Goal: Task Accomplishment & Management: Manage account settings

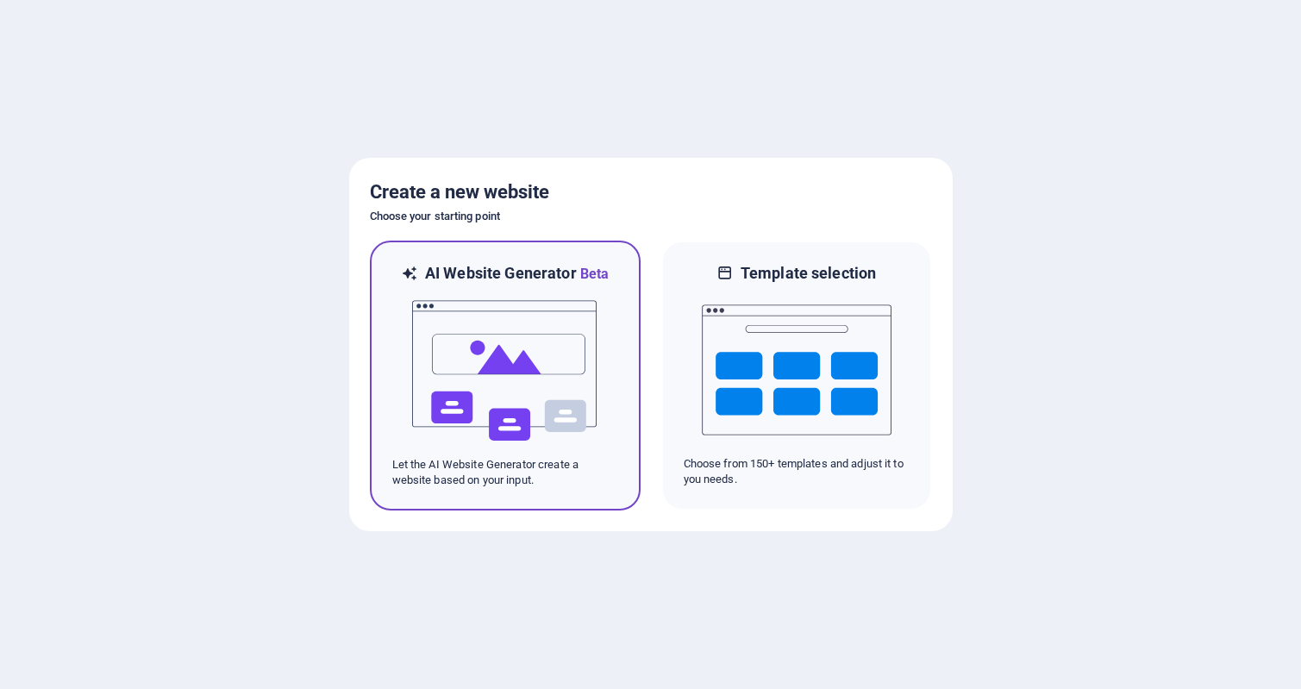
click at [482, 372] on img at bounding box center [506, 371] width 190 height 172
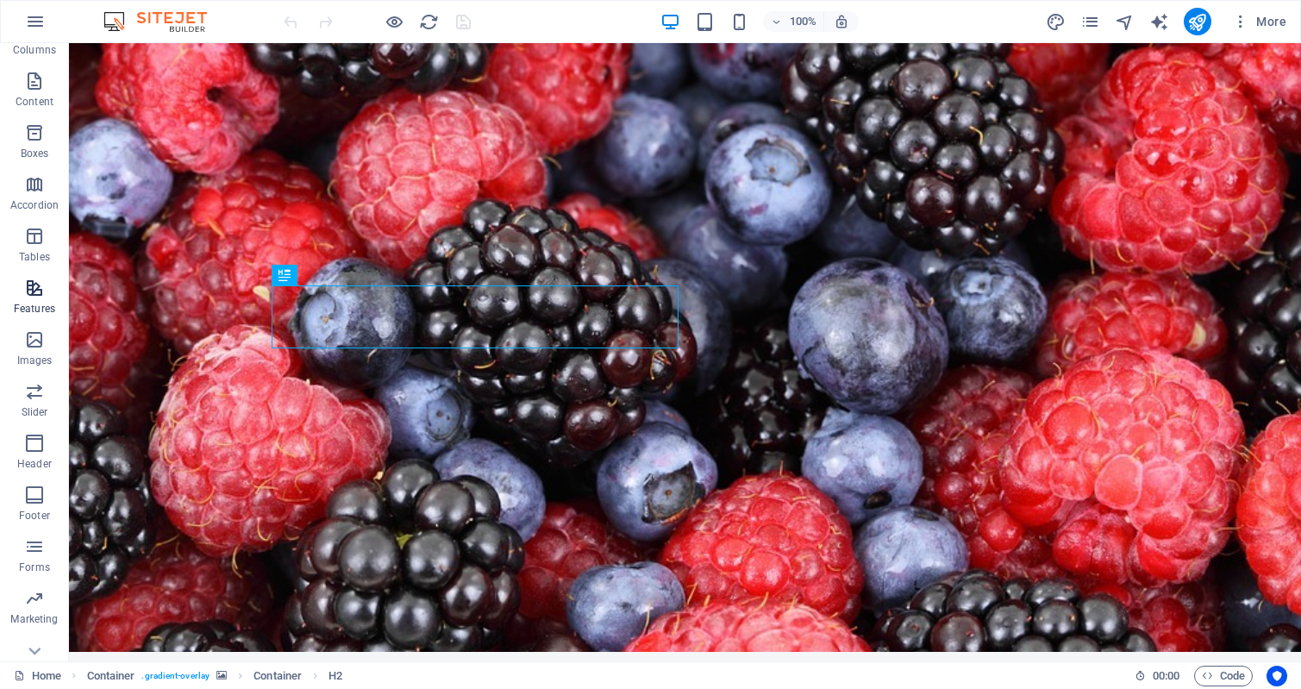
scroll to position [158, 0]
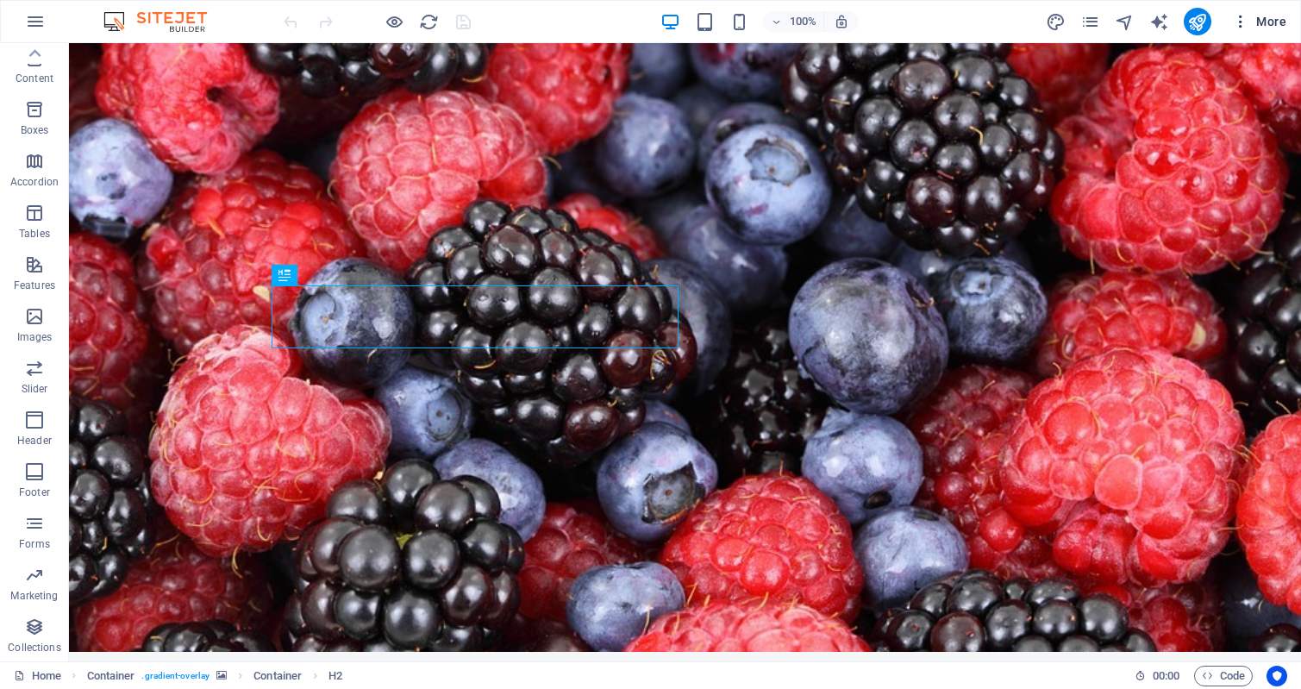
click at [1266, 17] on span "More" at bounding box center [1259, 21] width 54 height 17
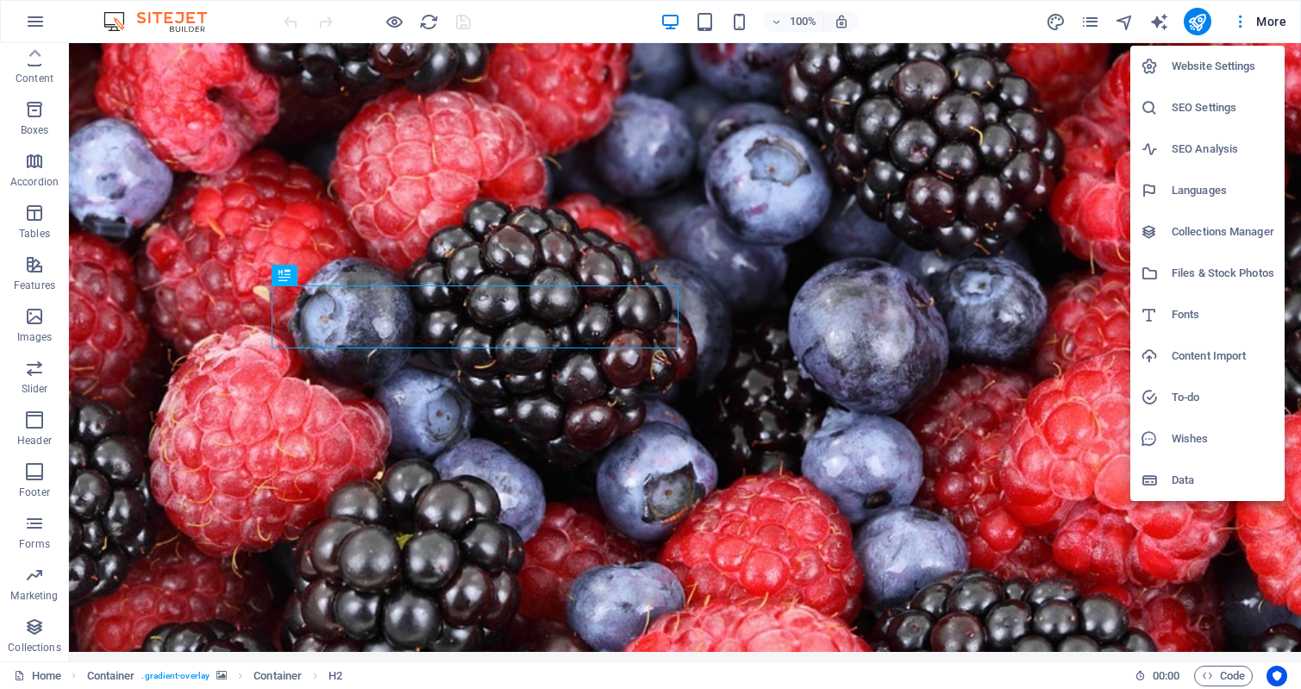
click at [35, 17] on div at bounding box center [650, 344] width 1301 height 689
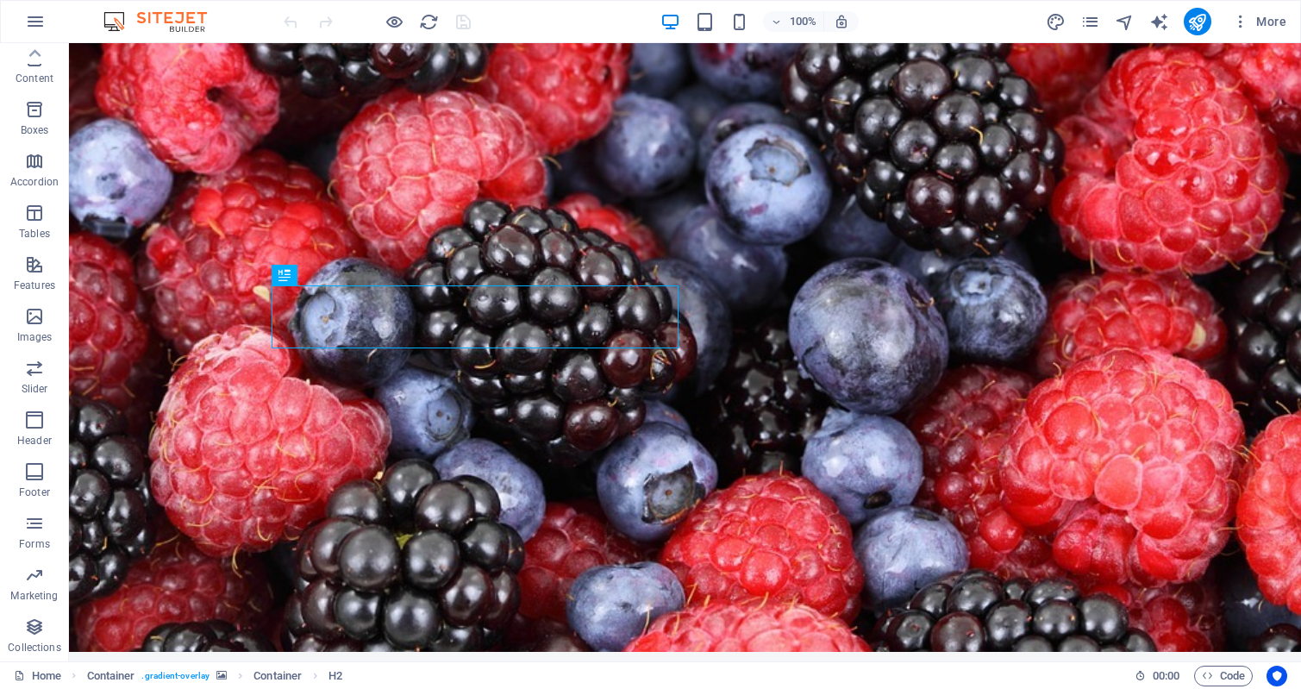
click at [34, 17] on icon "button" at bounding box center [35, 21] width 21 height 21
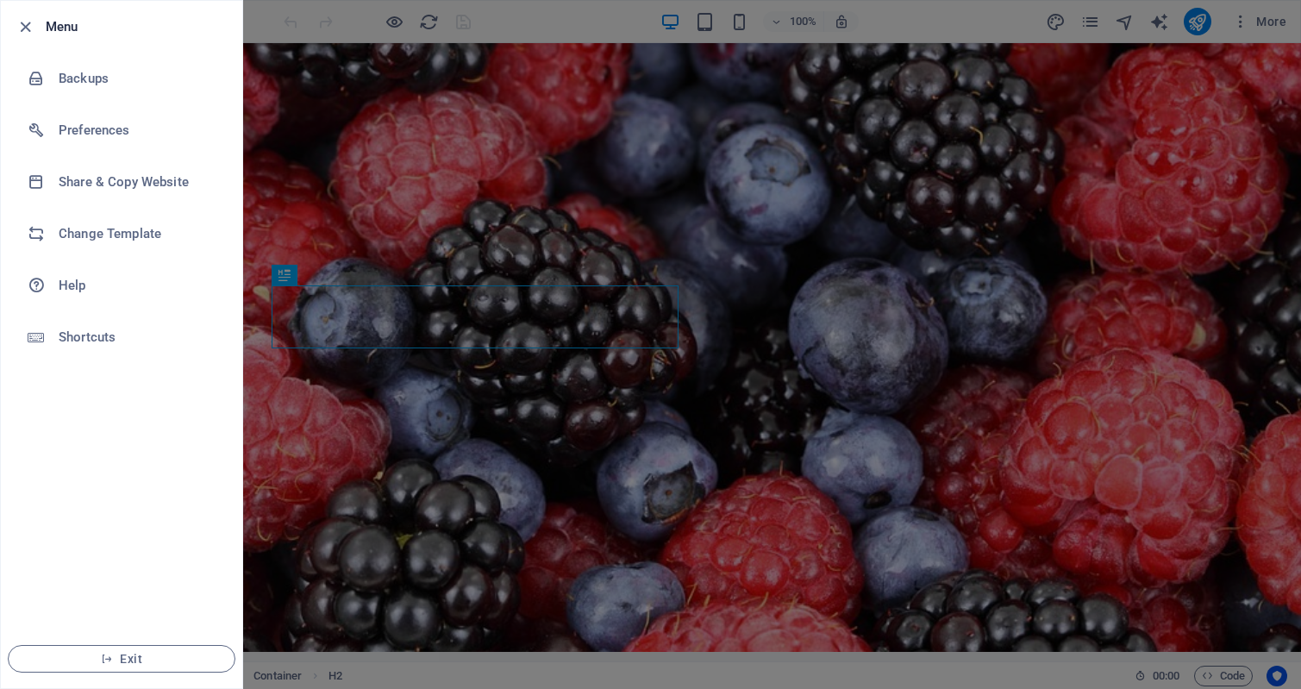
click at [815, 246] on div at bounding box center [650, 344] width 1301 height 689
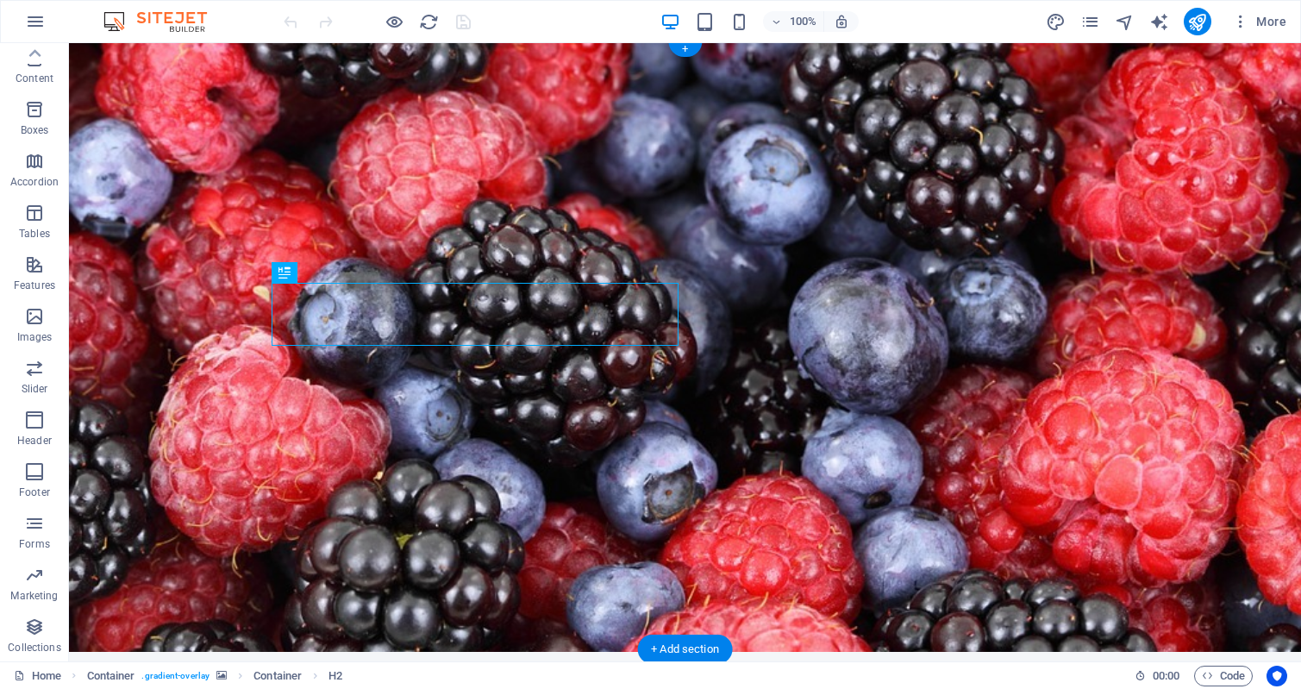
scroll to position [345, 0]
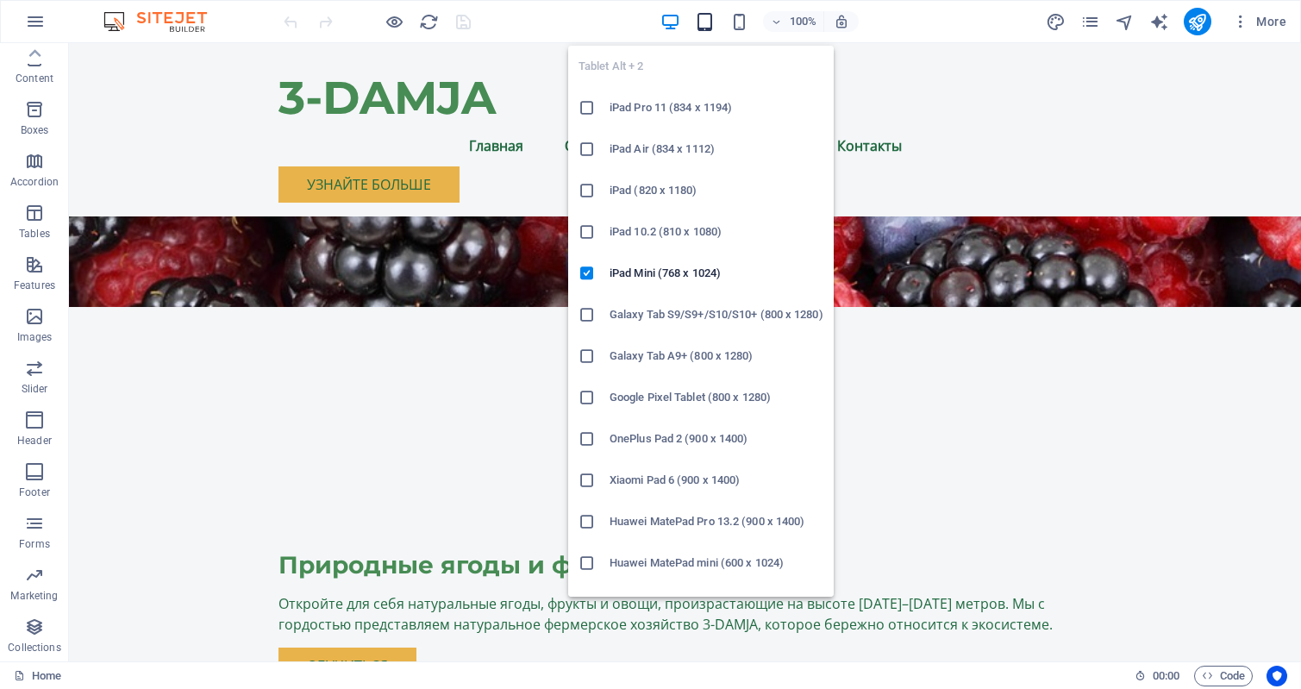
click at [702, 23] on icon "button" at bounding box center [705, 22] width 20 height 20
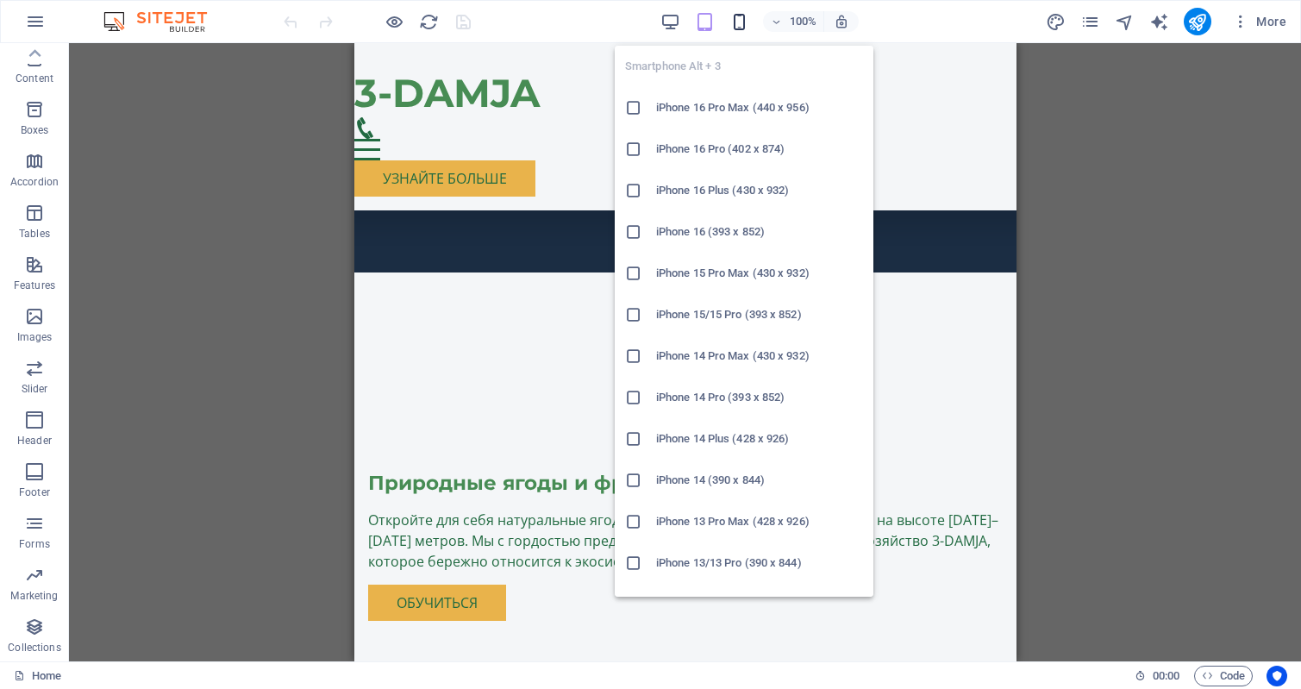
click at [736, 24] on icon "button" at bounding box center [740, 22] width 20 height 20
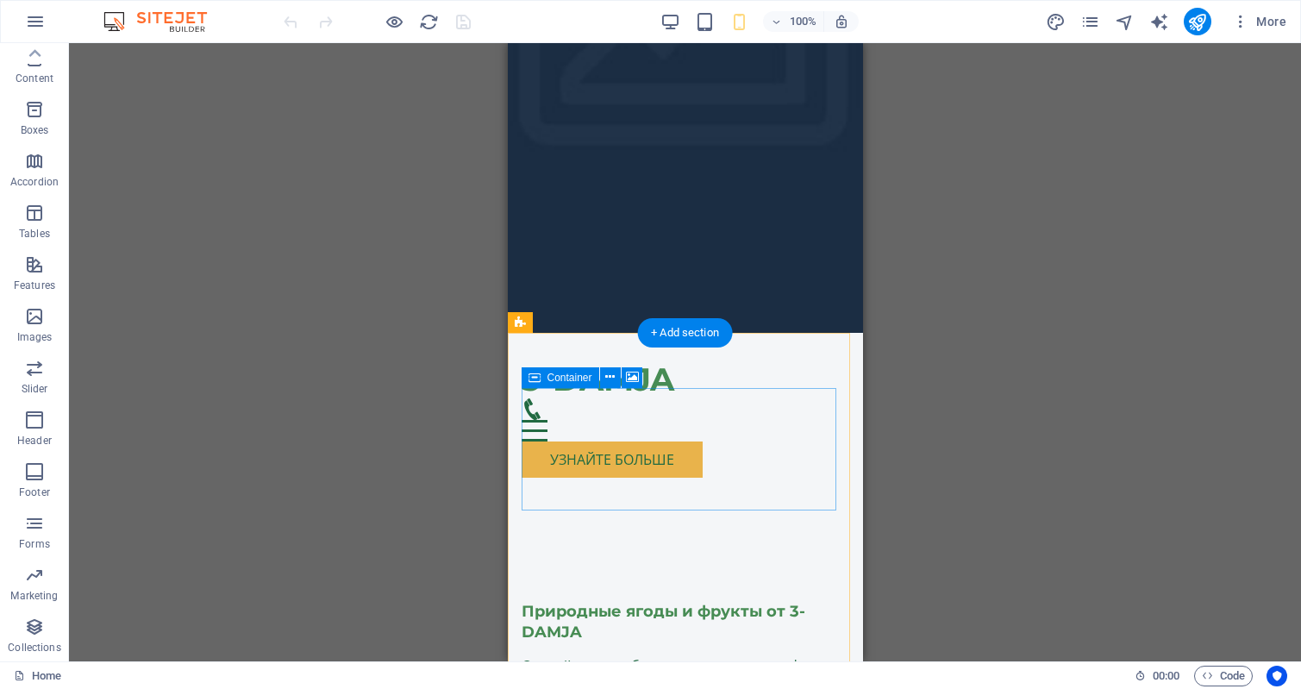
scroll to position [0, 0]
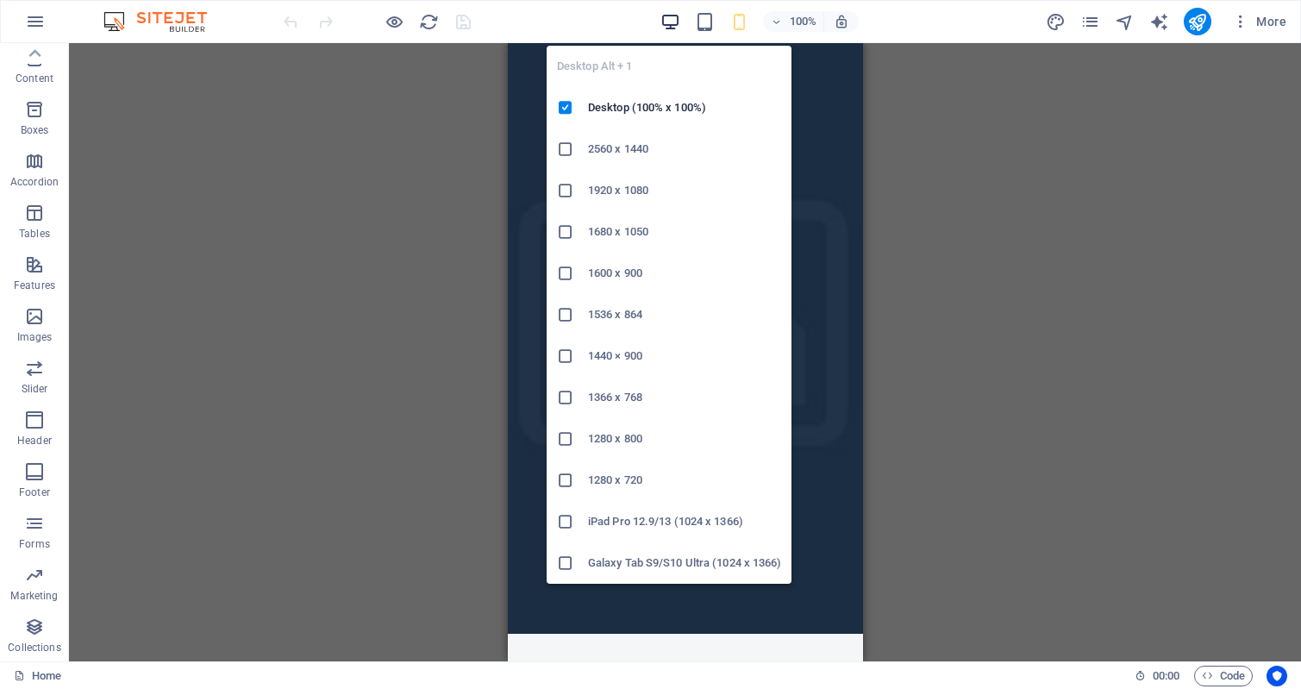
click at [668, 23] on icon "button" at bounding box center [671, 22] width 20 height 20
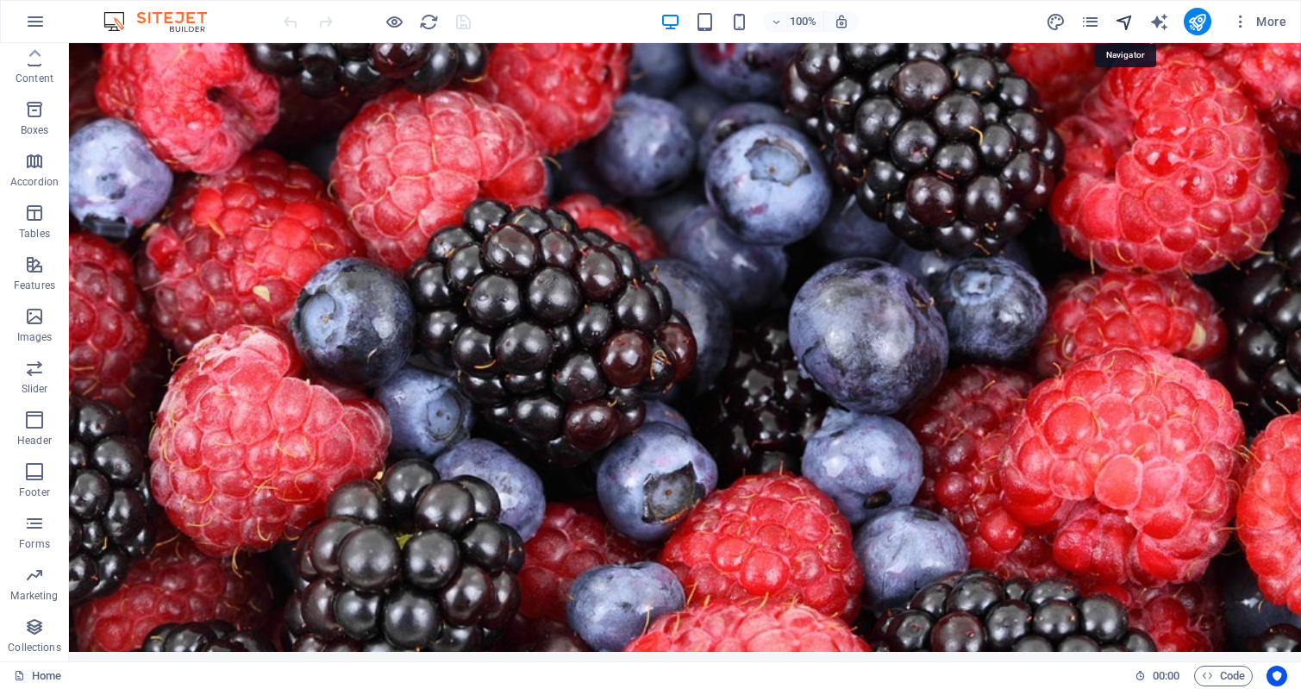
click at [1128, 22] on icon "navigator" at bounding box center [1125, 22] width 20 height 20
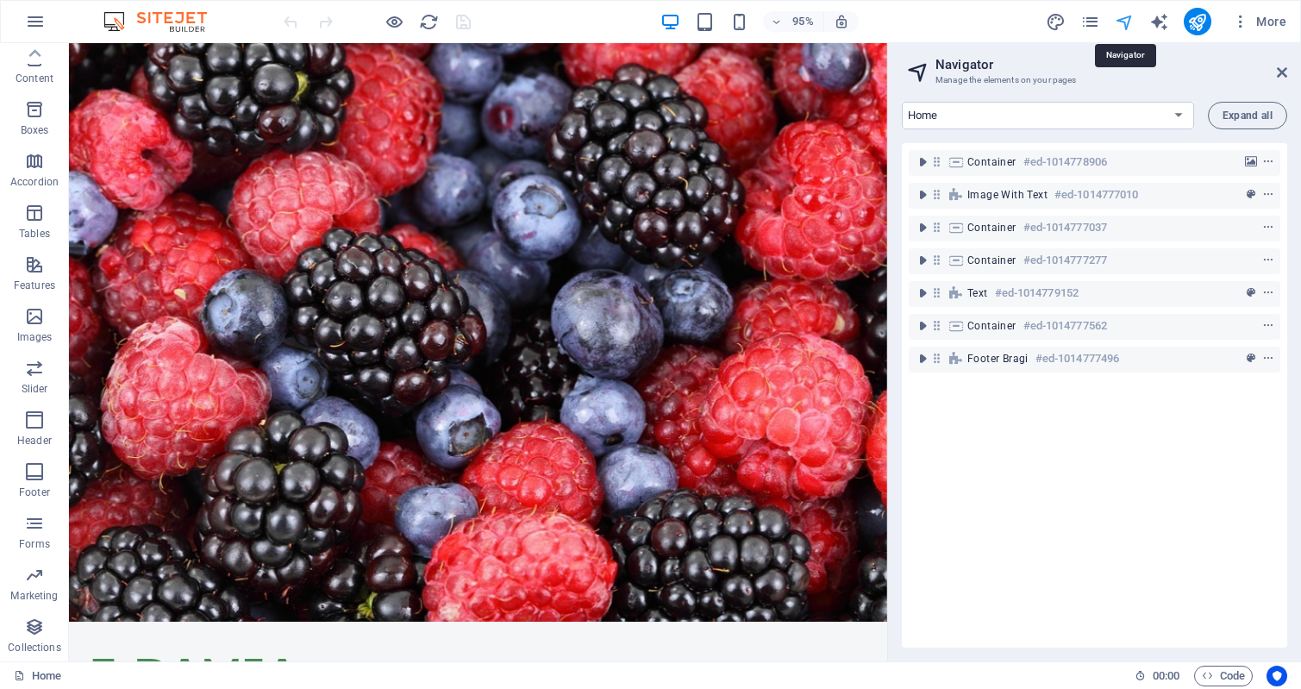
click at [1126, 16] on icon "navigator" at bounding box center [1125, 22] width 20 height 20
click at [1129, 18] on icon "navigator" at bounding box center [1125, 22] width 20 height 20
click at [1286, 68] on icon at bounding box center [1282, 73] width 10 height 14
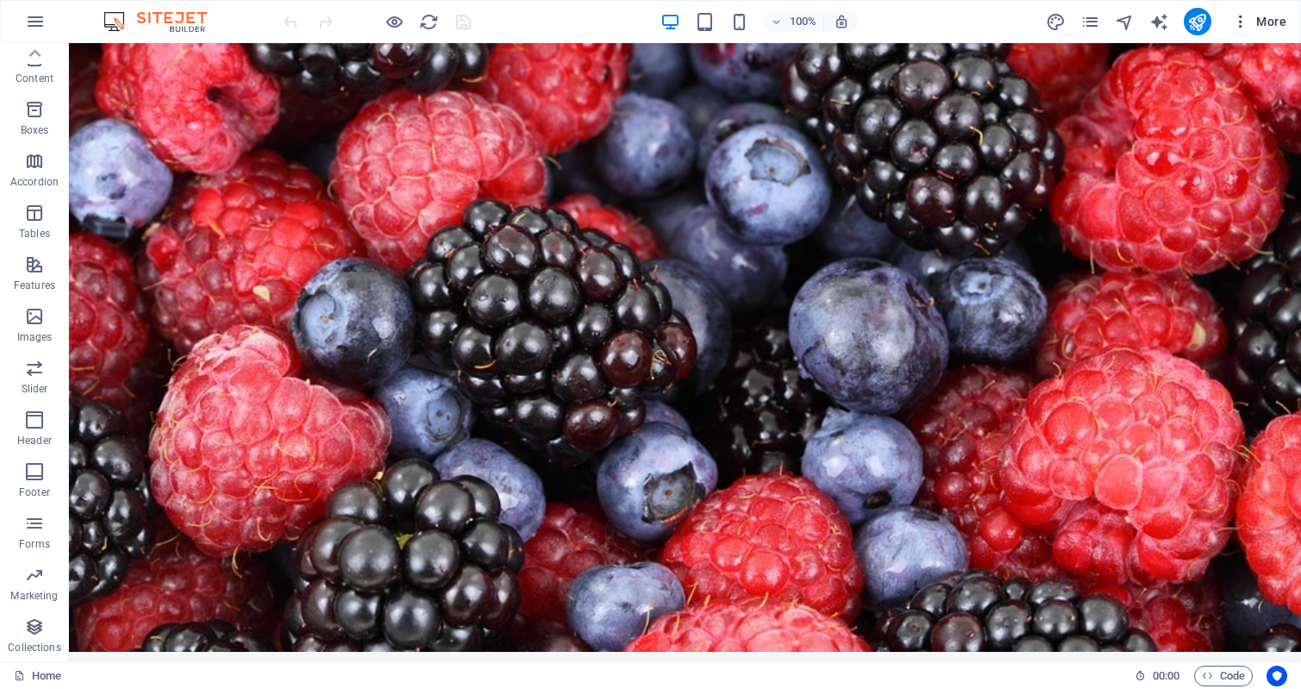
click at [1238, 20] on icon "button" at bounding box center [1240, 21] width 17 height 17
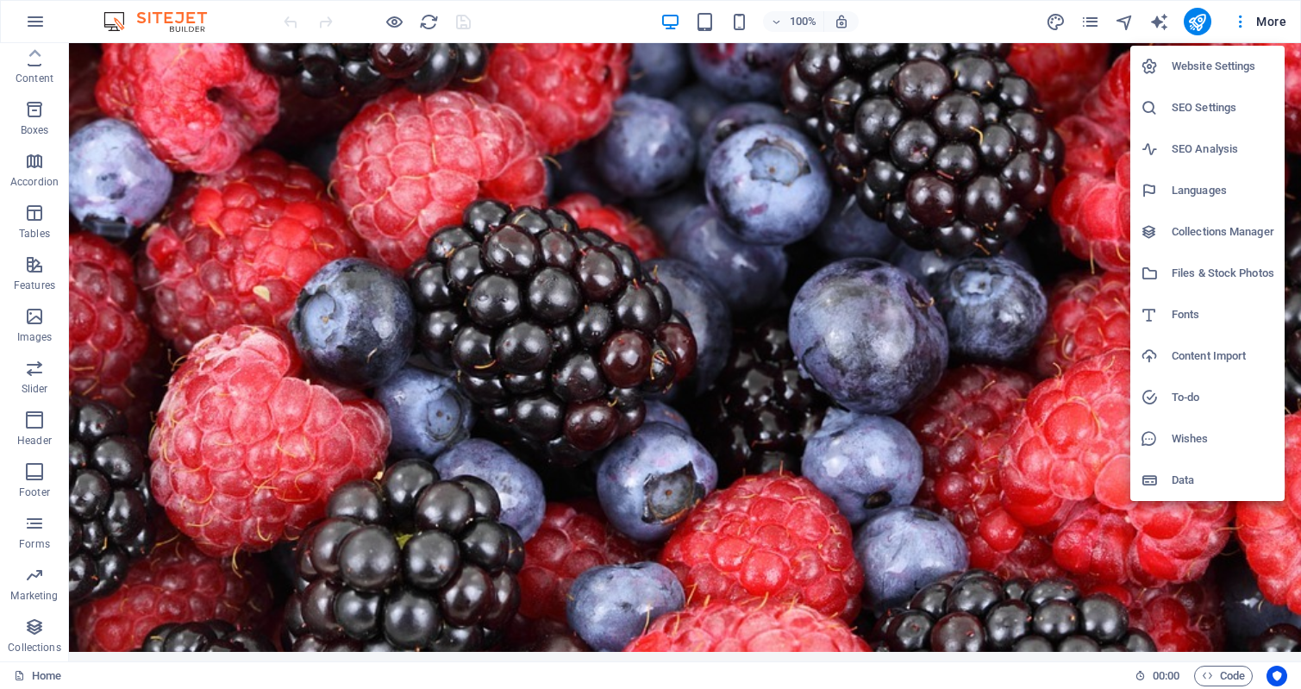
click at [34, 680] on div at bounding box center [650, 344] width 1301 height 689
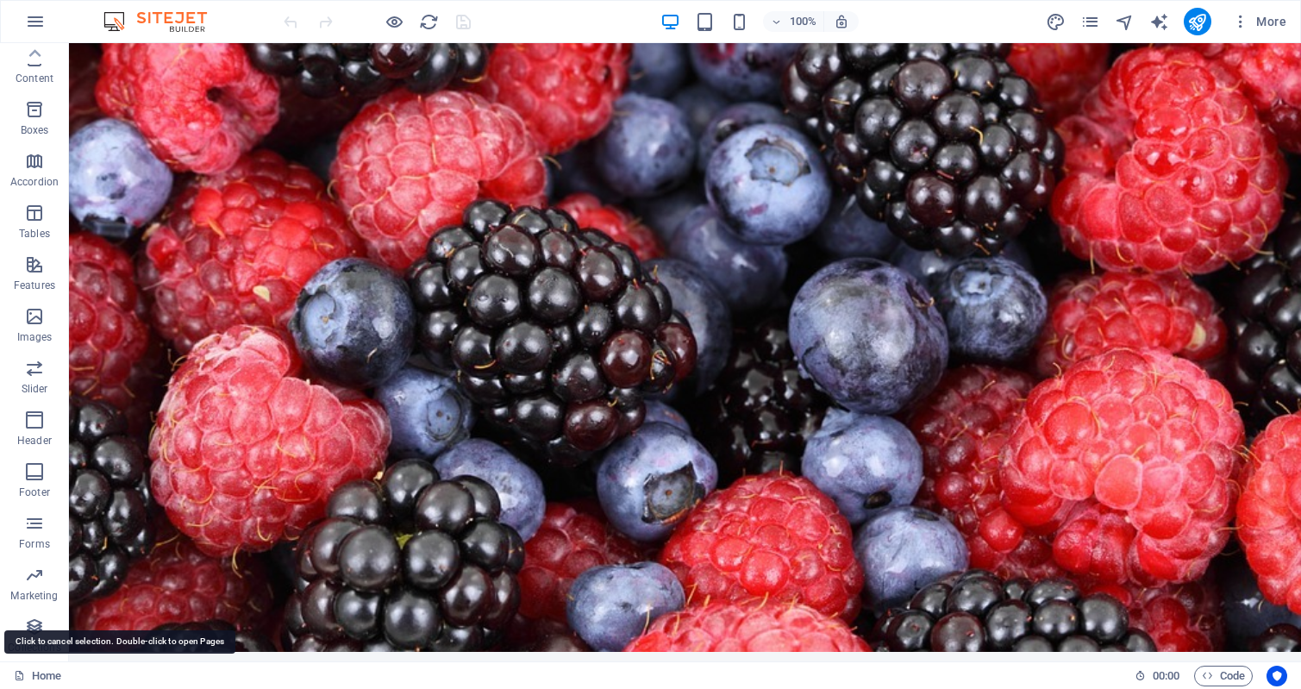
click at [34, 680] on link "Home" at bounding box center [37, 676] width 47 height 21
click at [41, 674] on link "Home" at bounding box center [37, 676] width 47 height 21
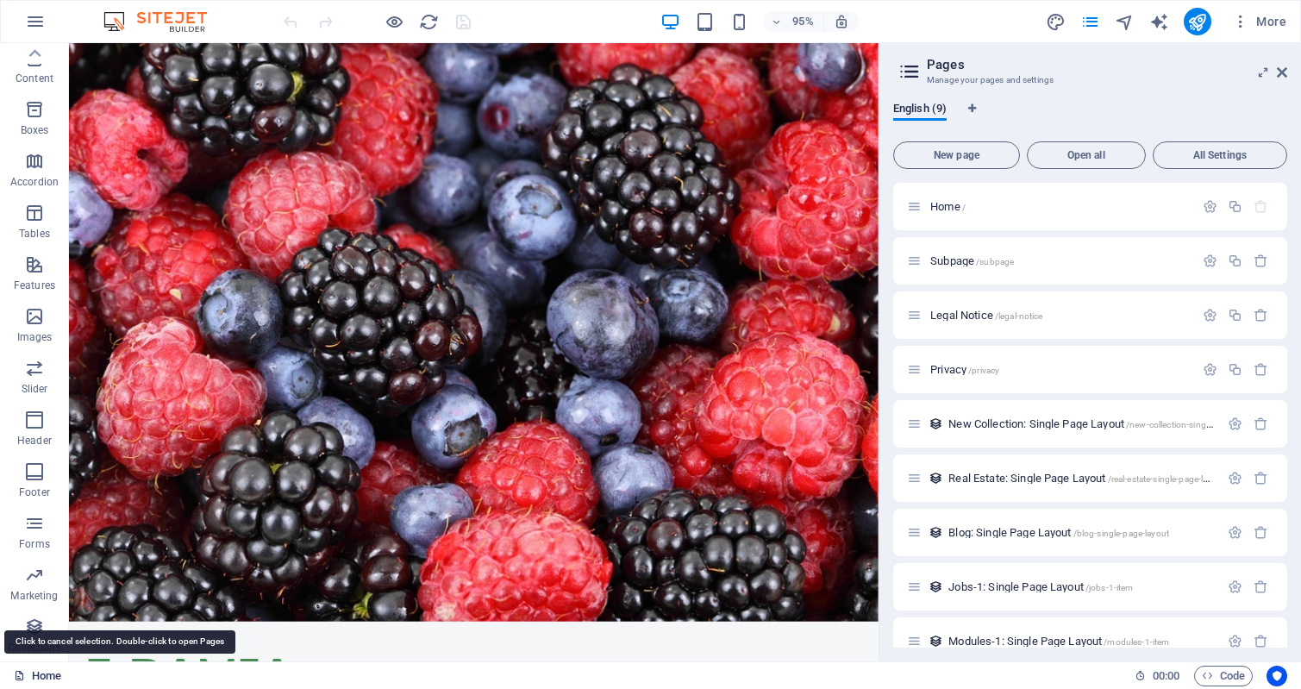
click at [41, 674] on link "Home" at bounding box center [37, 676] width 47 height 21
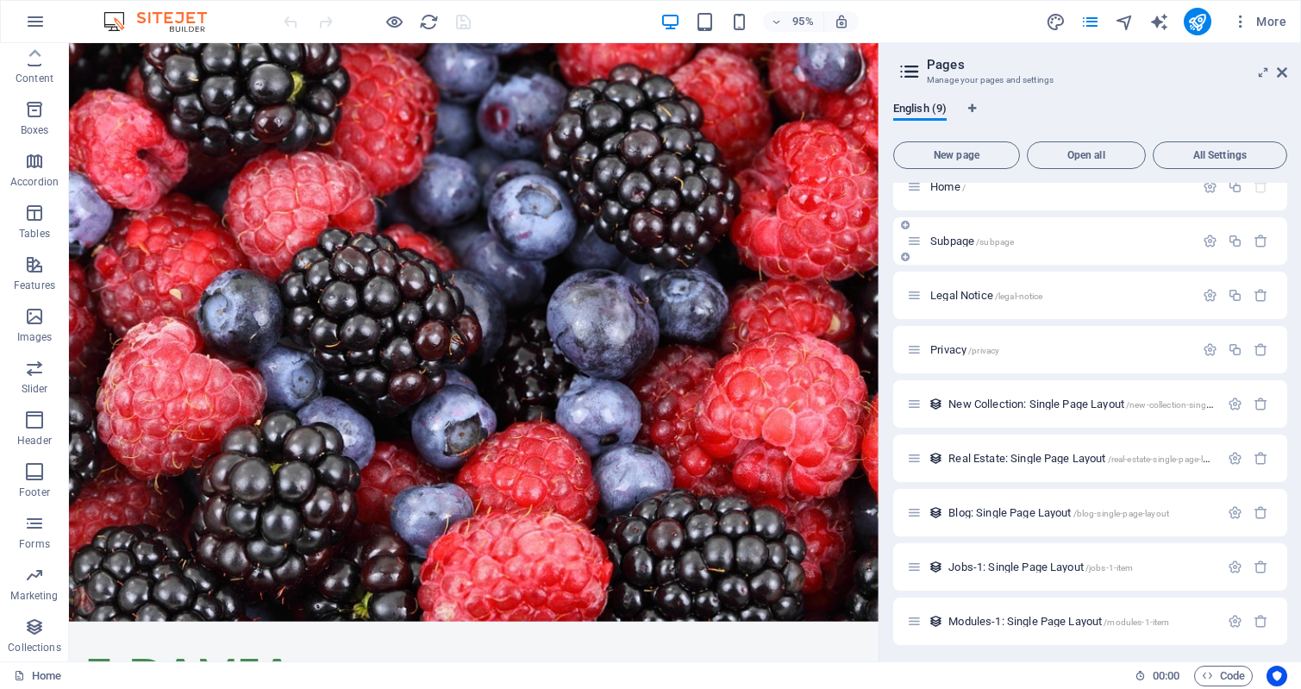
scroll to position [24, 0]
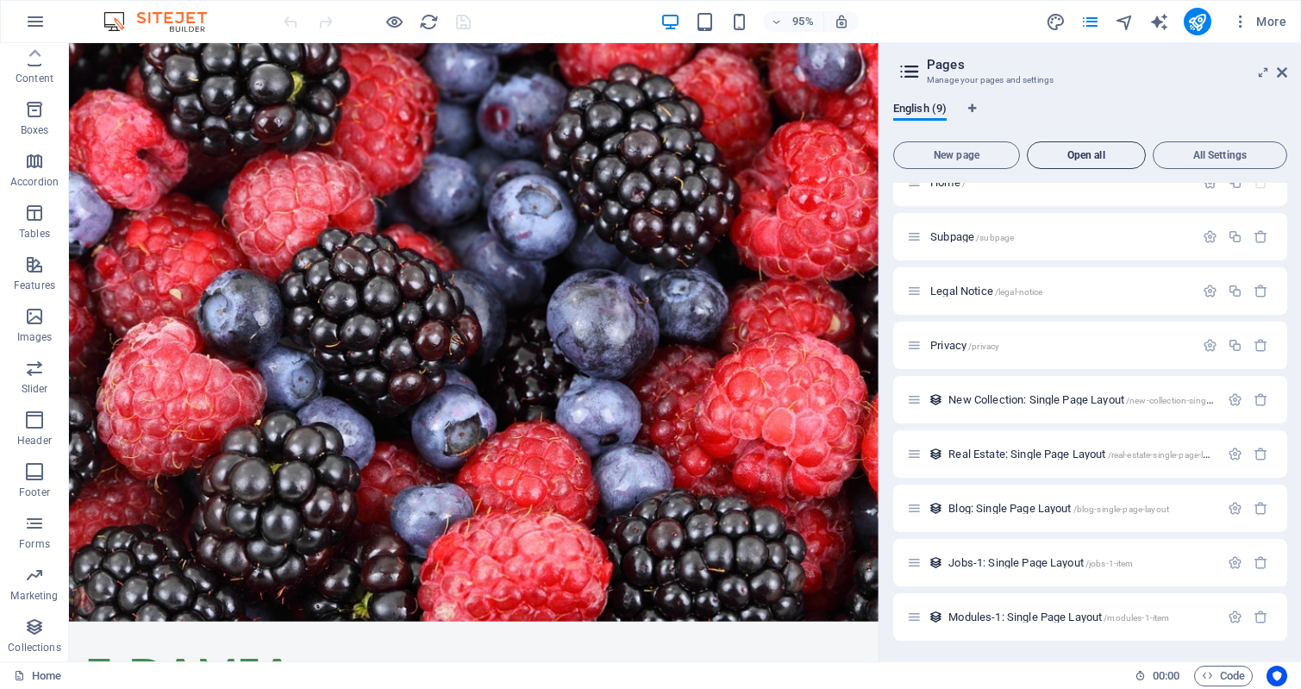
click at [1088, 157] on span "Open all" at bounding box center [1086, 155] width 103 height 10
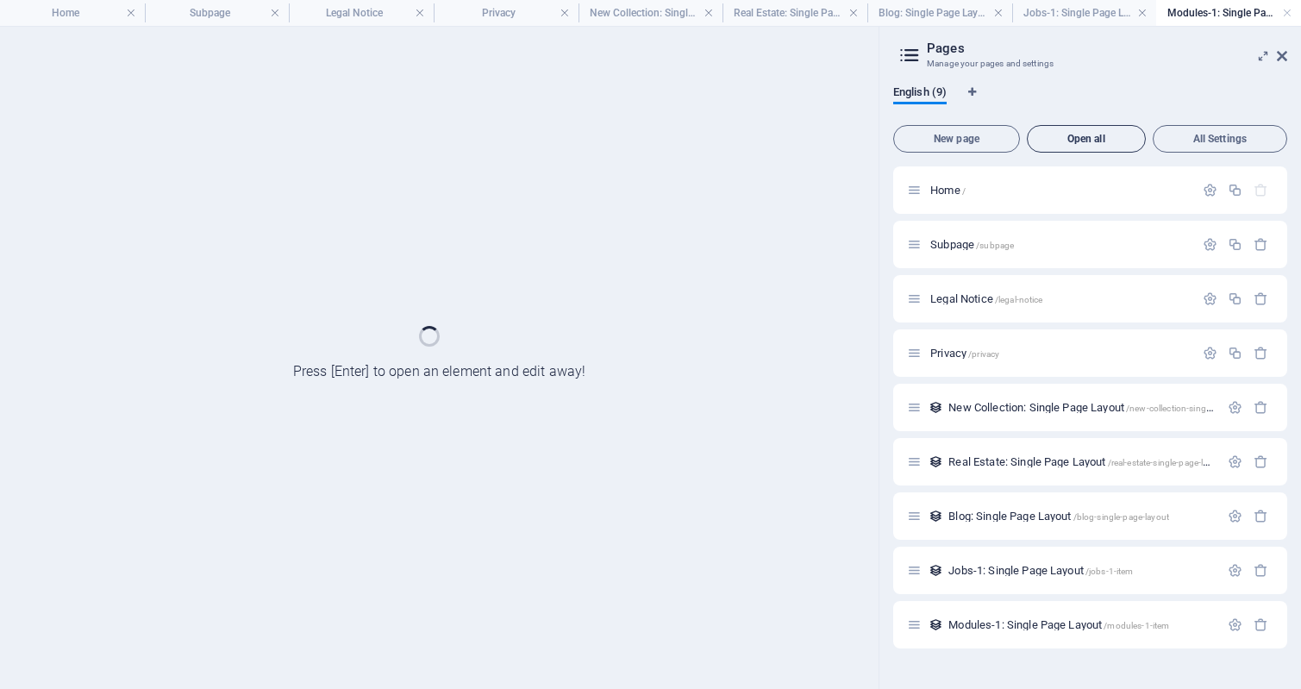
scroll to position [0, 0]
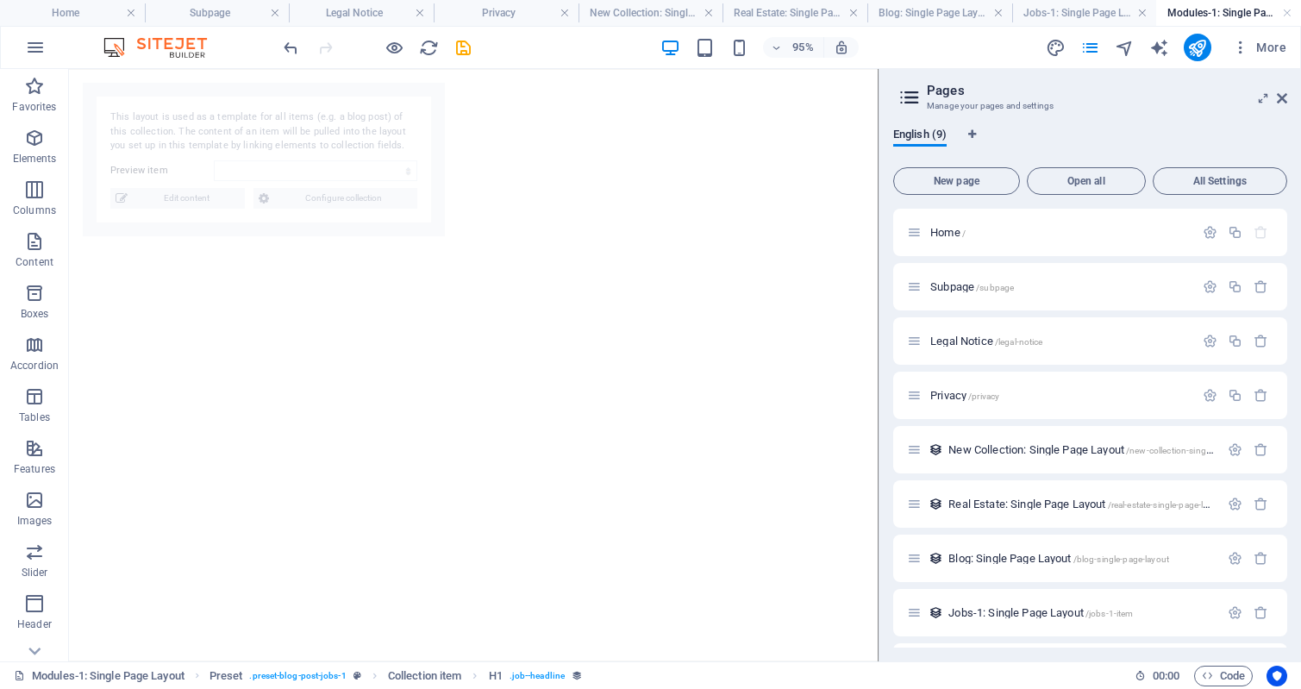
select select "68e240a69b99dcc2ef035389"
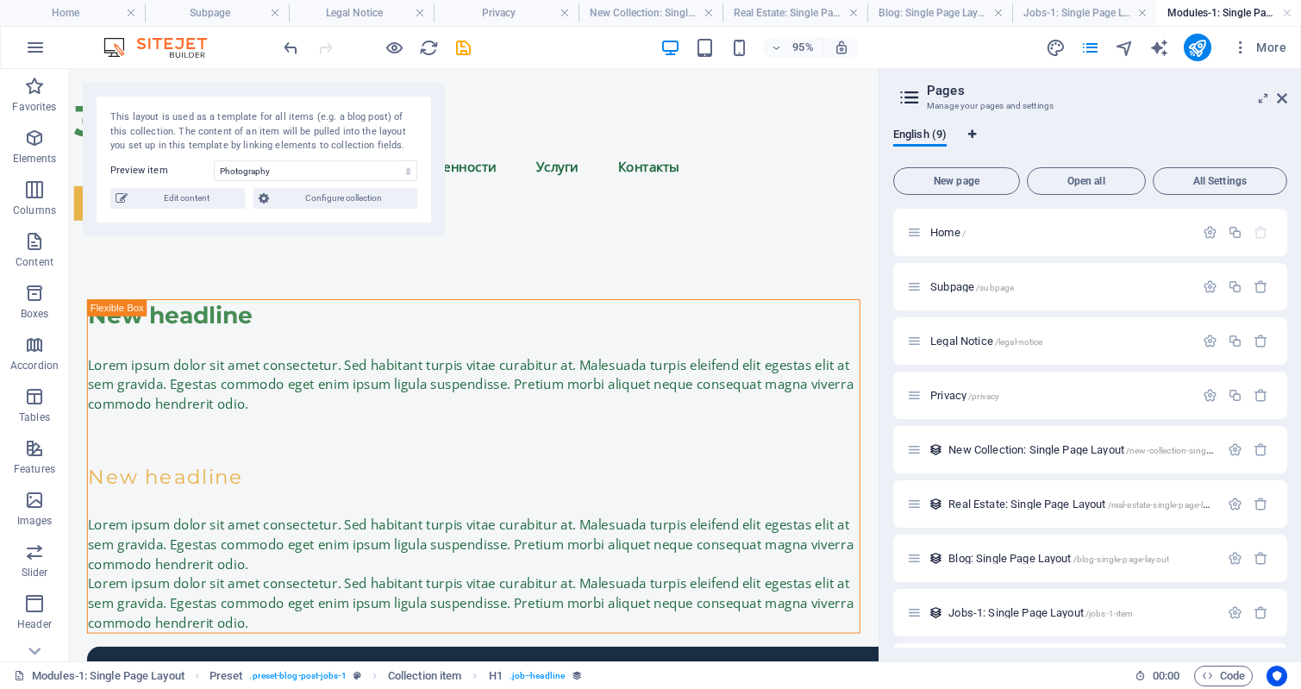
click at [973, 131] on icon "Language Tabs" at bounding box center [972, 134] width 8 height 10
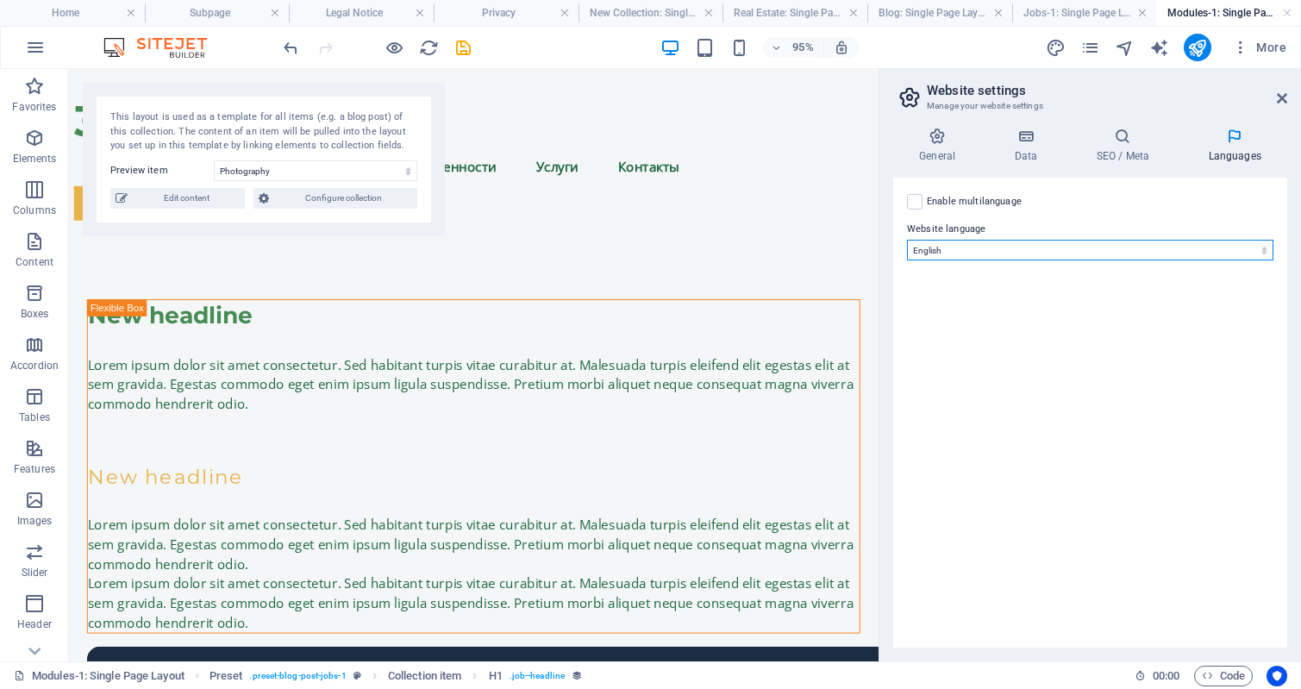
click at [1106, 244] on select "Abkhazian Afar Afrikaans Akan Albanian Amharic Arabic Aragonese Armenian Assame…" at bounding box center [1090, 250] width 367 height 21
select select "134"
click at [907, 240] on select "Abkhazian Afar Afrikaans Akan Albanian Amharic Arabic Aragonese Armenian Assame…" at bounding box center [1090, 250] width 367 height 21
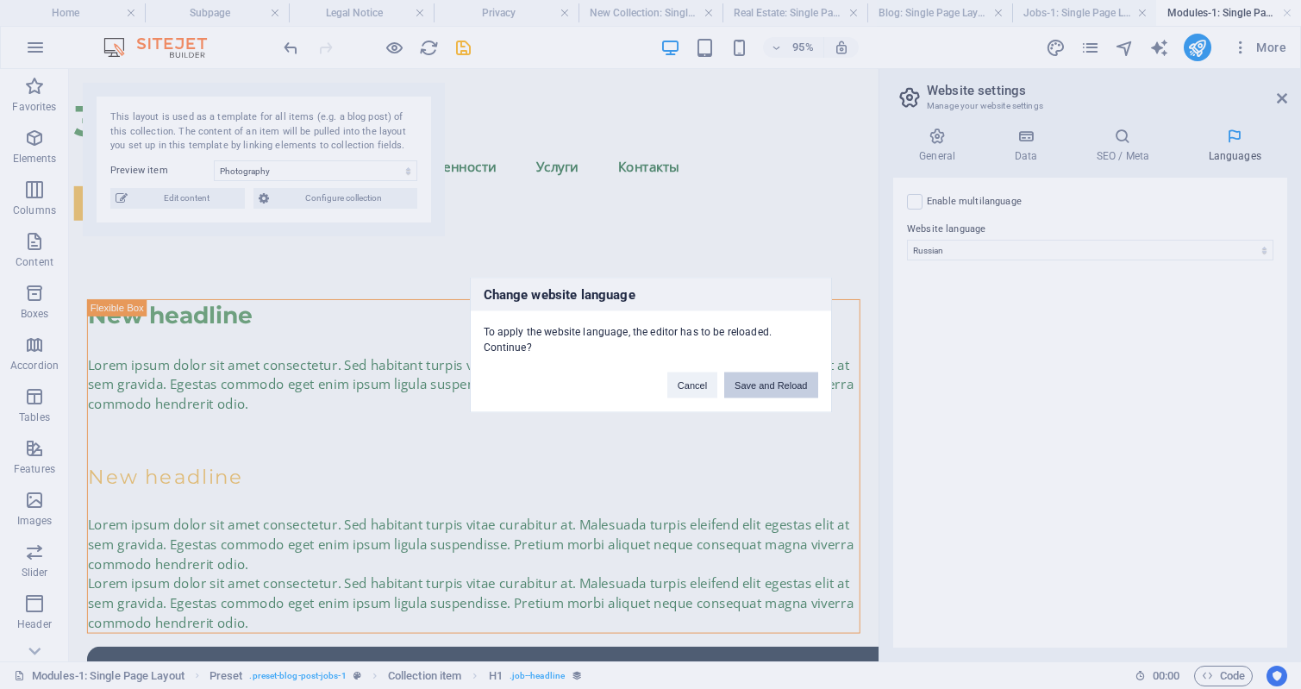
click at [790, 382] on button "Save and Reload" at bounding box center [770, 385] width 93 height 26
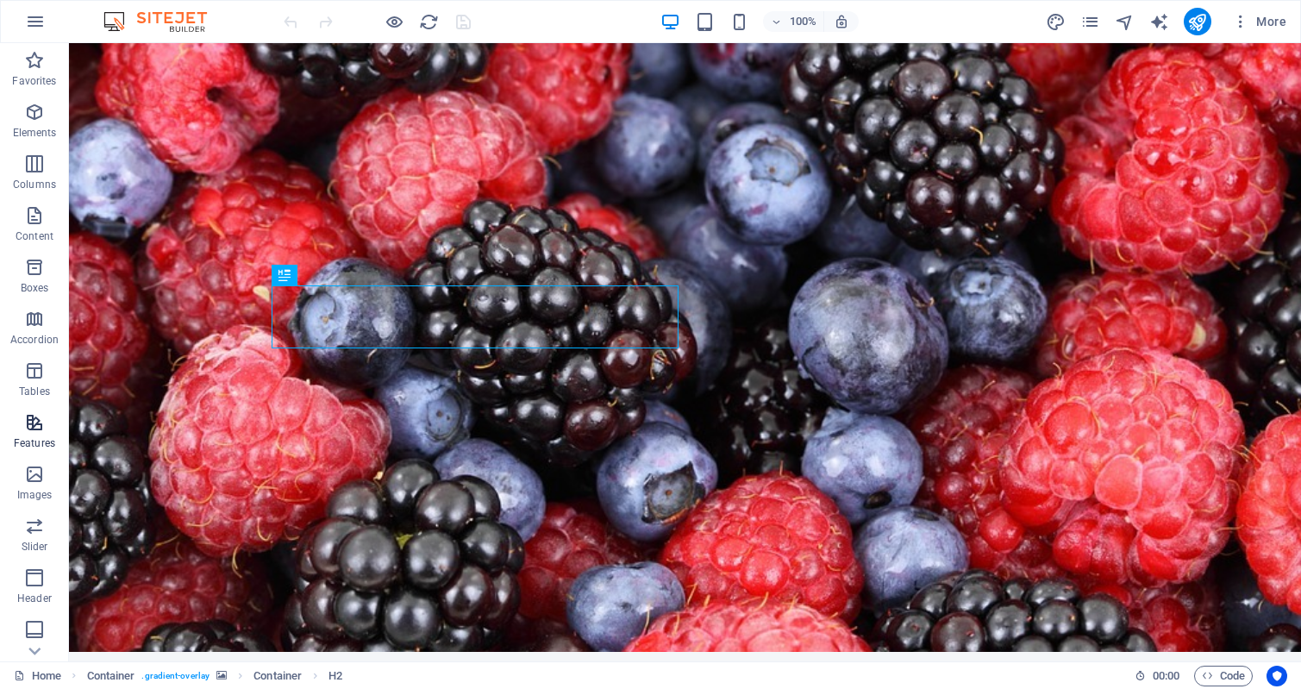
click at [35, 428] on icon "button" at bounding box center [34, 422] width 21 height 21
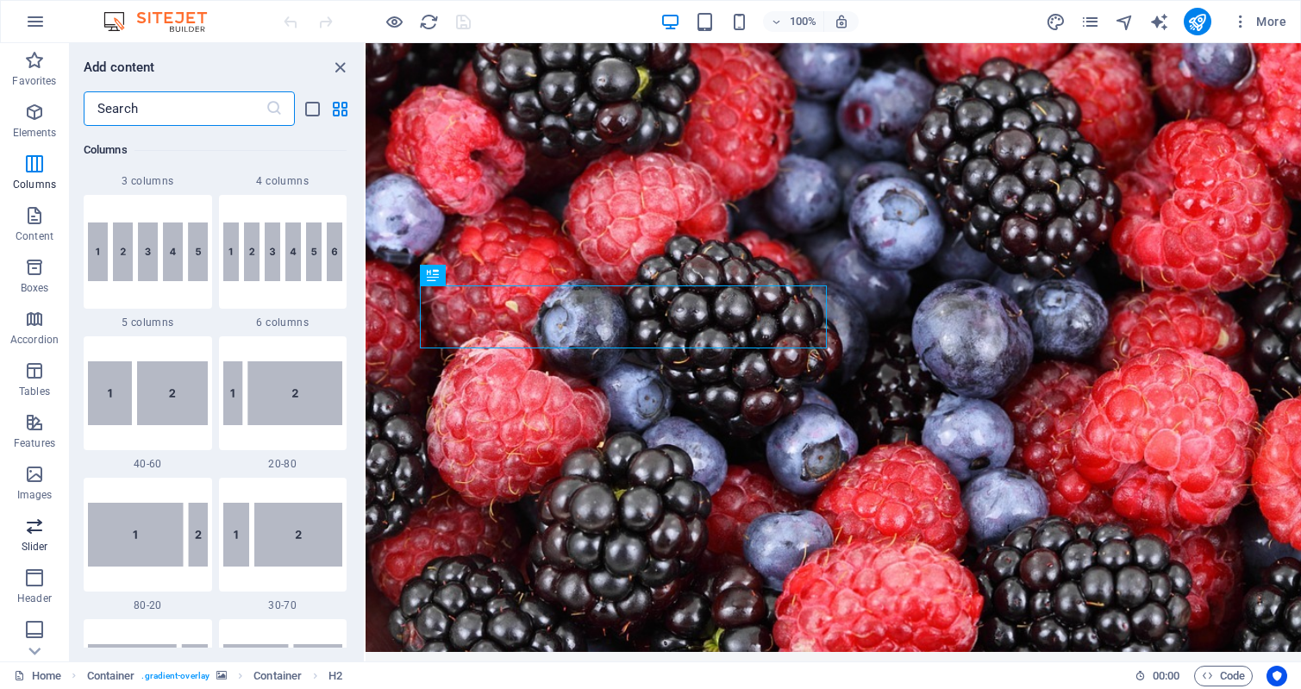
scroll to position [158, 0]
click at [37, 628] on icon "button" at bounding box center [34, 627] width 21 height 21
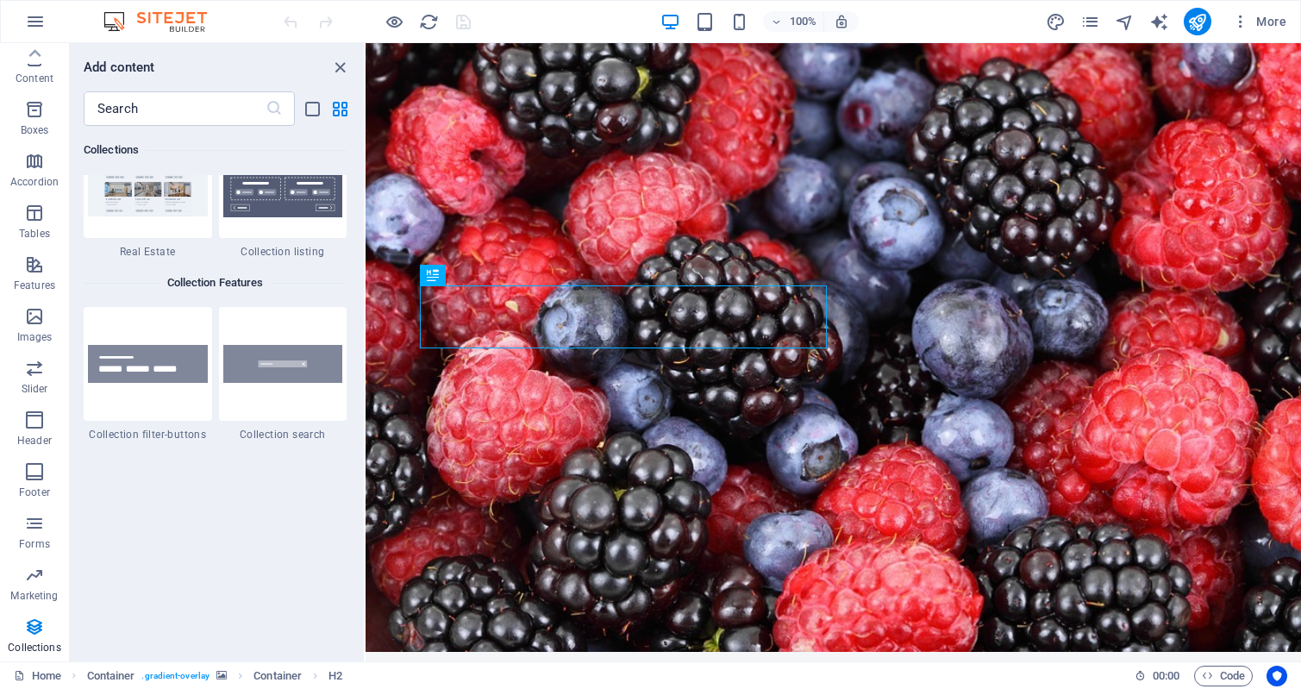
scroll to position [16528, 0]
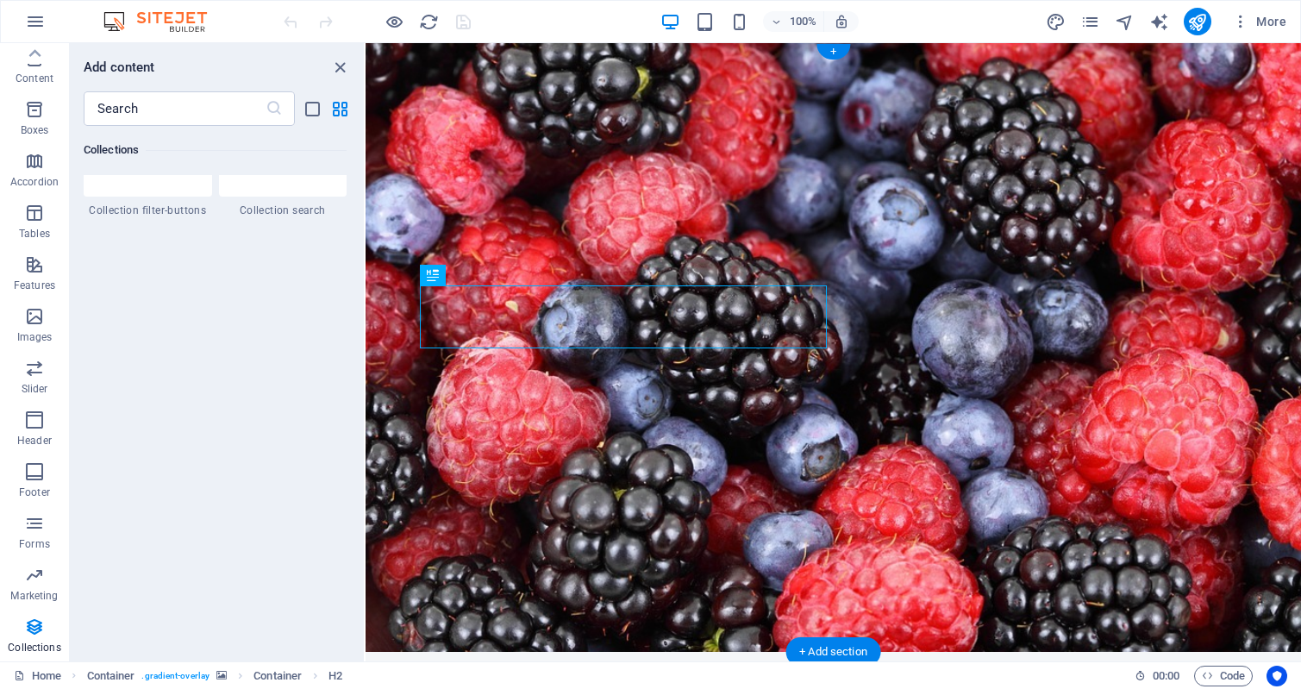
click at [880, 448] on figure at bounding box center [834, 347] width 936 height 609
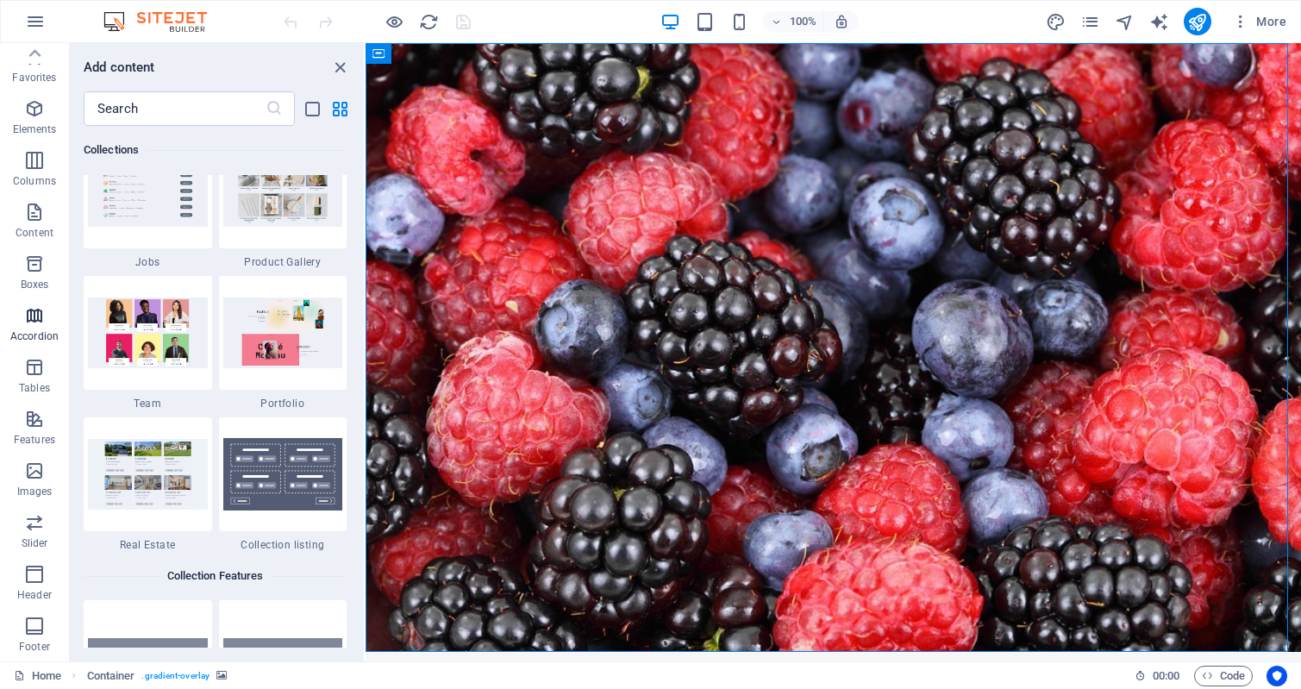
scroll to position [0, 0]
click at [35, 267] on icon "button" at bounding box center [34, 267] width 21 height 21
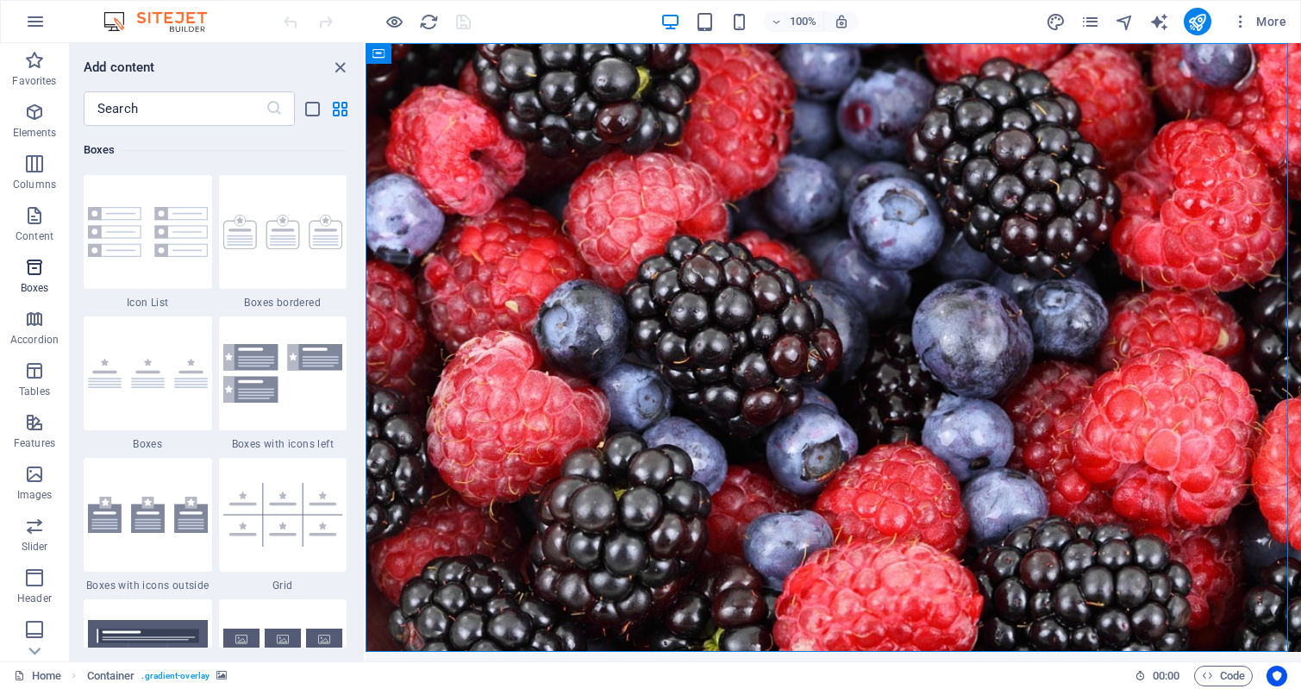
scroll to position [4757, 0]
click at [34, 119] on icon "button" at bounding box center [34, 112] width 21 height 21
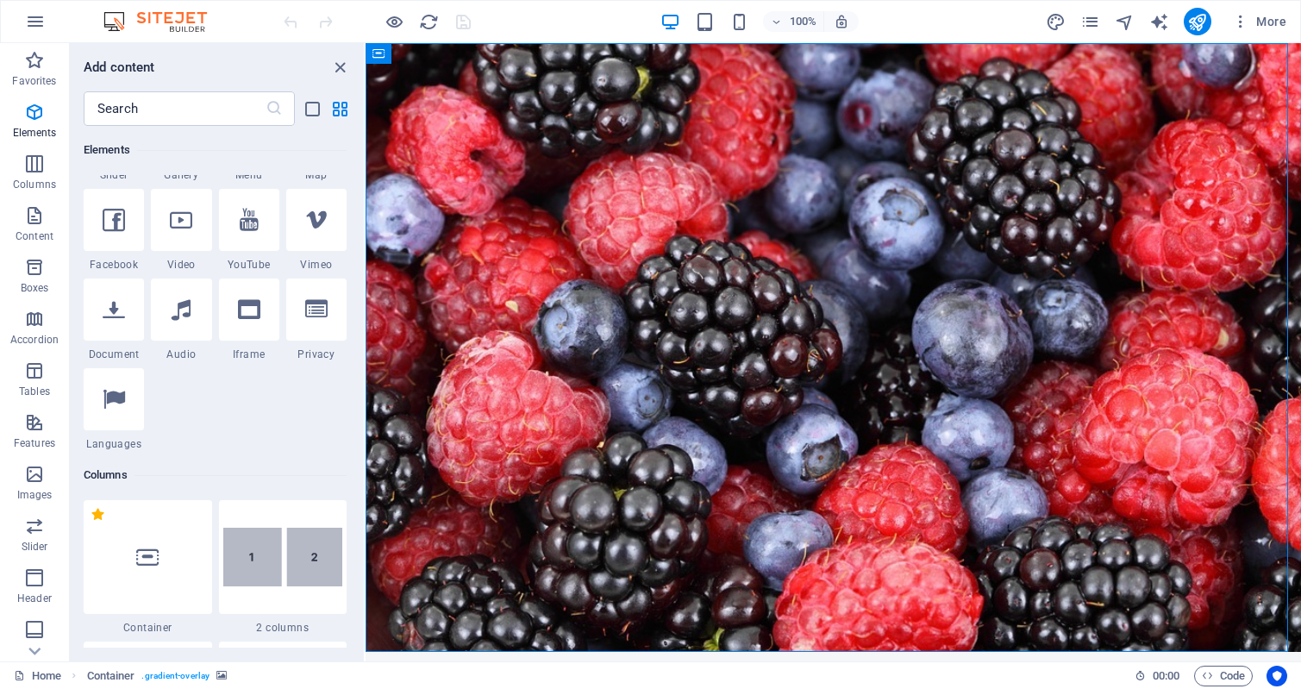
scroll to position [11, 0]
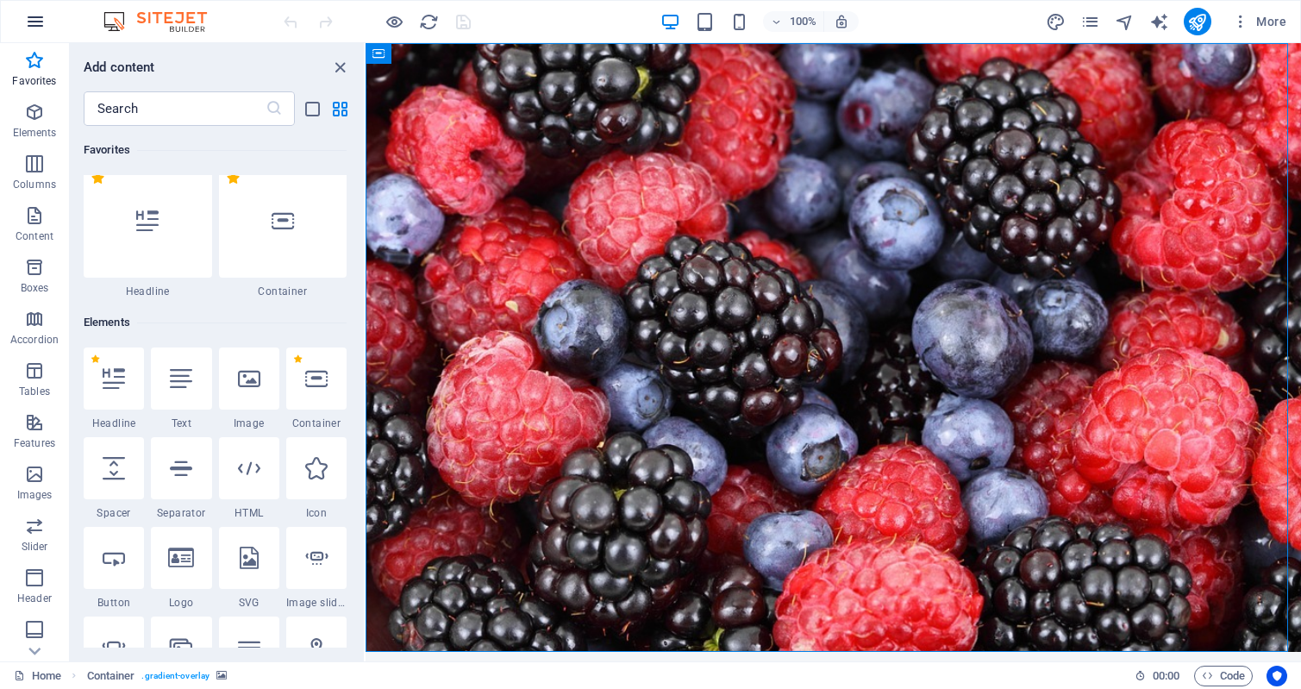
click at [32, 22] on icon "button" at bounding box center [35, 21] width 21 height 21
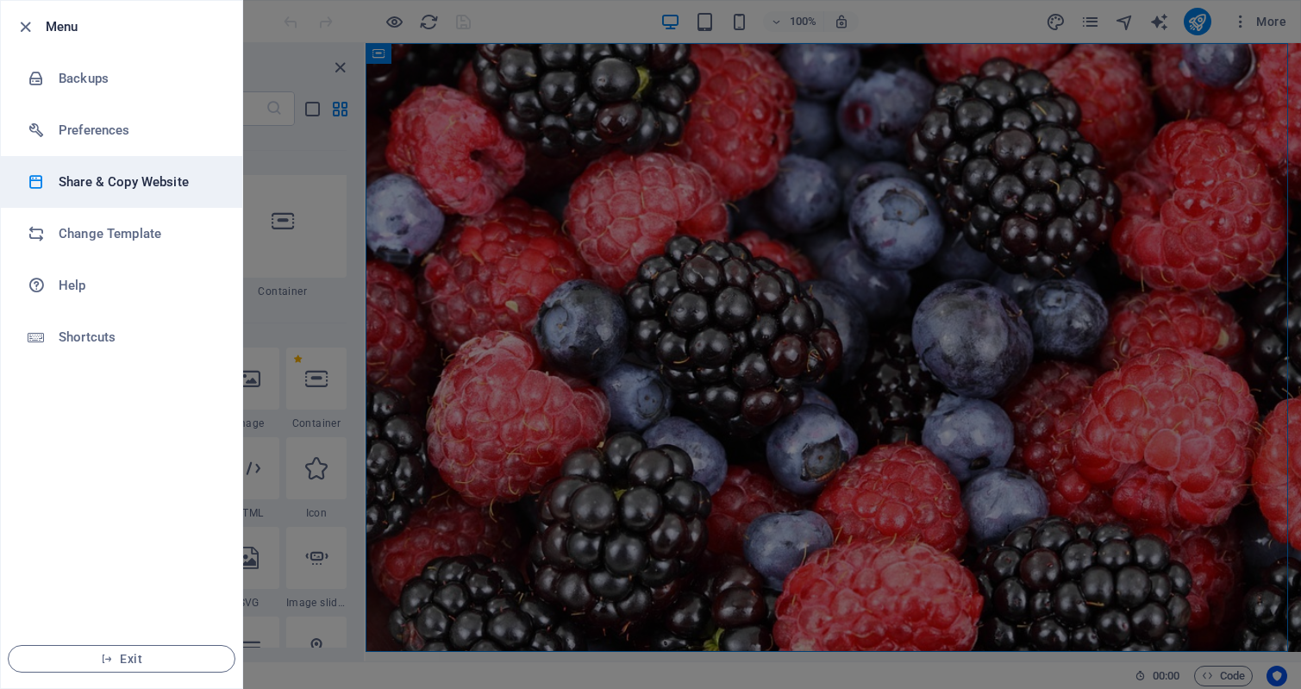
click at [106, 175] on h6 "Share & Copy Website" at bounding box center [139, 182] width 160 height 21
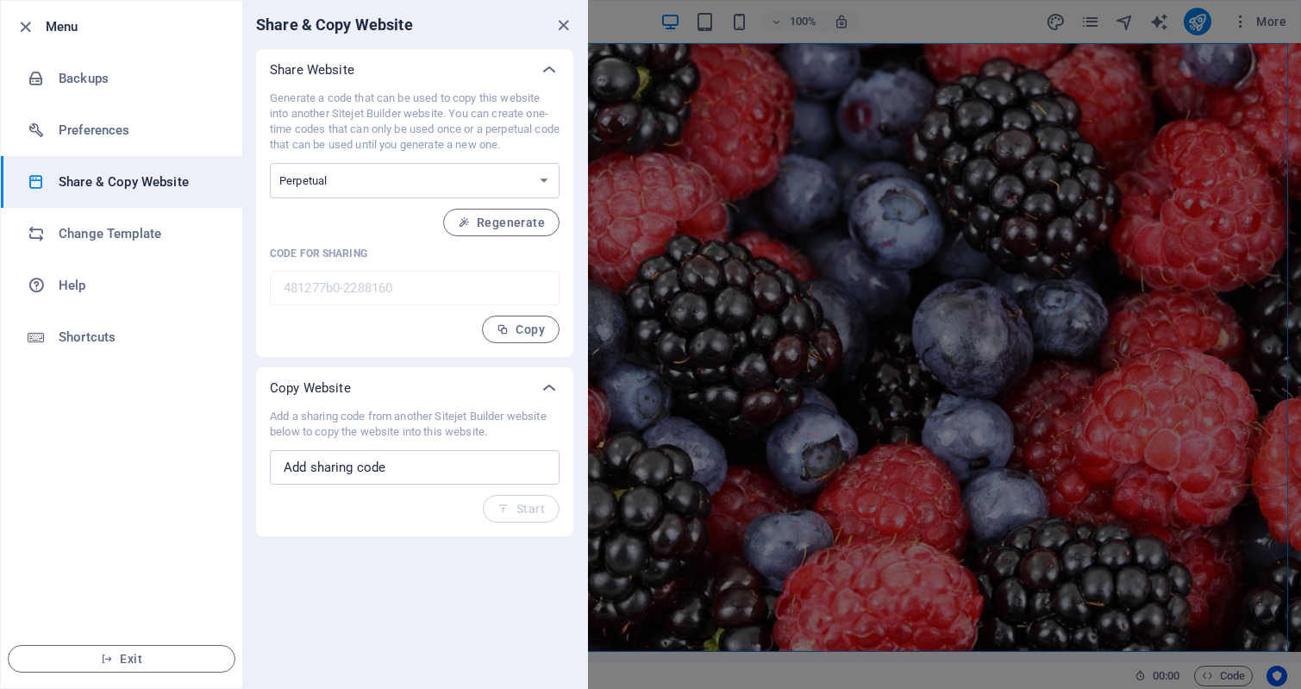
click at [425, 619] on div "Share & Copy Website Share Website Generate a code that can be used to copy thi…" at bounding box center [414, 344] width 345 height 687
click at [160, 653] on span "Exit" at bounding box center [121, 659] width 198 height 14
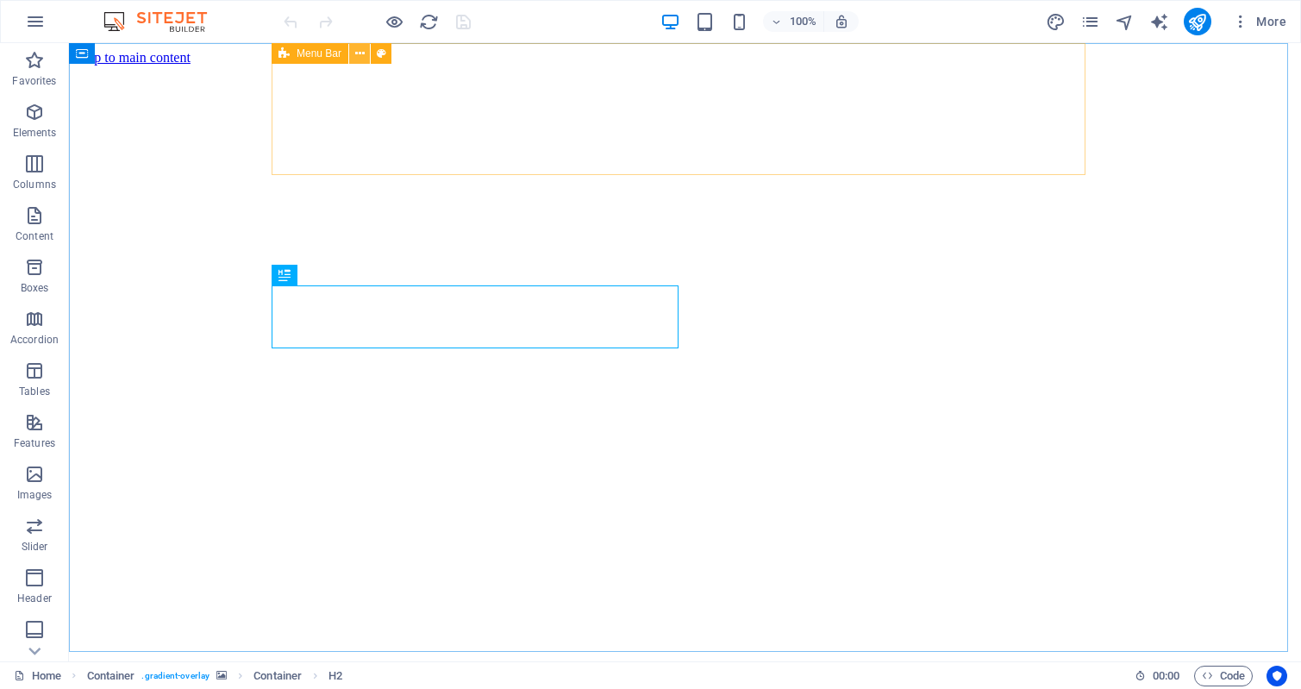
click at [358, 51] on icon at bounding box center [359, 54] width 9 height 18
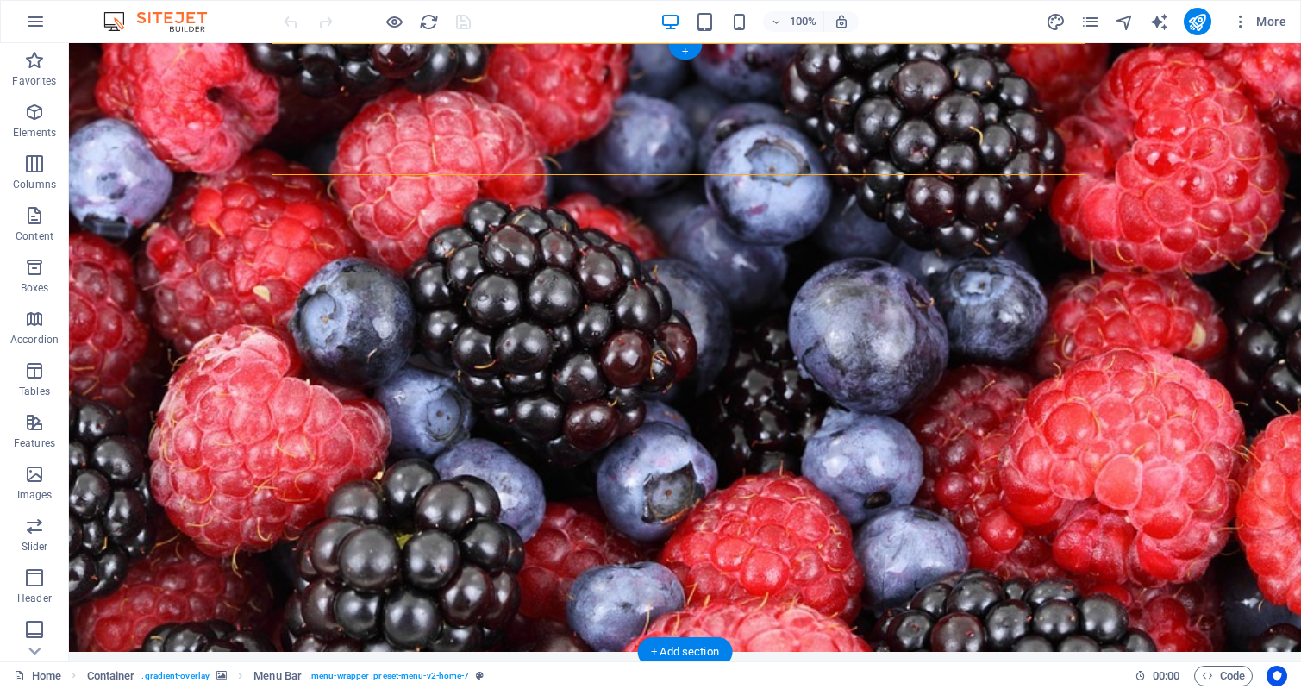
click at [150, 141] on figure at bounding box center [685, 347] width 1232 height 609
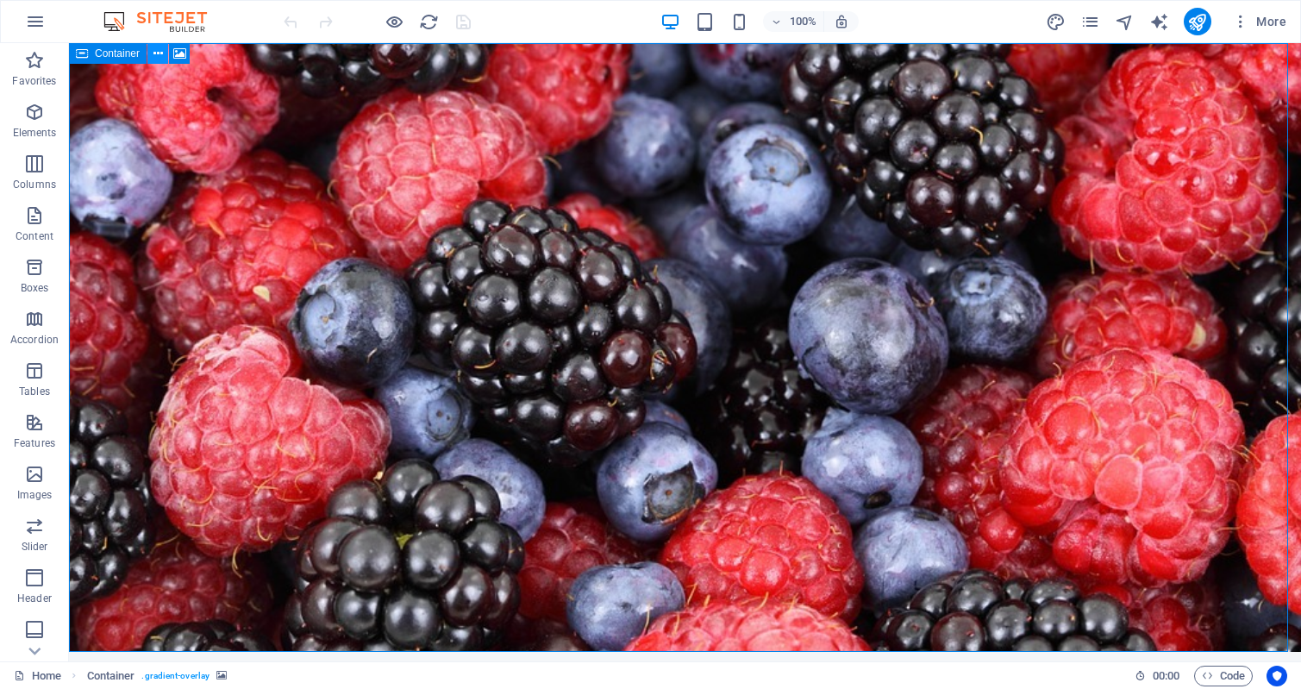
click at [158, 57] on icon at bounding box center [158, 54] width 9 height 18
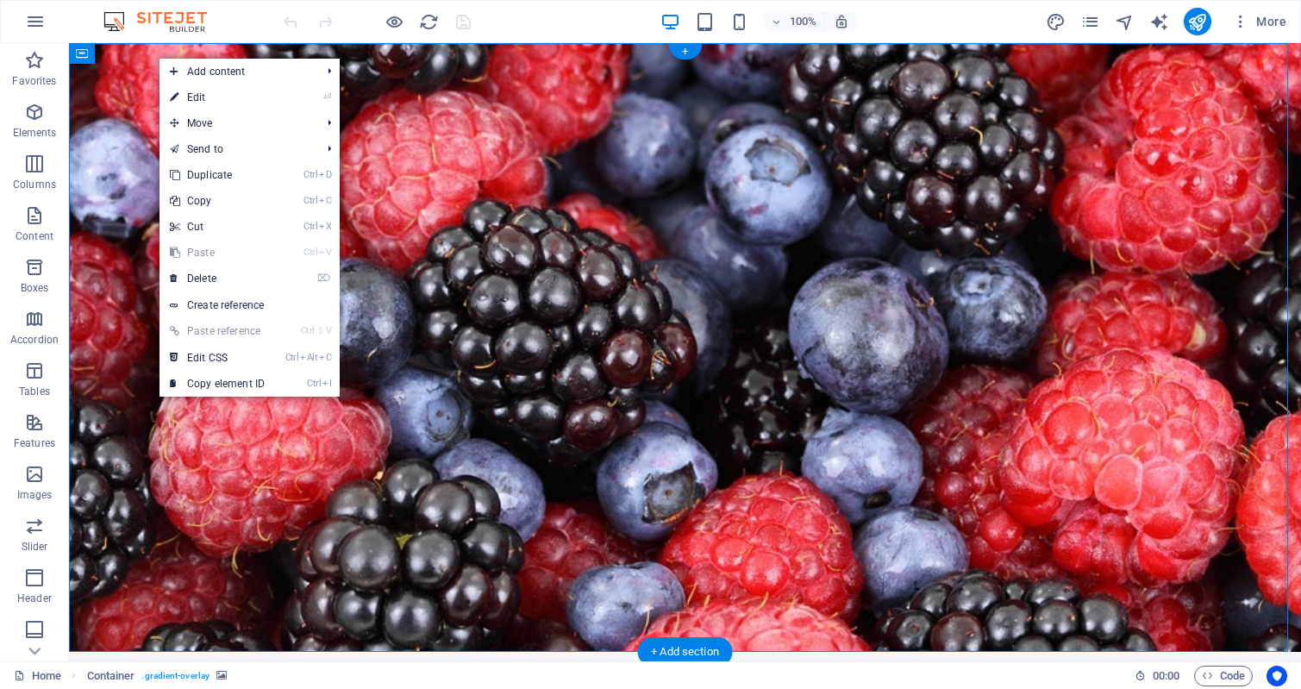
click at [124, 217] on figure at bounding box center [685, 347] width 1232 height 609
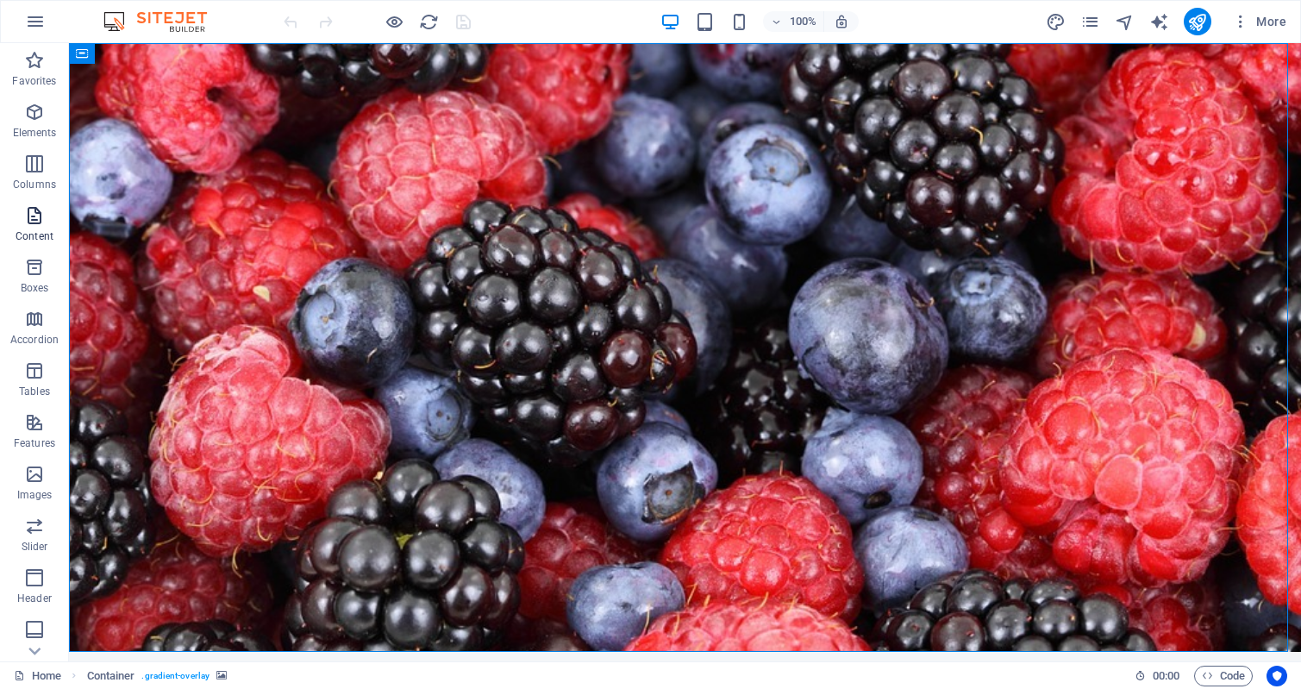
click at [42, 225] on icon "button" at bounding box center [34, 215] width 21 height 21
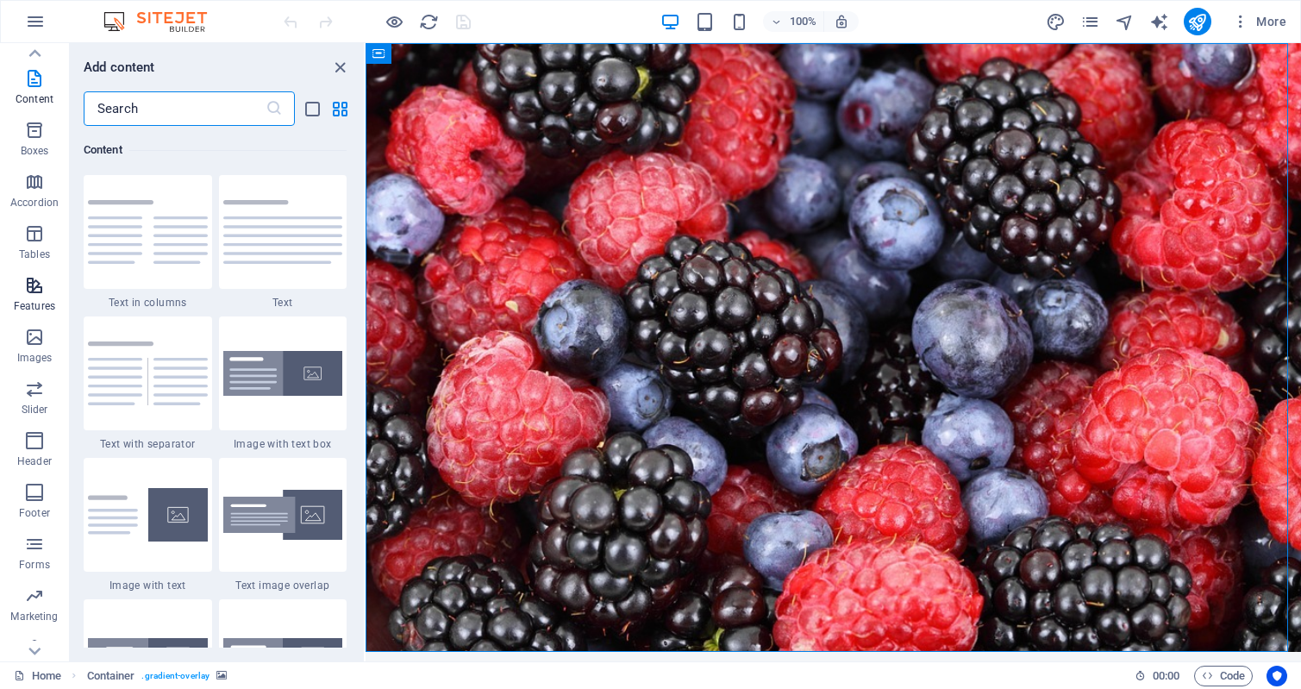
scroll to position [158, 0]
click at [38, 577] on icon "button" at bounding box center [34, 575] width 21 height 21
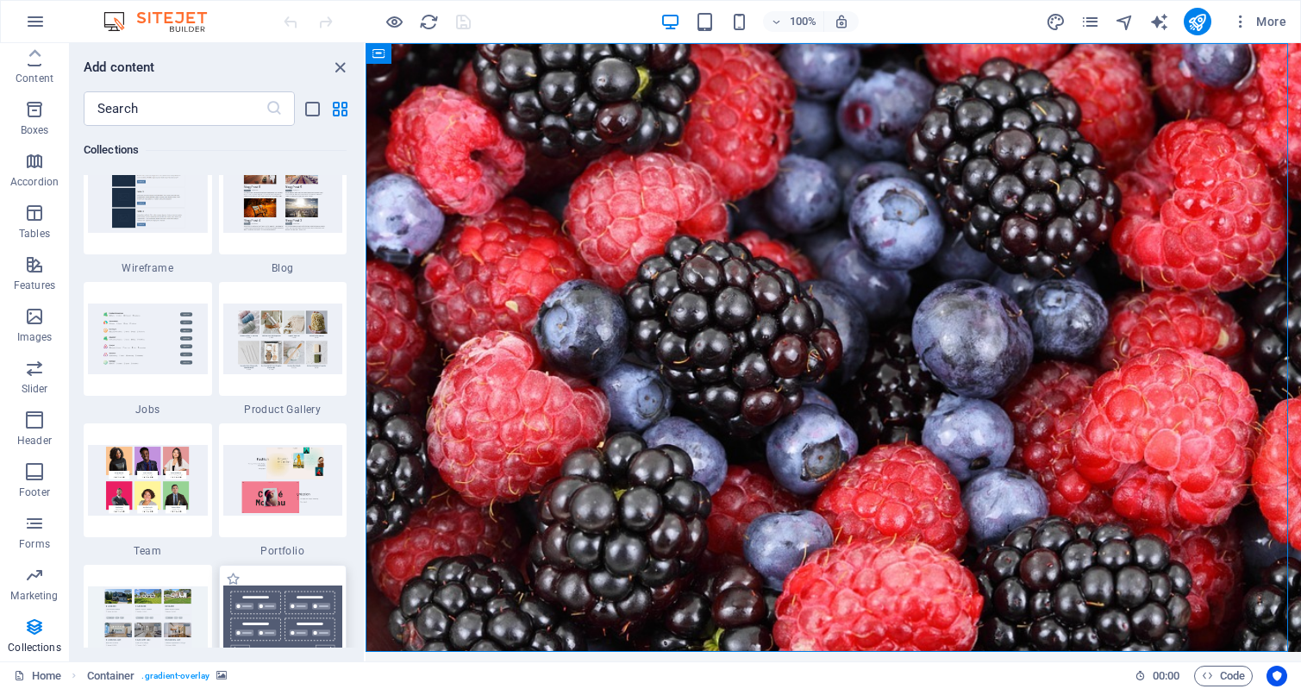
scroll to position [15859, 0]
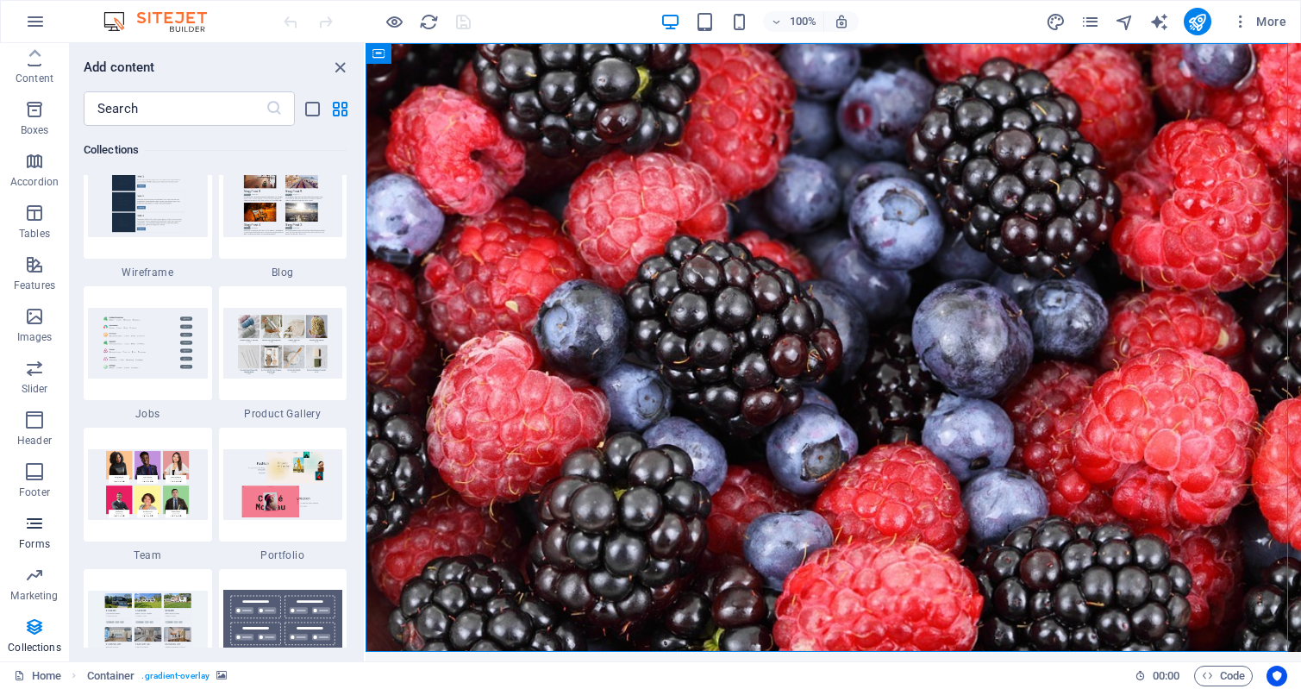
click at [30, 521] on icon "button" at bounding box center [34, 523] width 21 height 21
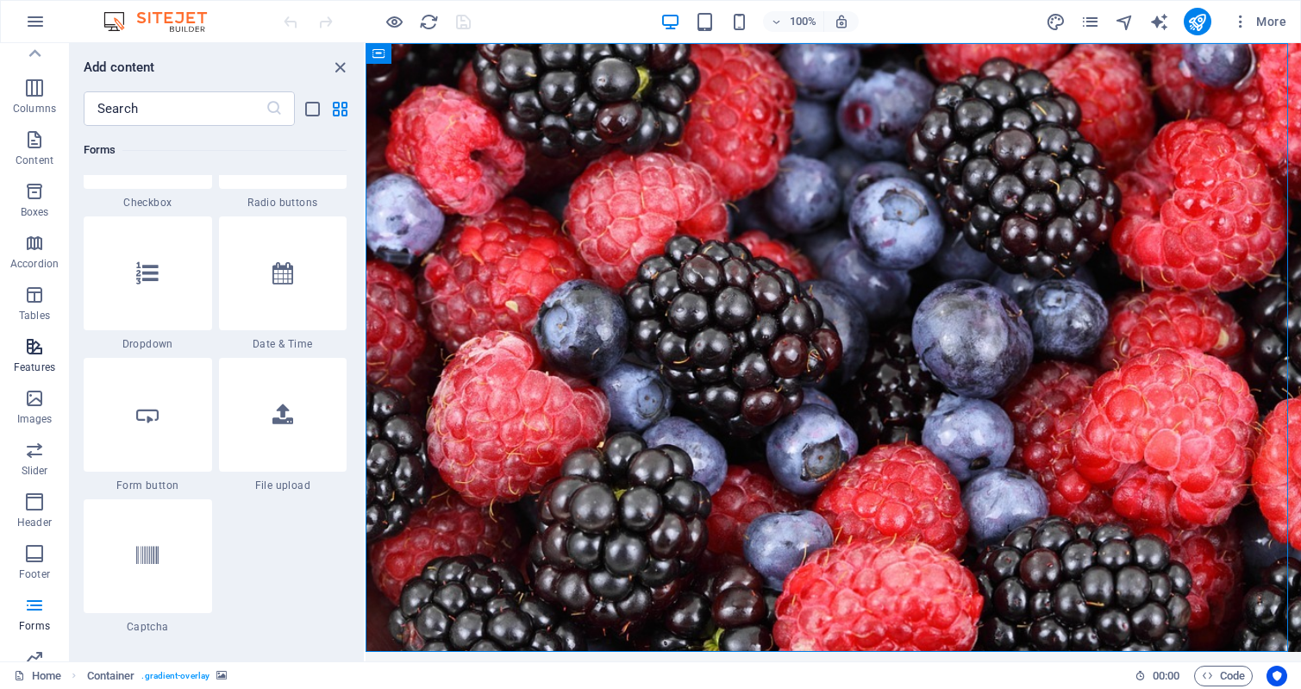
scroll to position [0, 0]
click at [1244, 21] on icon "button" at bounding box center [1240, 21] width 17 height 17
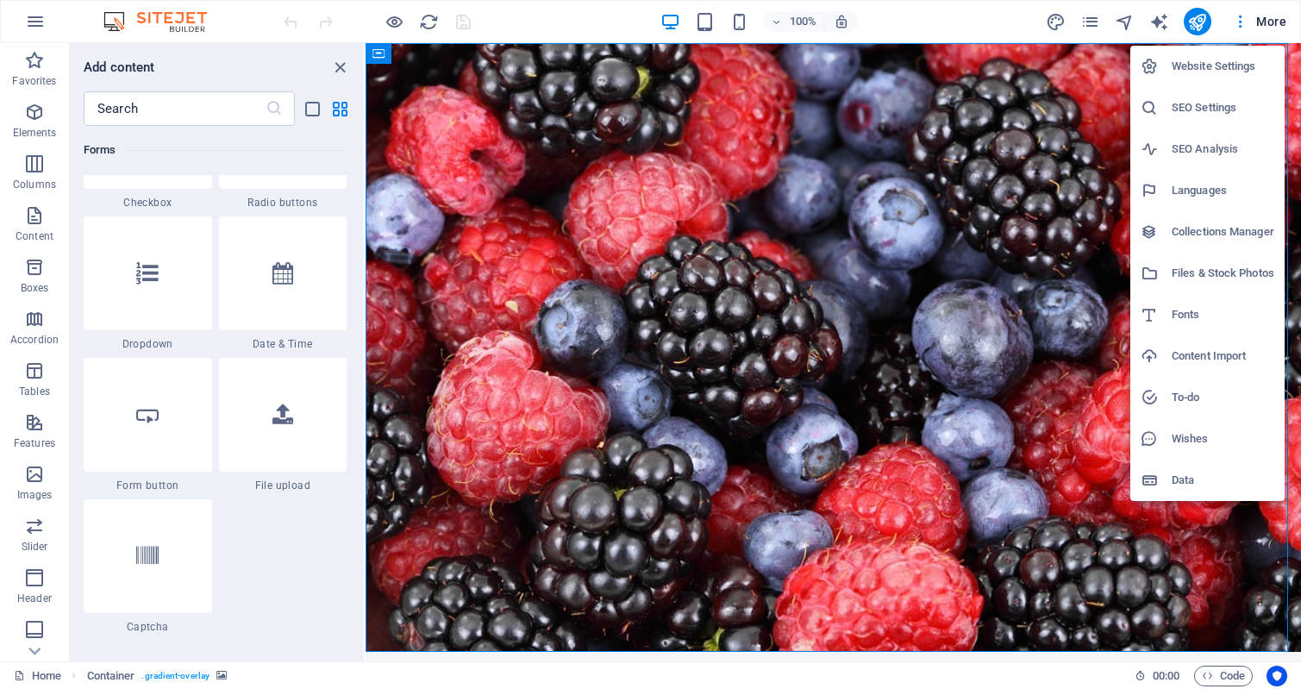
click at [1204, 64] on h6 "Website Settings" at bounding box center [1223, 66] width 103 height 21
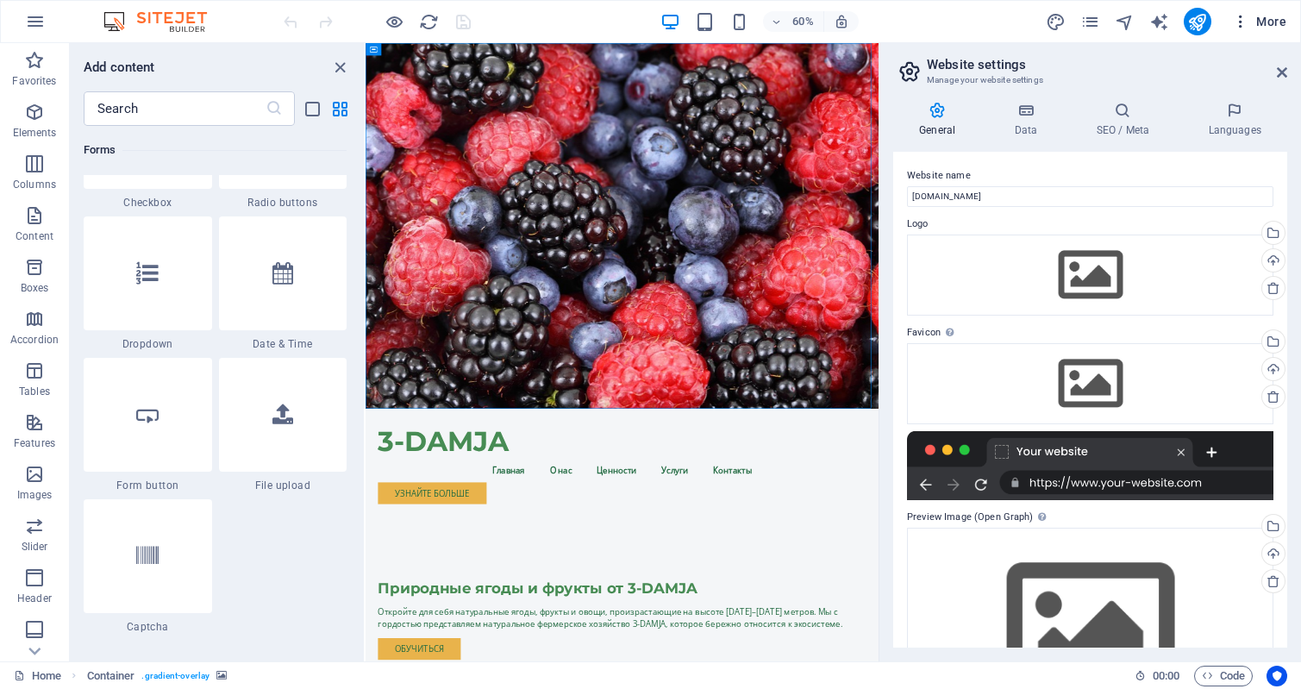
click at [1267, 16] on span "More" at bounding box center [1259, 21] width 54 height 17
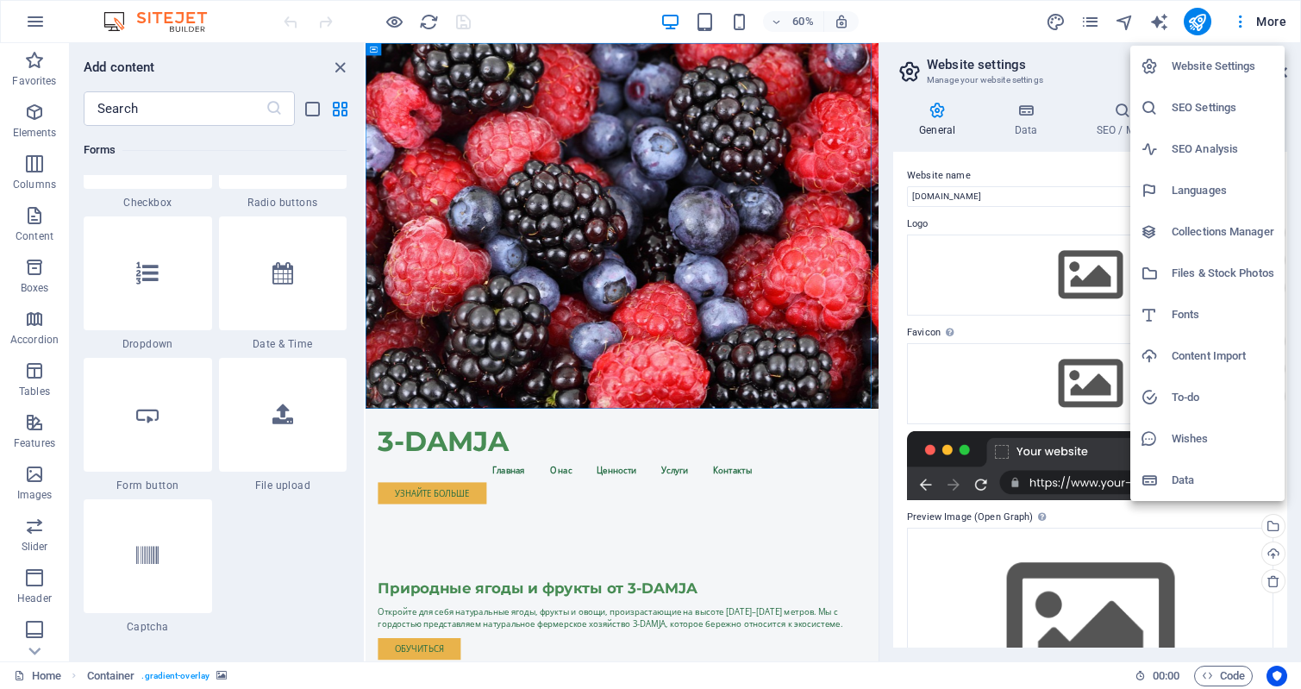
click at [1173, 351] on h6 "Content Import" at bounding box center [1223, 356] width 103 height 21
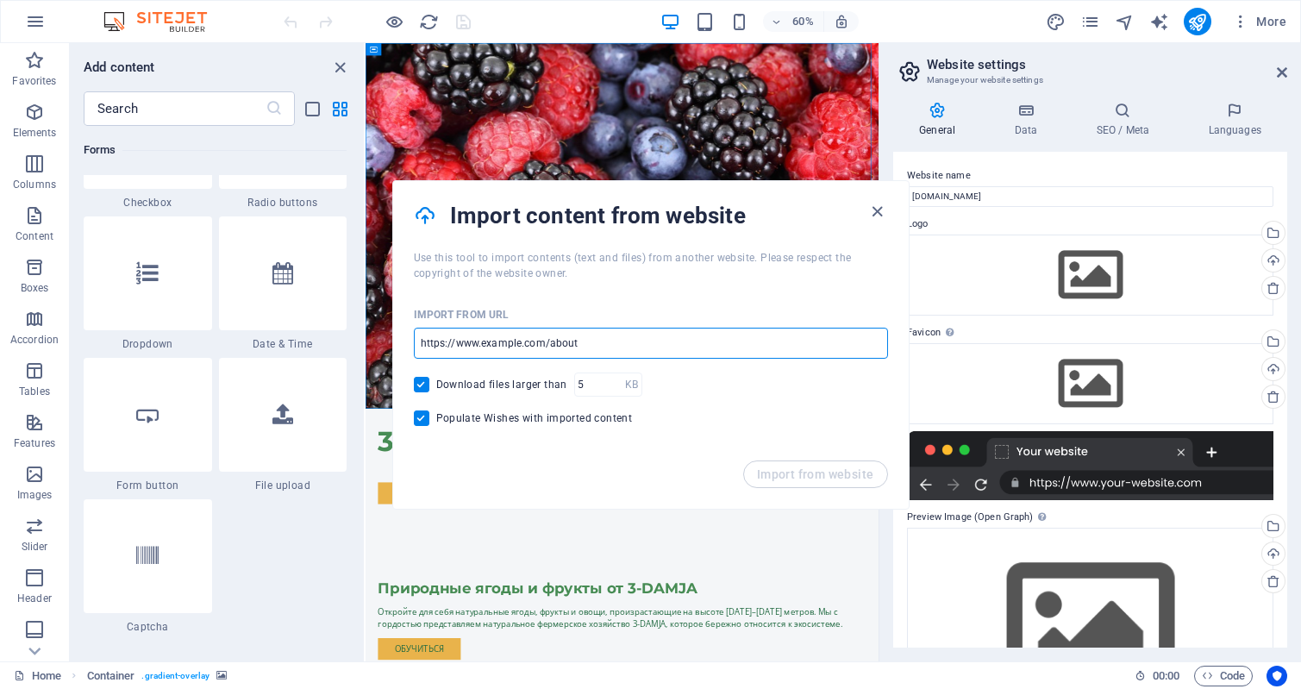
click at [618, 343] on input "url" at bounding box center [651, 343] width 474 height 31
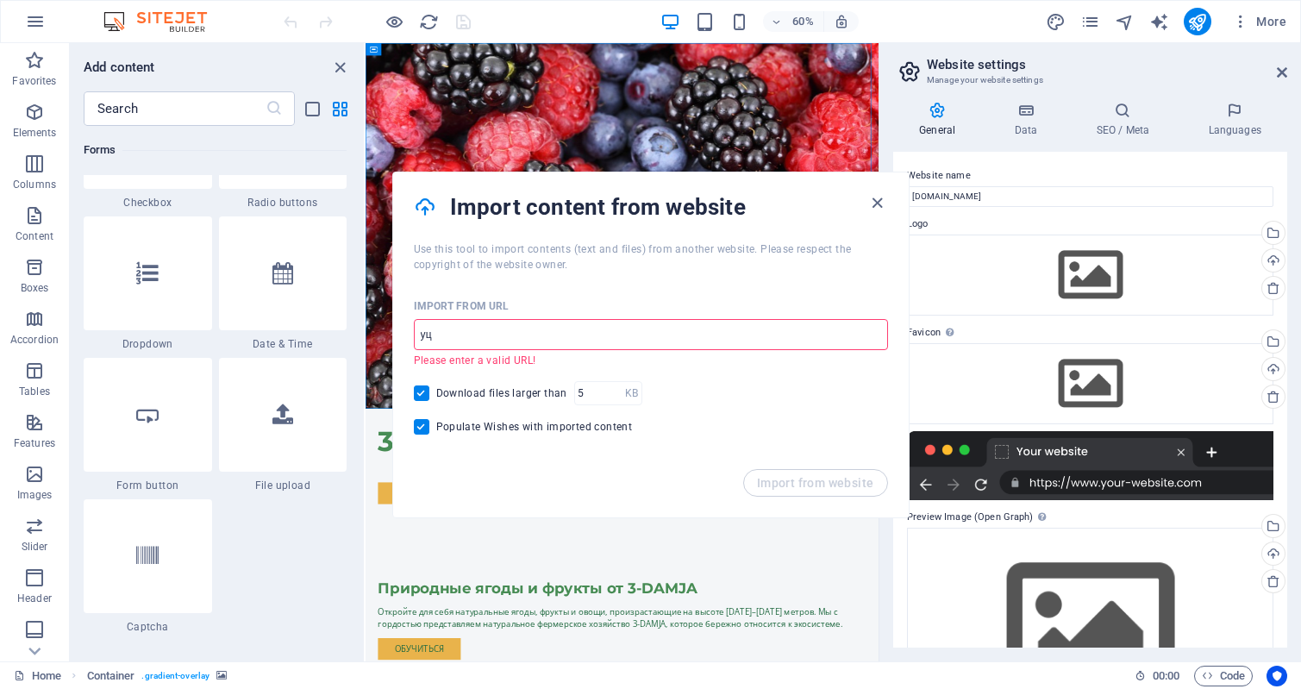
type input "у"
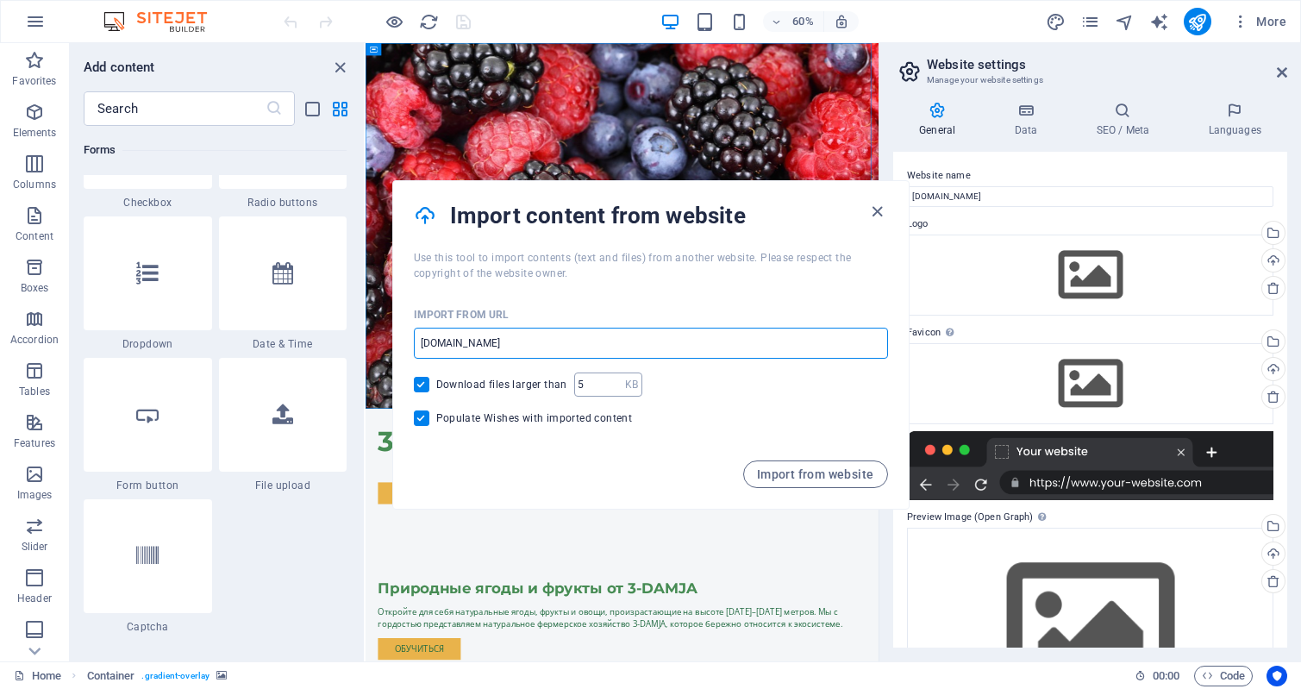
type input "uc-damja.com"
type input "1"
click at [612, 390] on input "1" at bounding box center [599, 385] width 51 height 24
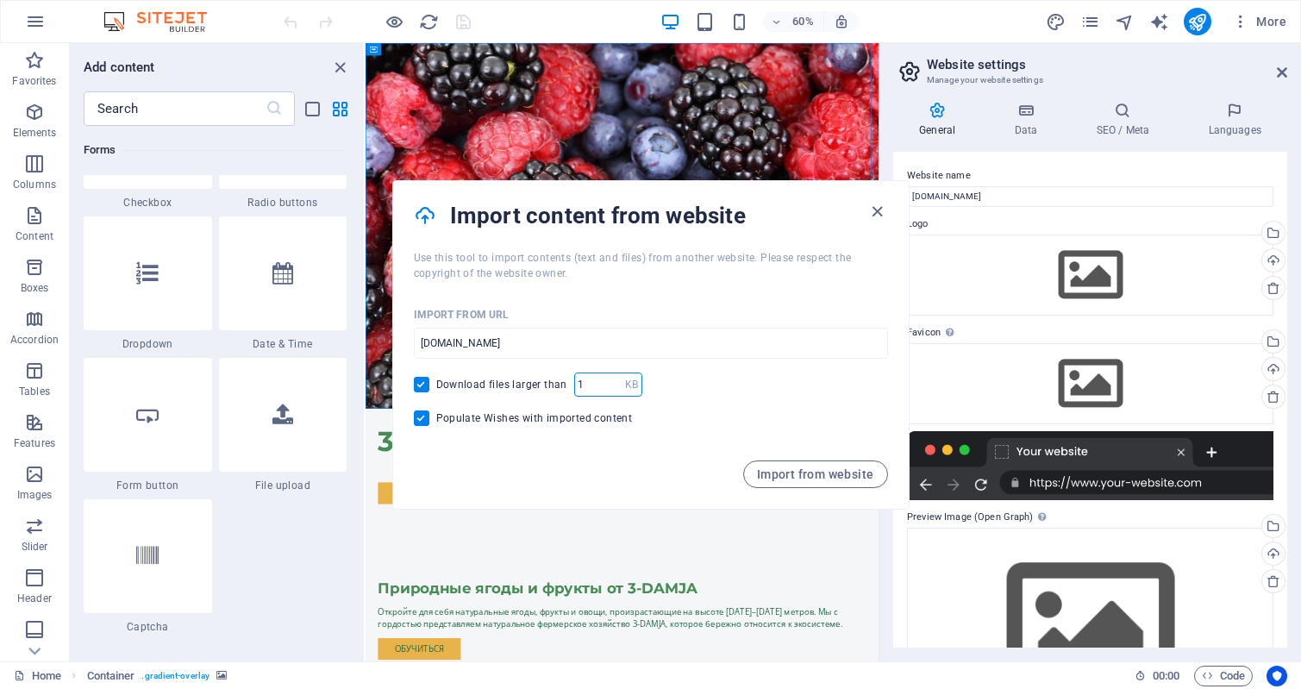
click at [612, 390] on input "1" at bounding box center [599, 385] width 51 height 24
click at [834, 475] on span "Import from website" at bounding box center [815, 474] width 117 height 14
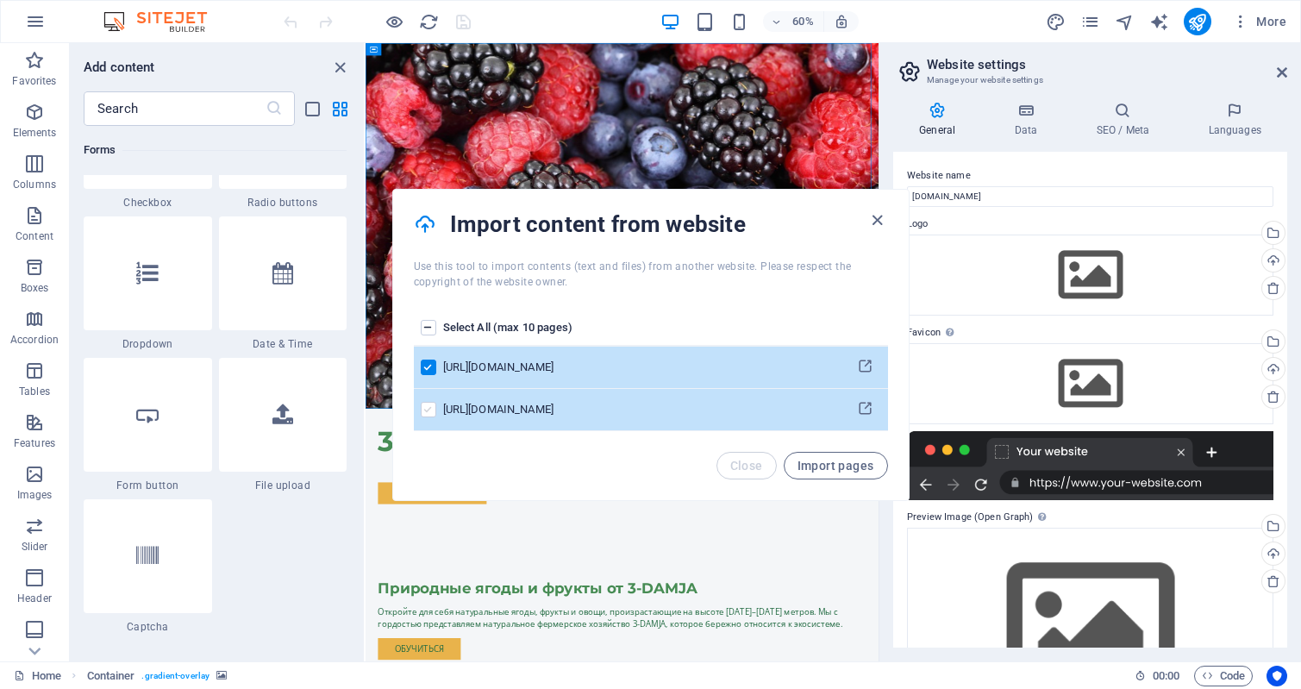
click at [421, 410] on label "pages list" at bounding box center [429, 410] width 16 height 16
click at [0, 0] on input "pages list" at bounding box center [0, 0] width 0 height 0
click at [850, 465] on span "Import pages" at bounding box center [836, 466] width 77 height 14
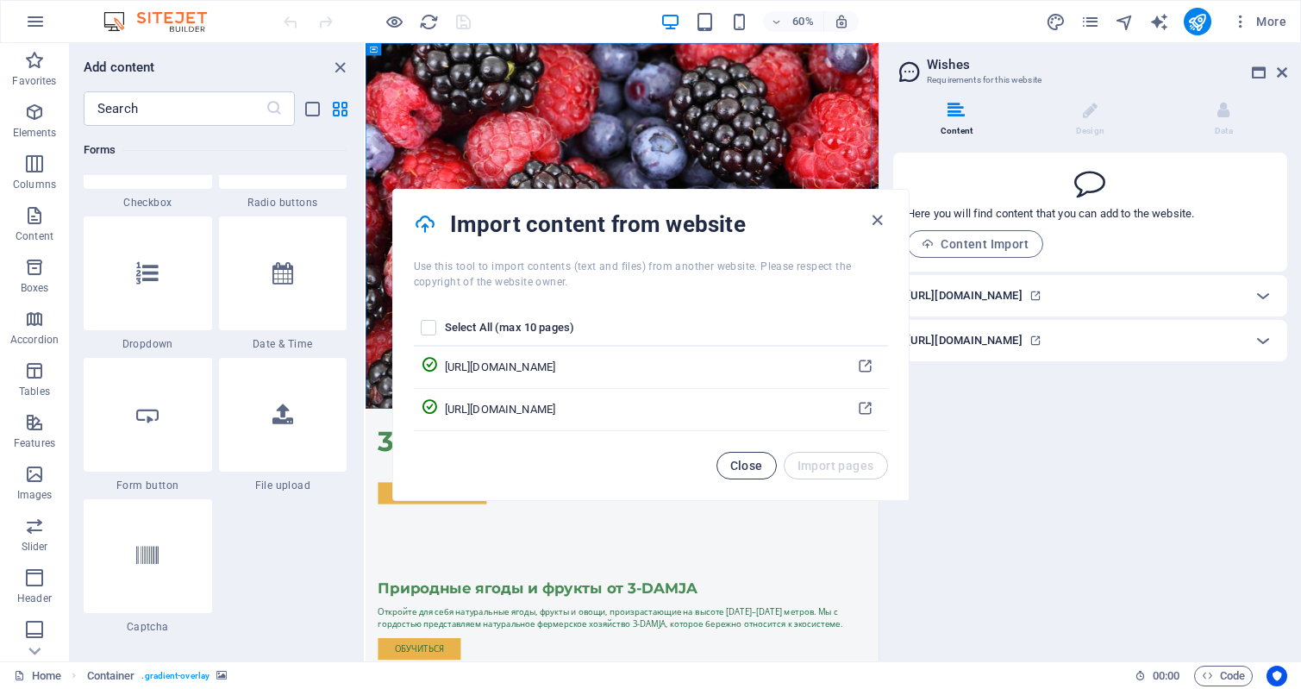
click at [759, 467] on span "Close" at bounding box center [746, 466] width 33 height 14
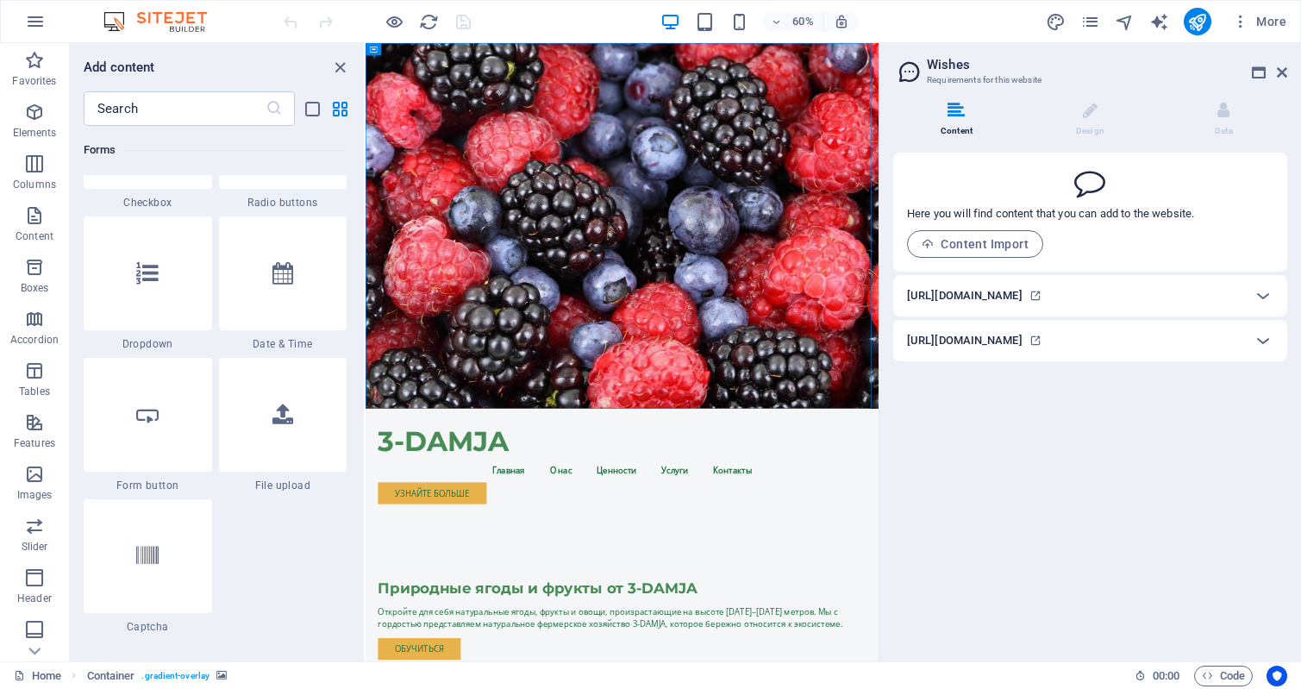
click at [1025, 470] on div "Content Design Data Here you will find content that you can add to the website.…" at bounding box center [1091, 374] width 422 height 573
click at [1094, 25] on icon "pages" at bounding box center [1091, 22] width 20 height 20
click at [1089, 21] on icon "pages" at bounding box center [1091, 22] width 20 height 20
click at [431, 21] on icon "reload" at bounding box center [429, 22] width 20 height 20
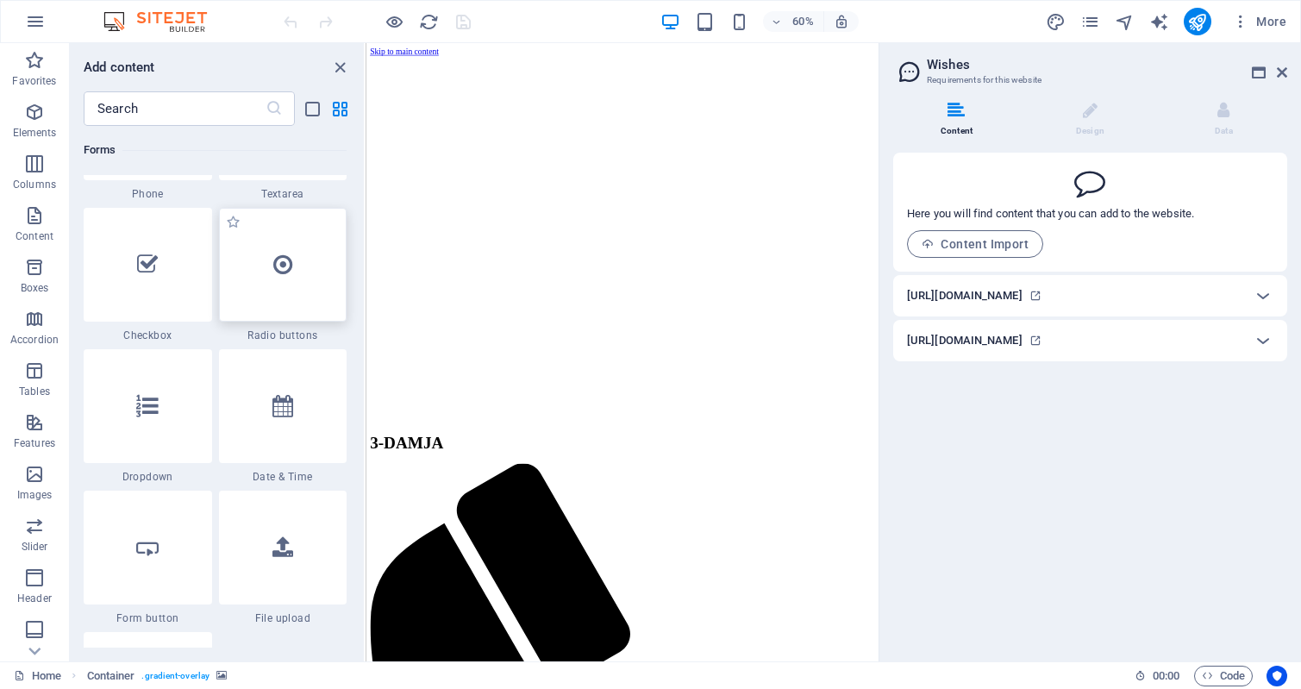
scroll to position [13540, 0]
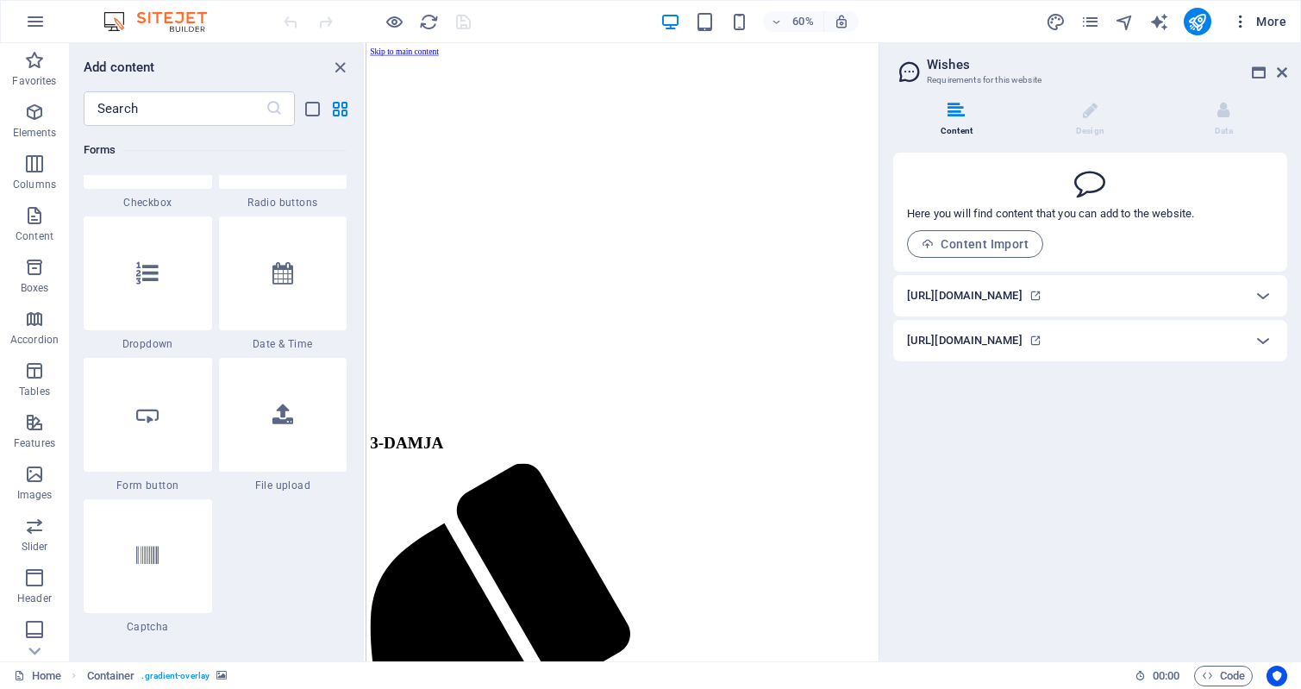
click at [1275, 22] on span "More" at bounding box center [1259, 21] width 54 height 17
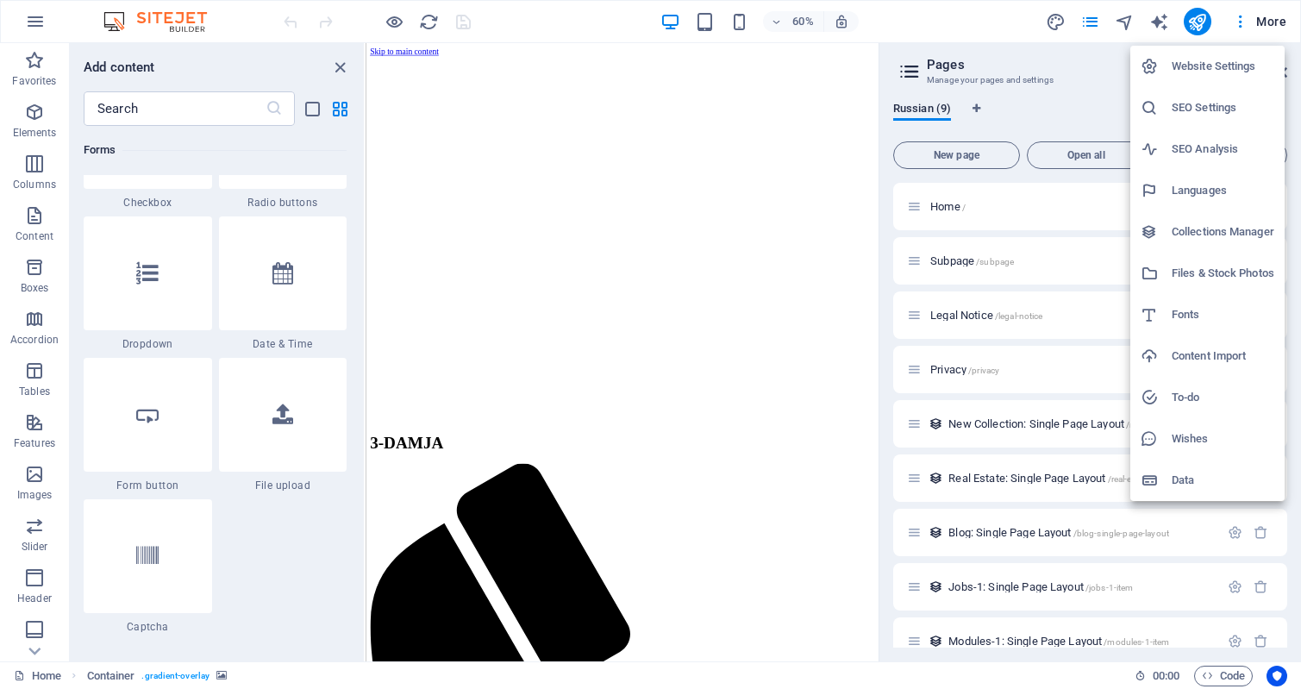
click at [1207, 103] on h6 "SEO Settings" at bounding box center [1223, 107] width 103 height 21
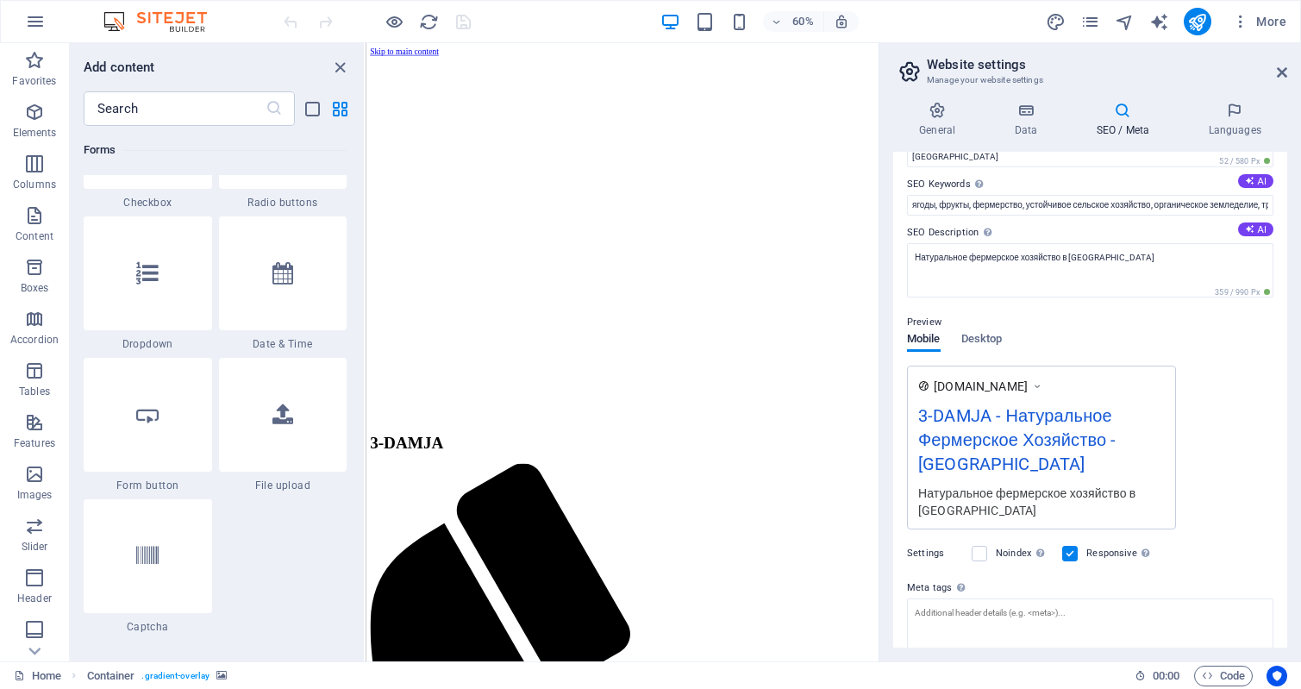
scroll to position [0, 0]
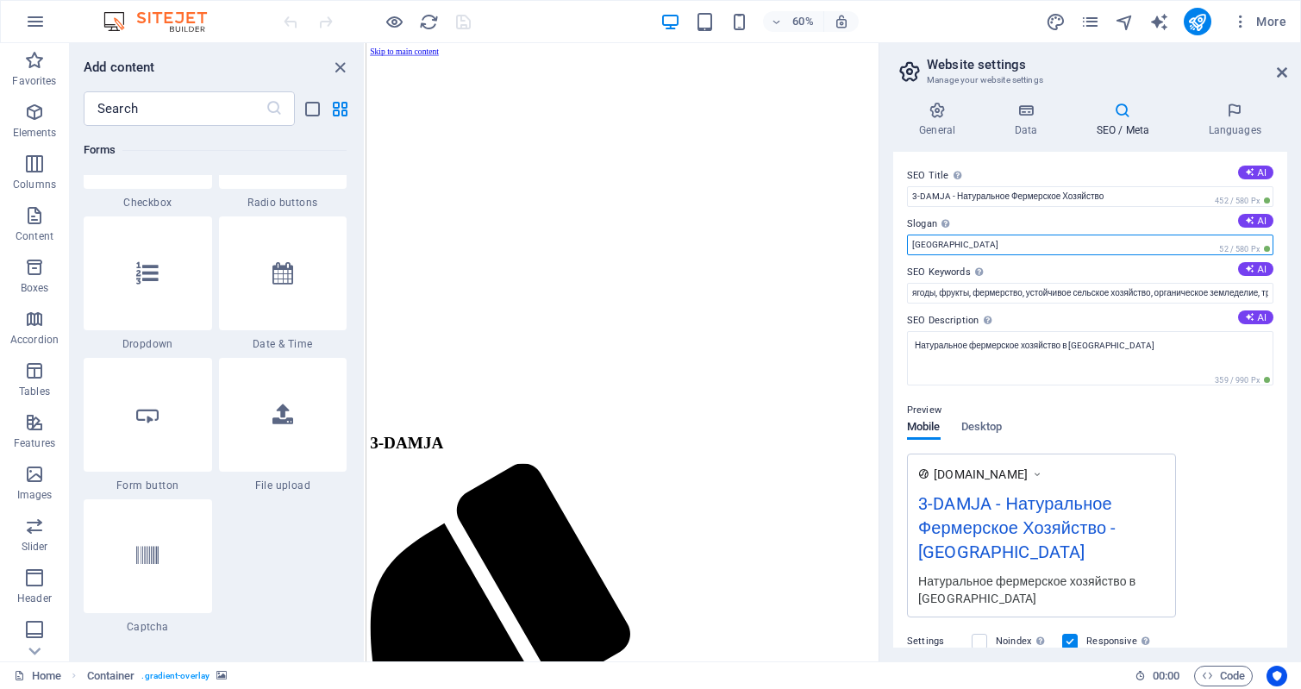
click at [1158, 248] on input "Berlin" at bounding box center [1090, 245] width 367 height 21
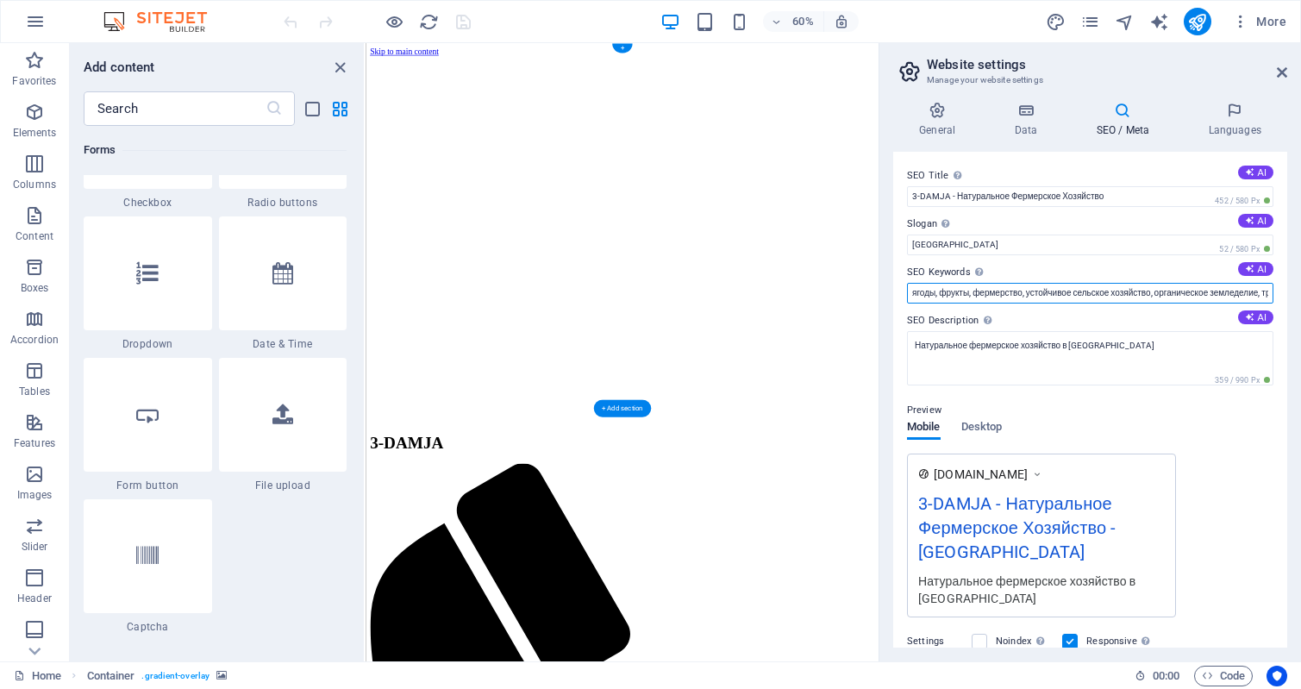
drag, startPoint x: 1458, startPoint y: 335, endPoint x: 1190, endPoint y: 460, distance: 295.9
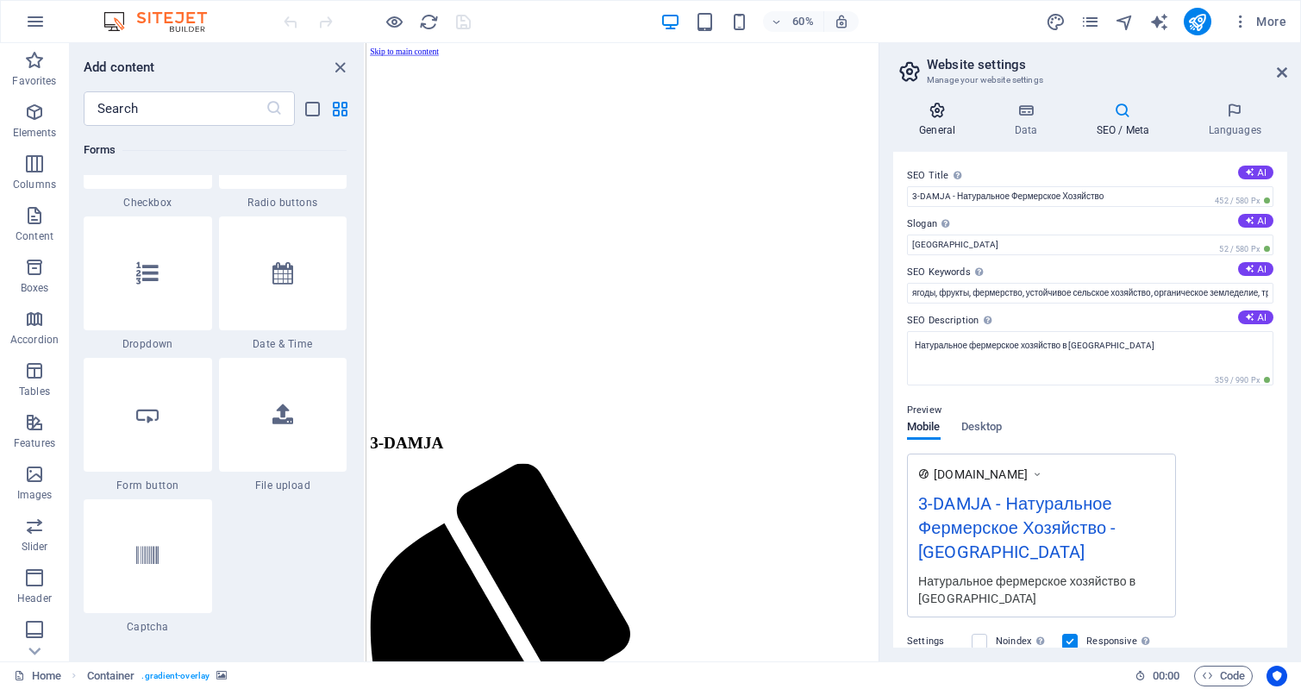
click at [942, 113] on icon at bounding box center [937, 110] width 88 height 17
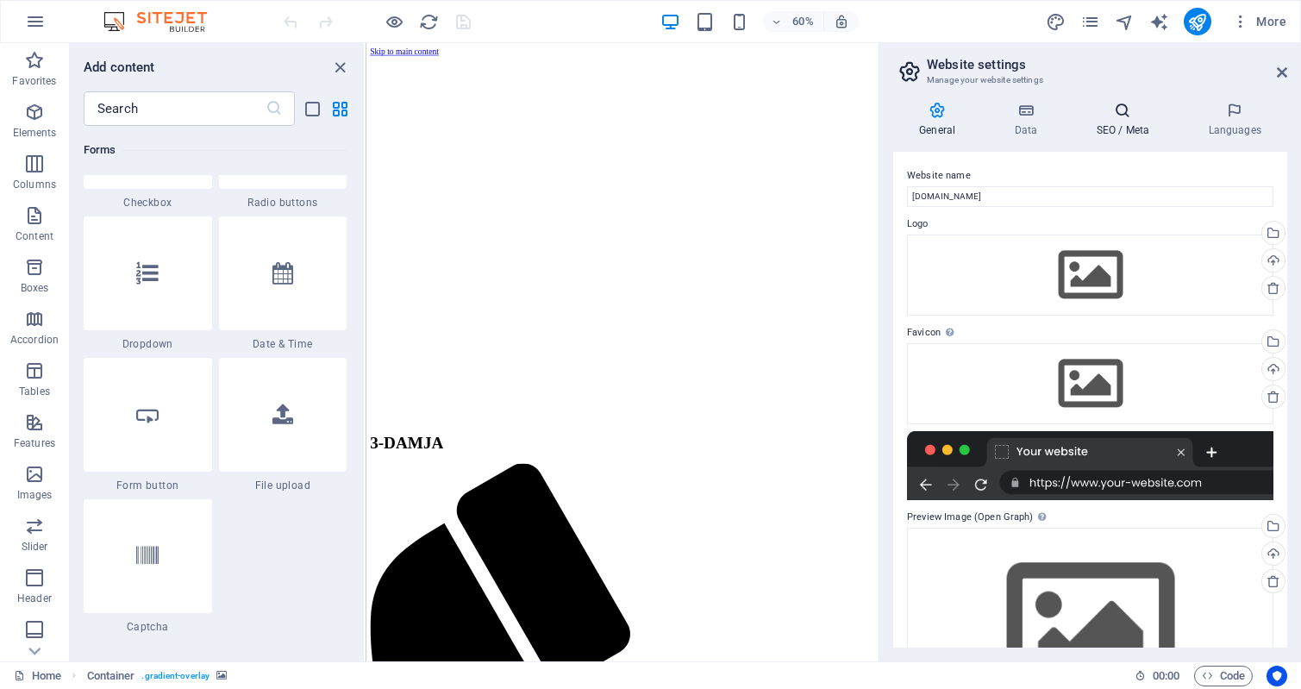
click at [1122, 116] on icon at bounding box center [1122, 110] width 105 height 17
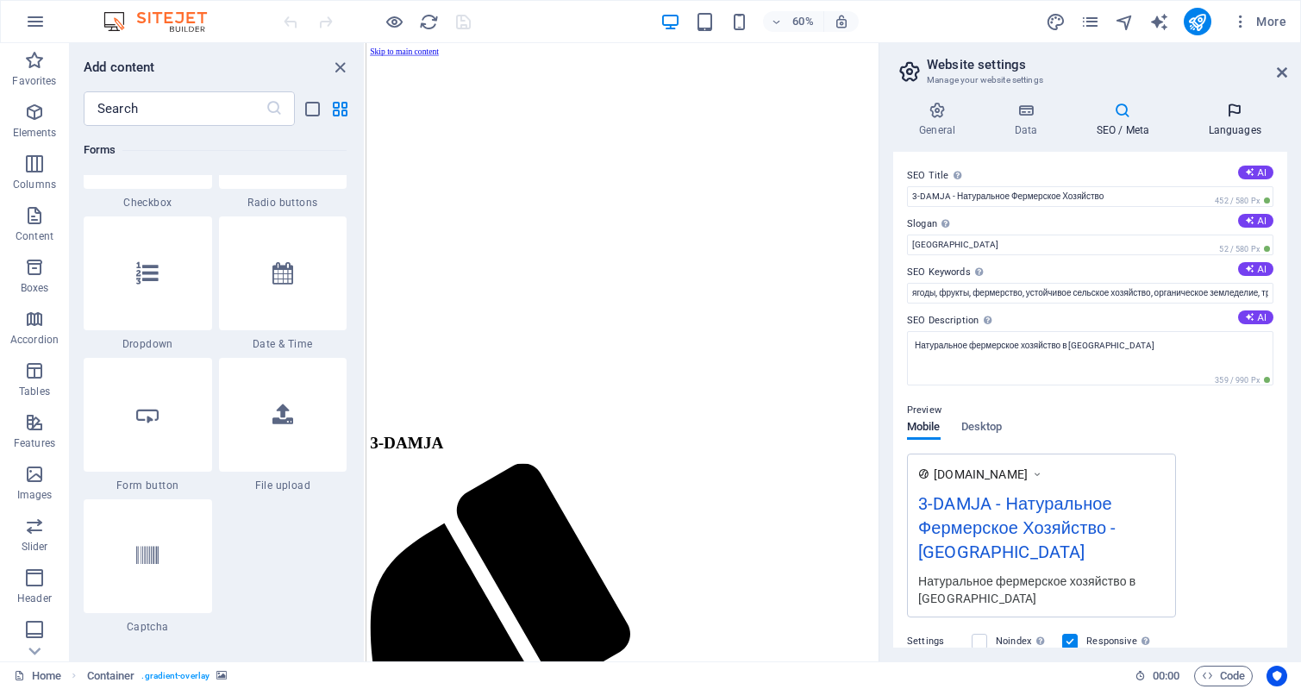
click at [1238, 115] on icon at bounding box center [1234, 110] width 105 height 17
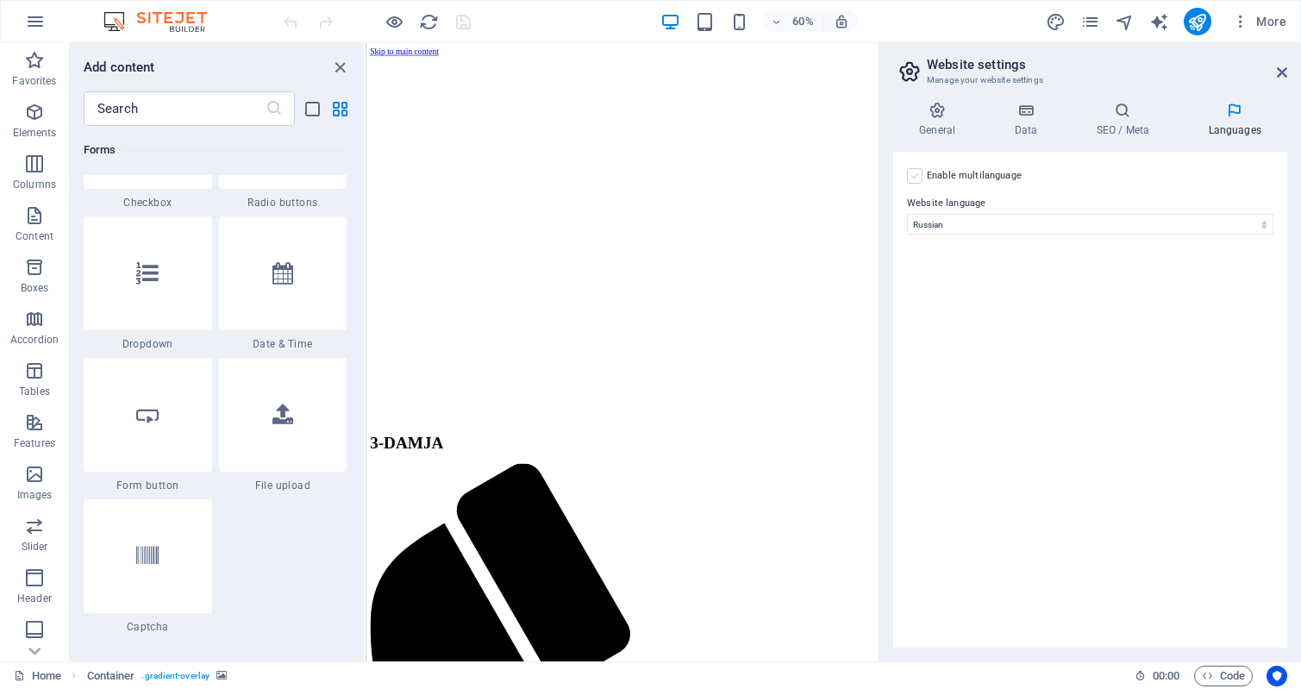
click at [915, 177] on label at bounding box center [915, 176] width 16 height 16
click at [0, 0] on input "Enable multilanguage To disable multilanguage delete all languages until only o…" at bounding box center [0, 0] width 0 height 0
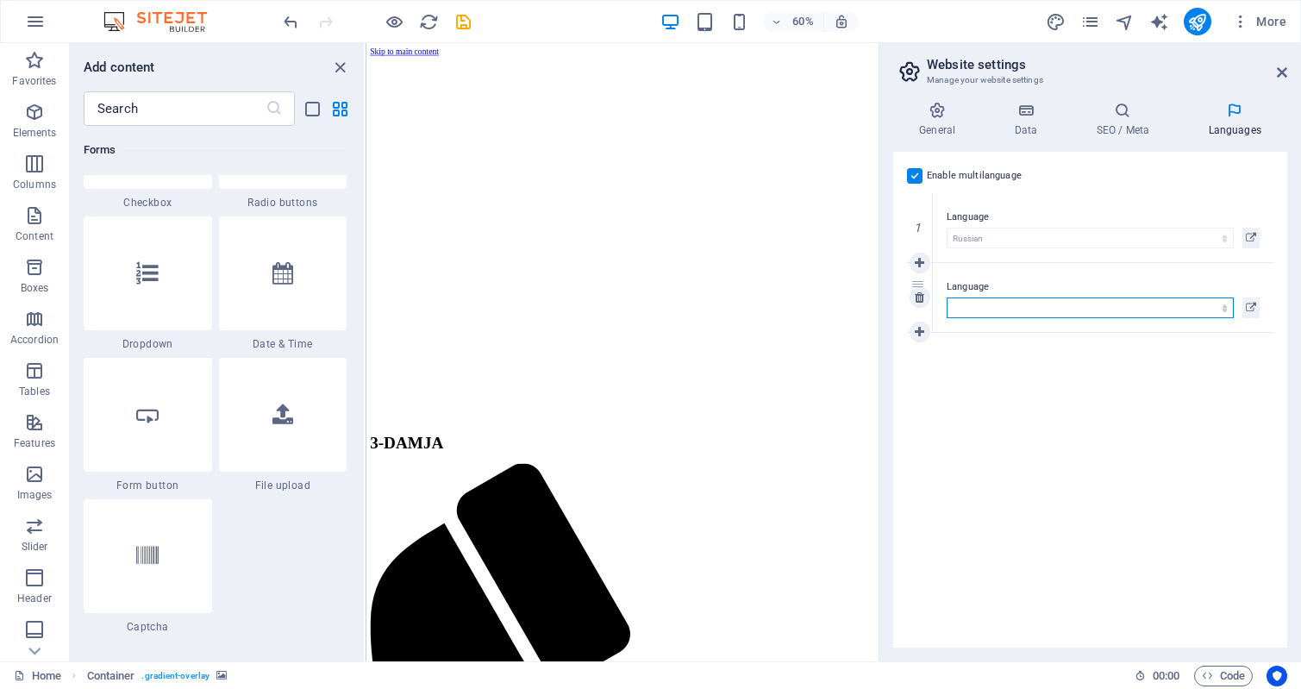
click at [1225, 305] on select "Abkhazian Afar Afrikaans Akan Albanian Amharic Arabic Aragonese Armenian Assame…" at bounding box center [1090, 308] width 287 height 21
select select "166"
click at [947, 298] on select "Abkhazian Afar Afrikaans Akan Albanian Amharic Arabic Aragonese Armenian Assame…" at bounding box center [1090, 308] width 287 height 21
click at [1208, 227] on div "1 Language Abkhazian Afar Afrikaans Akan Albanian Amharic Arabic Aragonese Arme…" at bounding box center [1090, 263] width 367 height 140
select select "134"
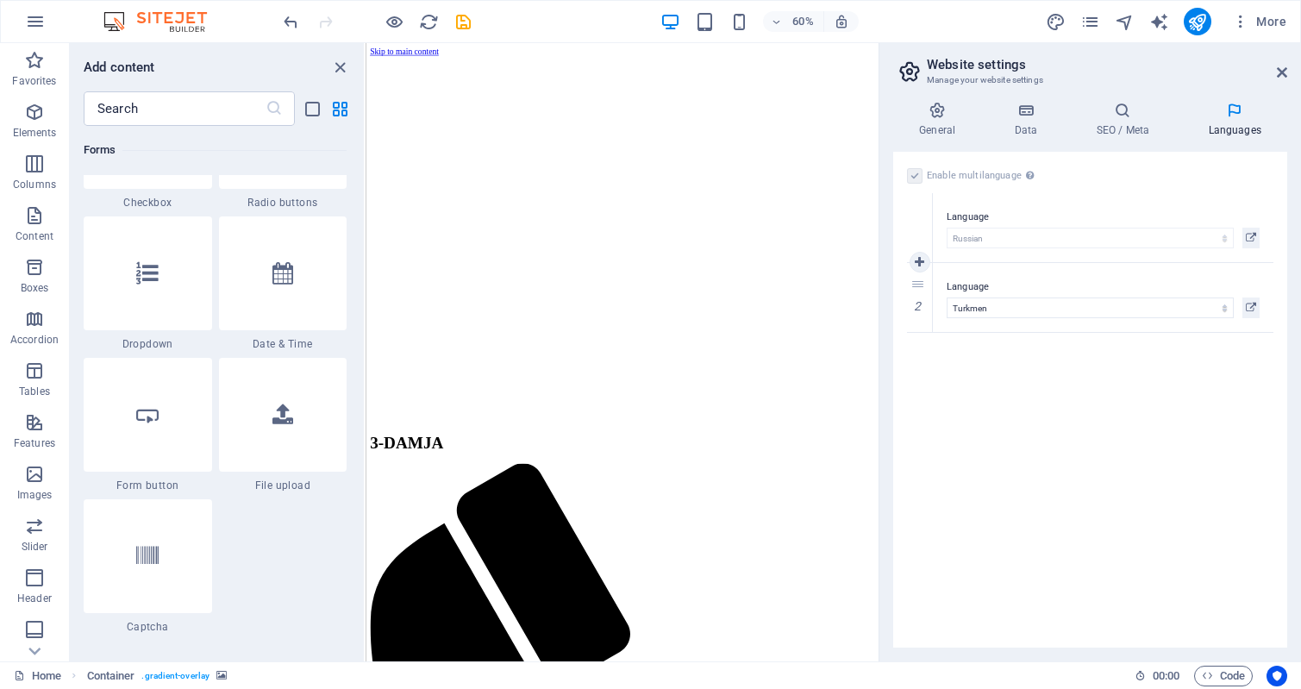
click at [918, 226] on div "1" at bounding box center [920, 227] width 26 height 69
click at [1267, 22] on span "More" at bounding box center [1259, 21] width 54 height 17
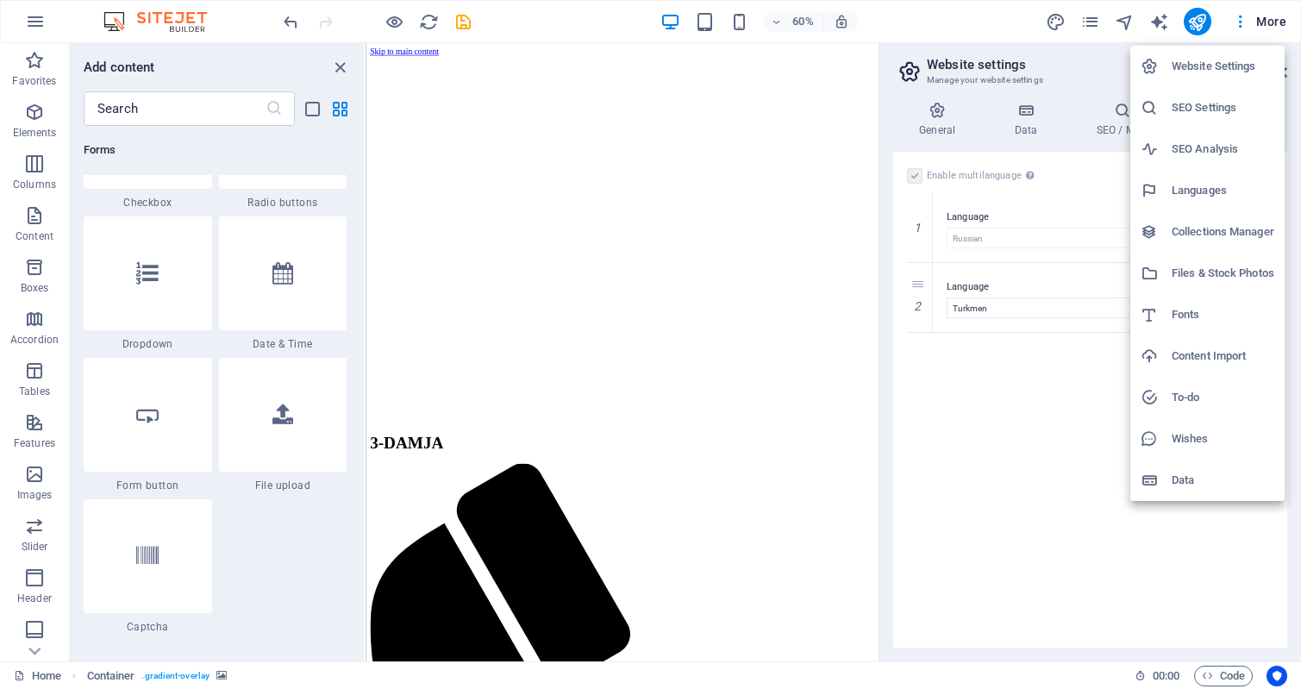
click at [1213, 348] on h6 "Content Import" at bounding box center [1223, 356] width 103 height 21
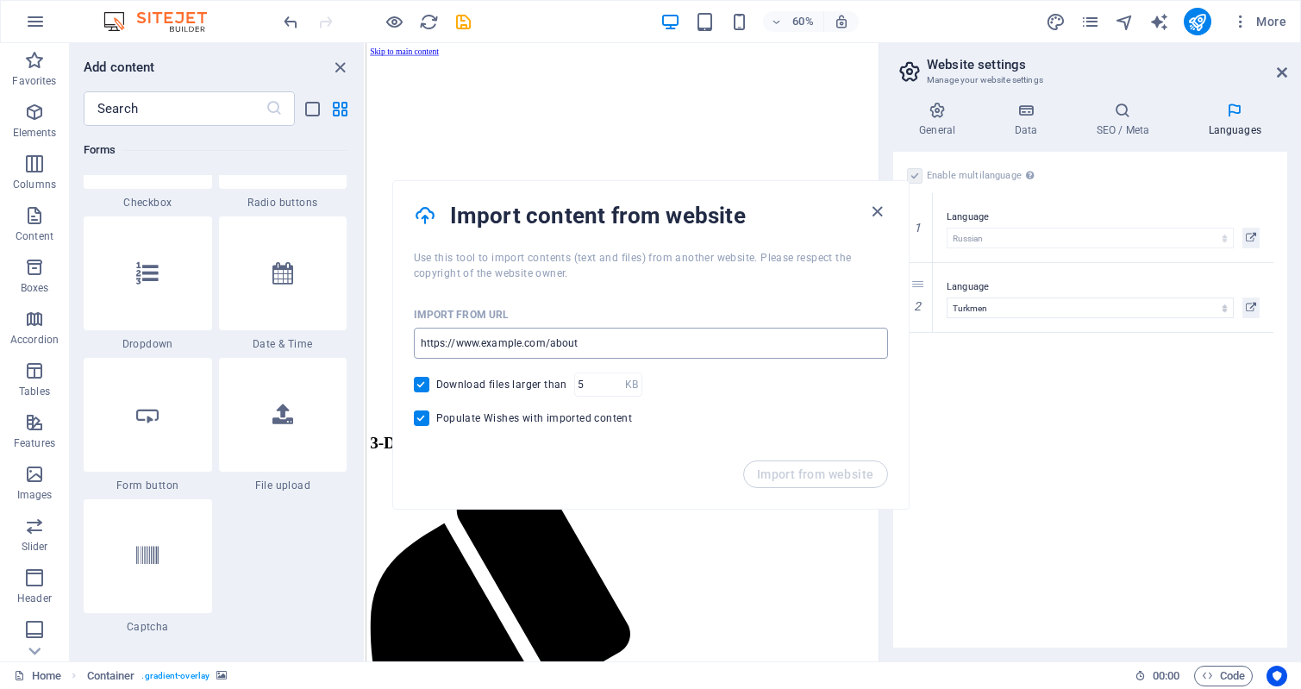
click at [655, 345] on input "url" at bounding box center [651, 343] width 474 height 31
type input "https://uc-damja.info"
type input "1"
click at [613, 390] on input "1" at bounding box center [599, 385] width 51 height 24
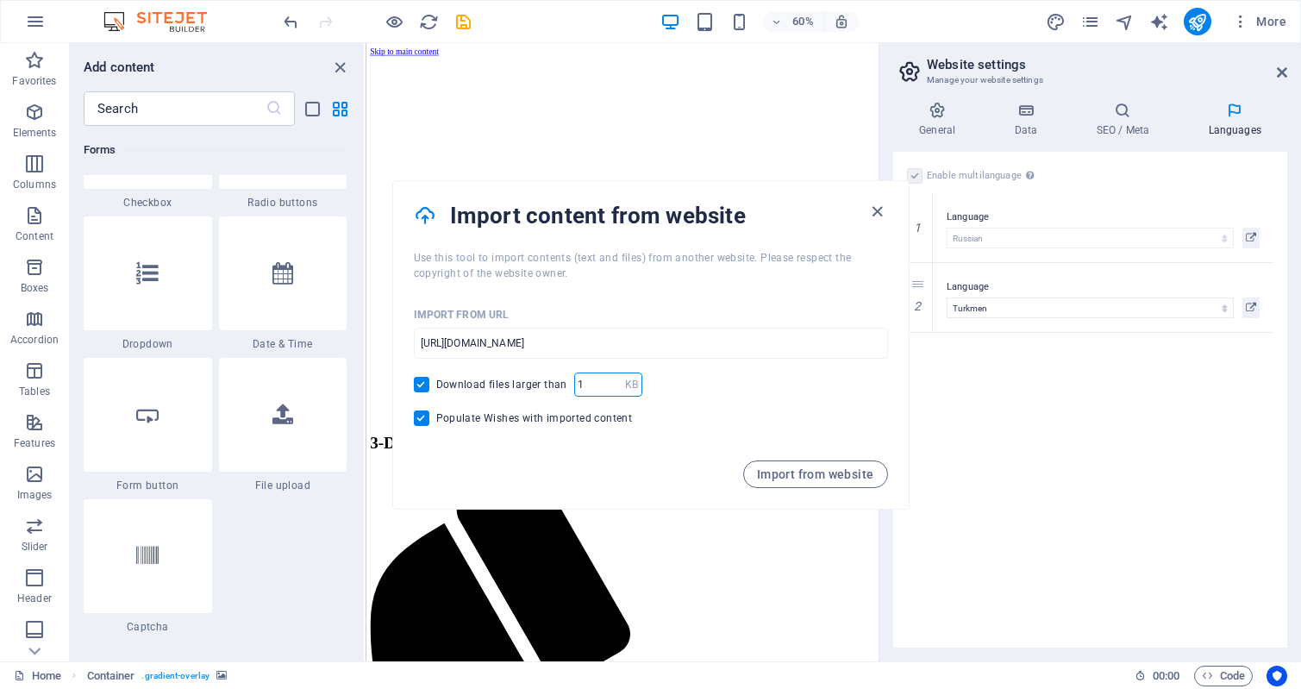
click at [613, 390] on input "1" at bounding box center [599, 385] width 51 height 24
click at [819, 474] on span "Import from website" at bounding box center [815, 474] width 117 height 14
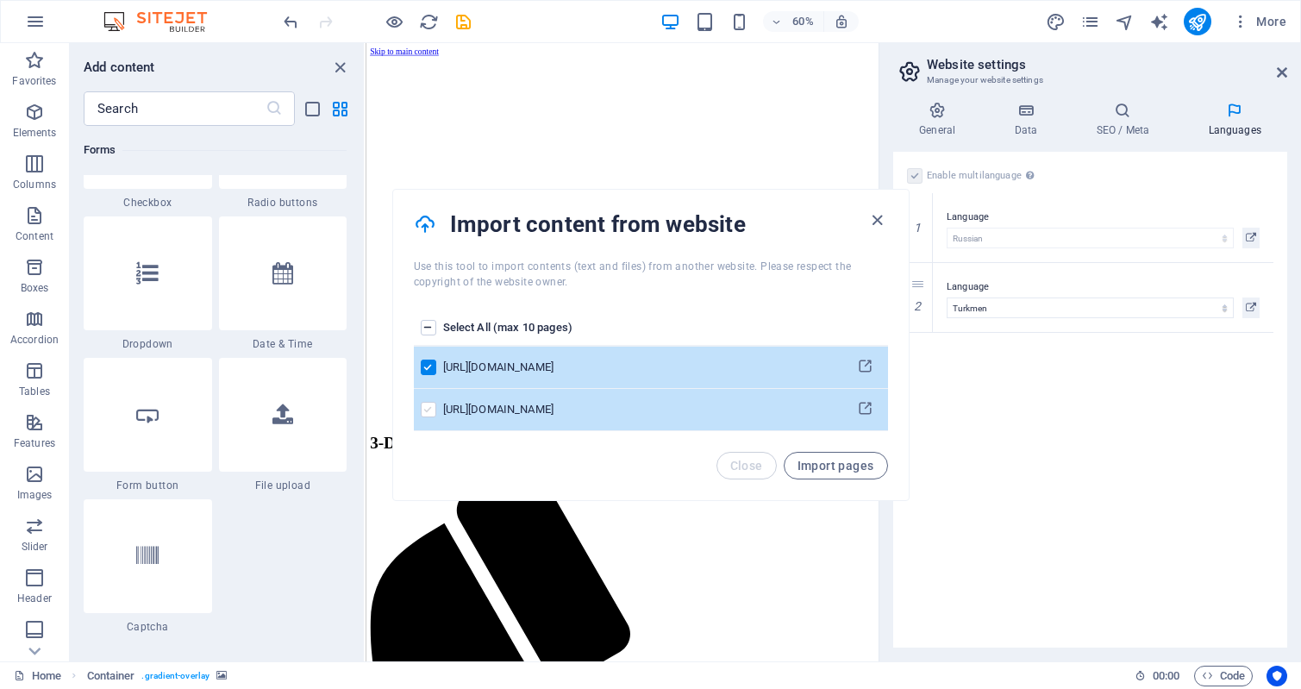
click at [424, 407] on label "pages list" at bounding box center [429, 410] width 16 height 16
click at [0, 0] on input "pages list" at bounding box center [0, 0] width 0 height 0
click at [828, 462] on span "Import pages" at bounding box center [836, 466] width 77 height 14
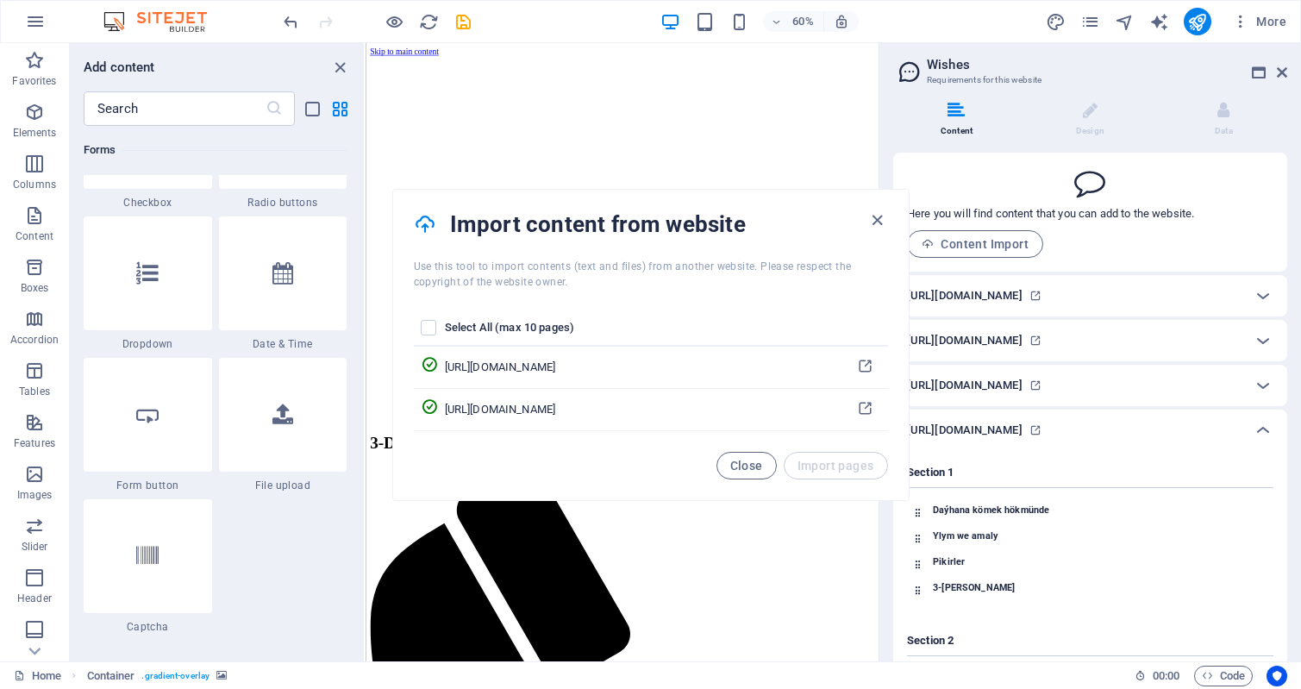
click at [1001, 295] on h6 "https://uc-damja.com" at bounding box center [965, 295] width 116 height 21
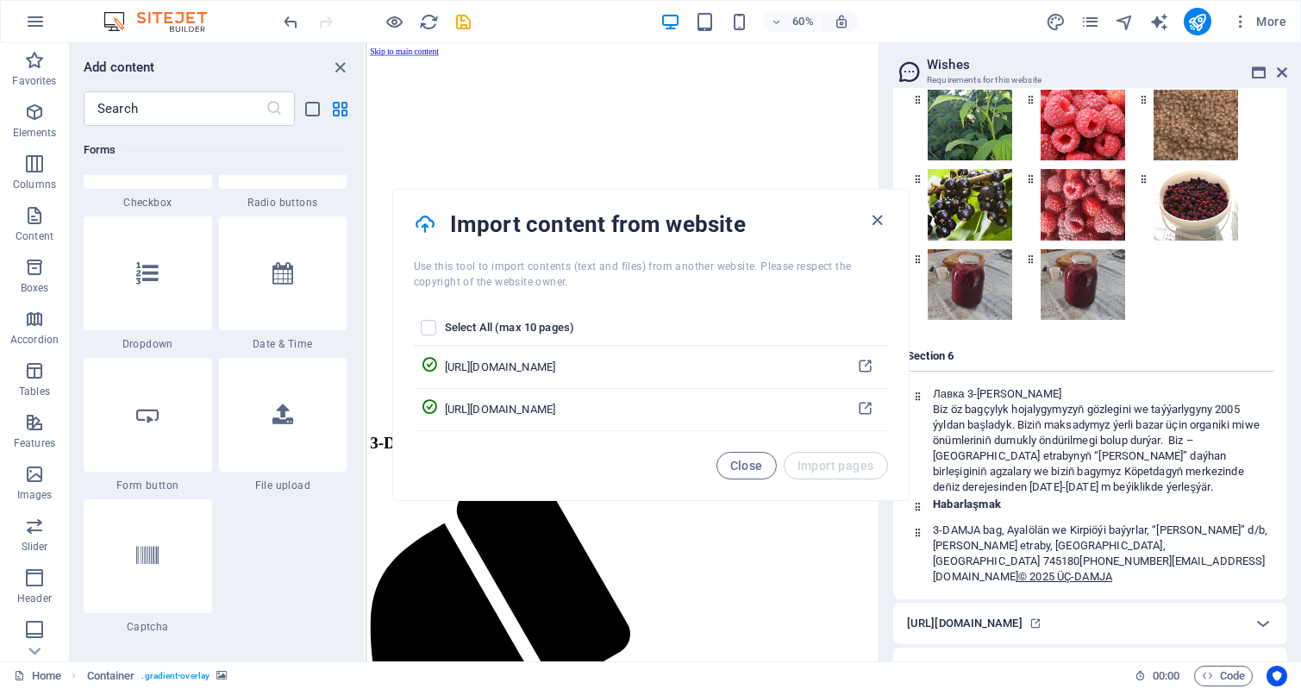
scroll to position [5174, 0]
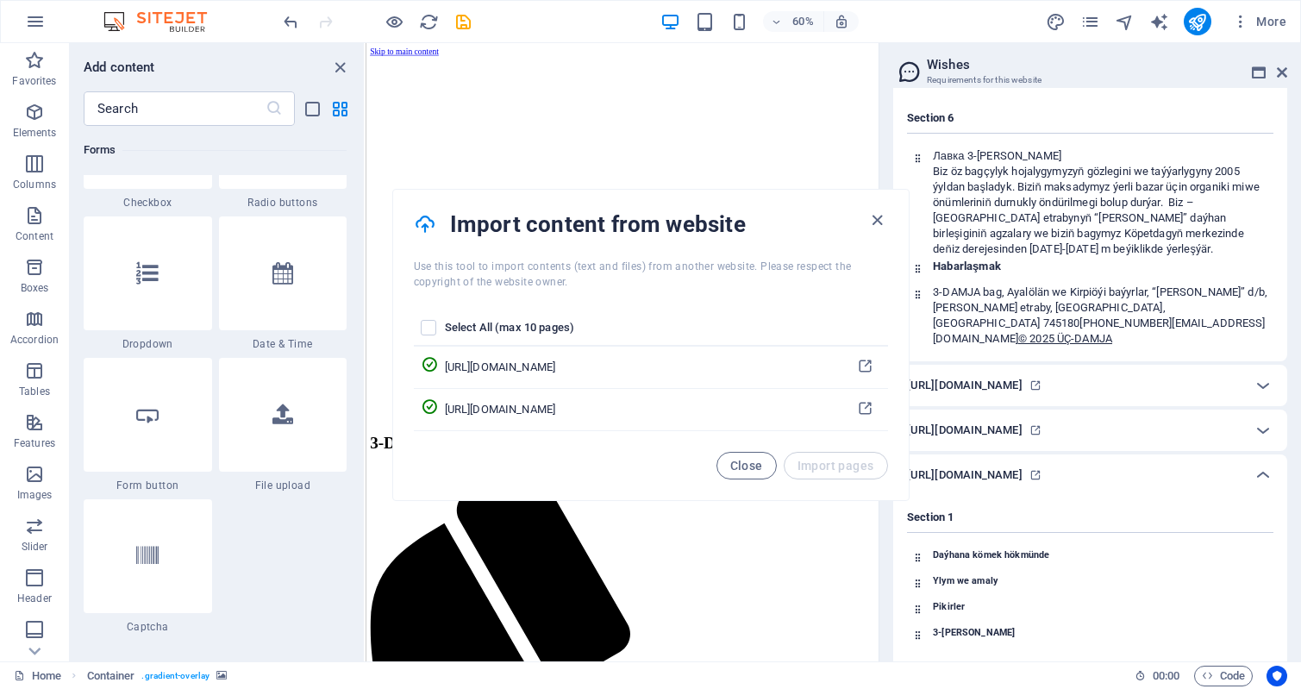
click at [755, 461] on span "Close" at bounding box center [746, 466] width 33 height 14
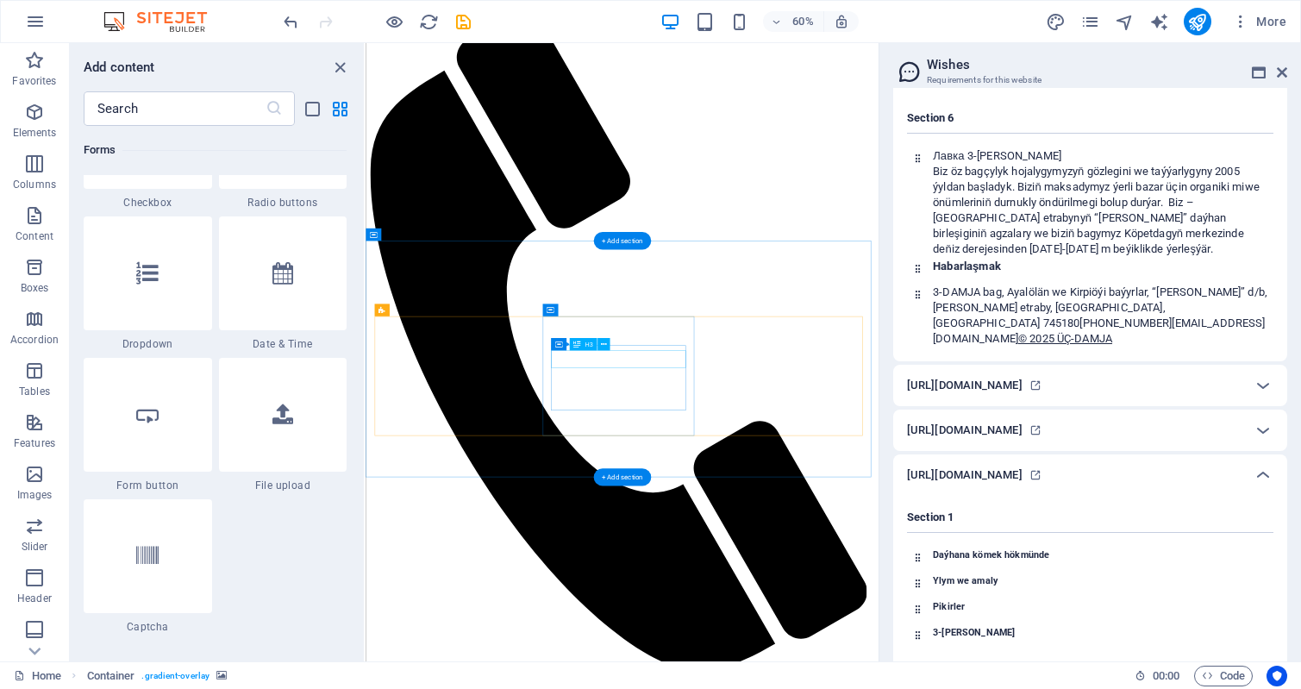
scroll to position [1121, 0]
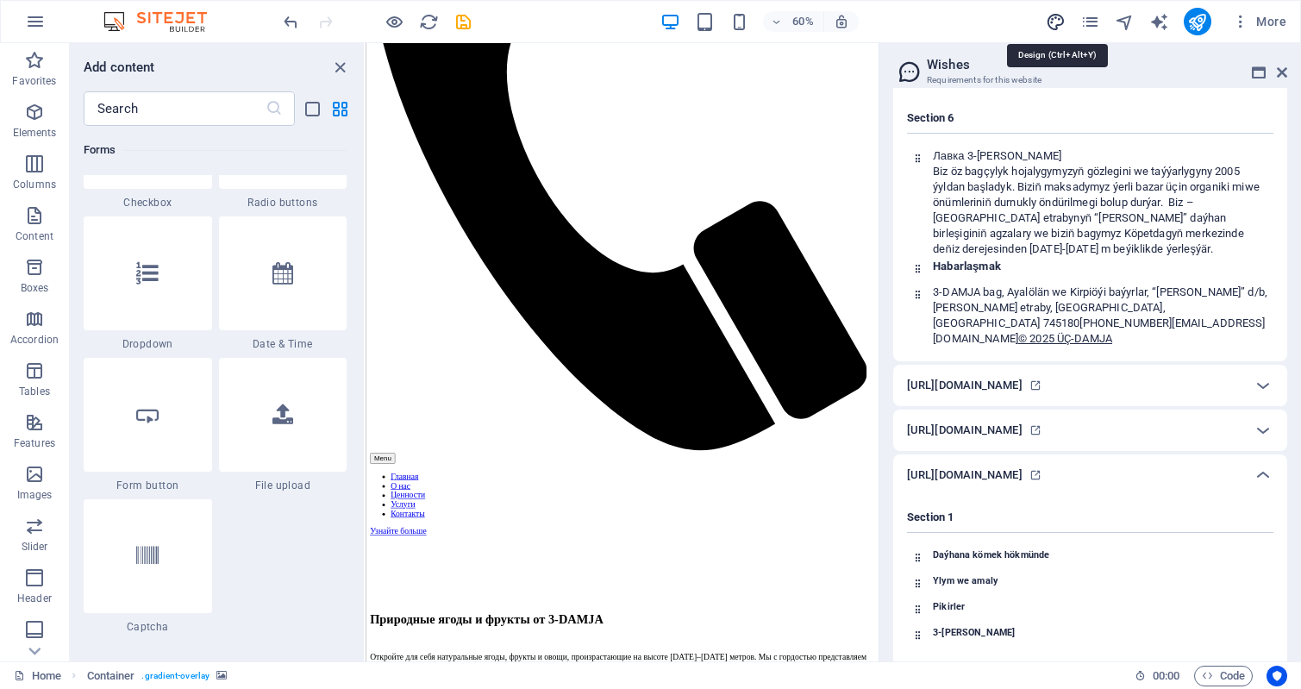
click at [1059, 18] on icon "design" at bounding box center [1056, 22] width 20 height 20
select select "px"
select select "200"
select select "px"
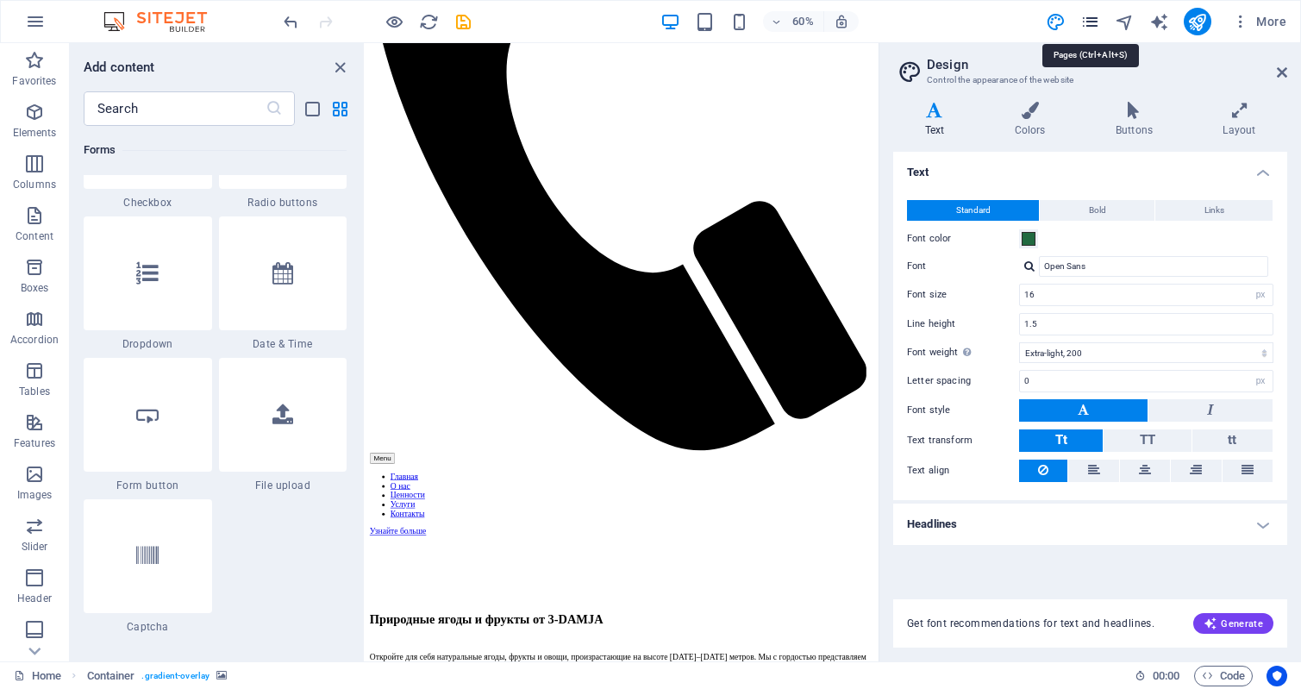
click at [1093, 19] on icon "pages" at bounding box center [1091, 22] width 20 height 20
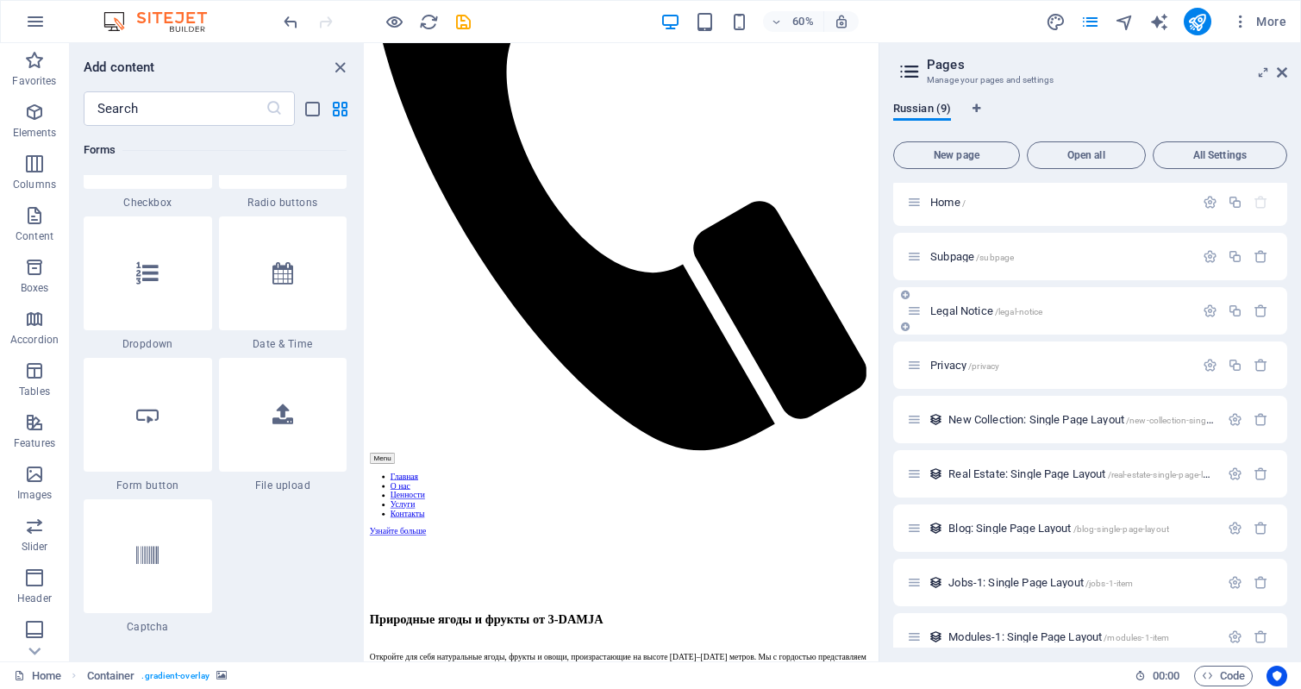
scroll to position [0, 0]
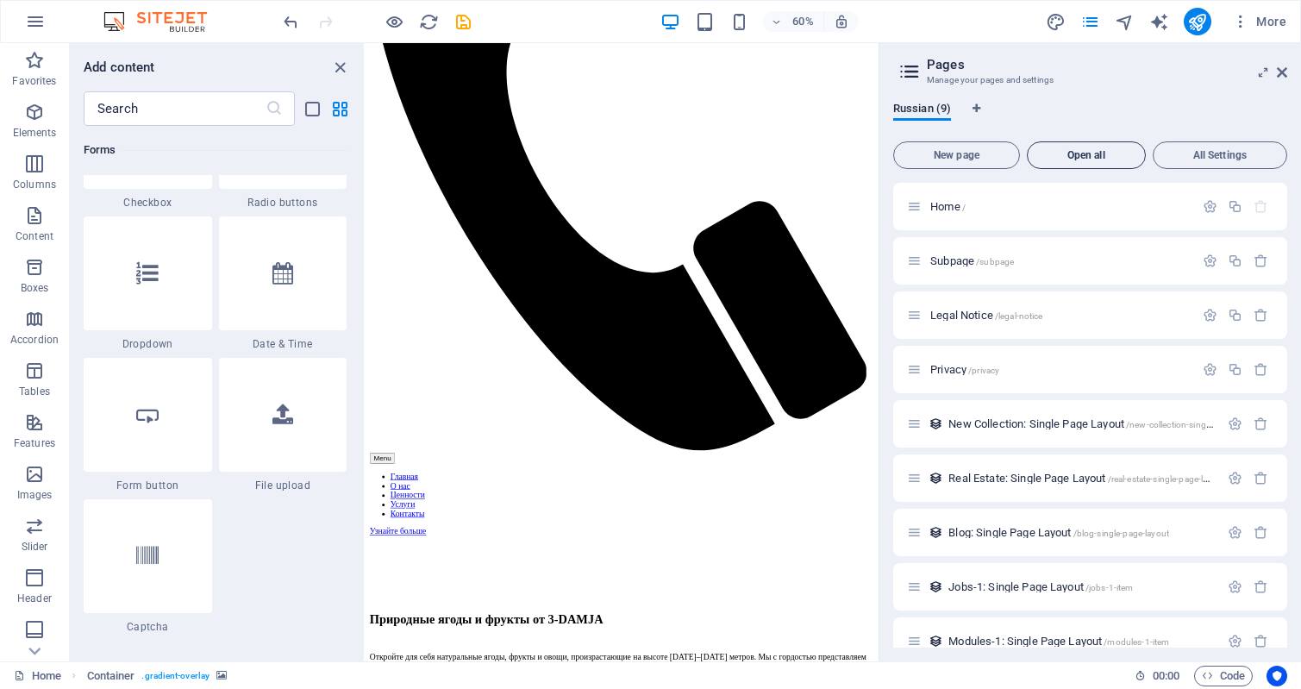
click at [1081, 154] on span "Open all" at bounding box center [1086, 155] width 103 height 10
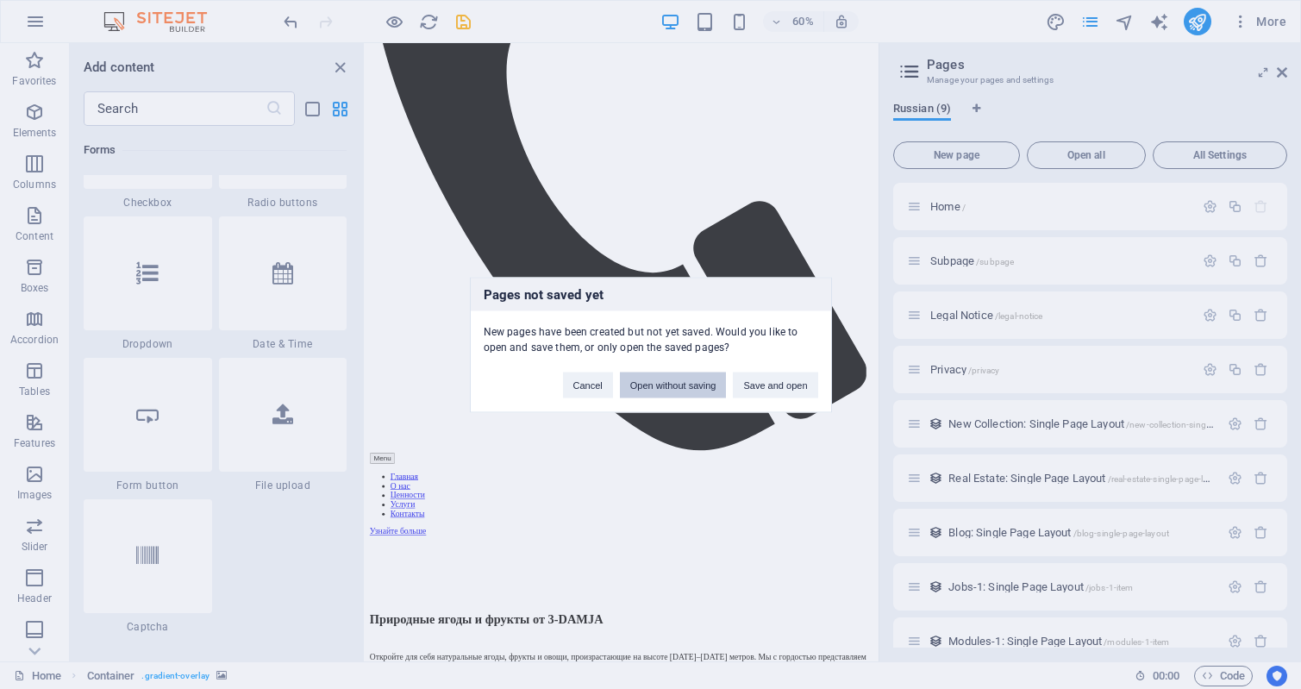
click at [673, 383] on button "Open without saving" at bounding box center [673, 385] width 107 height 26
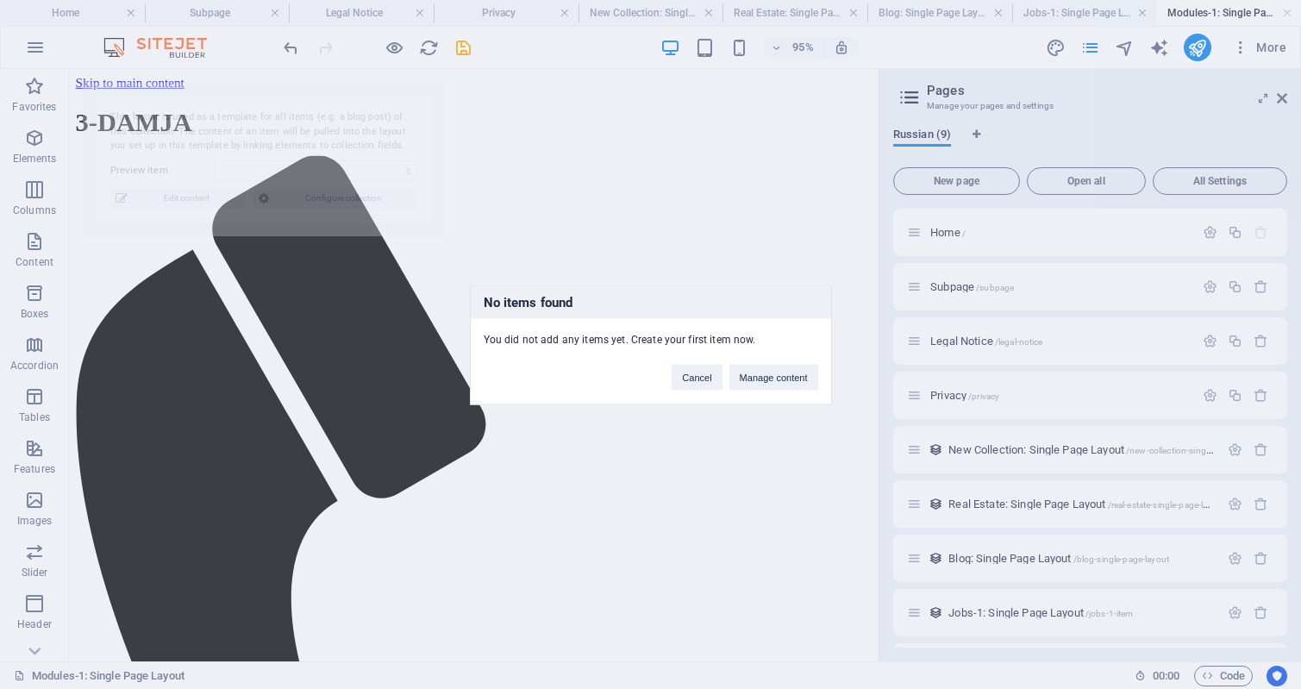
select select "68e240a69b99dcc2ef035389"
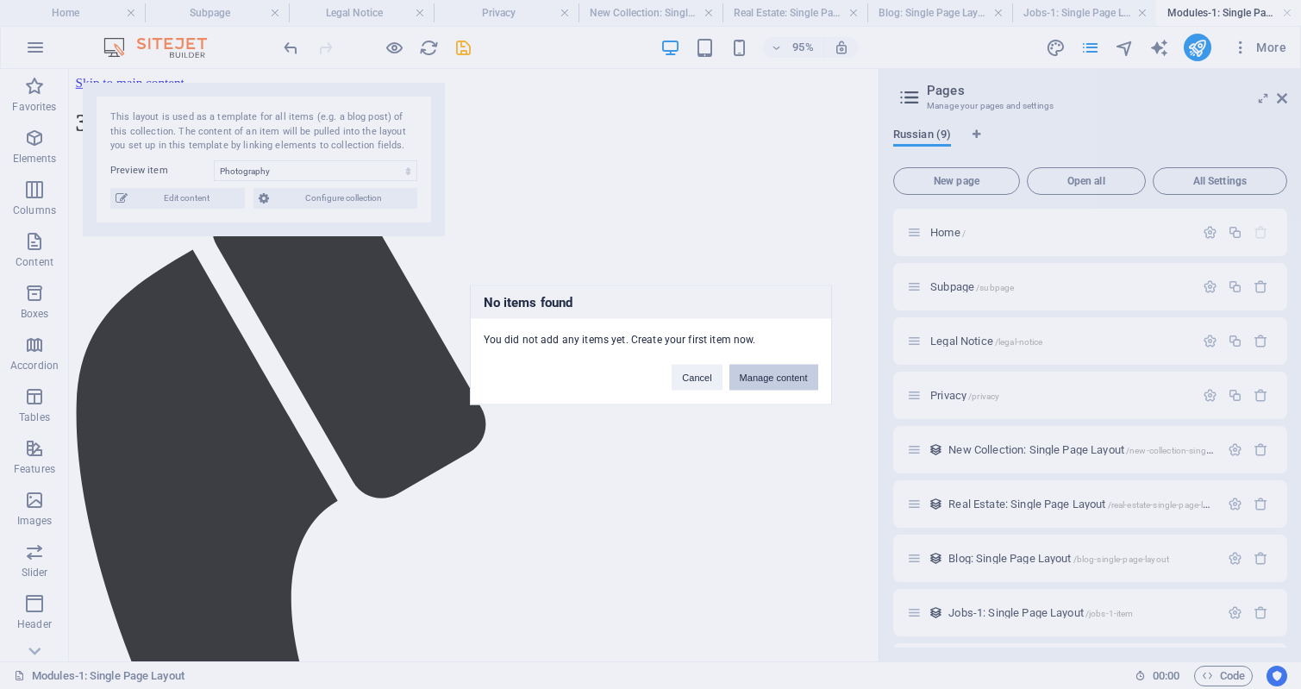
click at [787, 379] on button "Manage content" at bounding box center [774, 377] width 89 height 26
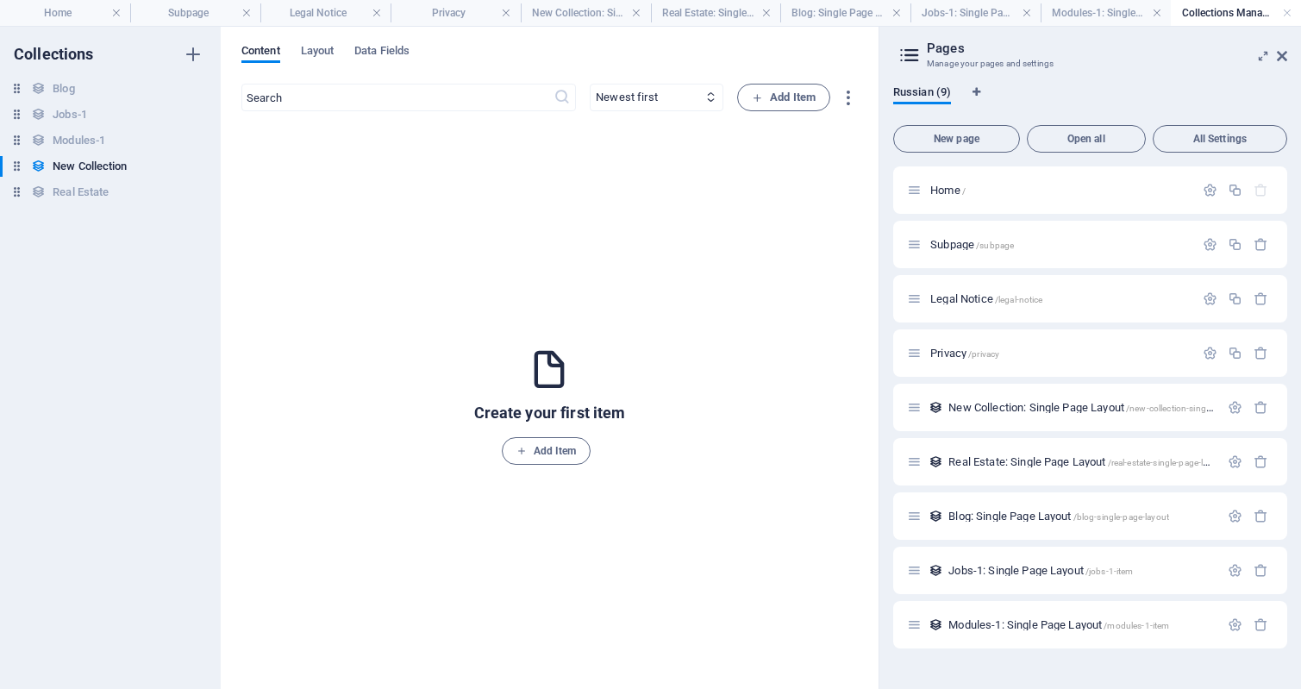
click at [1232, 11] on h4 "Collections Manager" at bounding box center [1236, 12] width 130 height 19
click at [59, 12] on h4 "Home" at bounding box center [65, 12] width 130 height 19
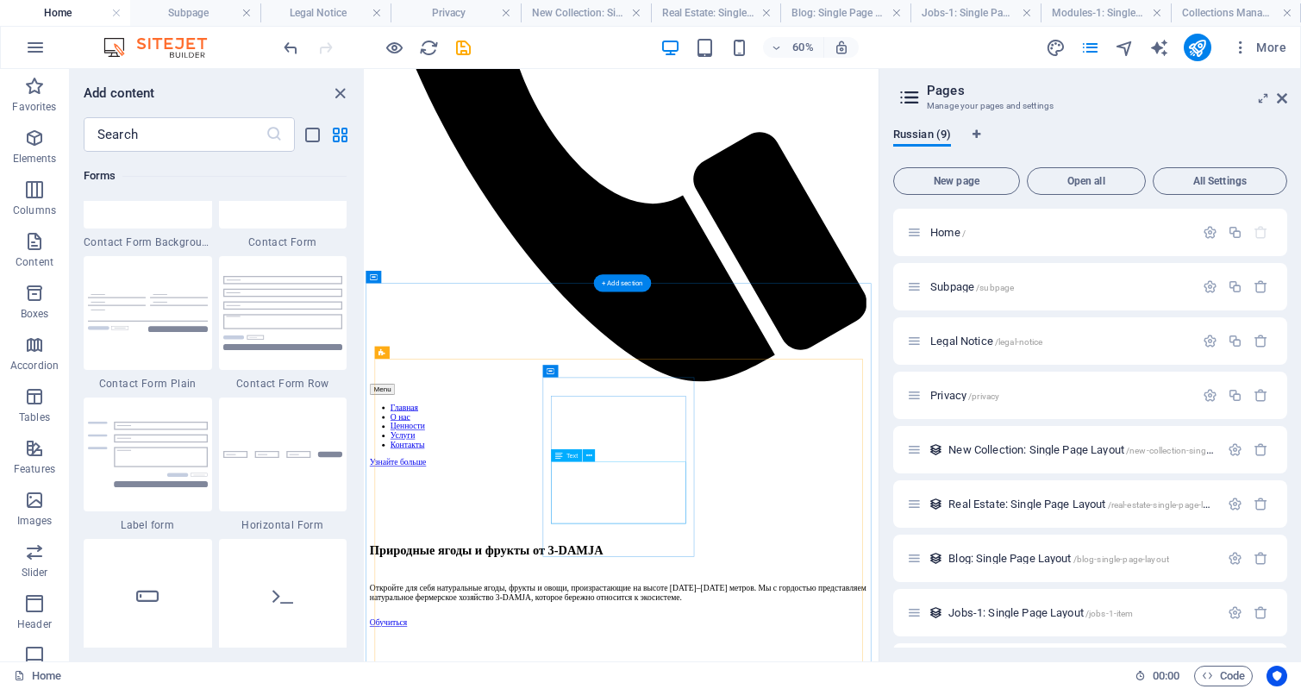
scroll to position [1552, 0]
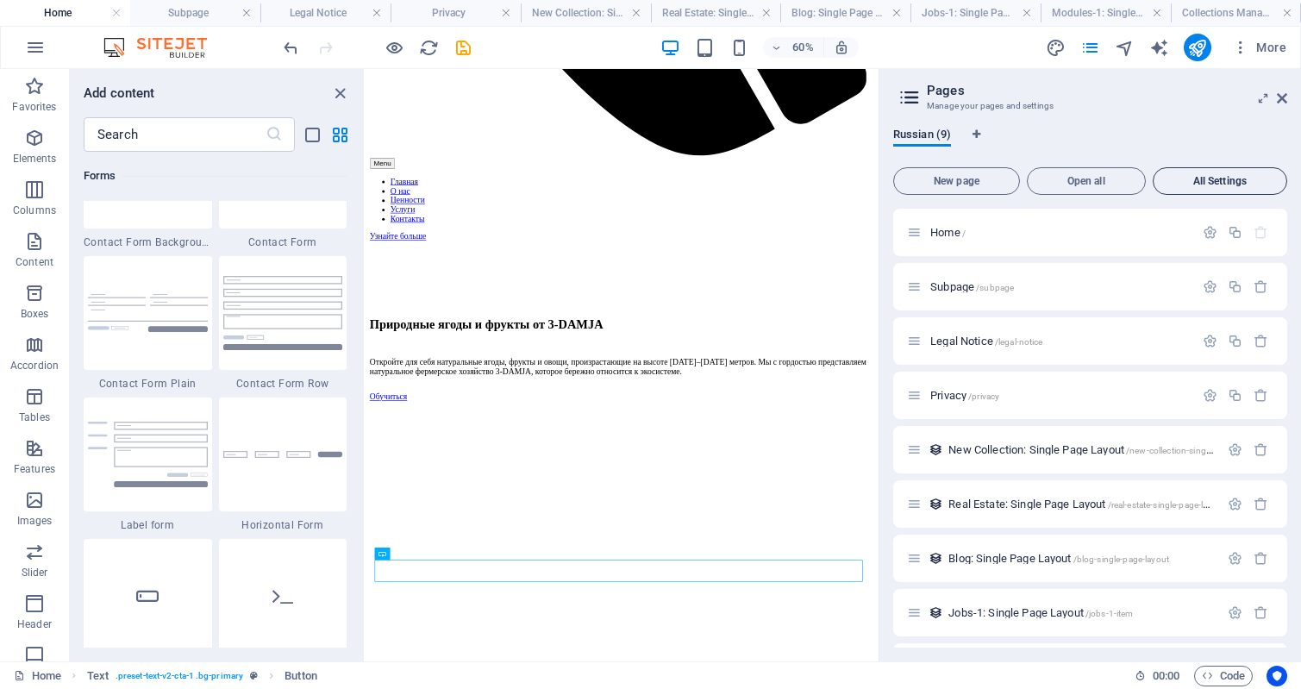
click at [1210, 178] on span "All Settings" at bounding box center [1220, 181] width 119 height 10
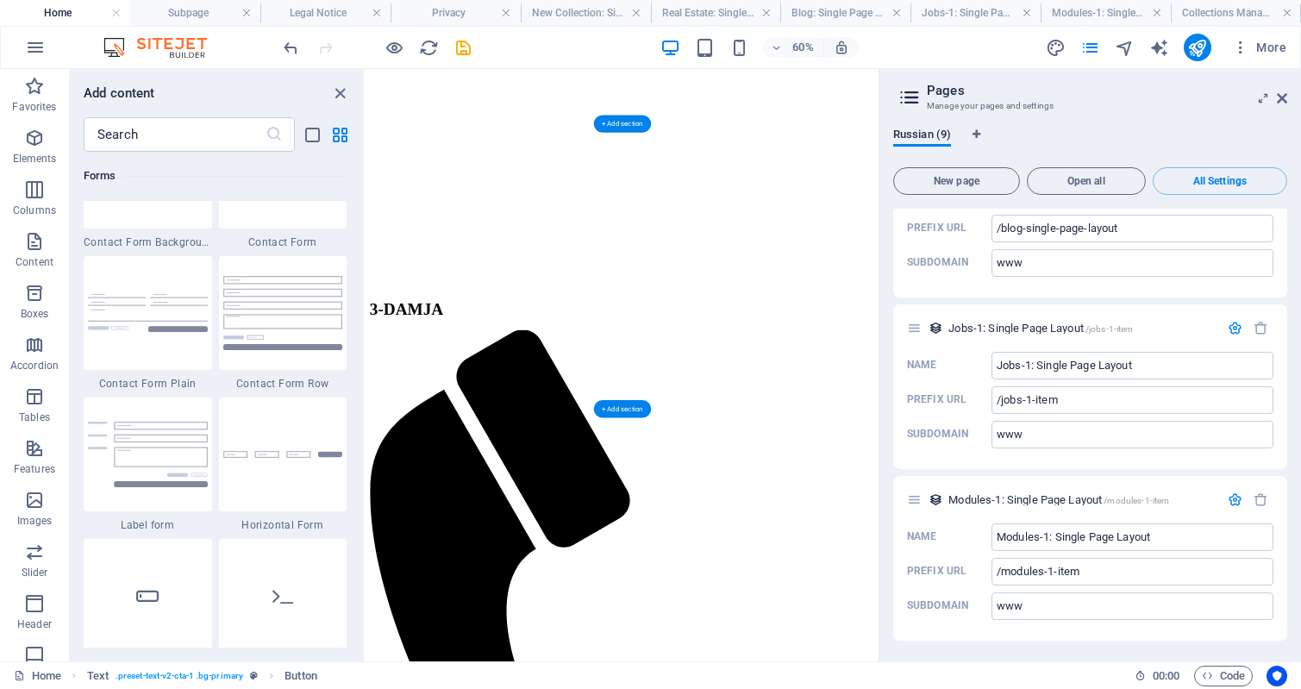
scroll to position [517, 0]
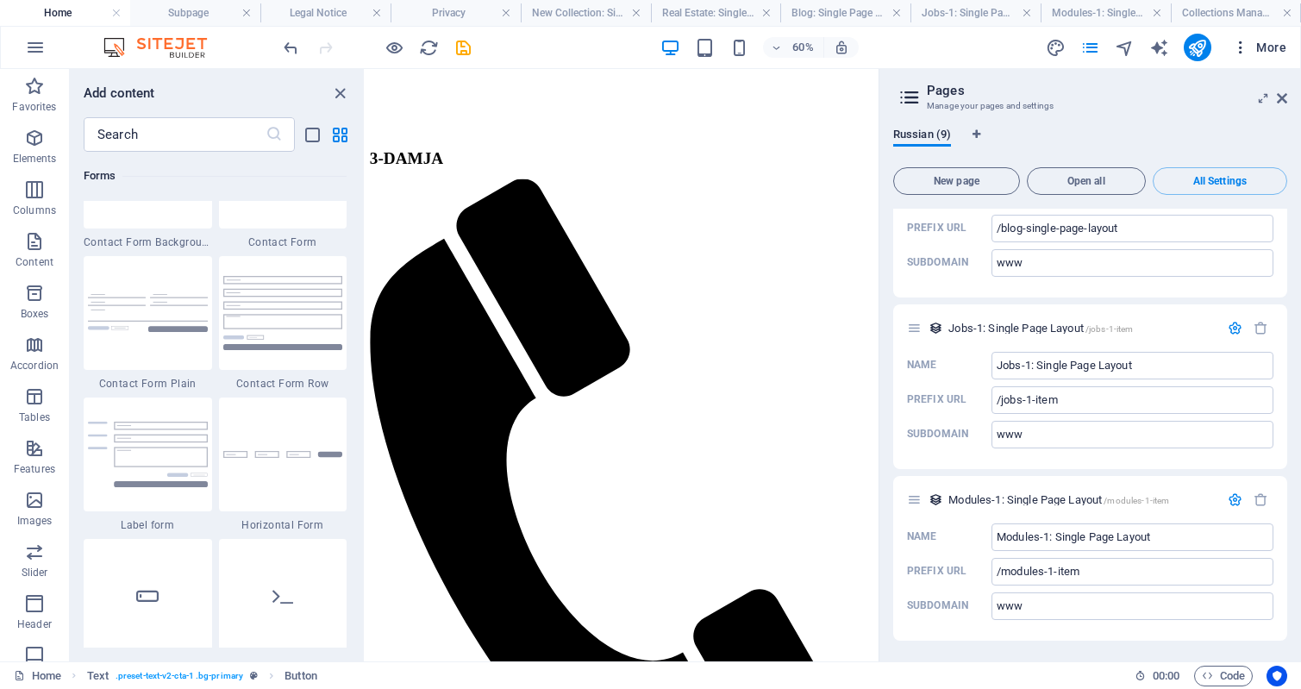
click at [1274, 42] on span "More" at bounding box center [1259, 47] width 54 height 17
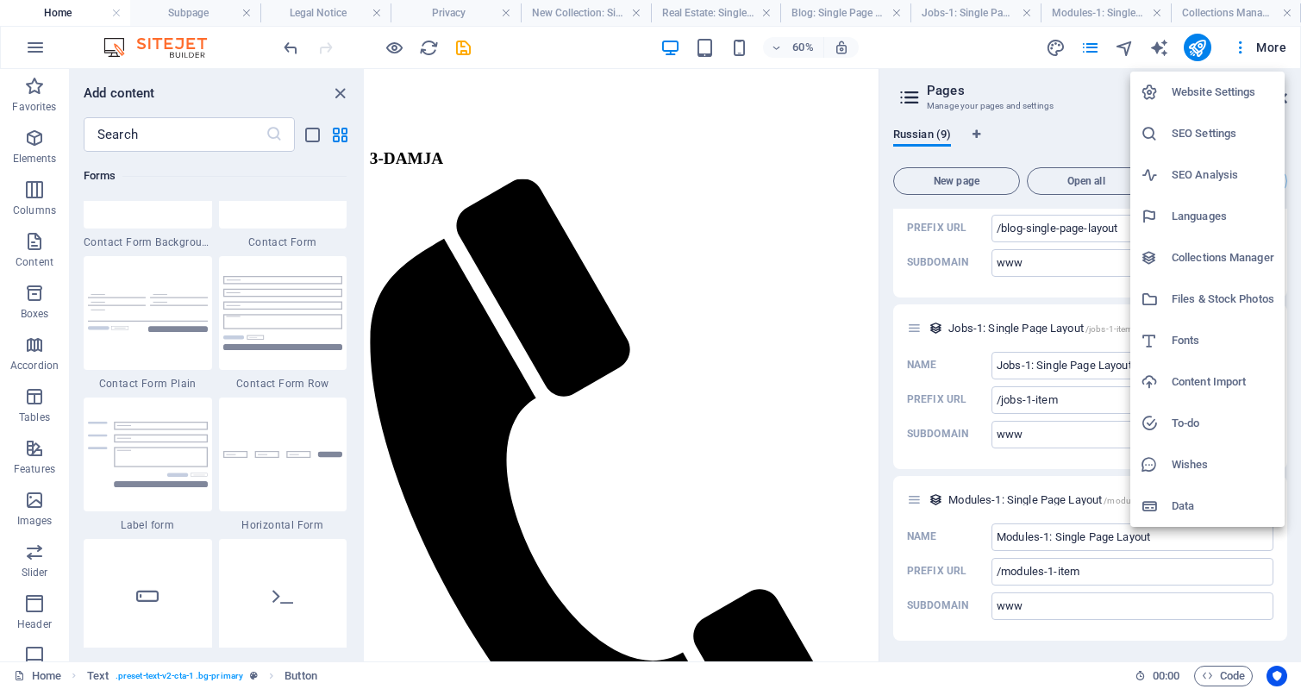
click at [1215, 93] on h6 "Website Settings" at bounding box center [1223, 92] width 103 height 21
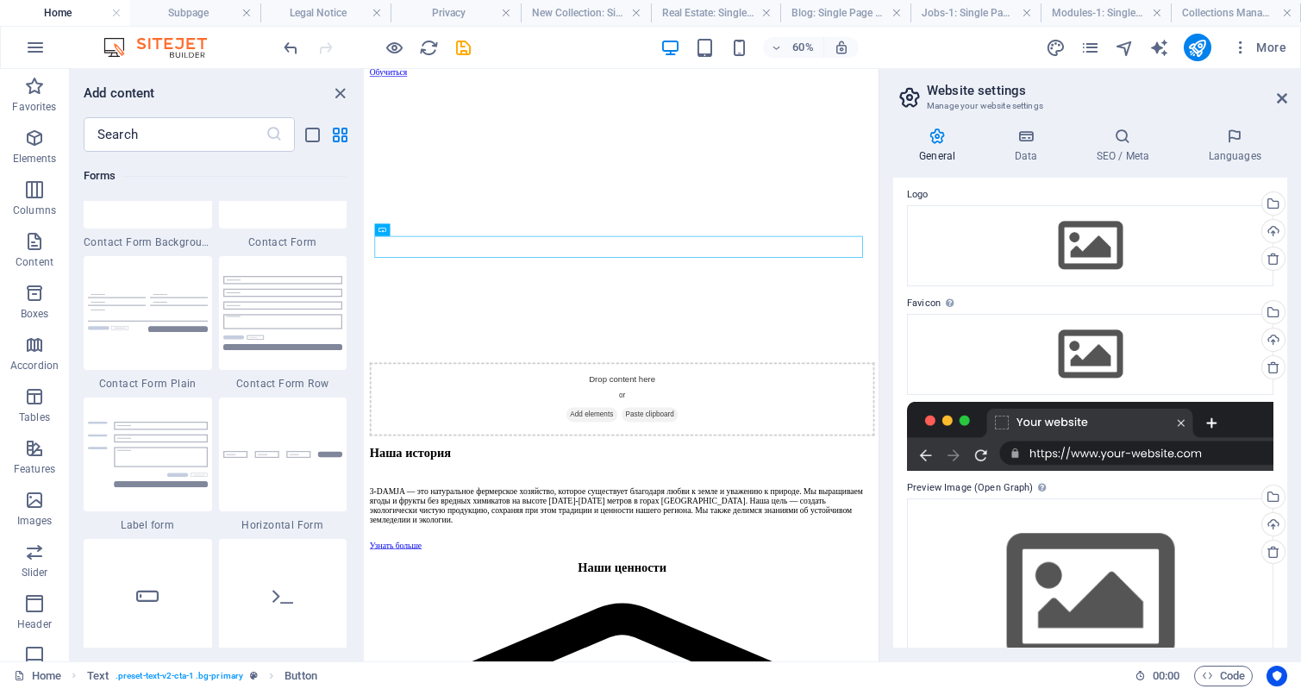
scroll to position [0, 0]
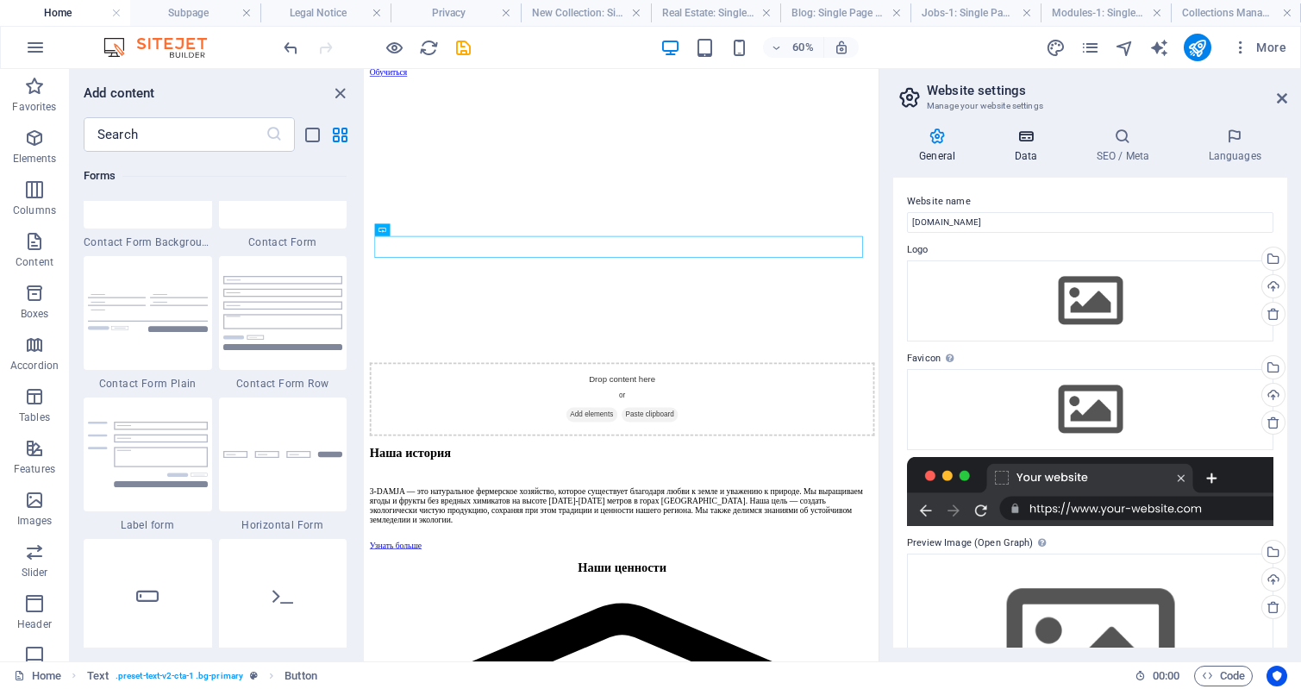
click at [1028, 137] on icon at bounding box center [1025, 136] width 75 height 17
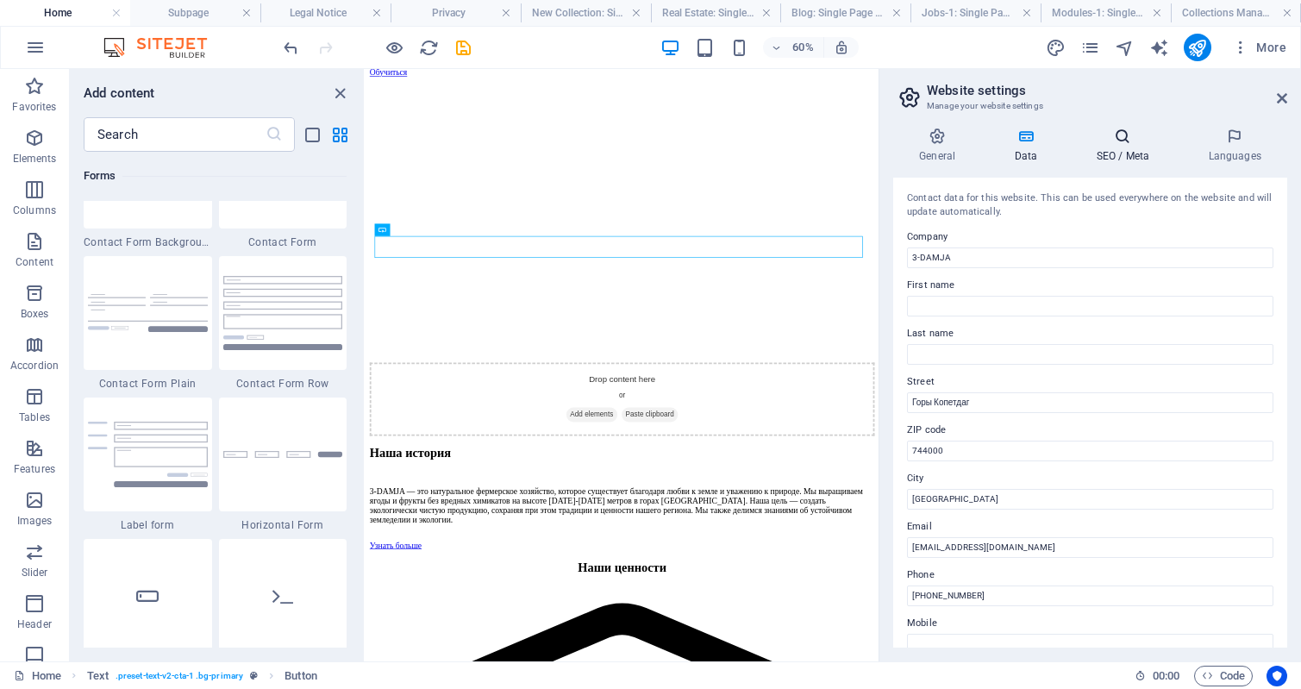
click at [1128, 138] on icon at bounding box center [1122, 136] width 105 height 17
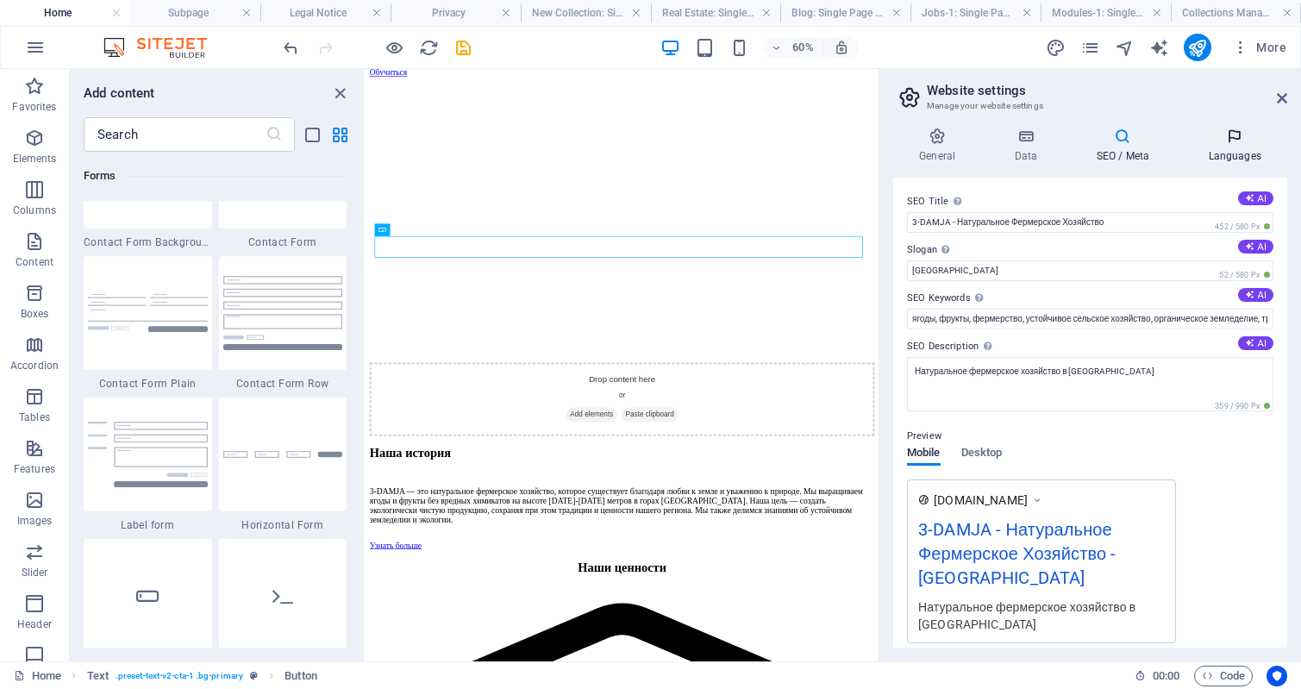
click at [1232, 139] on icon at bounding box center [1234, 136] width 105 height 17
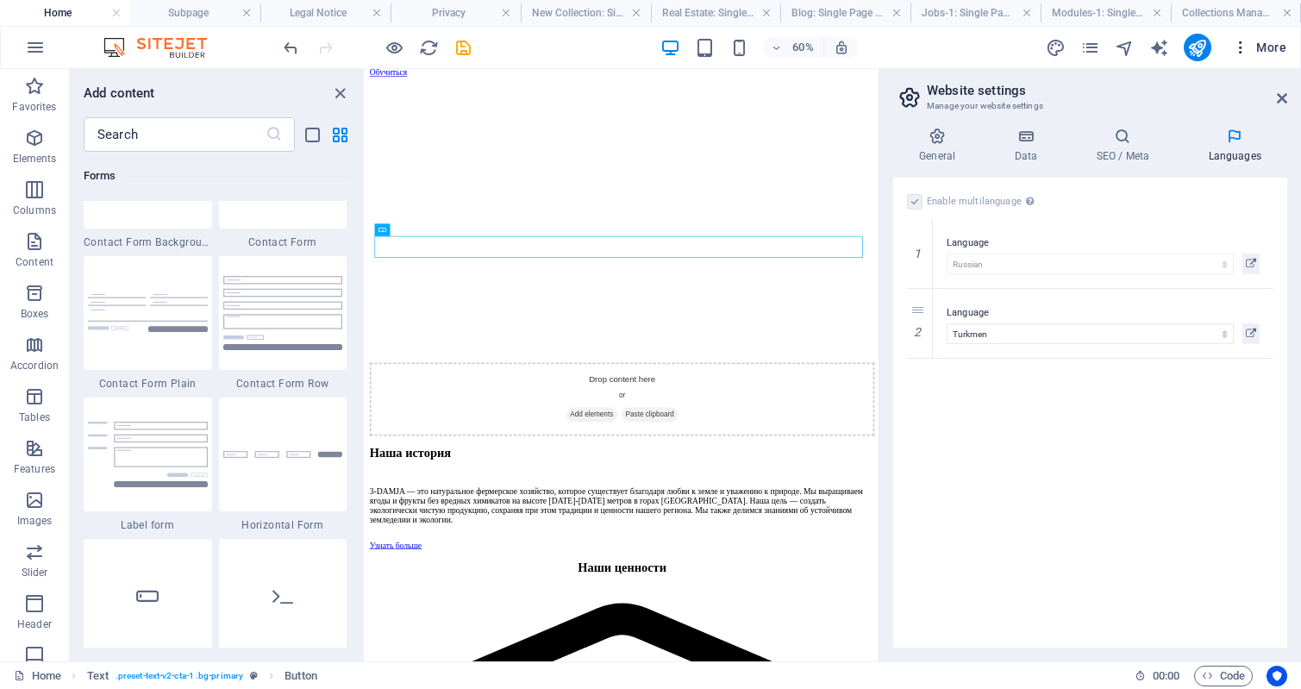
click at [1240, 46] on icon "button" at bounding box center [1240, 47] width 17 height 17
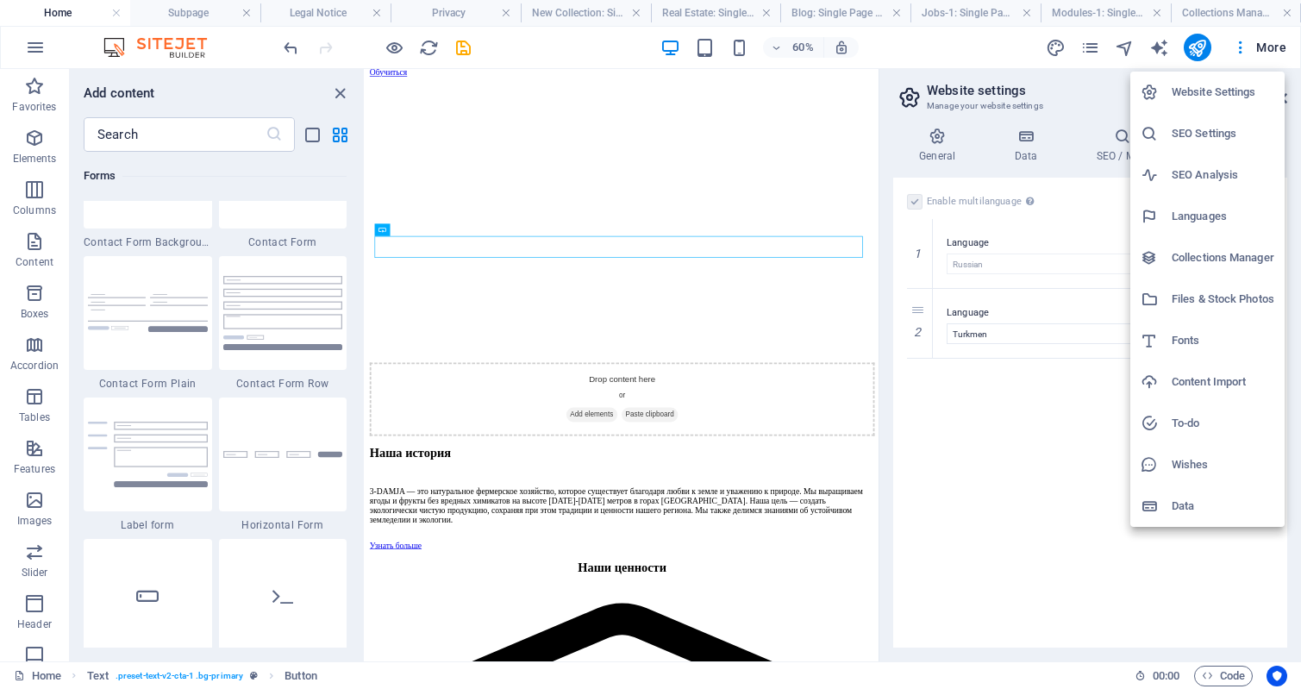
click at [1213, 134] on h6 "SEO Settings" at bounding box center [1223, 133] width 103 height 21
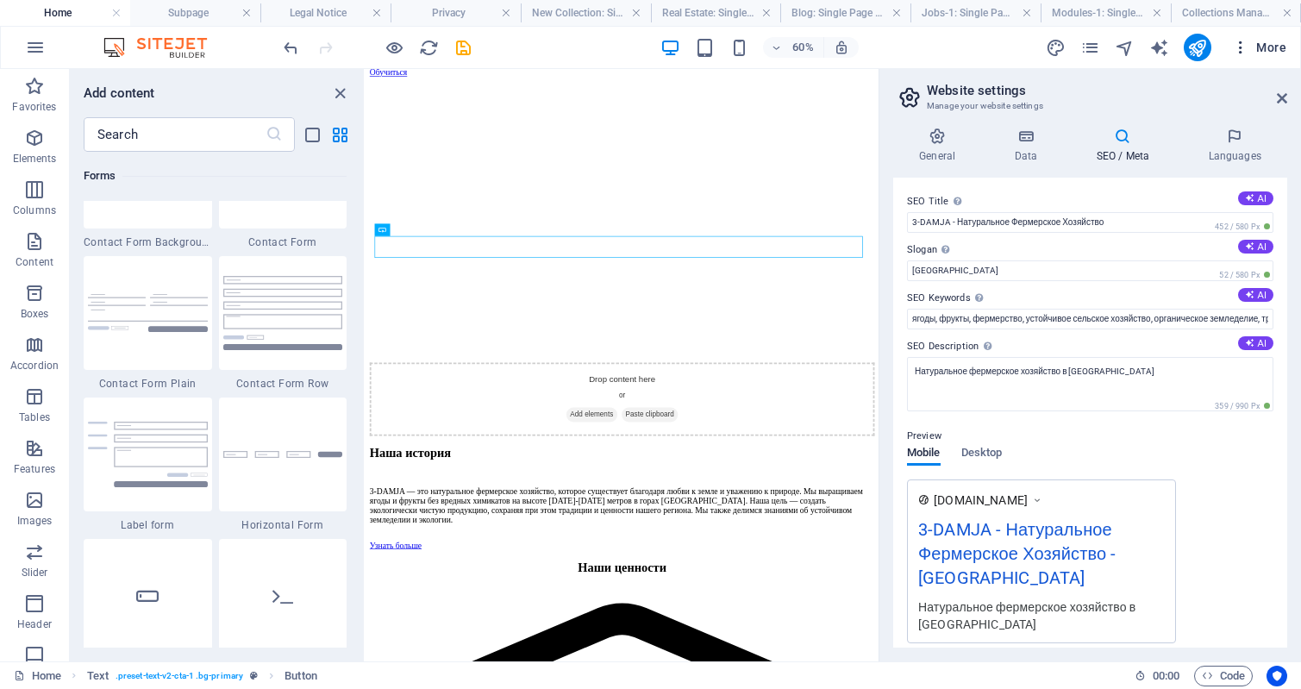
click at [1241, 47] on icon "button" at bounding box center [1240, 47] width 17 height 17
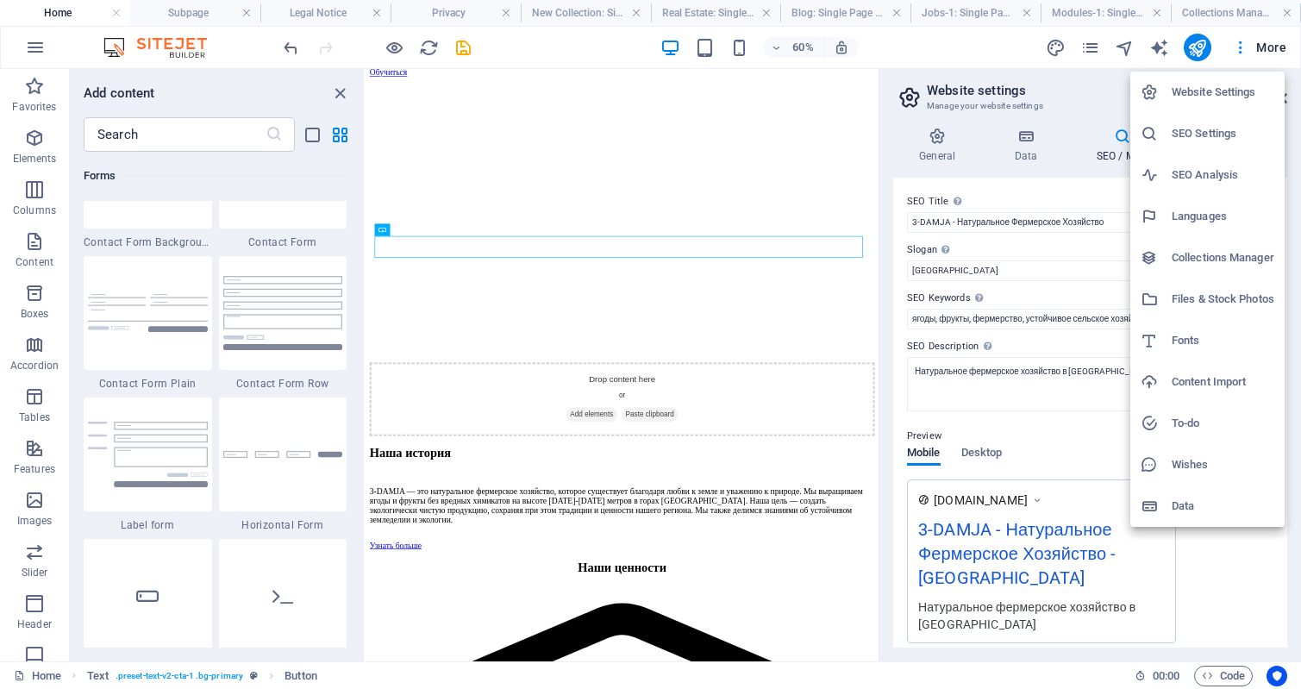
click at [1282, 42] on div at bounding box center [650, 344] width 1301 height 689
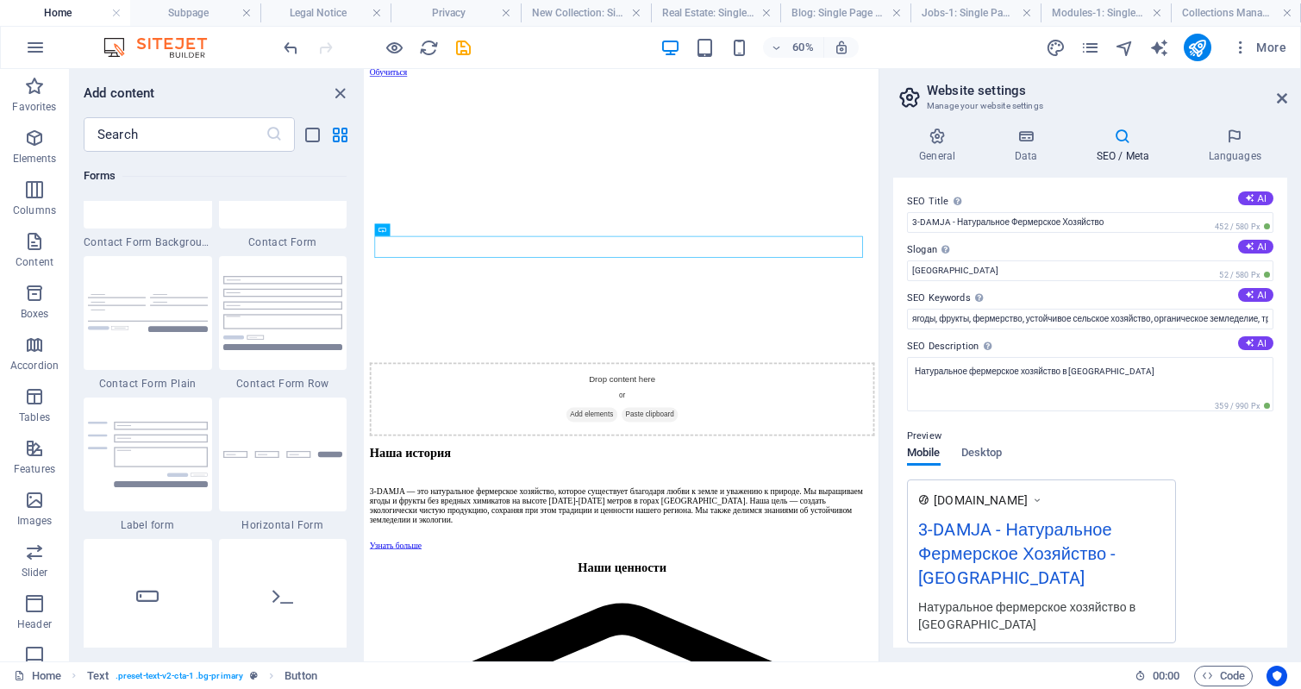
click at [1281, 45] on span "More" at bounding box center [1259, 47] width 54 height 17
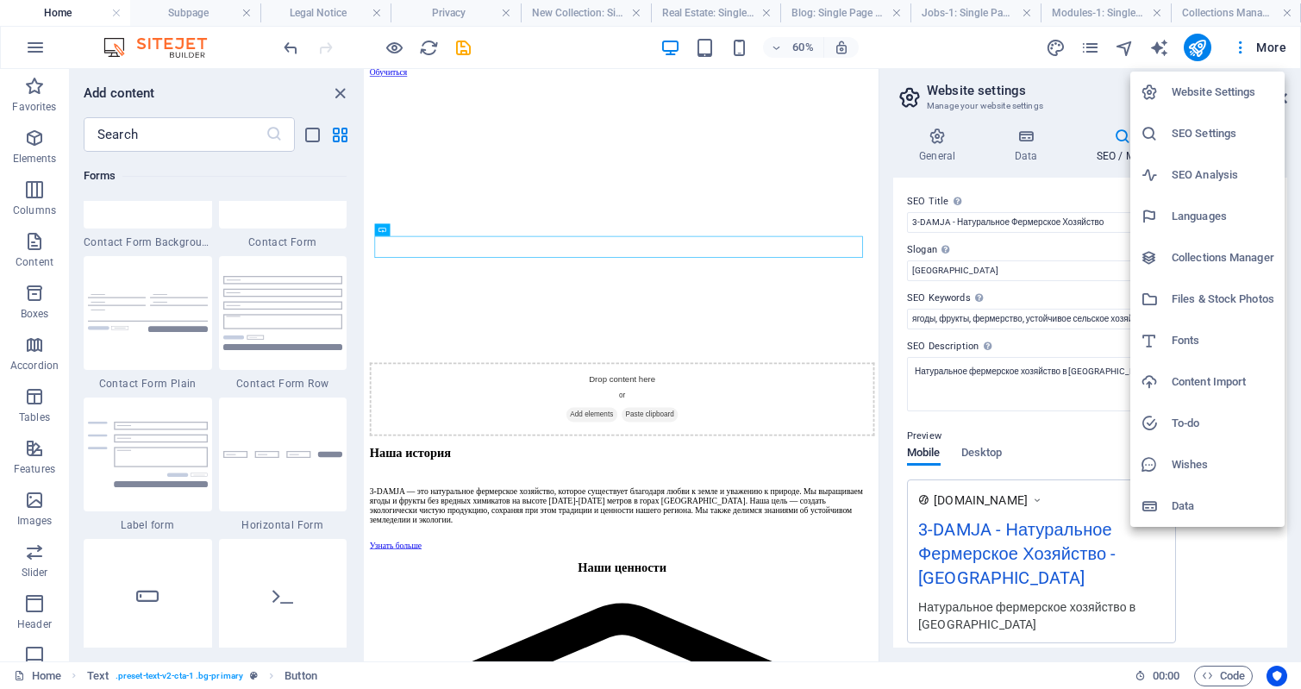
click at [1273, 47] on div at bounding box center [650, 344] width 1301 height 689
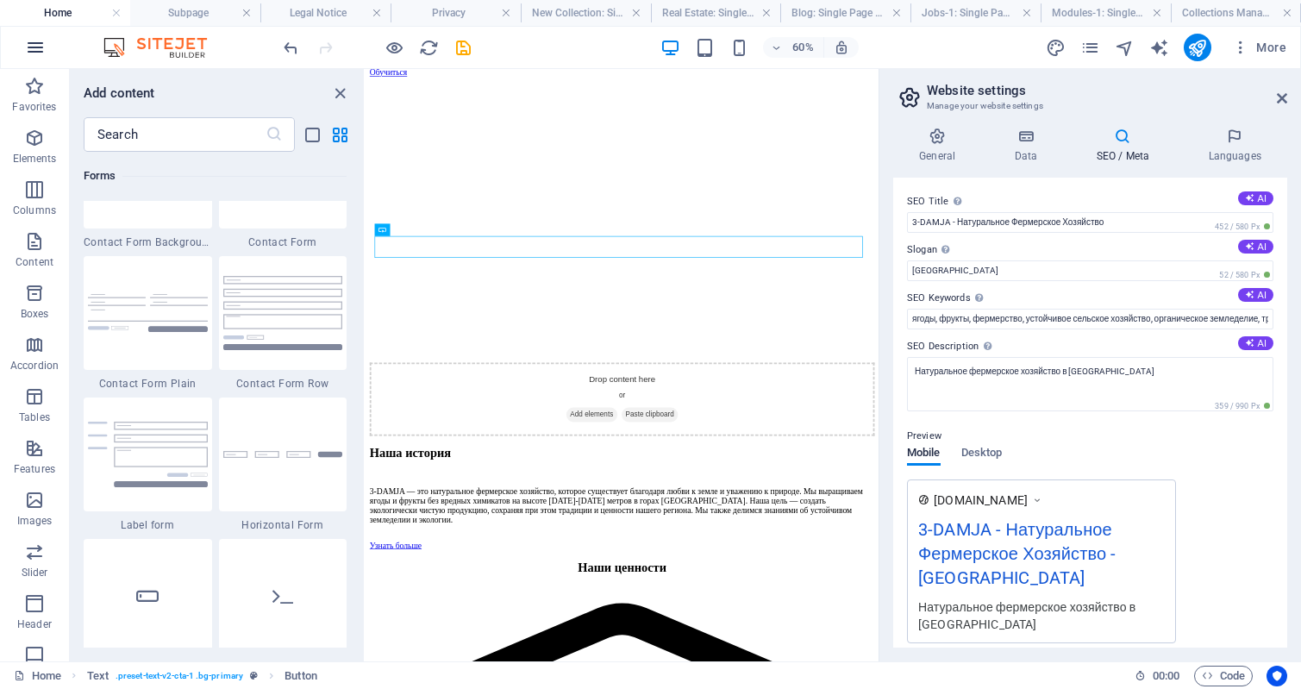
click at [38, 47] on icon "button" at bounding box center [35, 47] width 21 height 21
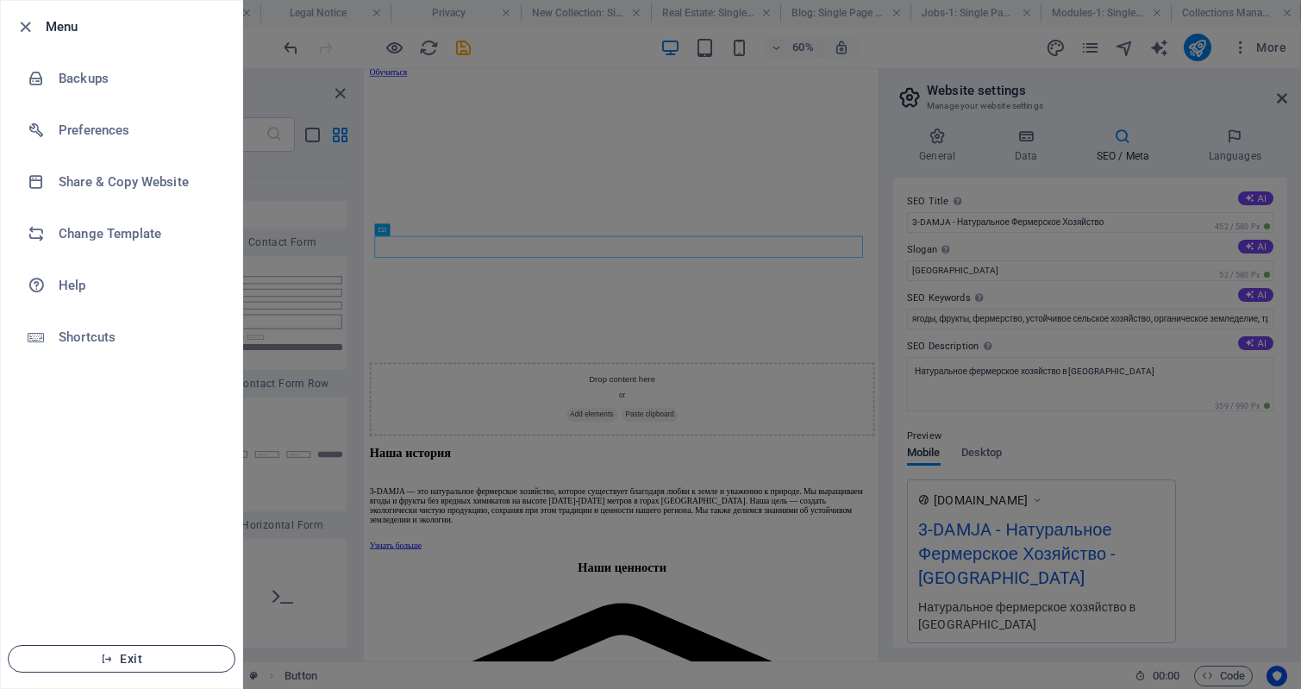
click at [138, 655] on span "Exit" at bounding box center [121, 659] width 198 height 14
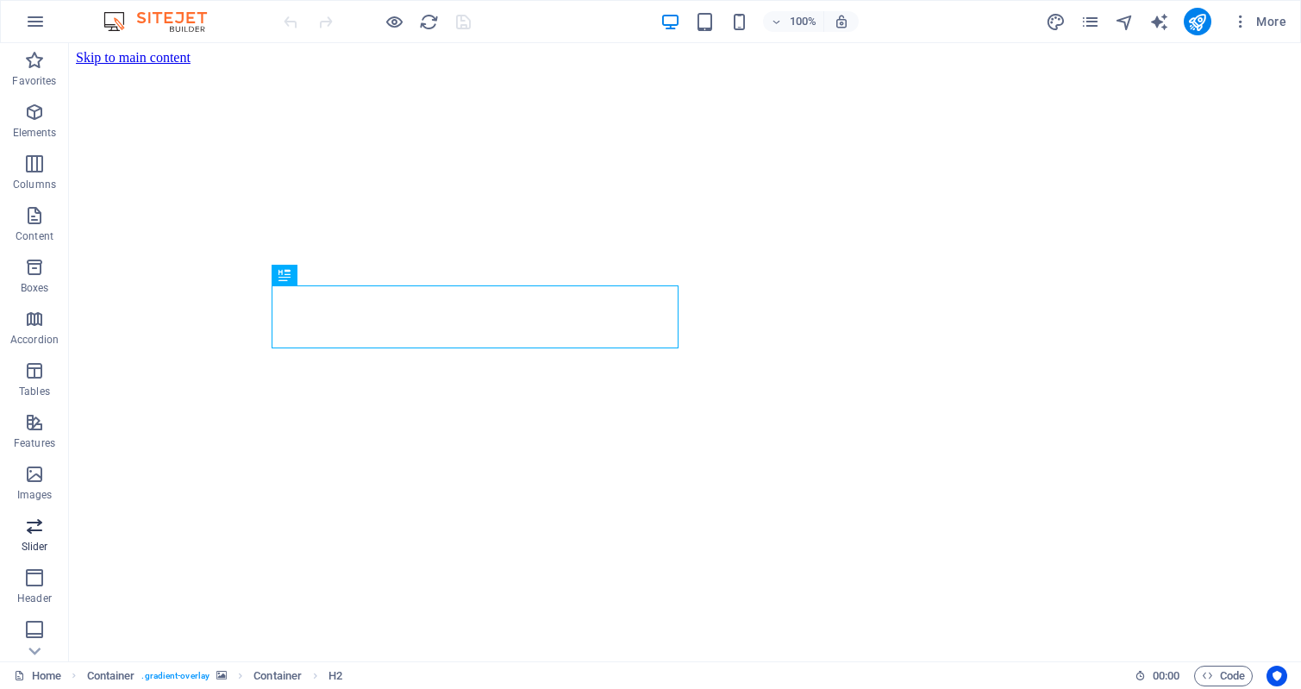
scroll to position [158, 0]
click at [26, 18] on icon "button" at bounding box center [35, 21] width 21 height 21
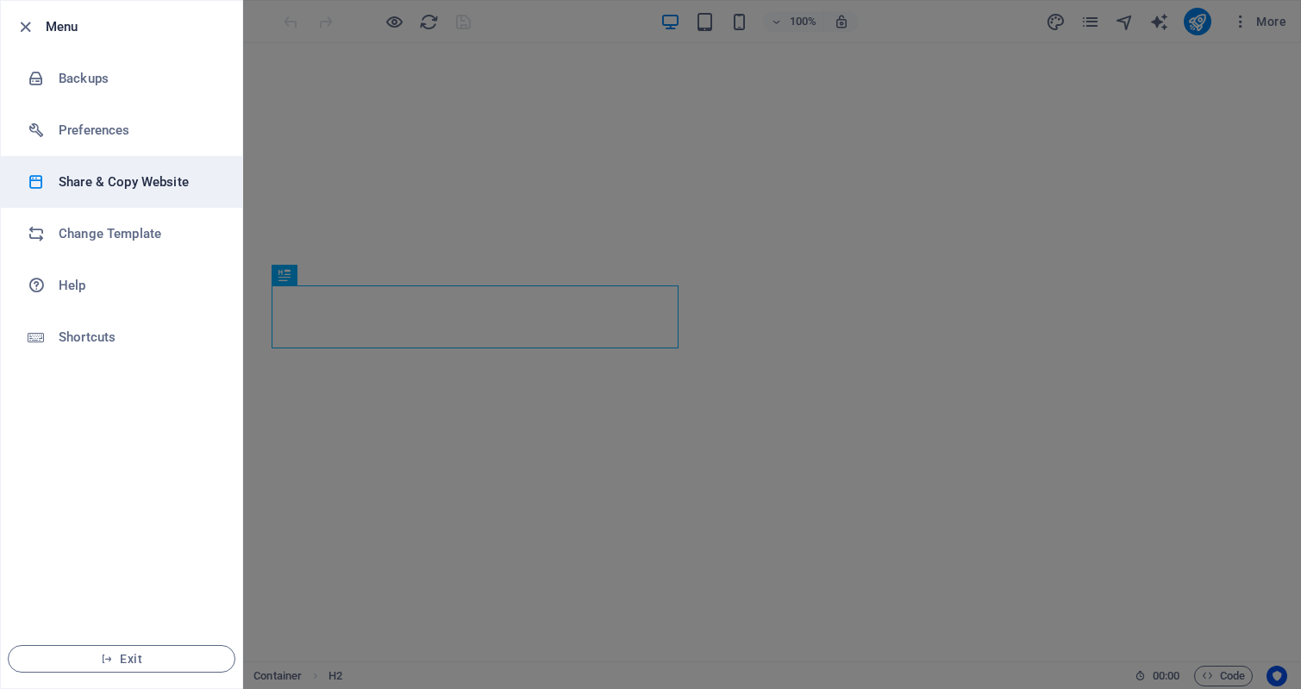
click at [103, 181] on h6 "Share & Copy Website" at bounding box center [139, 182] width 160 height 21
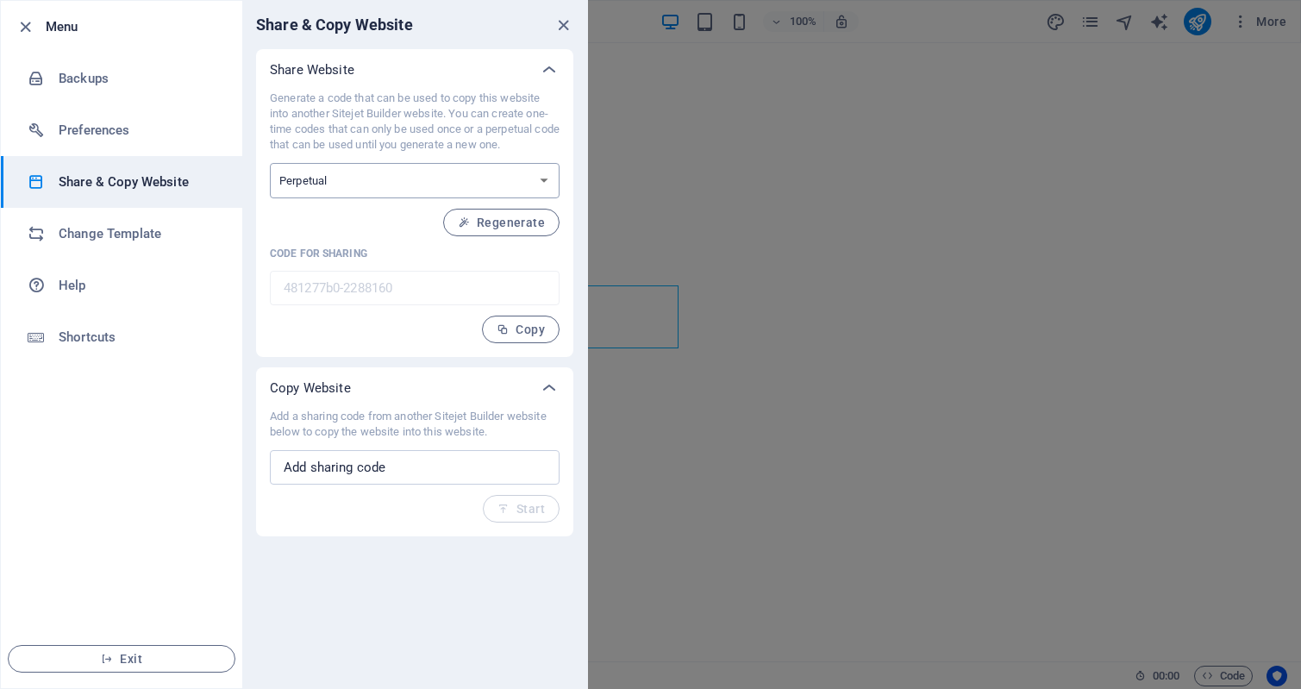
click at [541, 185] on select "One-time Perpetual" at bounding box center [415, 180] width 290 height 35
click at [541, 186] on select "One-time Perpetual" at bounding box center [415, 180] width 290 height 35
click at [510, 225] on span "Regenerate" at bounding box center [501, 223] width 87 height 14
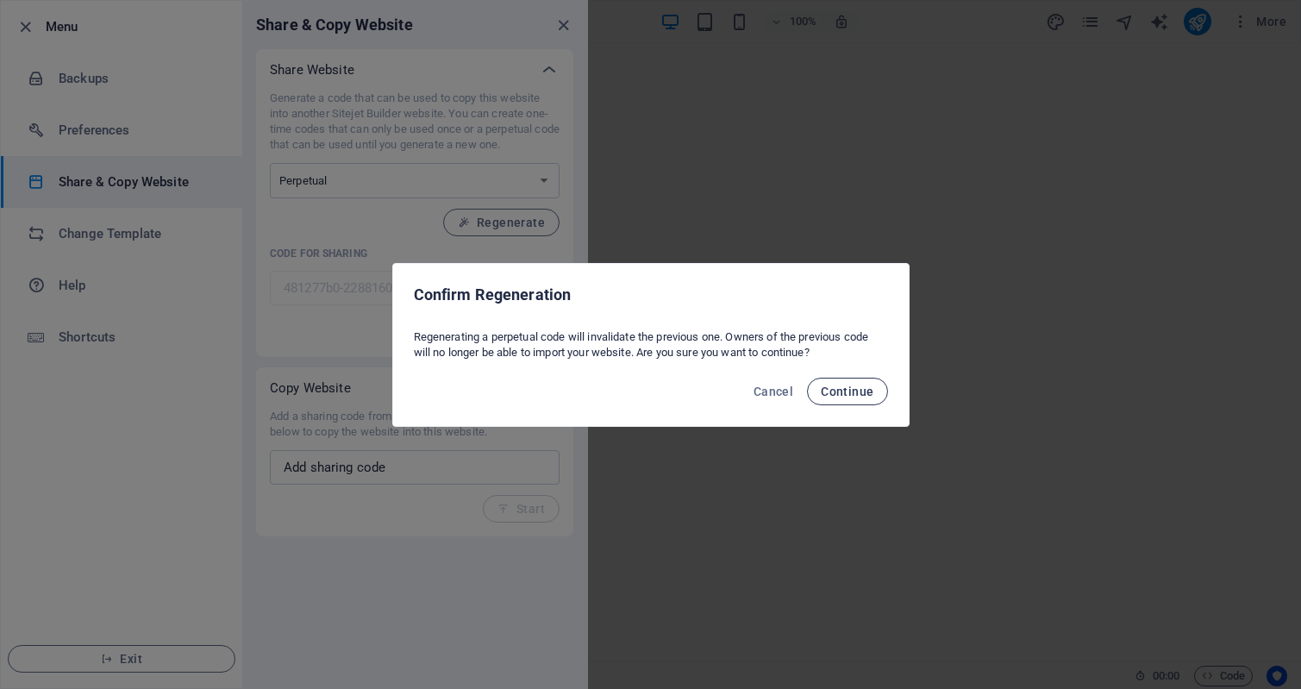
click at [851, 390] on span "Continue" at bounding box center [847, 392] width 53 height 14
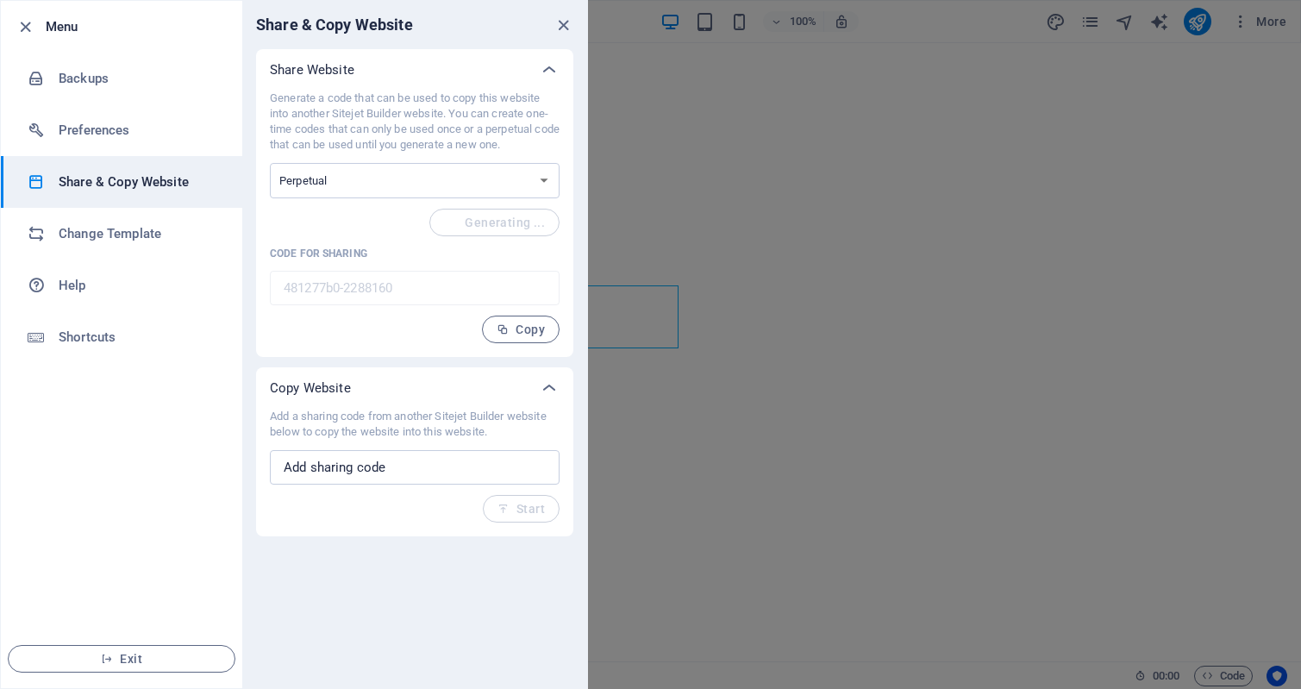
type input "5d3b3bb4-2288160"
click at [541, 181] on select "One-time Perpetual" at bounding box center [415, 180] width 290 height 35
click at [312, 310] on div "Generate a code that can be used to copy this website into another Sitejet Buil…" at bounding box center [415, 217] width 290 height 253
click at [451, 469] on input "text" at bounding box center [415, 467] width 290 height 34
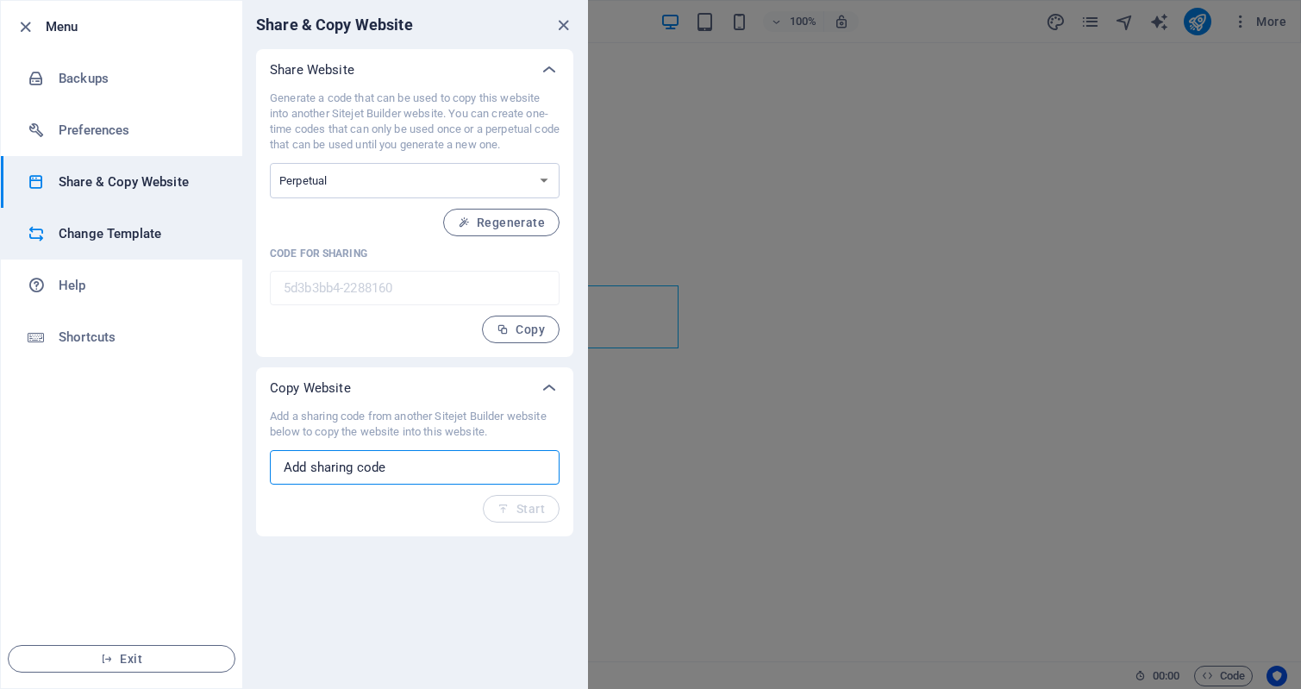
click at [133, 235] on h6 "Change Template" at bounding box center [139, 233] width 160 height 21
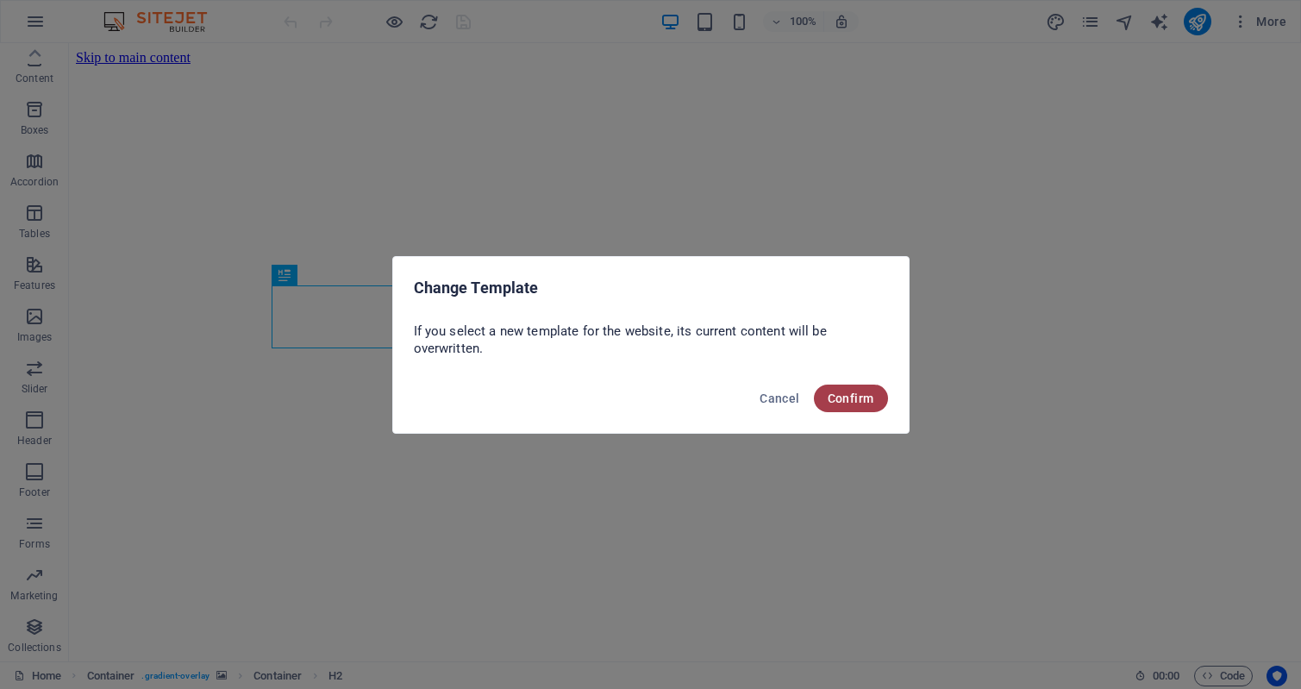
click at [861, 396] on span "Confirm" at bounding box center [851, 399] width 47 height 14
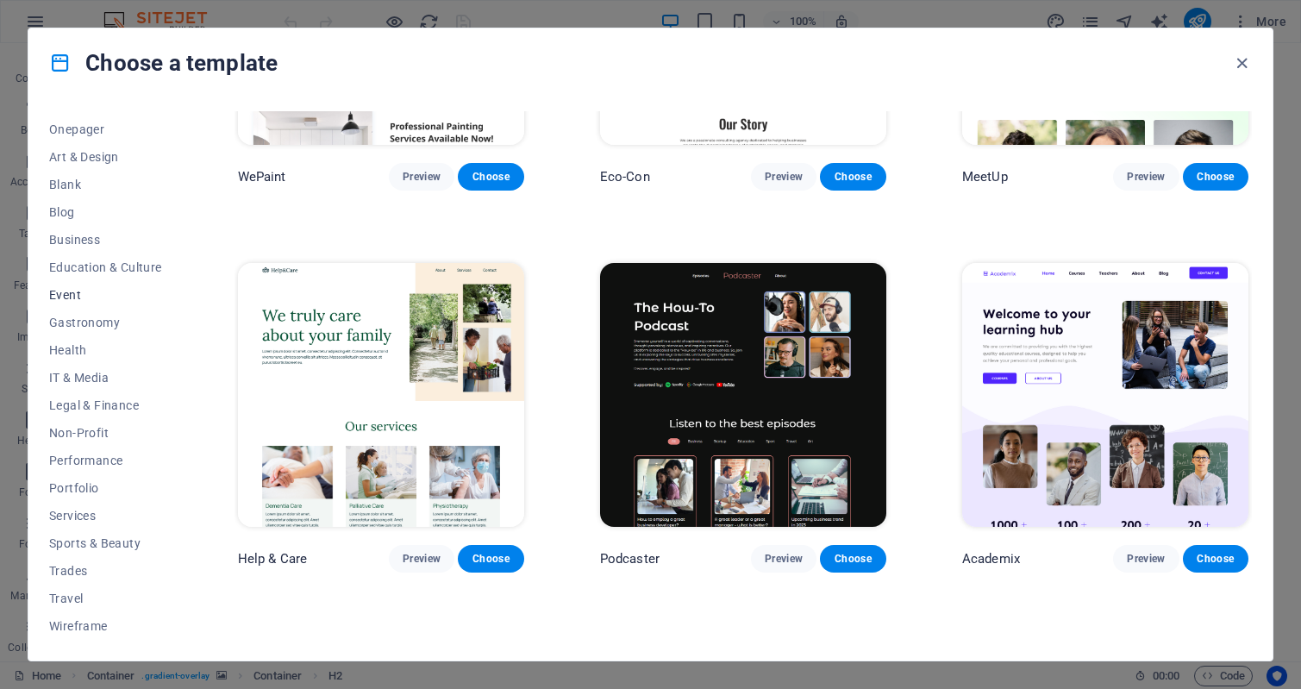
scroll to position [0, 0]
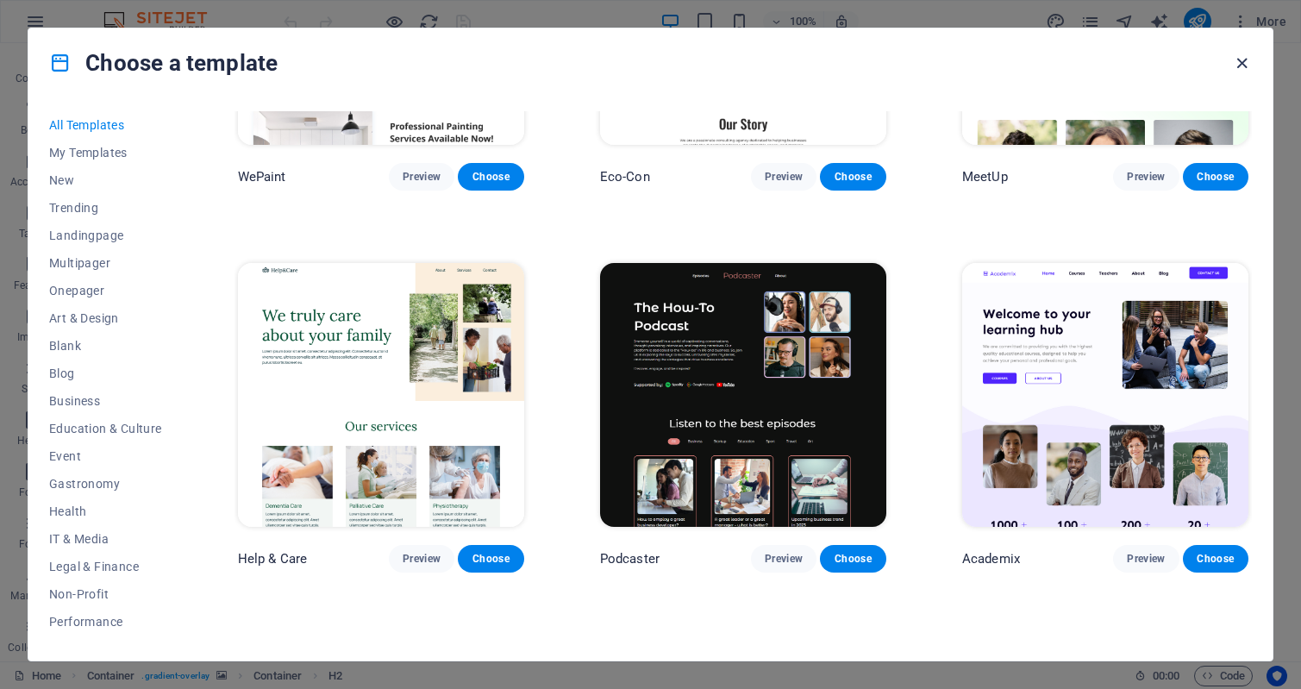
click at [1239, 53] on icon "button" at bounding box center [1242, 63] width 20 height 20
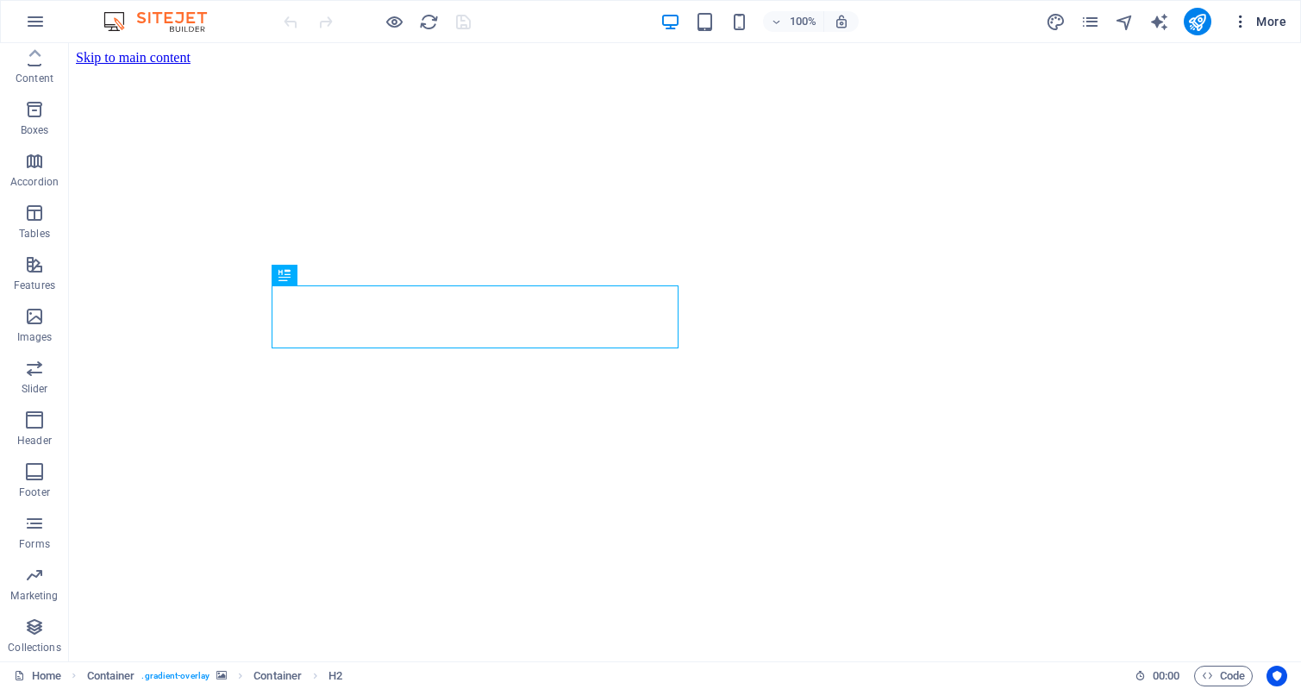
click at [1274, 22] on span "More" at bounding box center [1259, 21] width 54 height 17
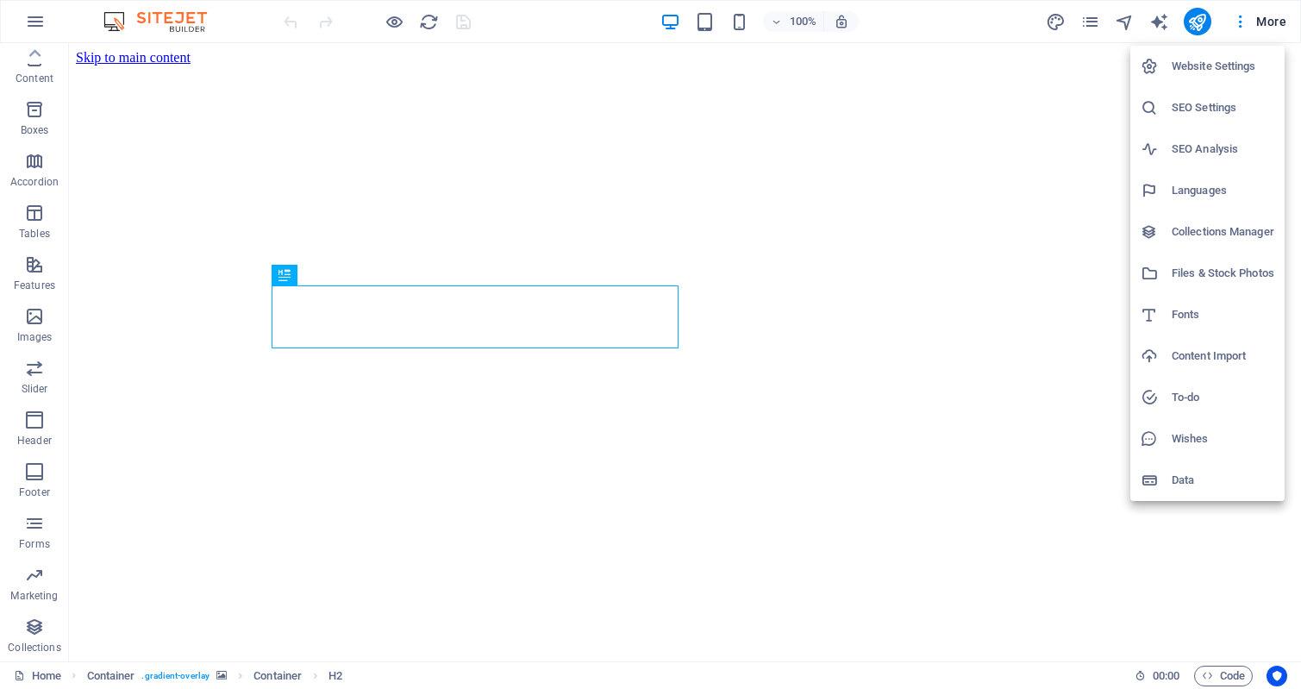
click at [1238, 23] on div at bounding box center [650, 344] width 1301 height 689
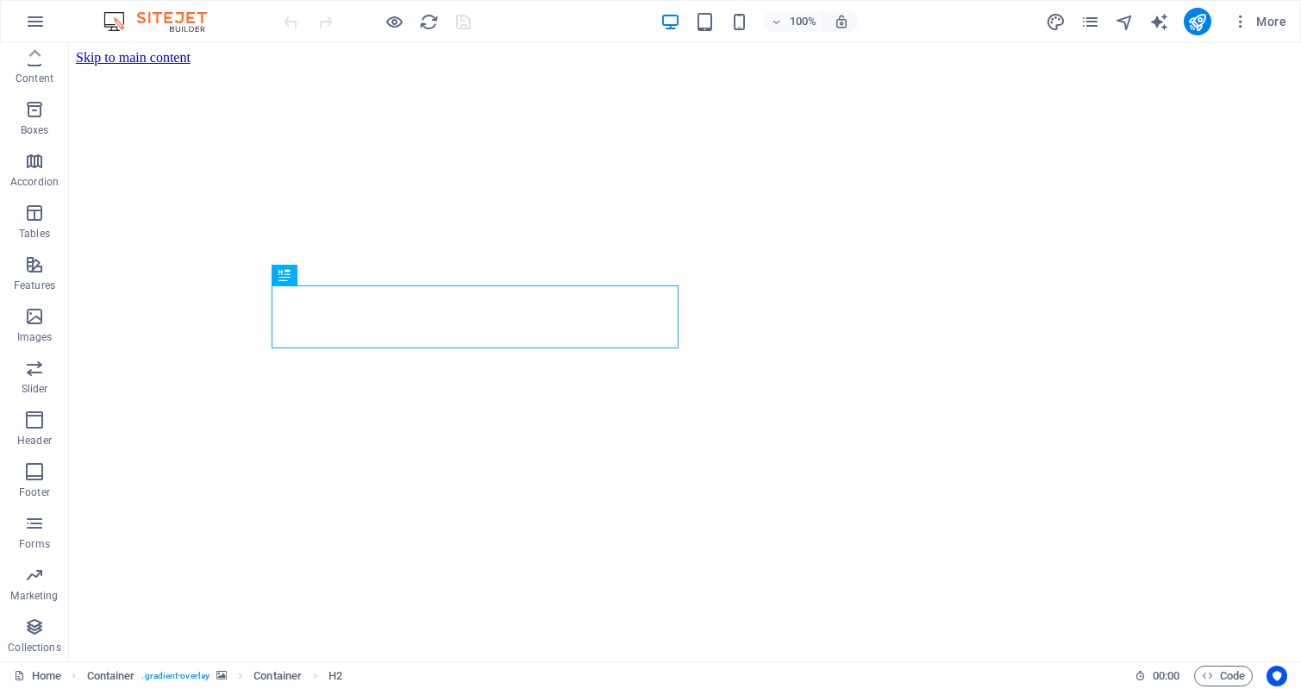
click at [1239, 23] on icon "button" at bounding box center [1240, 21] width 17 height 17
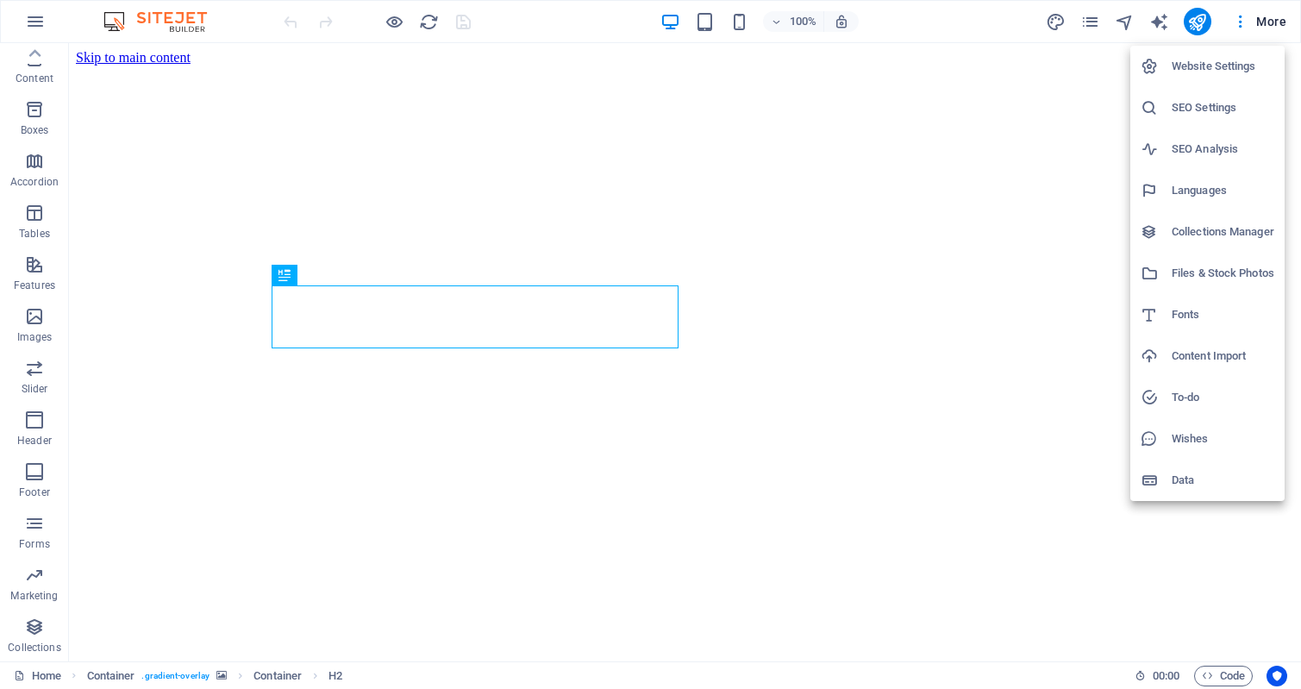
click at [1257, 17] on div at bounding box center [650, 344] width 1301 height 689
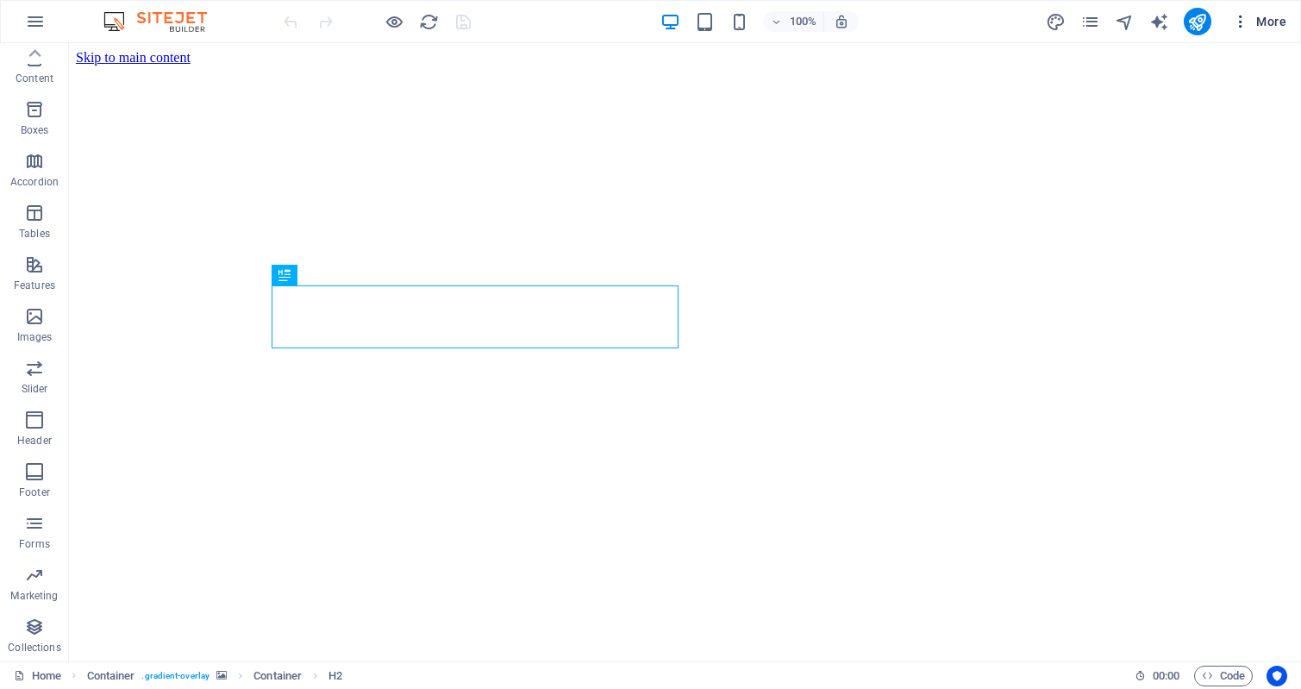
click at [1277, 18] on span "More" at bounding box center [1259, 21] width 54 height 17
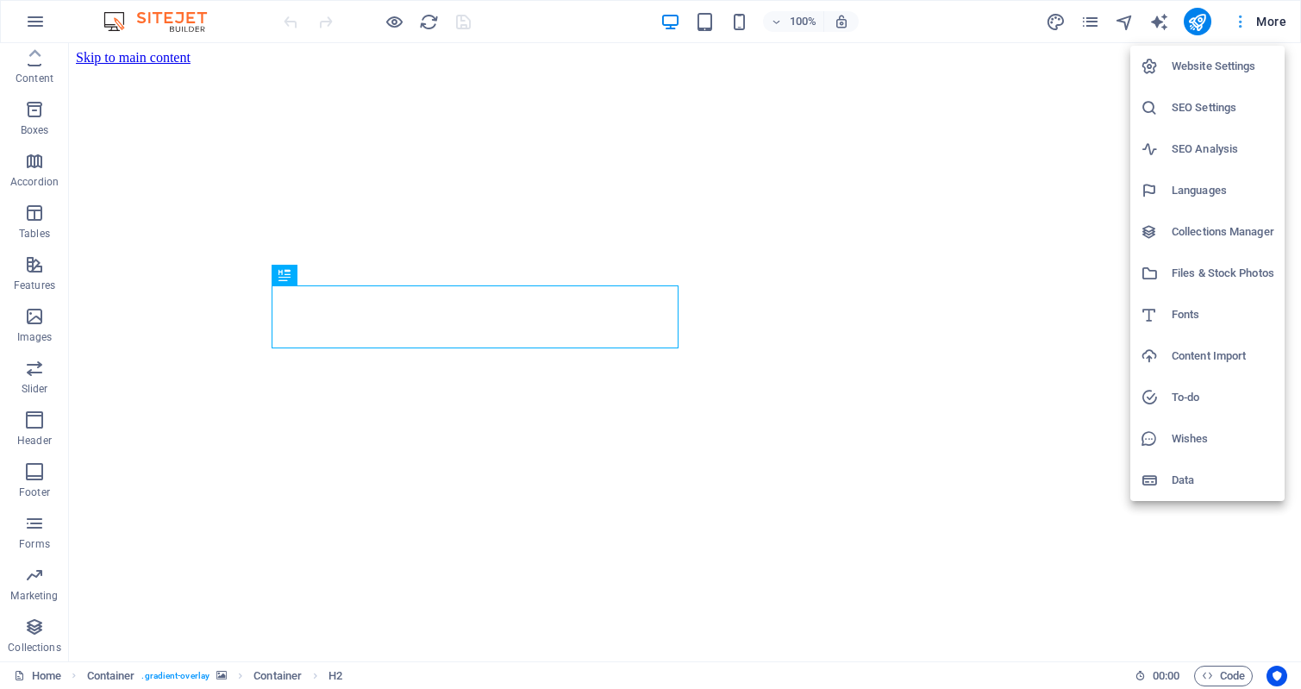
click at [1277, 18] on div at bounding box center [650, 344] width 1301 height 689
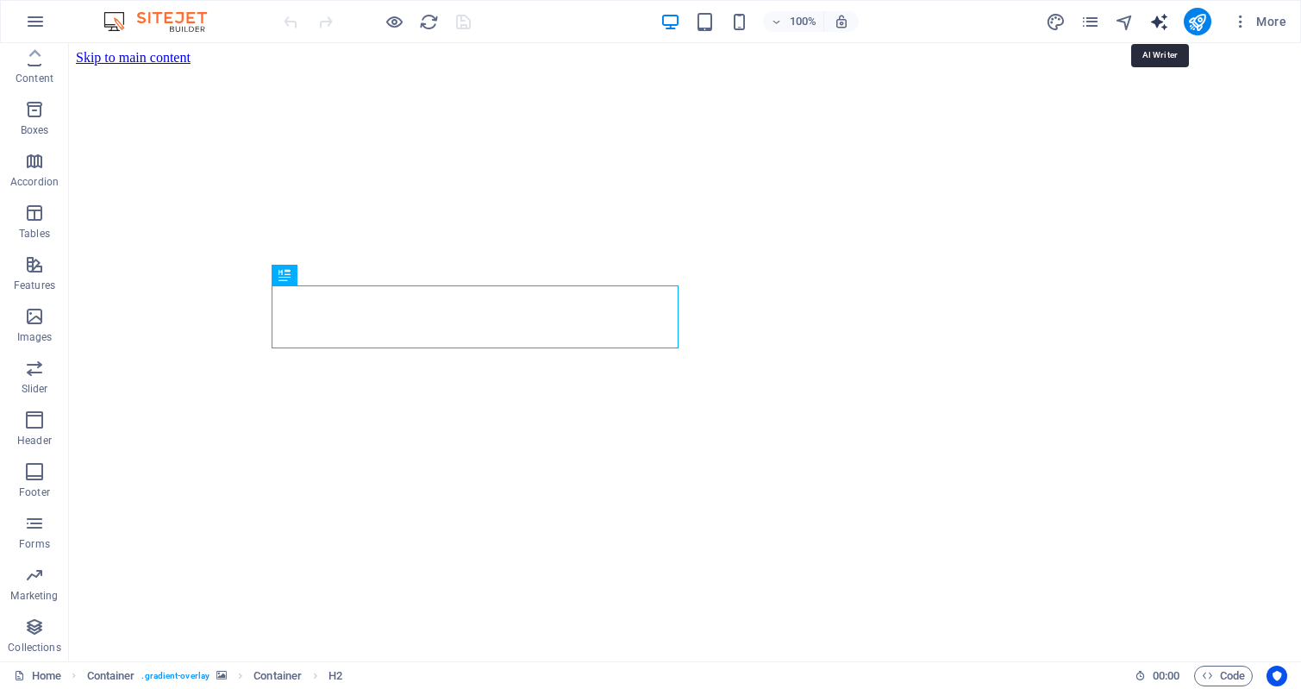
click at [1158, 22] on icon "text_generator" at bounding box center [1160, 22] width 20 height 20
select select "English"
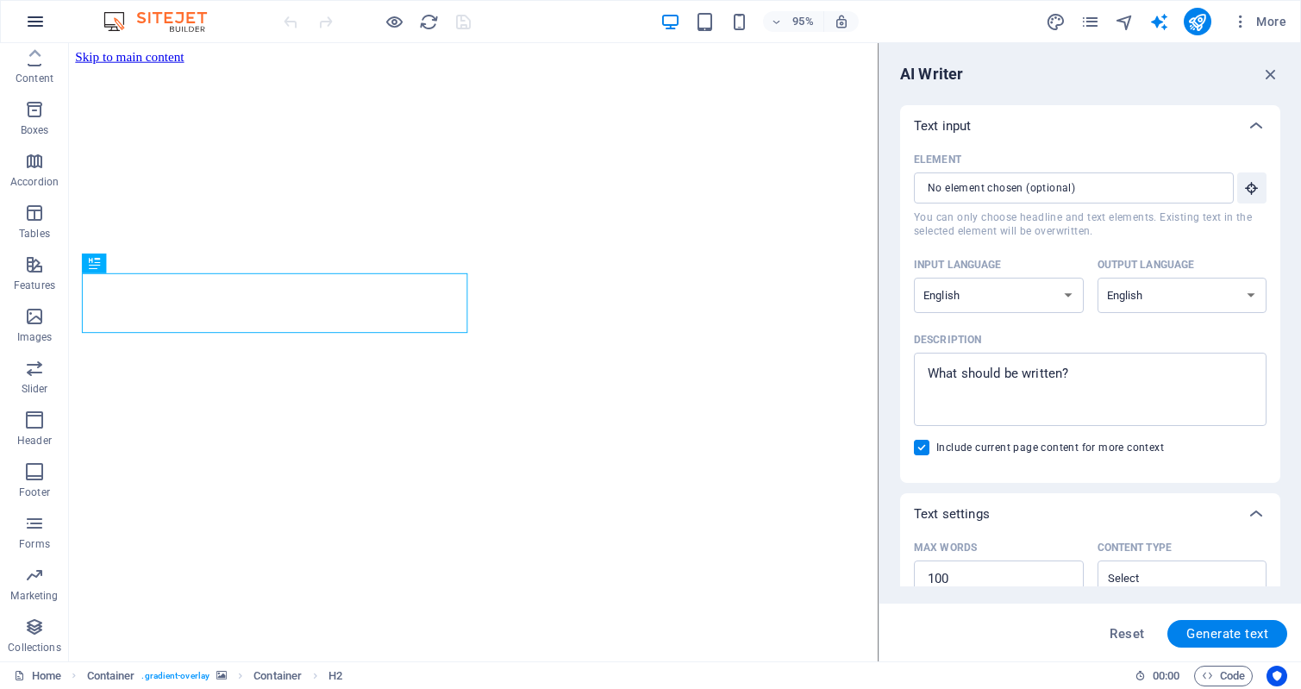
click at [38, 25] on icon "button" at bounding box center [35, 21] width 21 height 21
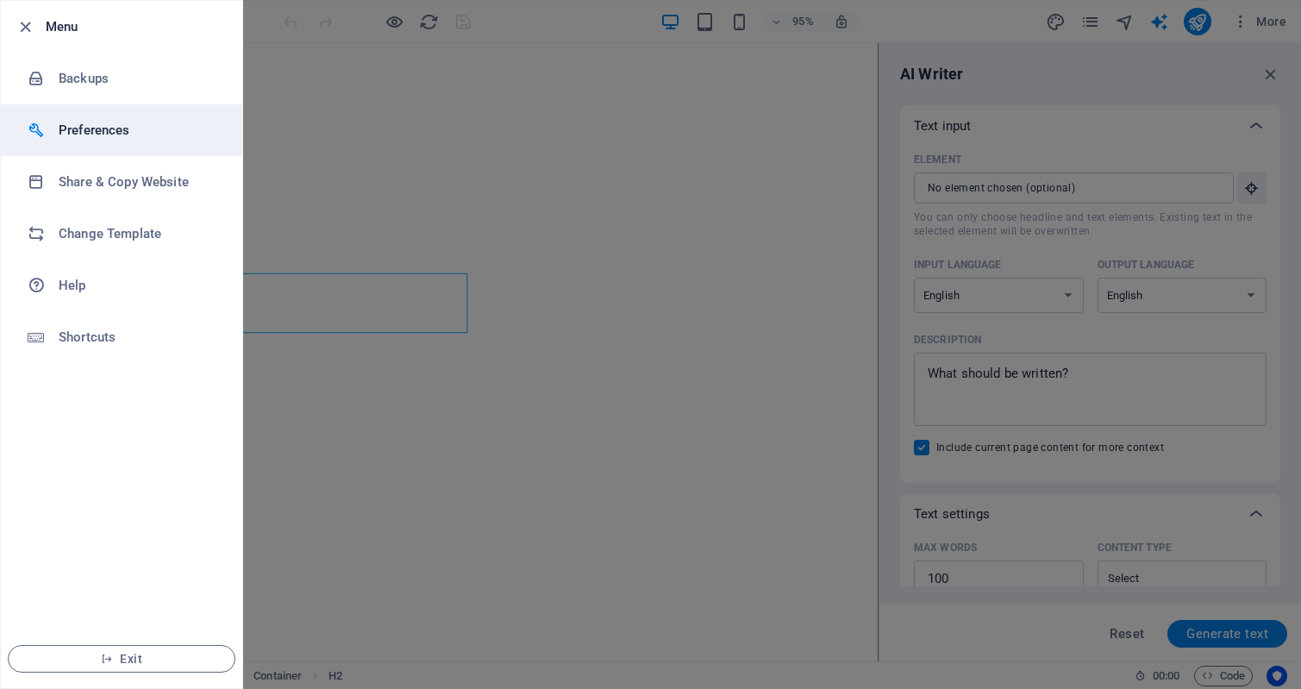
click at [110, 128] on h6 "Preferences" at bounding box center [139, 130] width 160 height 21
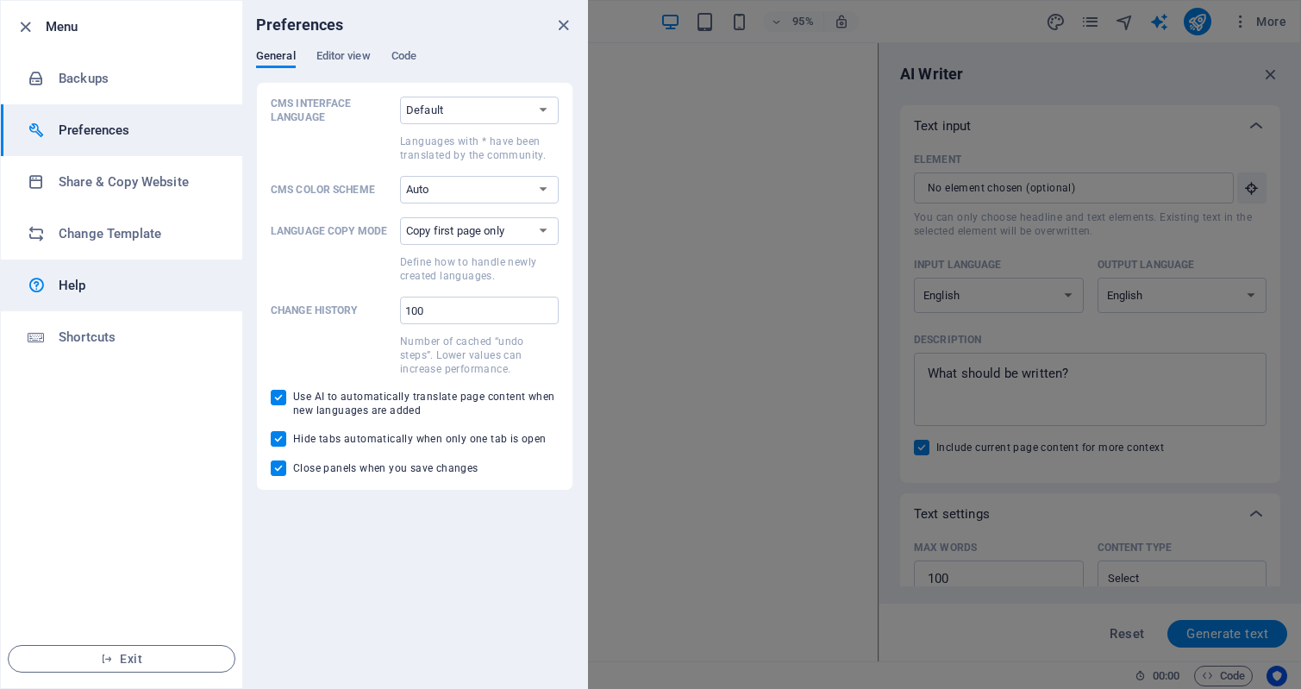
click at [51, 284] on div at bounding box center [43, 285] width 31 height 21
drag, startPoint x: 438, startPoint y: 605, endPoint x: 425, endPoint y: 585, distance: 24.4
click at [438, 609] on div "Preferences General Editor view Code CMS Interface Language Default Deutsch Eng…" at bounding box center [414, 344] width 345 height 687
drag, startPoint x: 151, startPoint y: 228, endPoint x: 94, endPoint y: 441, distance: 220.5
click at [97, 447] on ul "Menu Backups Preferences Share & Copy Website Change Template Help Shortcuts Ex…" at bounding box center [121, 344] width 241 height 687
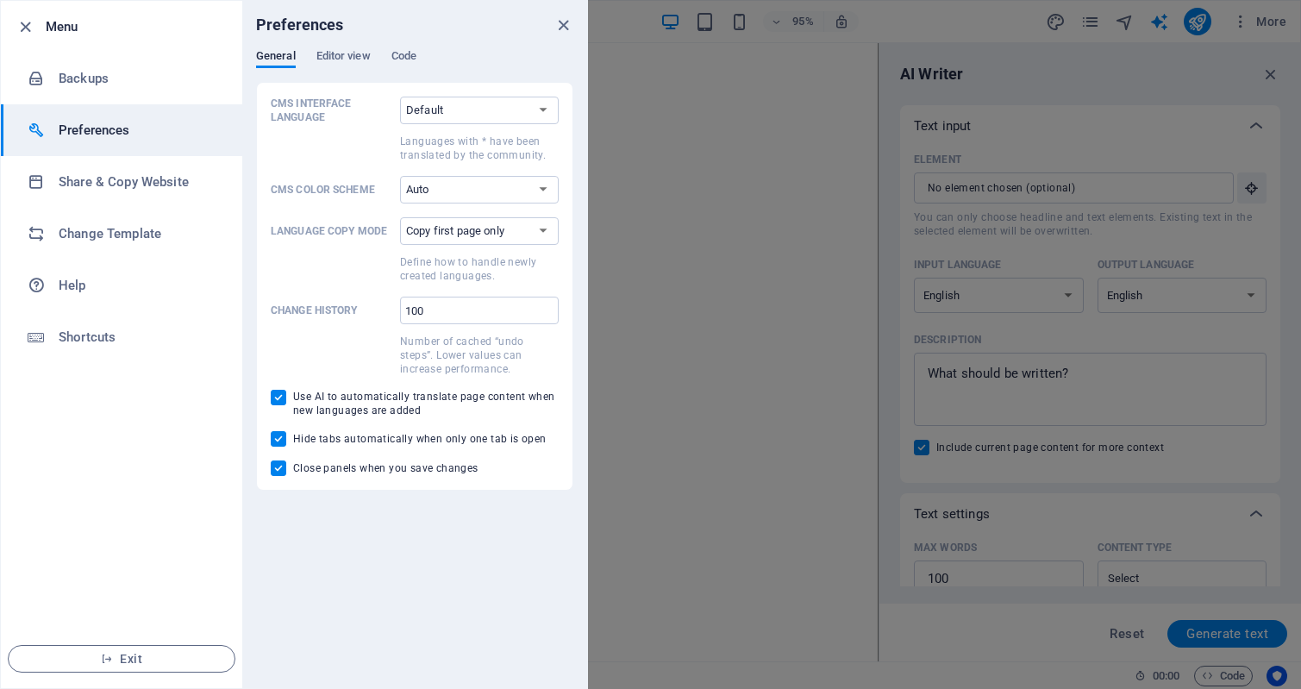
click at [154, 484] on ul "Menu Backups Preferences Share & Copy Website Change Template Help Shortcuts Ex…" at bounding box center [121, 344] width 241 height 687
click at [96, 335] on h6 "Shortcuts" at bounding box center [139, 337] width 160 height 21
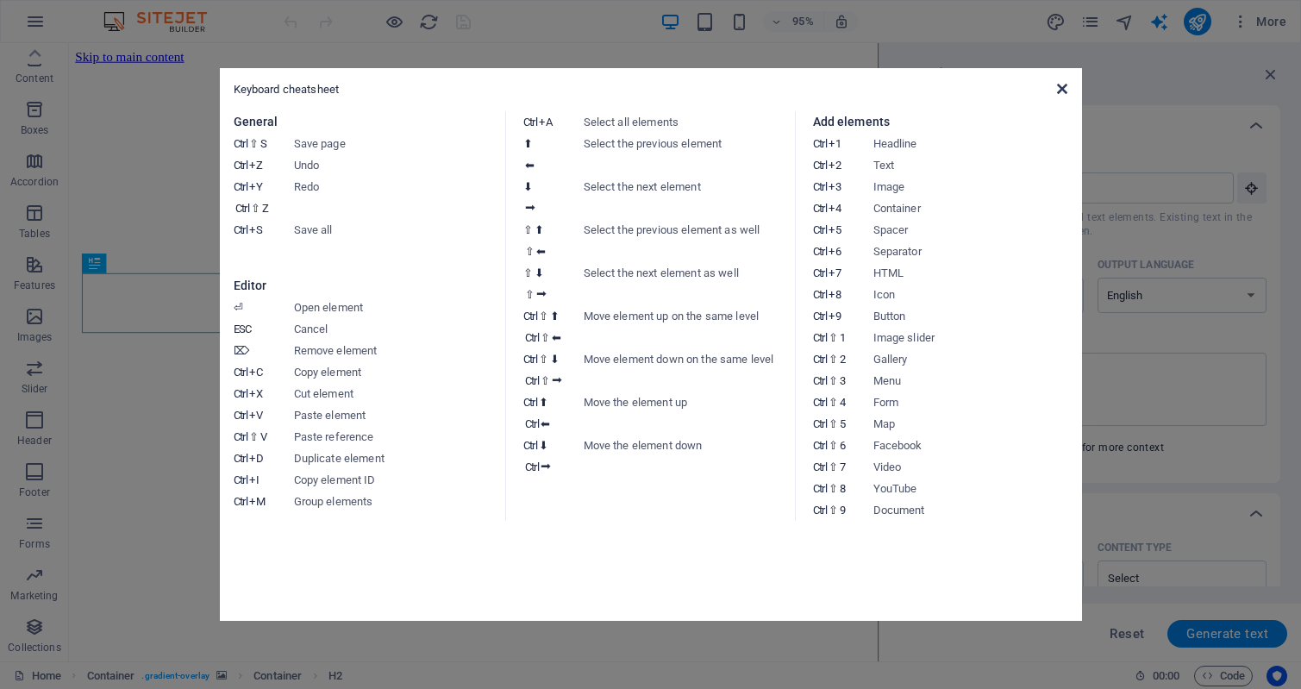
click at [1067, 86] on icon at bounding box center [1062, 89] width 10 height 14
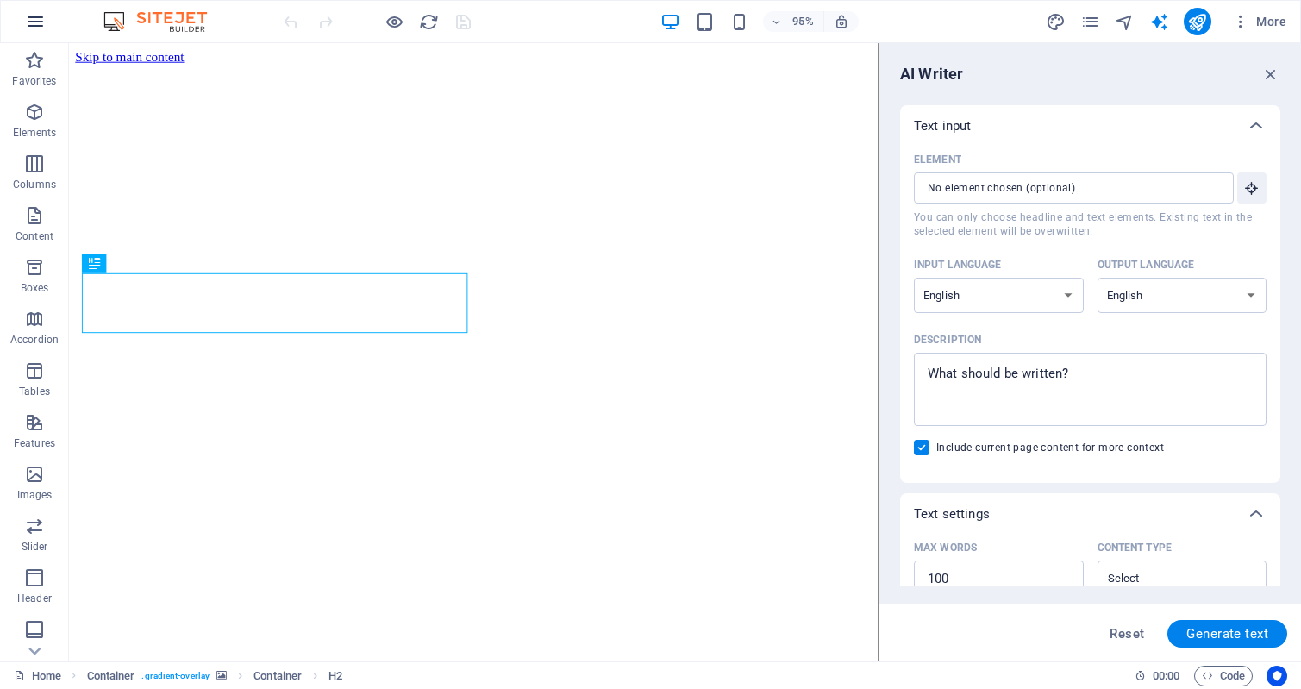
click at [35, 19] on icon "button" at bounding box center [35, 21] width 21 height 21
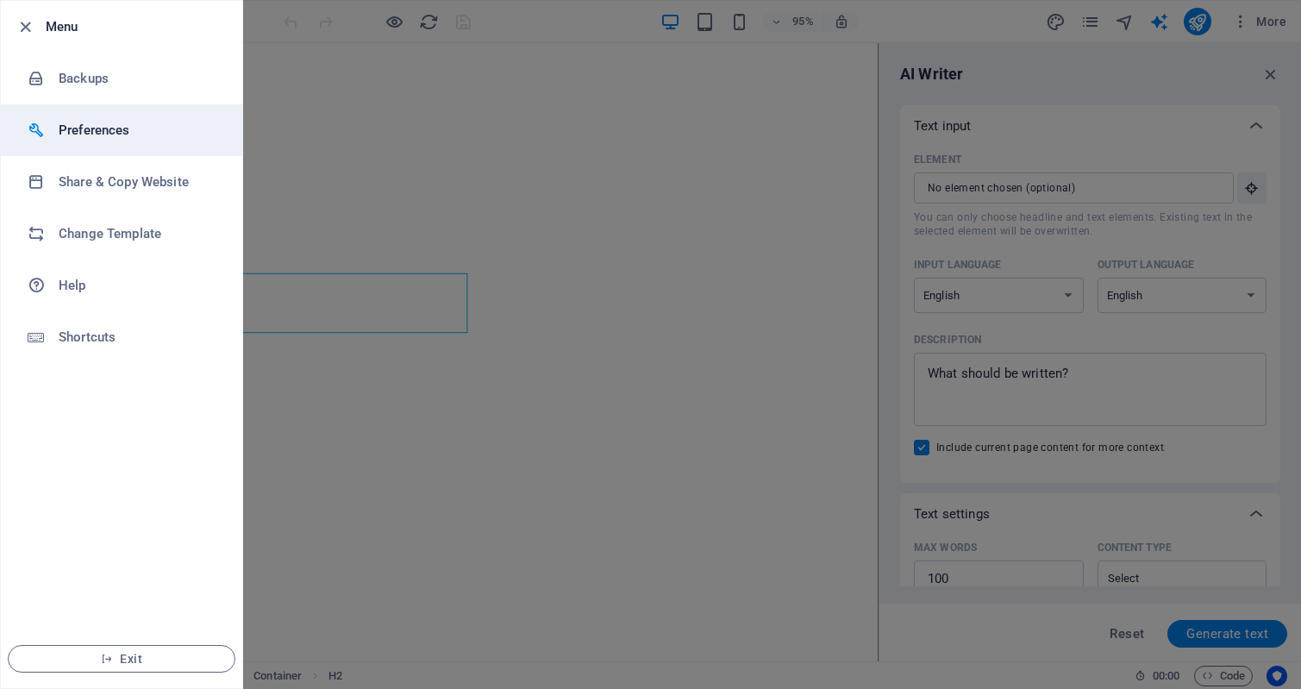
click at [107, 131] on h6 "Preferences" at bounding box center [139, 130] width 160 height 21
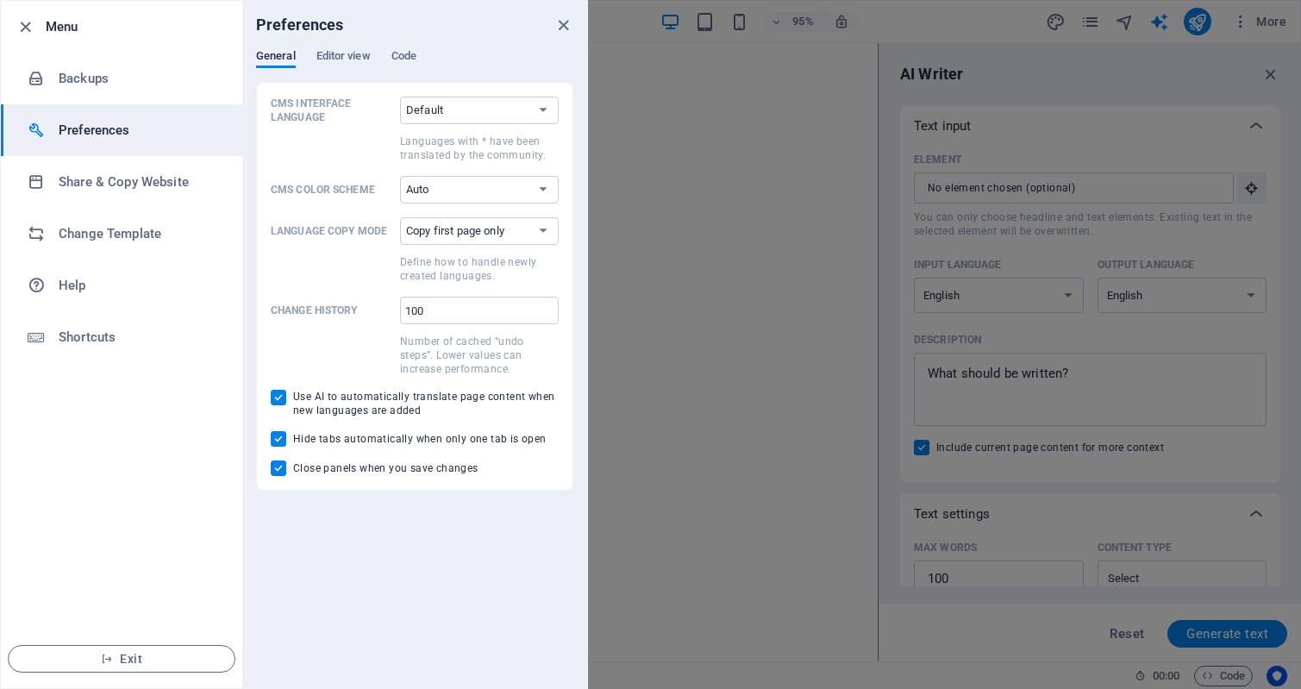
click at [107, 130] on h6 "Preferences" at bounding box center [139, 130] width 160 height 21
click at [542, 111] on select "Default Deutsch English Español Suomi* Français Magyar Italiano Nederlands Pols…" at bounding box center [479, 111] width 159 height 28
select select "ru"
click at [400, 97] on select "Default Deutsch English Español Suomi* Français Magyar Italiano Nederlands Pols…" at bounding box center [479, 111] width 159 height 28
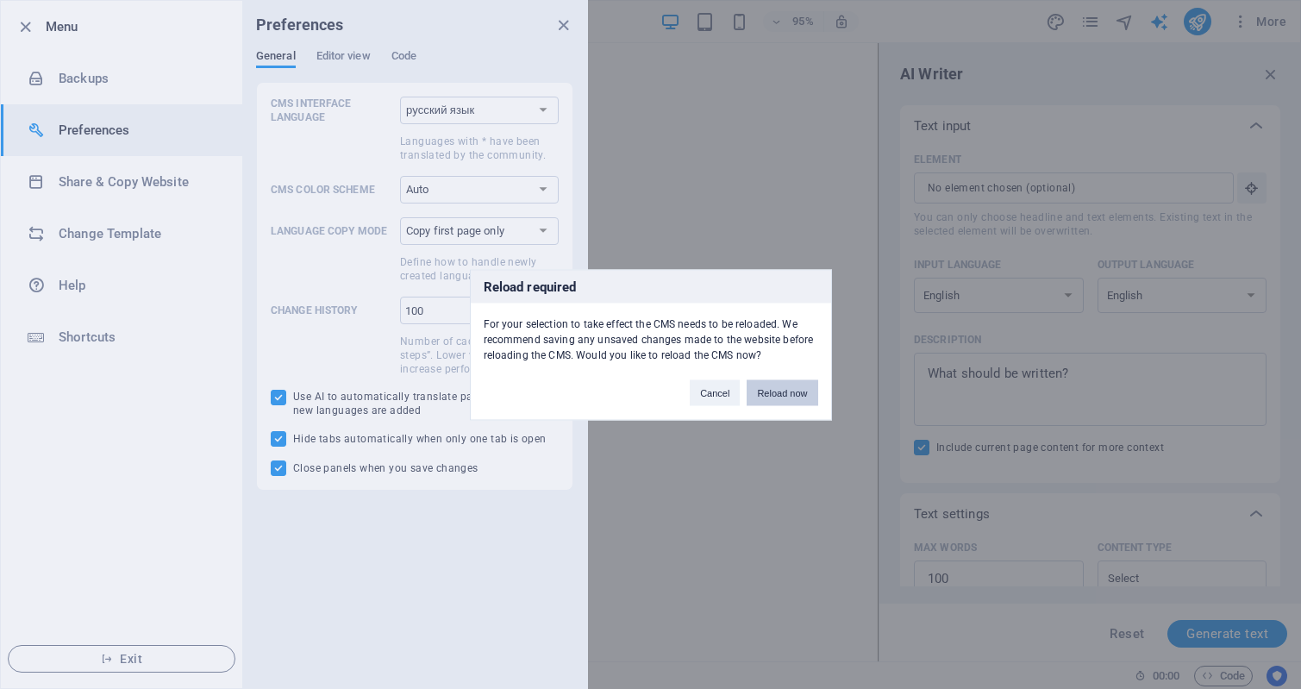
click at [788, 392] on button "Reload now" at bounding box center [782, 392] width 71 height 26
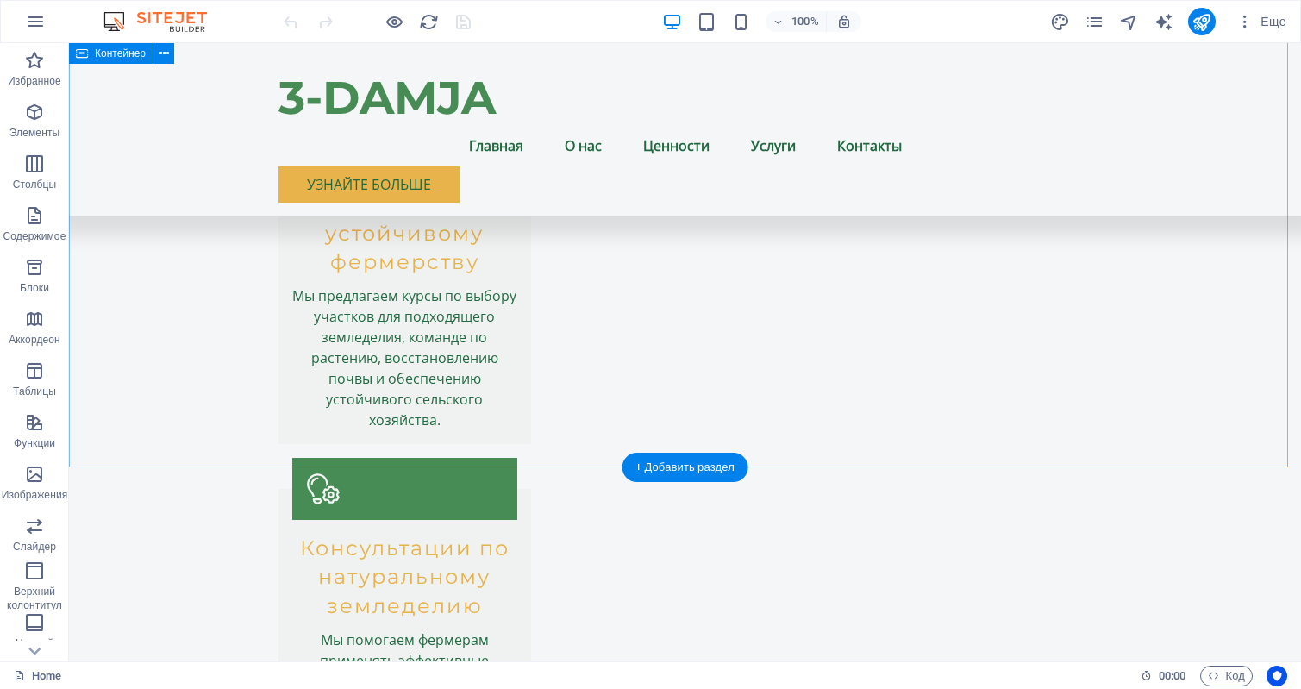
scroll to position [2792, 0]
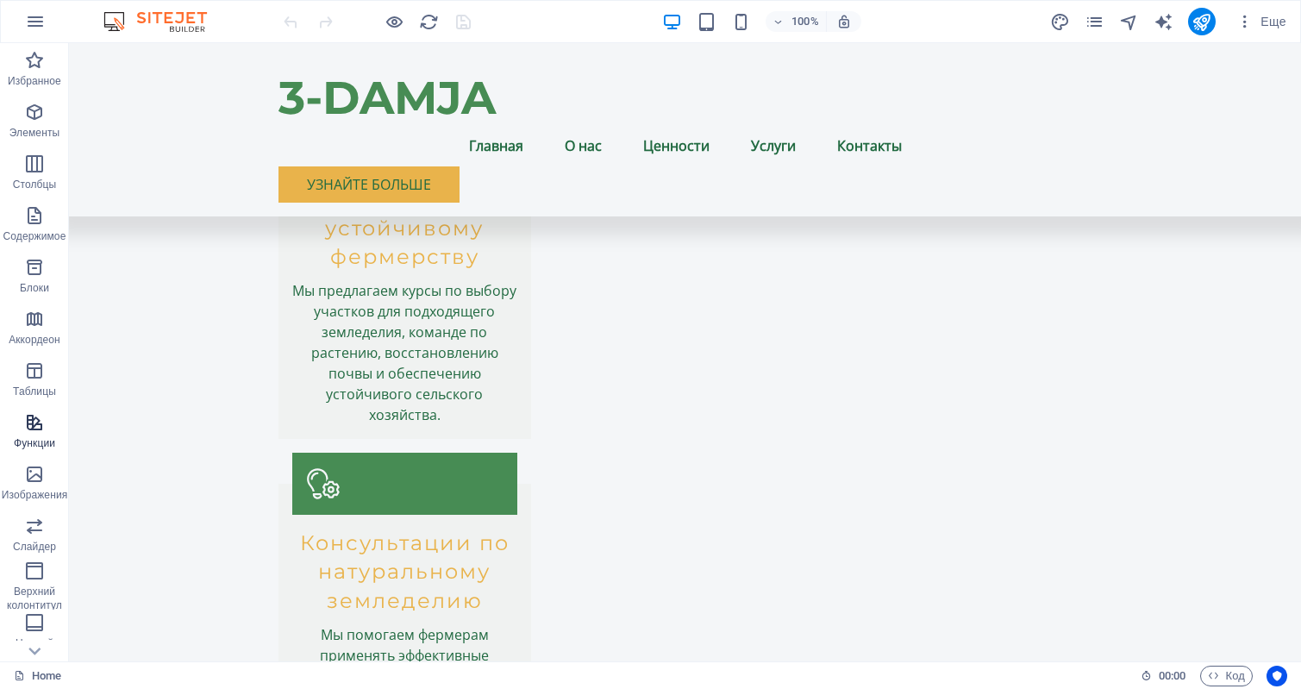
click at [28, 423] on icon "button" at bounding box center [34, 422] width 21 height 21
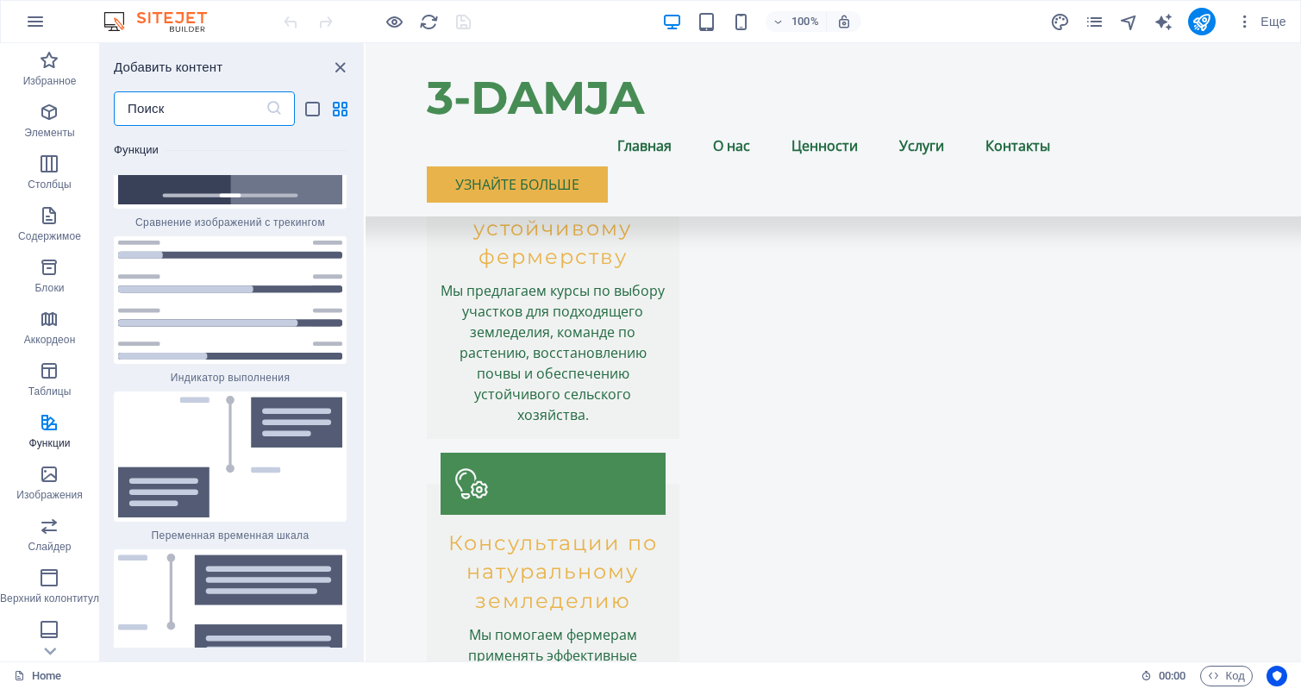
scroll to position [13935, 0]
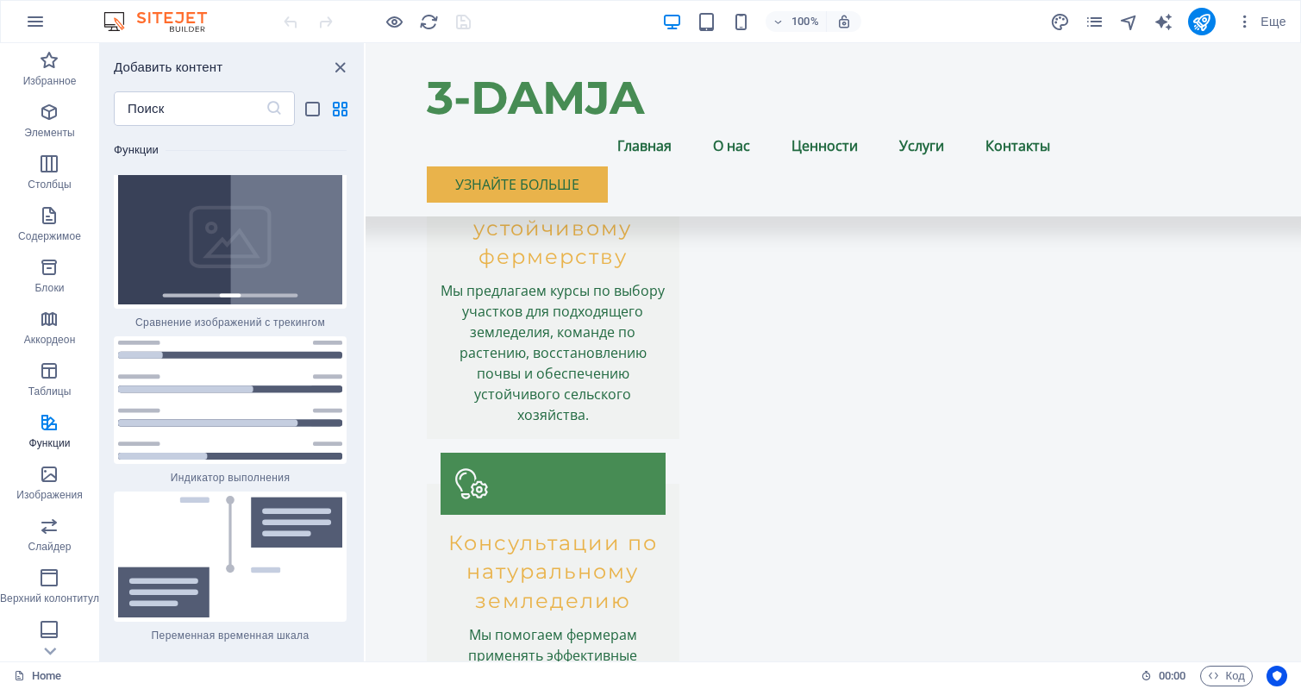
click at [163, 22] on img at bounding box center [163, 21] width 129 height 21
click at [190, 22] on img at bounding box center [163, 21] width 129 height 21
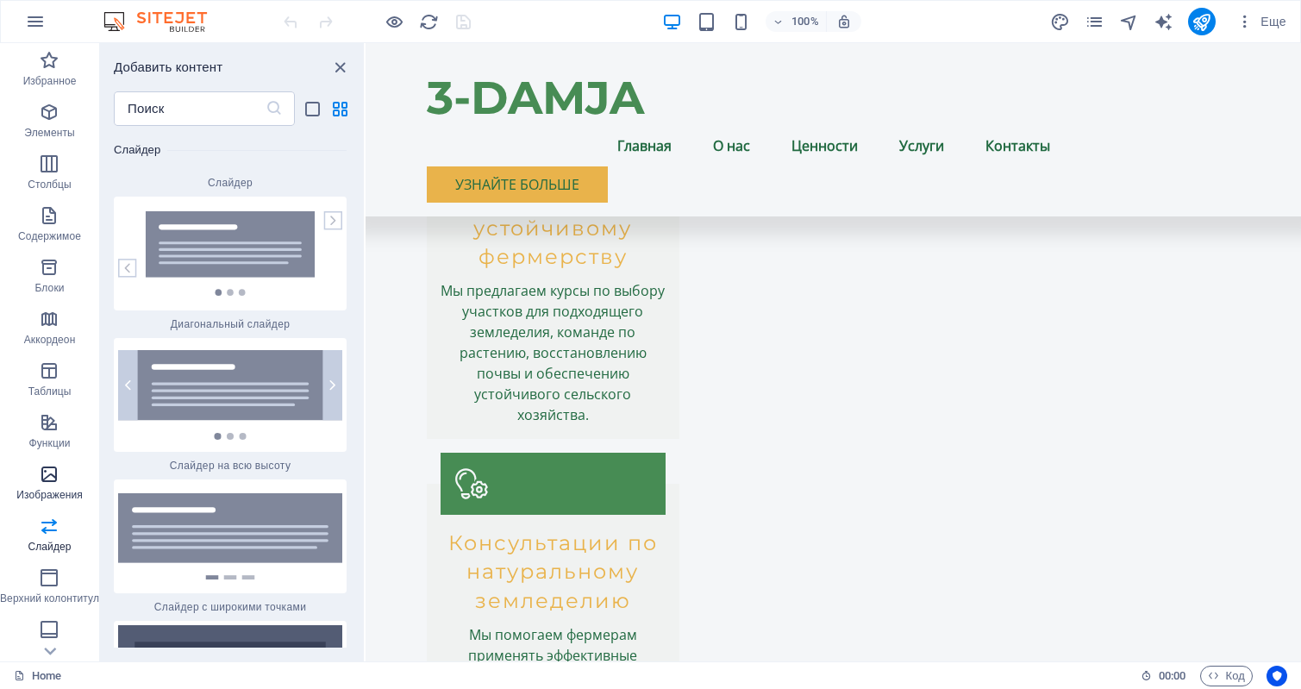
scroll to position [158, 0]
click at [55, 581] on icon "button" at bounding box center [49, 575] width 21 height 21
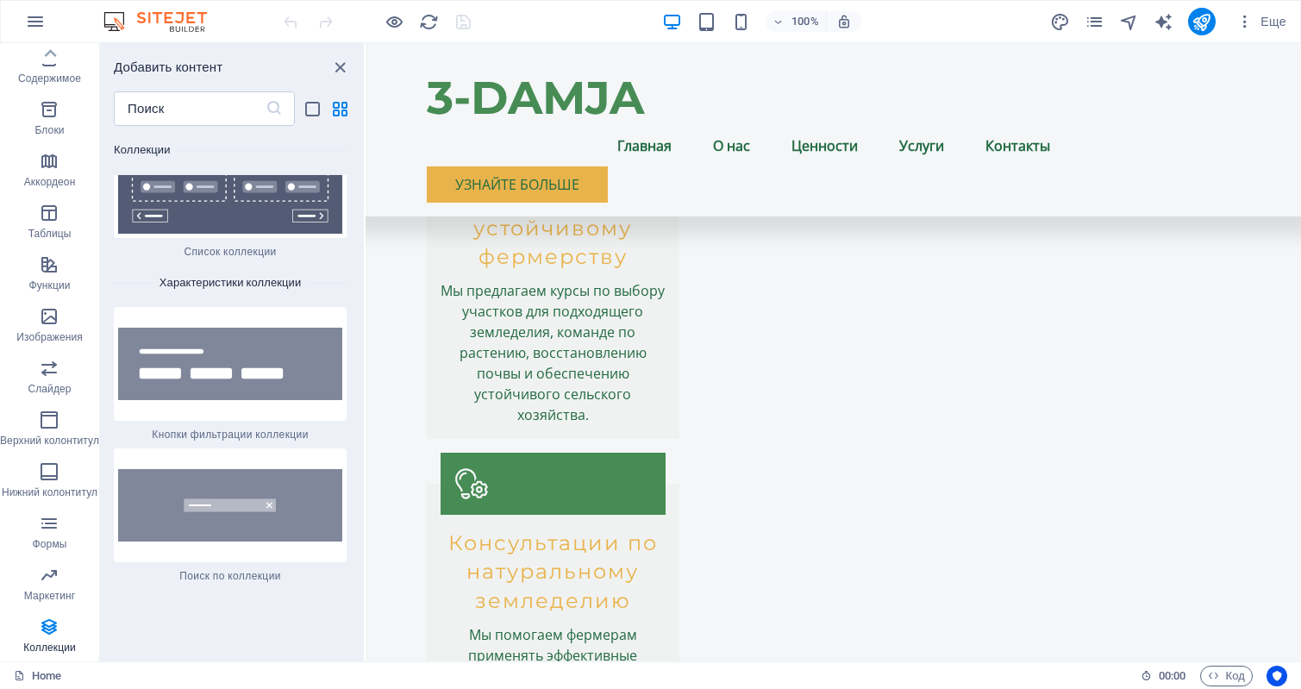
scroll to position [33242, 0]
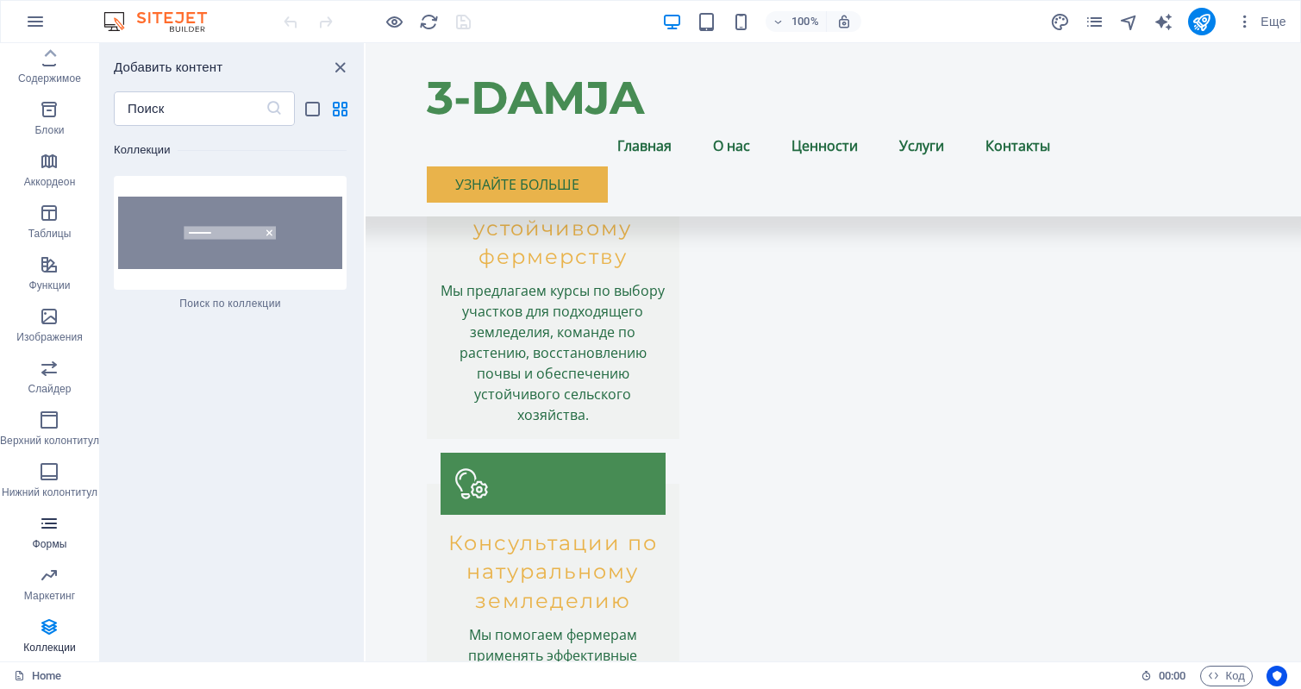
click at [55, 517] on icon "button" at bounding box center [49, 523] width 21 height 21
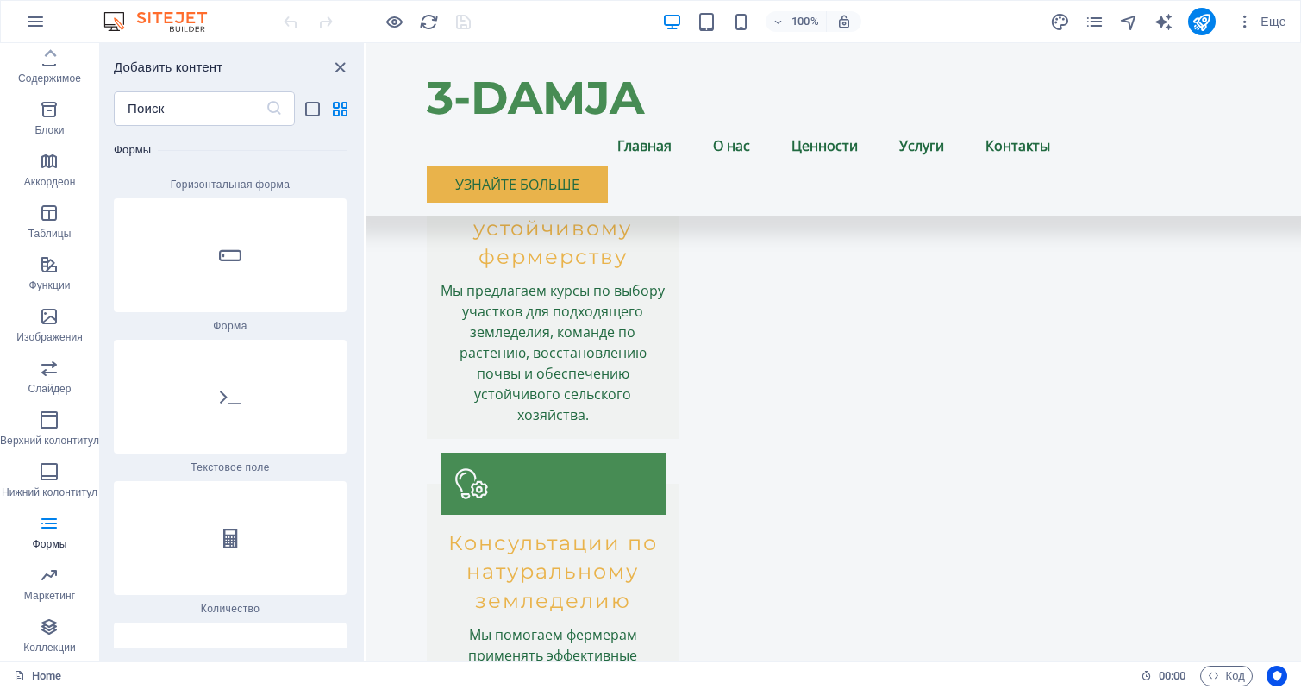
scroll to position [25399, 0]
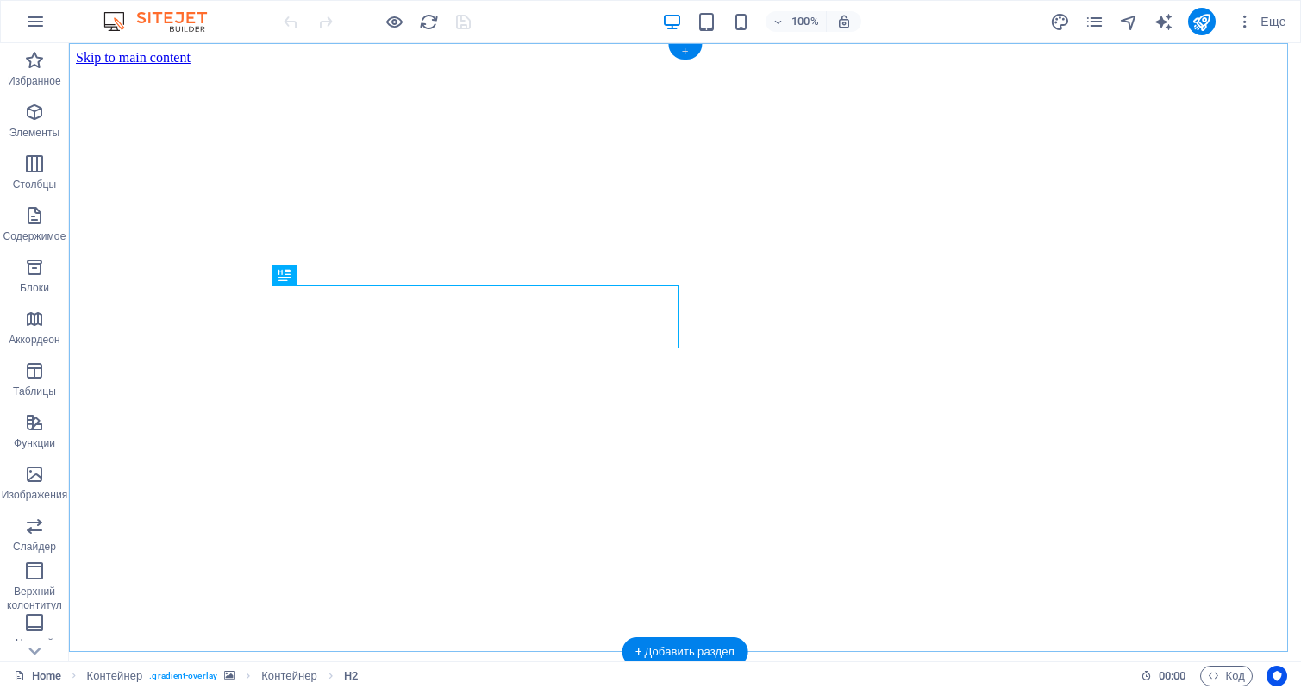
click at [681, 49] on div "+" at bounding box center [685, 52] width 34 height 16
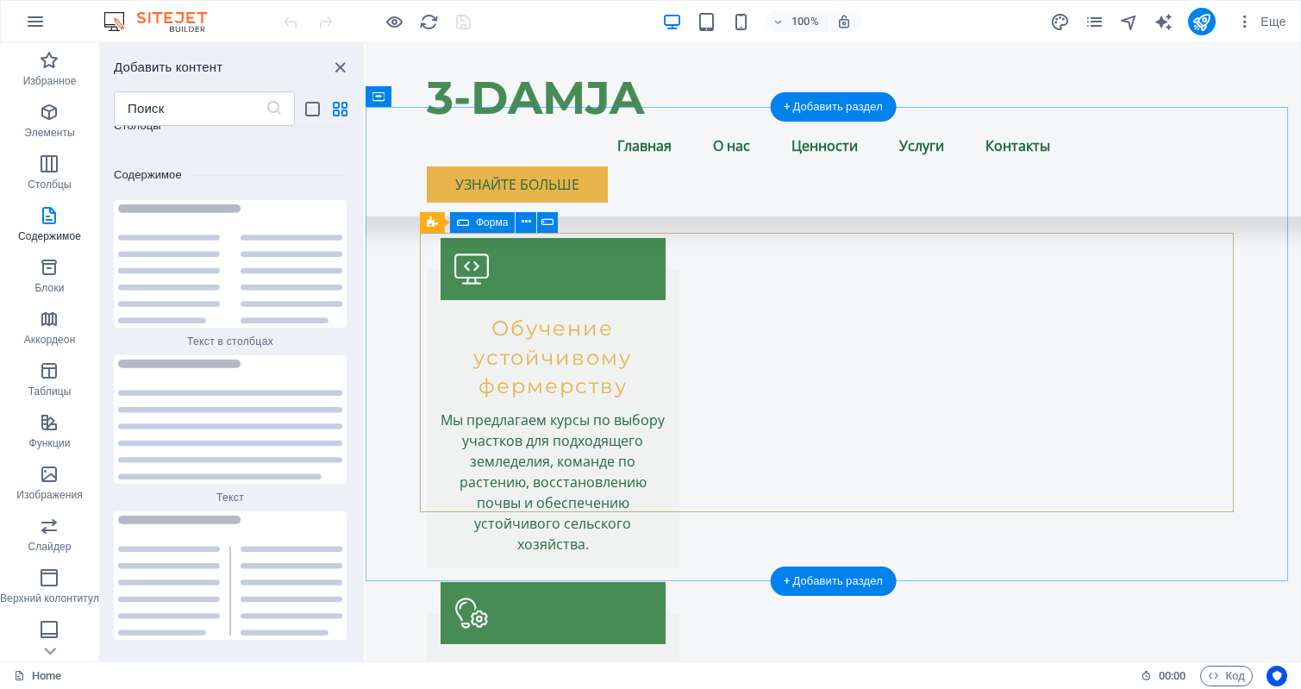
scroll to position [2792, 0]
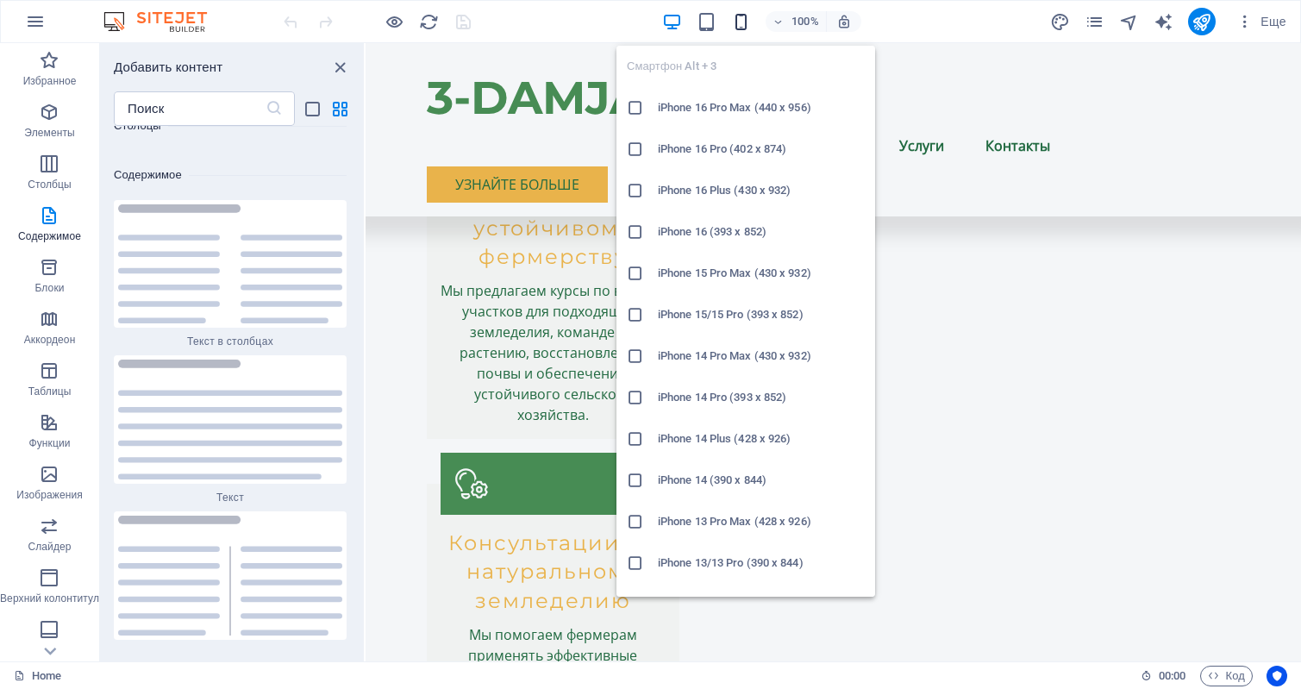
click at [743, 21] on icon "button" at bounding box center [741, 22] width 20 height 20
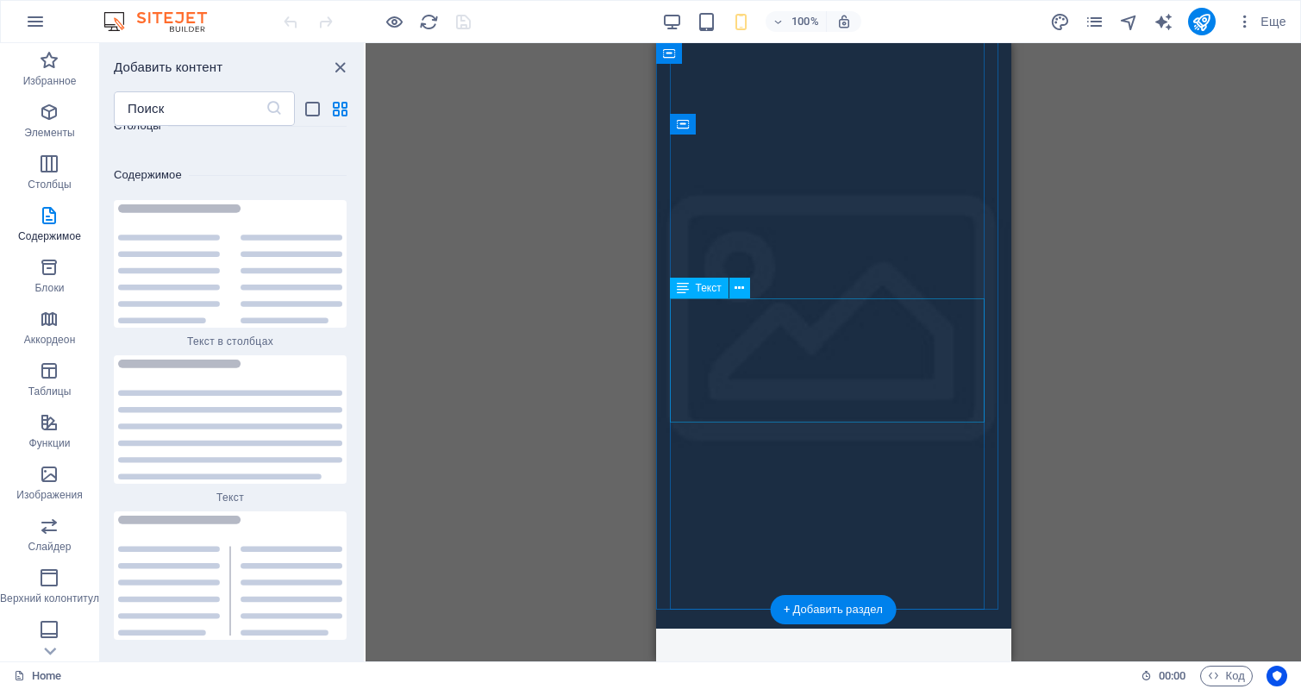
scroll to position [0, 0]
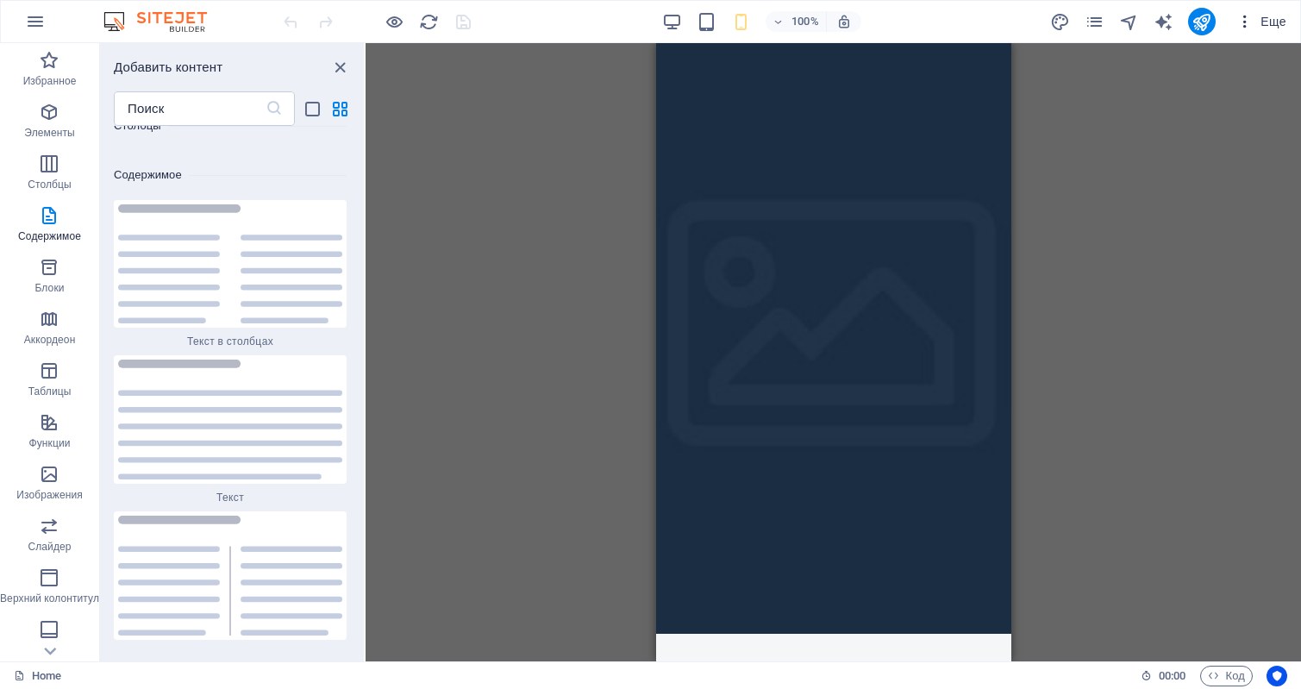
click at [1250, 24] on icon "button" at bounding box center [1245, 21] width 17 height 17
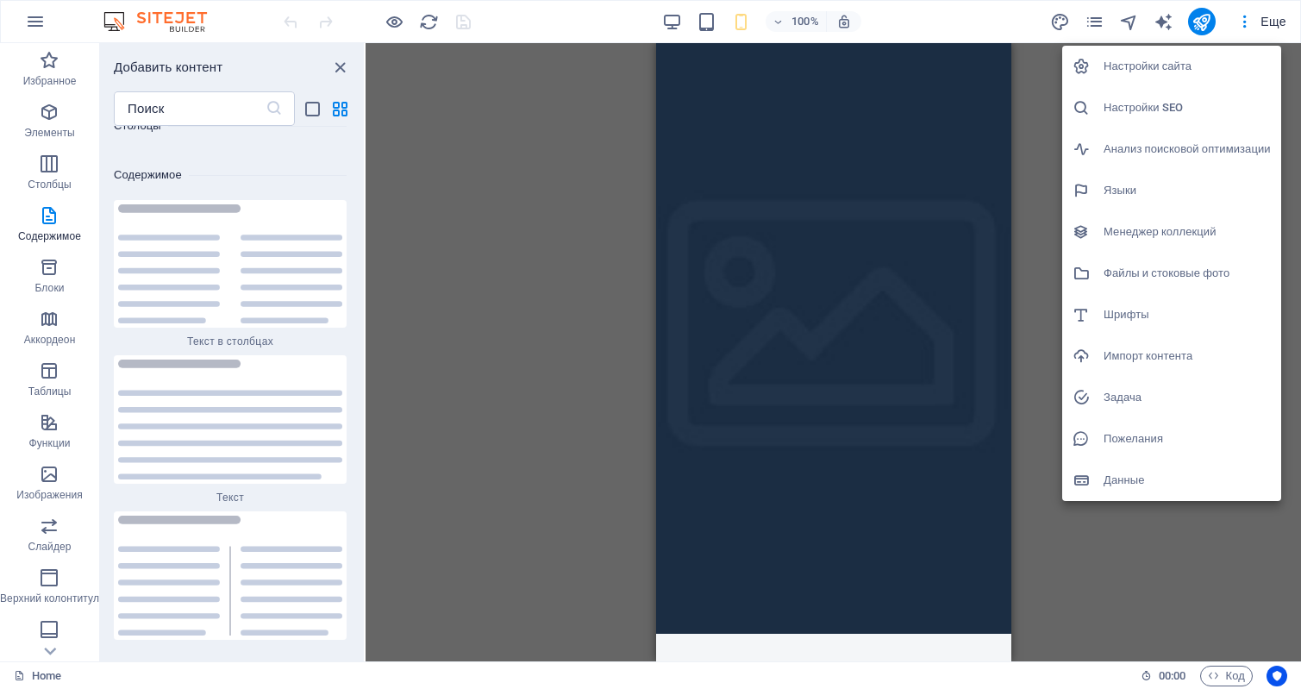
click at [1153, 348] on h6 "Импорт контента" at bounding box center [1187, 356] width 167 height 21
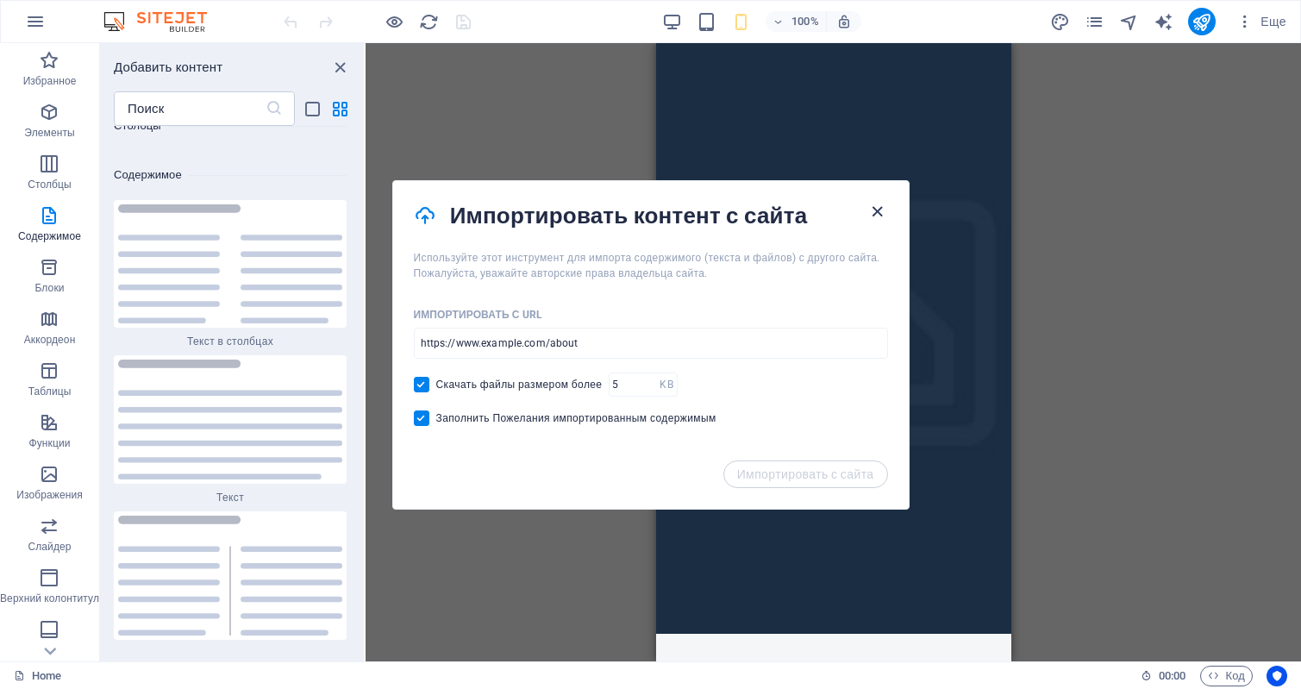
click at [882, 208] on icon "button" at bounding box center [878, 212] width 20 height 20
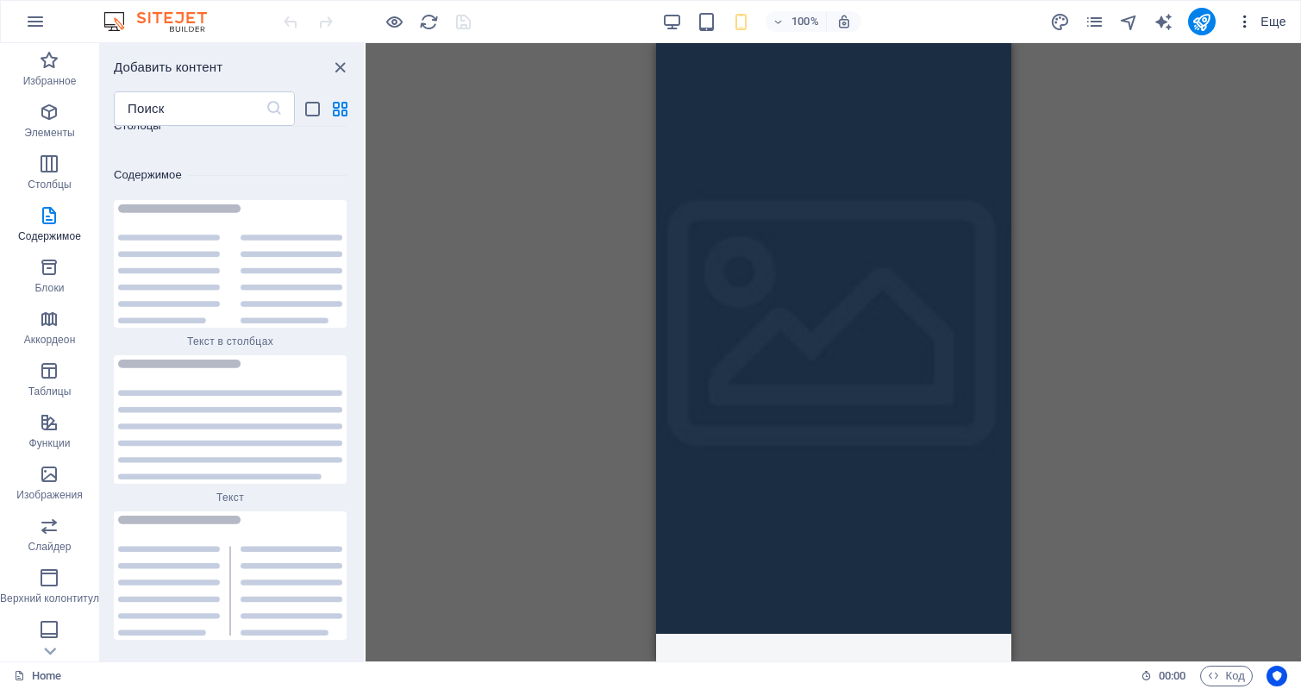
click at [1242, 22] on icon "button" at bounding box center [1245, 21] width 17 height 17
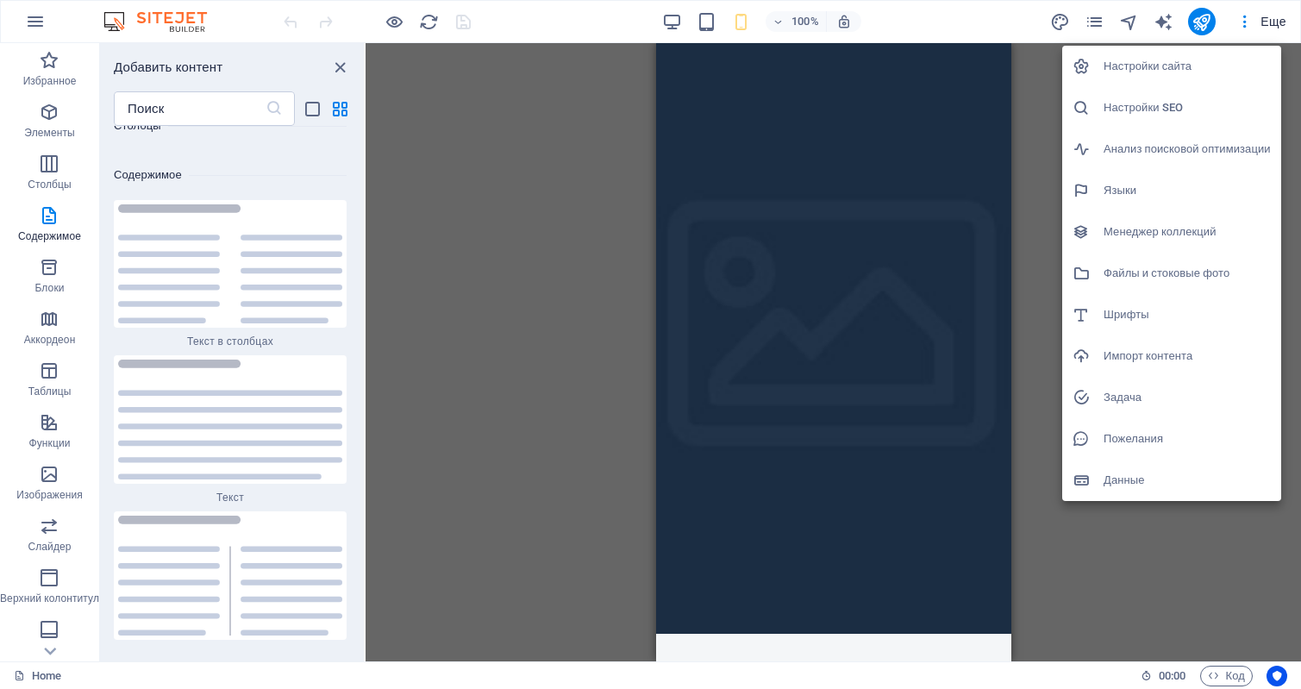
click at [439, 99] on div at bounding box center [650, 344] width 1301 height 689
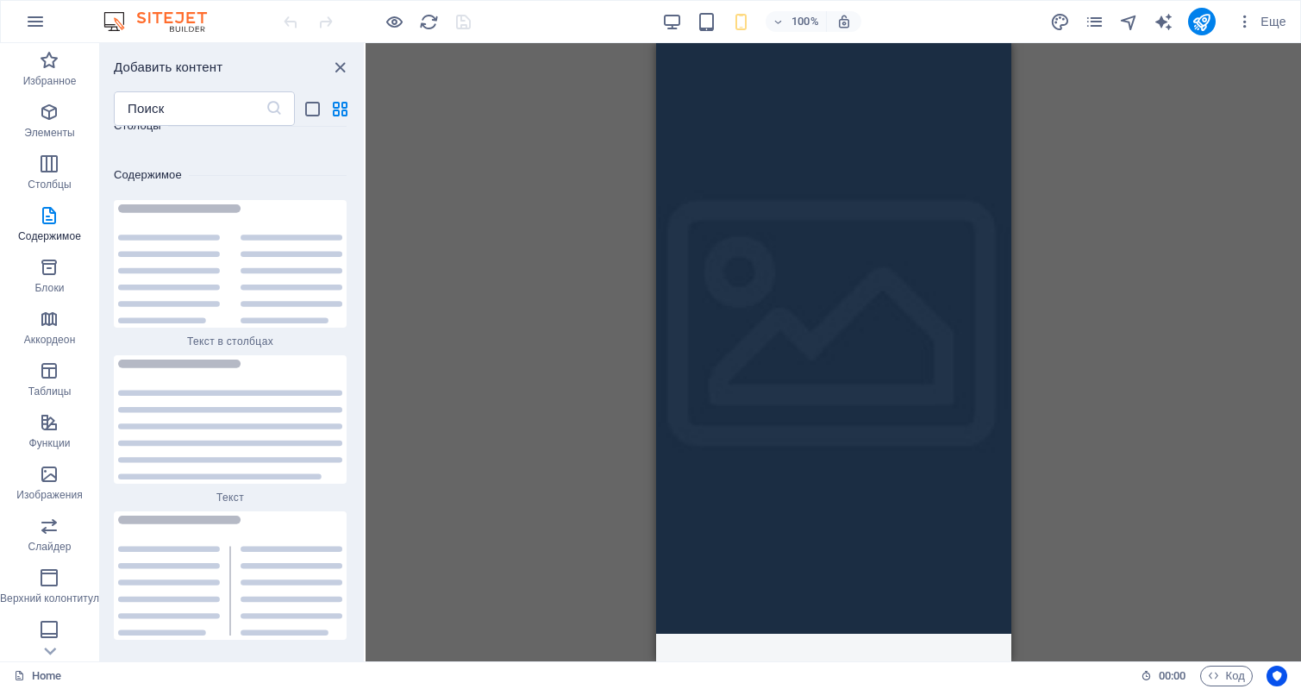
click at [511, 170] on div "Перетащите сюда, чтобы заменить текущее содержимое. Нажмите Ctrl, если хотите с…" at bounding box center [834, 352] width 936 height 618
click at [1225, 674] on span "Код" at bounding box center [1226, 676] width 37 height 21
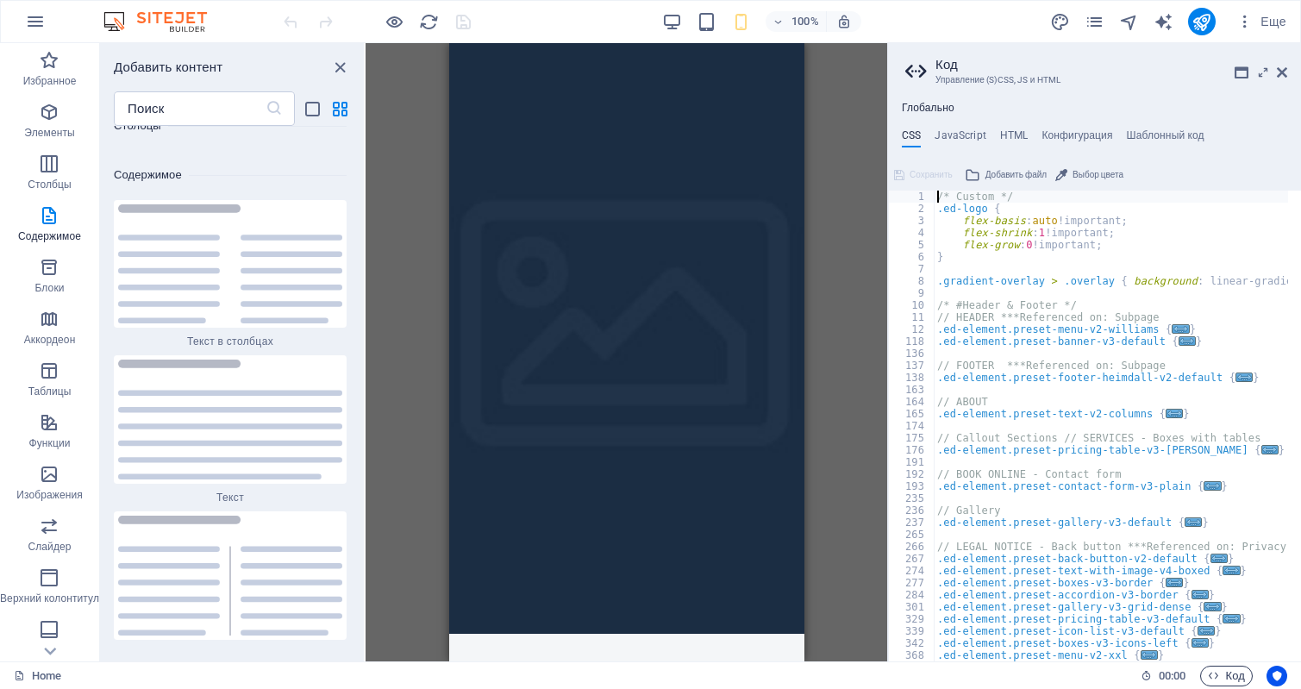
click at [1225, 674] on span "Код" at bounding box center [1226, 676] width 37 height 21
click at [784, 669] on div "Home" at bounding box center [570, 676] width 1113 height 21
click at [1286, 69] on icon at bounding box center [1282, 73] width 10 height 14
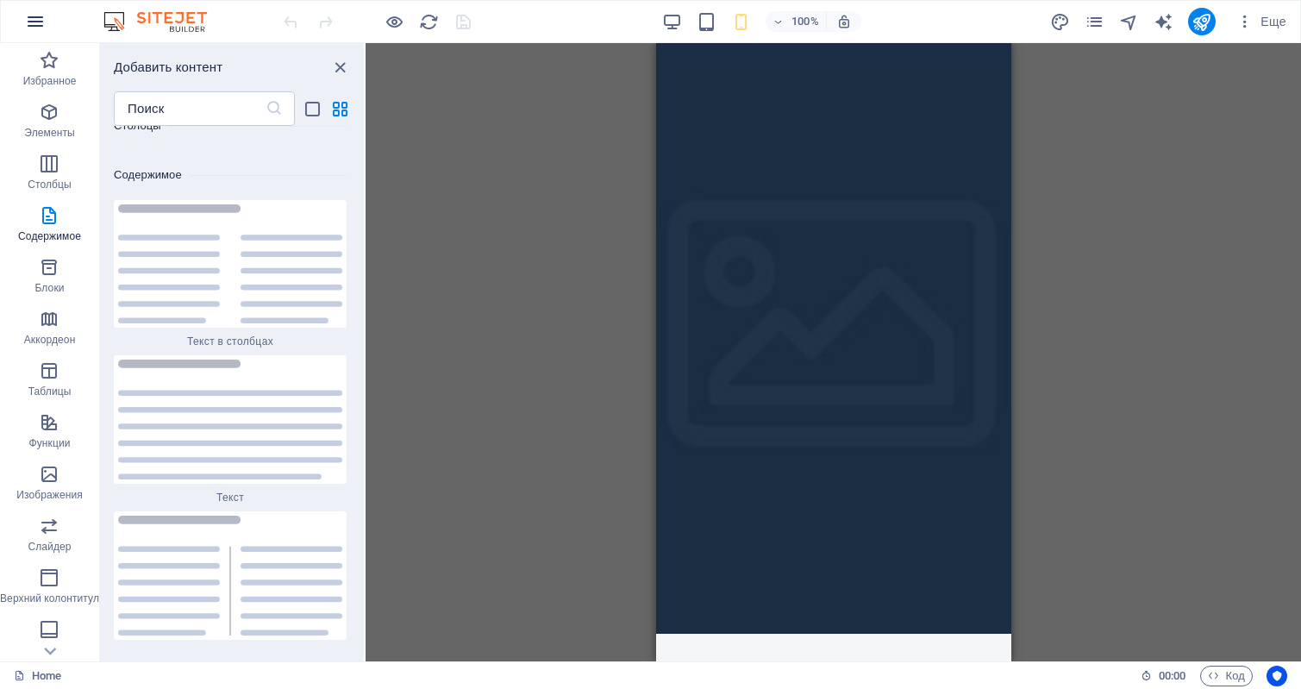
click at [36, 16] on icon "button" at bounding box center [35, 21] width 21 height 21
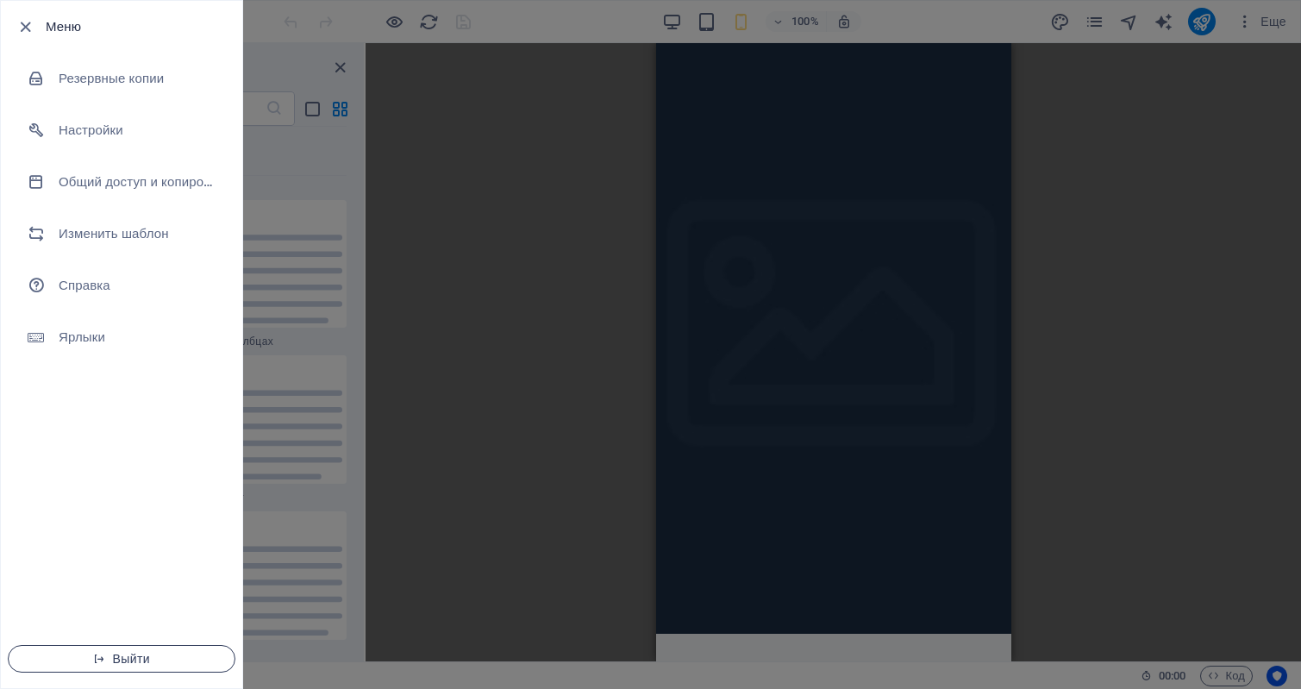
click at [137, 655] on span "Выйти" at bounding box center [121, 659] width 198 height 14
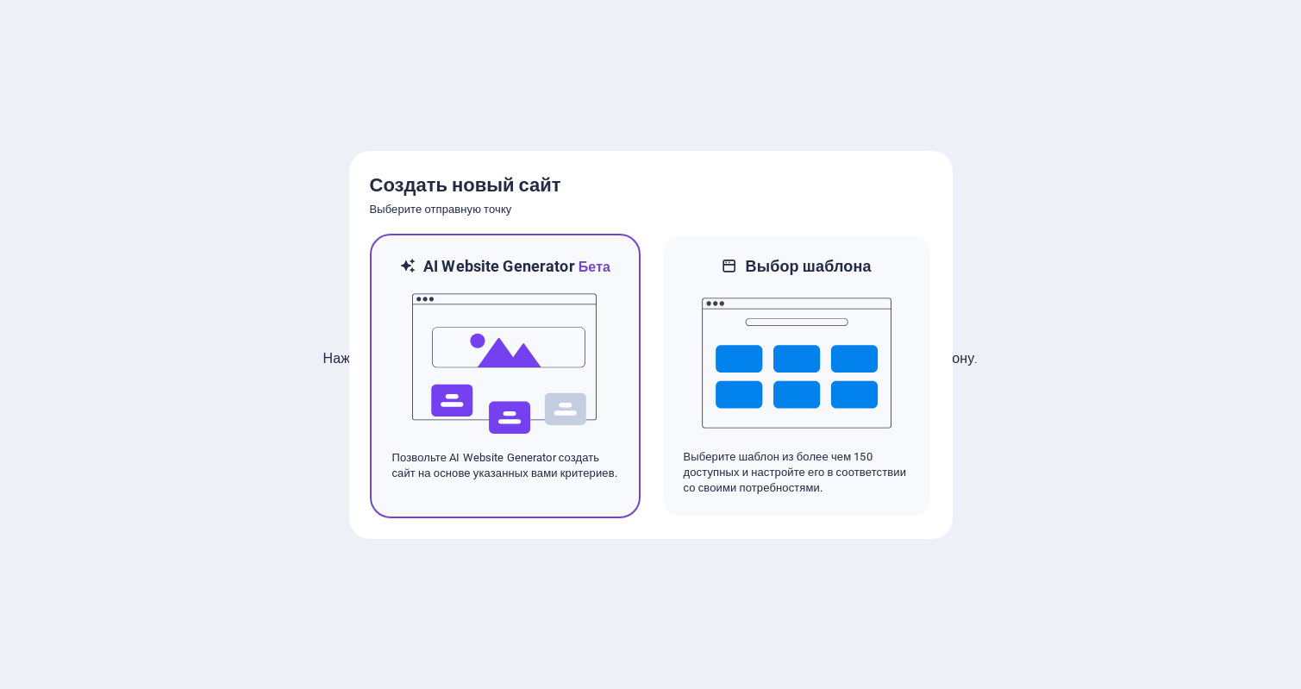
click at [516, 362] on img at bounding box center [506, 364] width 190 height 172
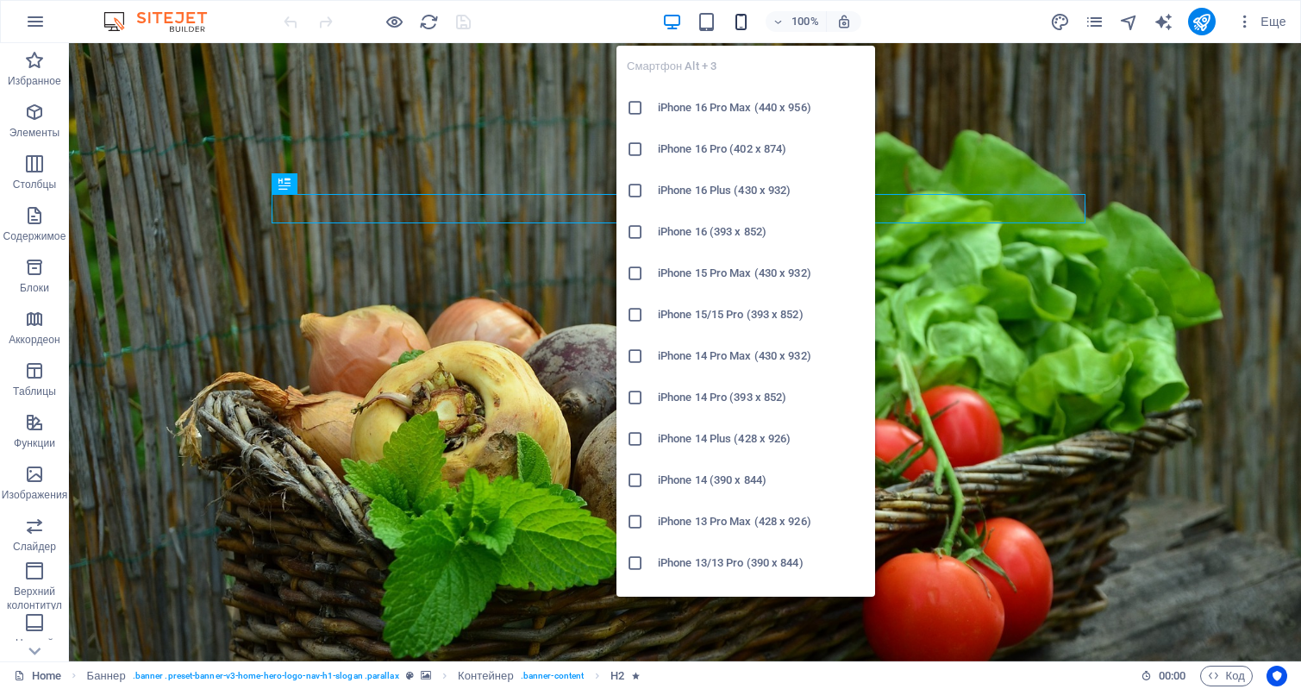
click at [746, 15] on icon "button" at bounding box center [741, 22] width 20 height 20
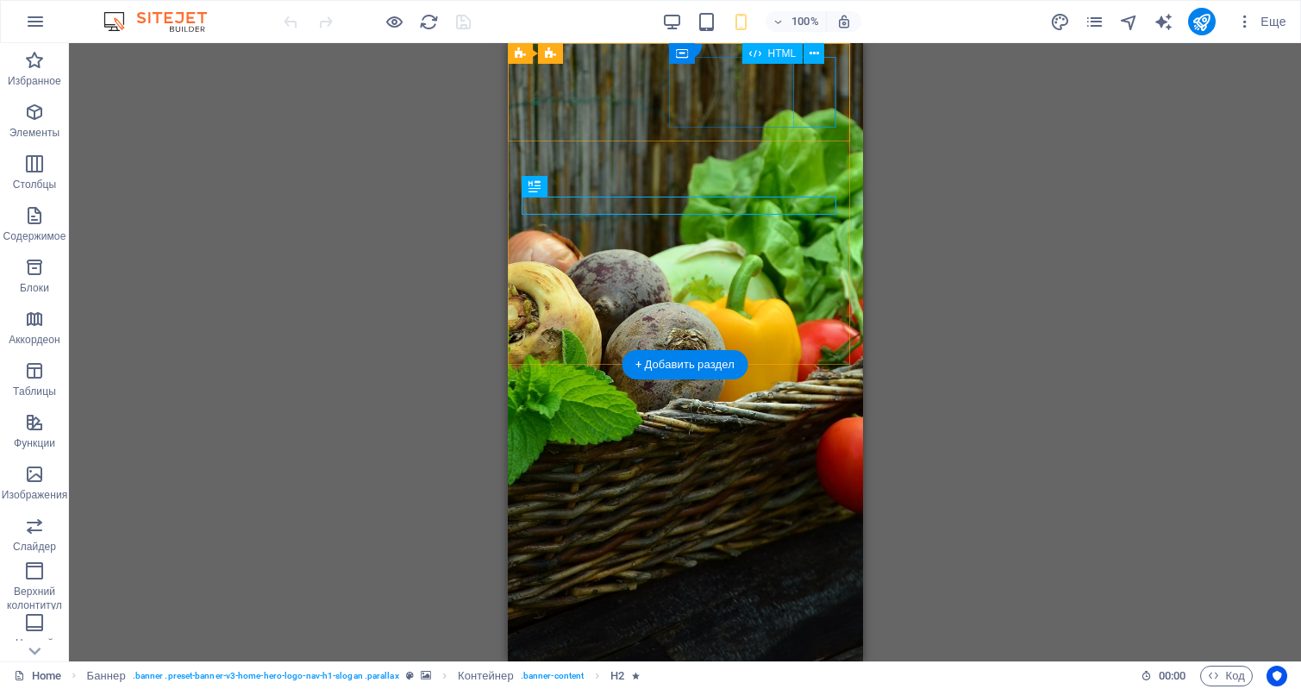
click at [813, 661] on div at bounding box center [685, 696] width 328 height 71
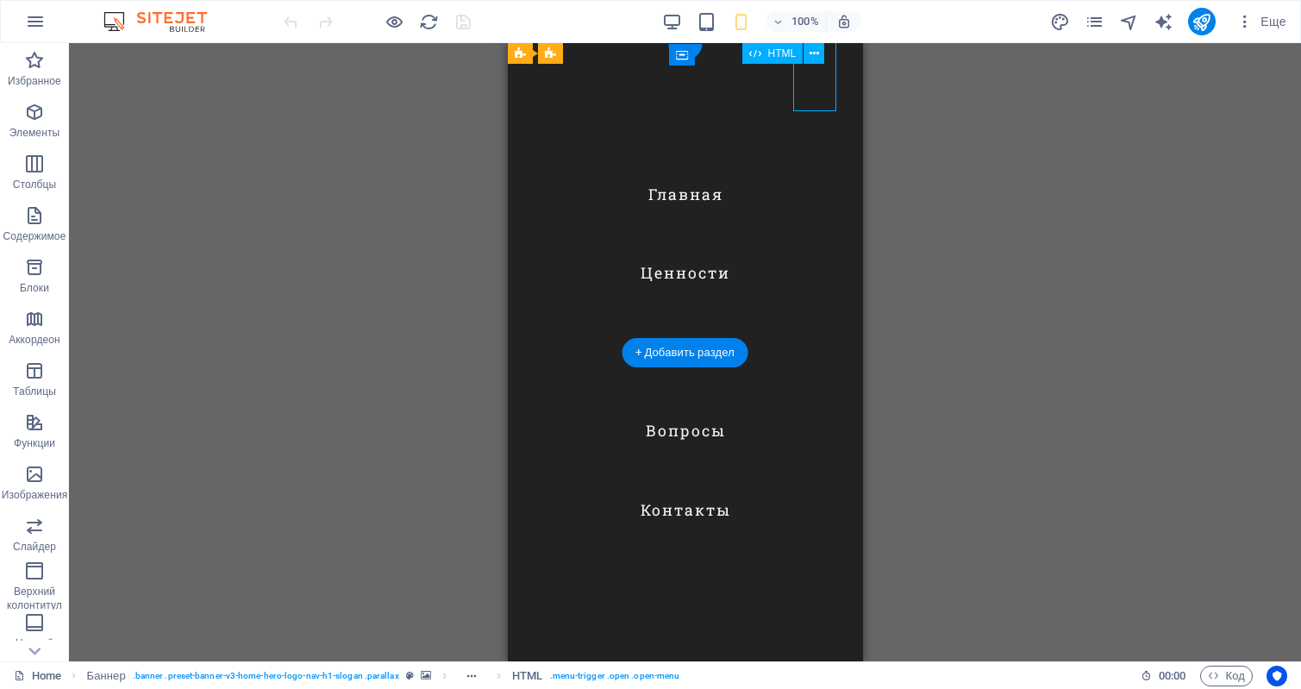
click at [564, 661] on div at bounding box center [542, 696] width 43 height 71
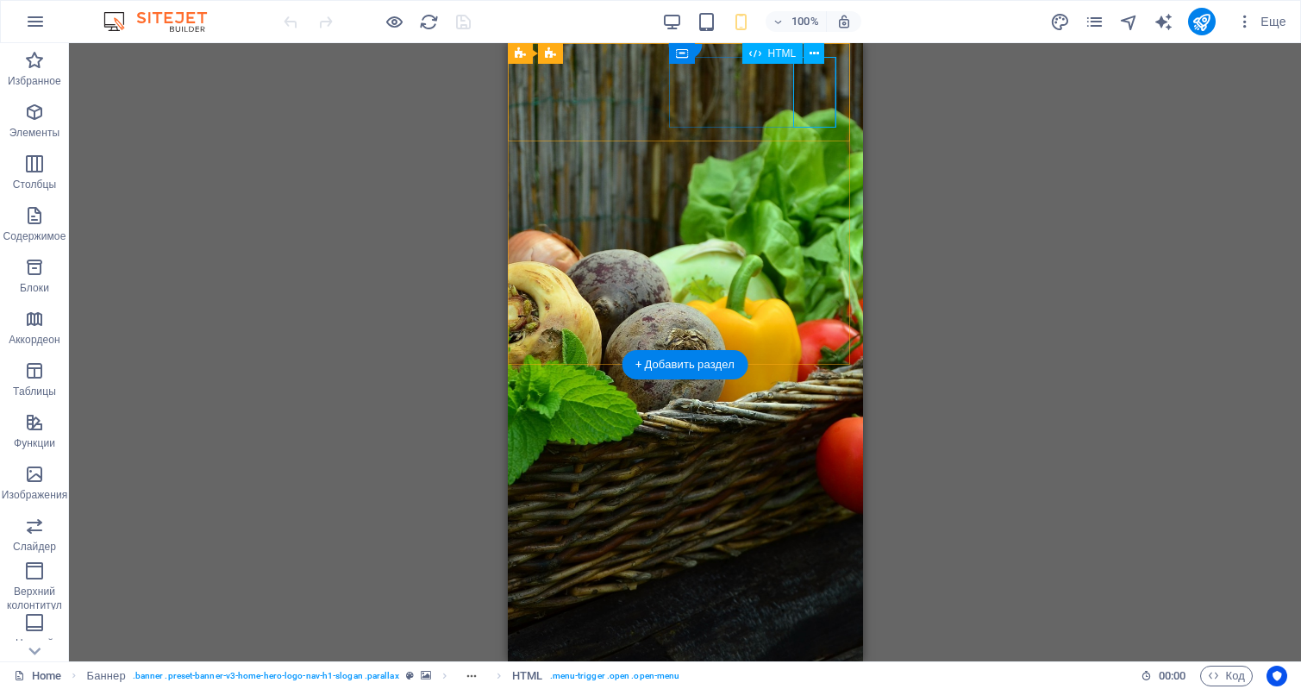
click at [812, 661] on div at bounding box center [685, 696] width 328 height 71
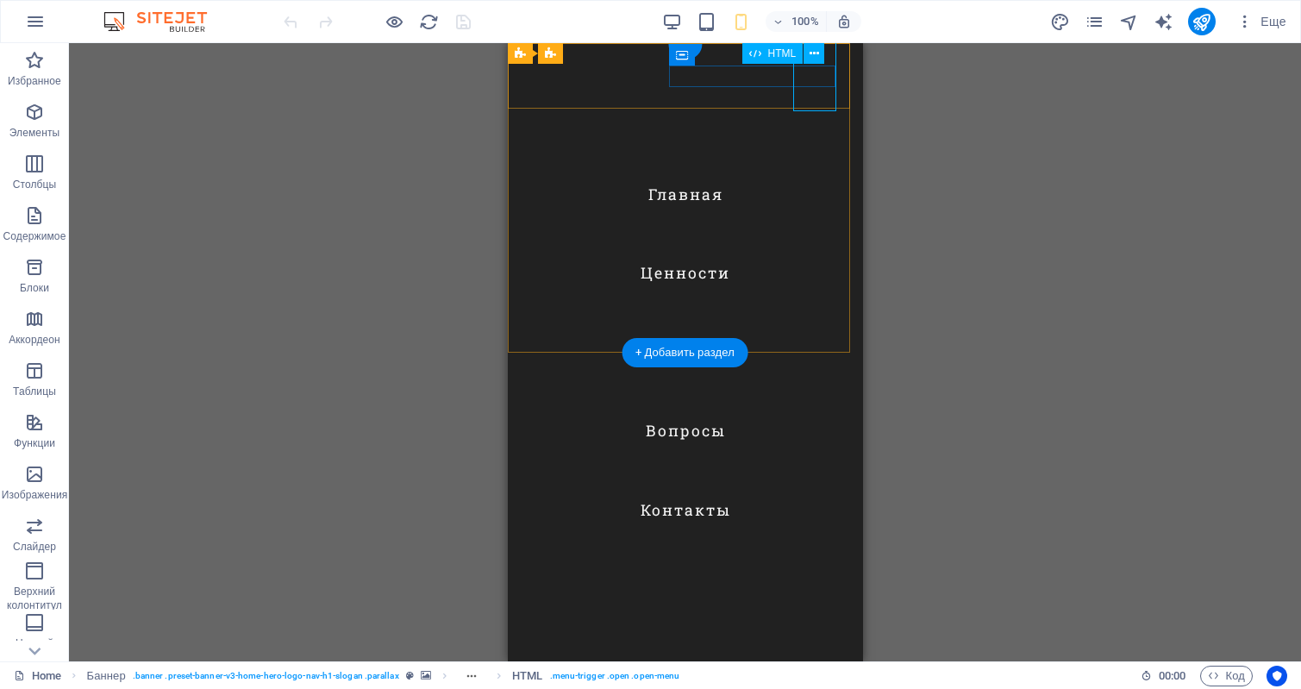
click at [564, 661] on div at bounding box center [542, 696] width 43 height 71
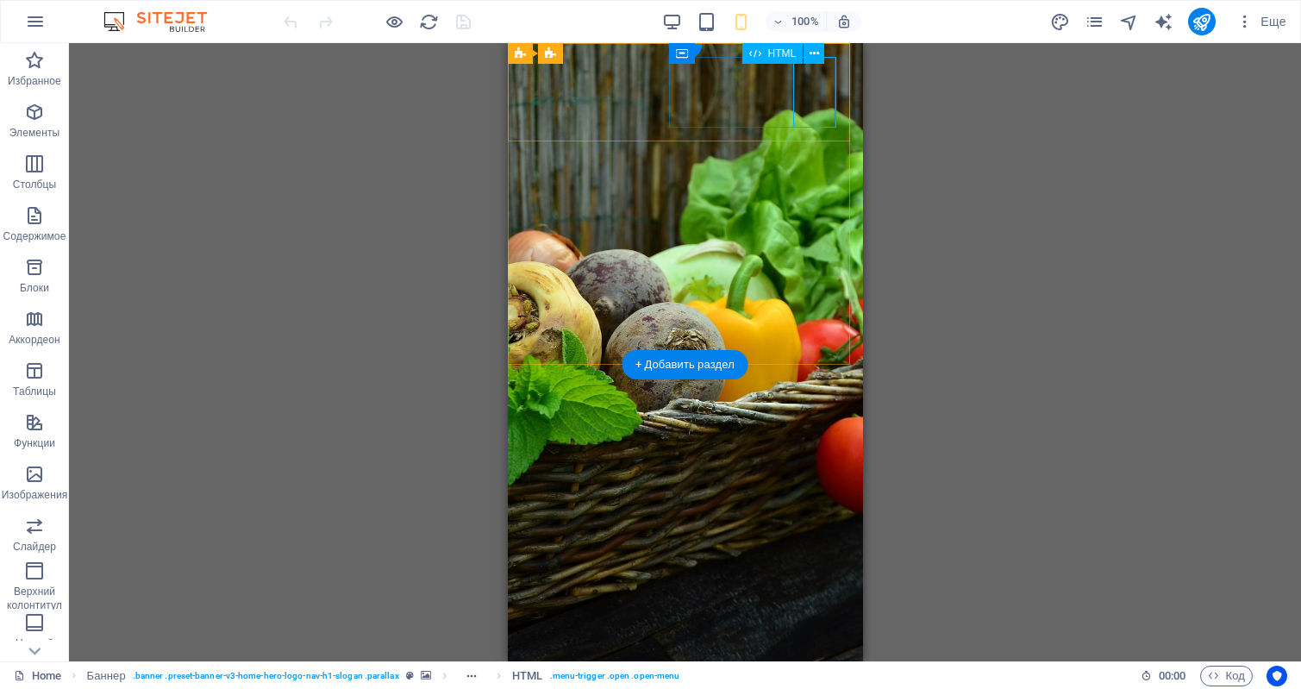
click at [812, 661] on div at bounding box center [685, 696] width 328 height 71
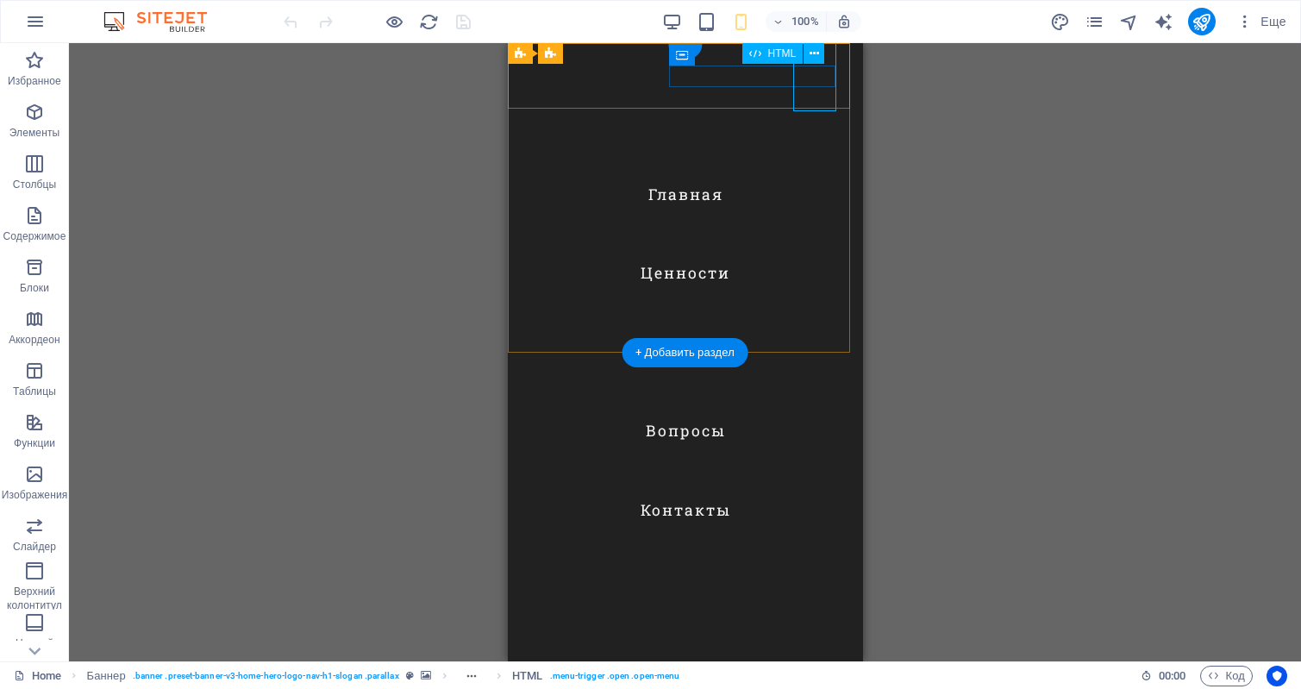
click at [564, 661] on div at bounding box center [542, 696] width 43 height 71
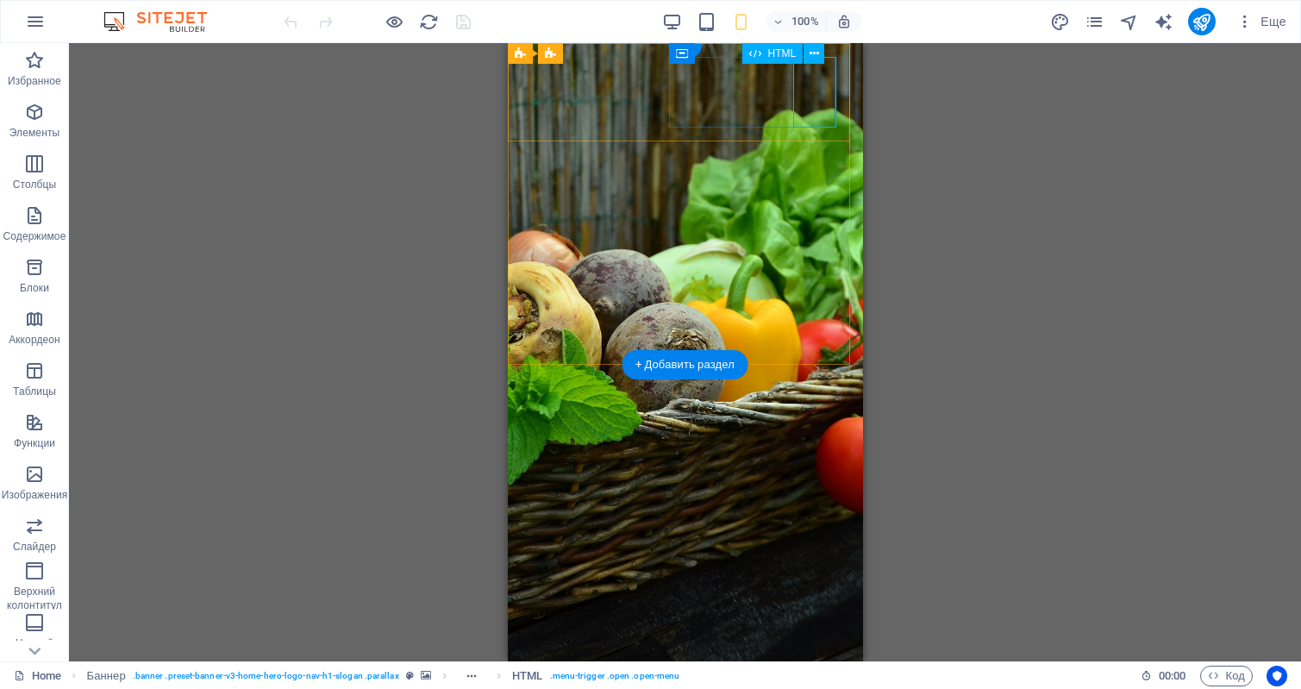
click at [812, 661] on div at bounding box center [685, 696] width 328 height 71
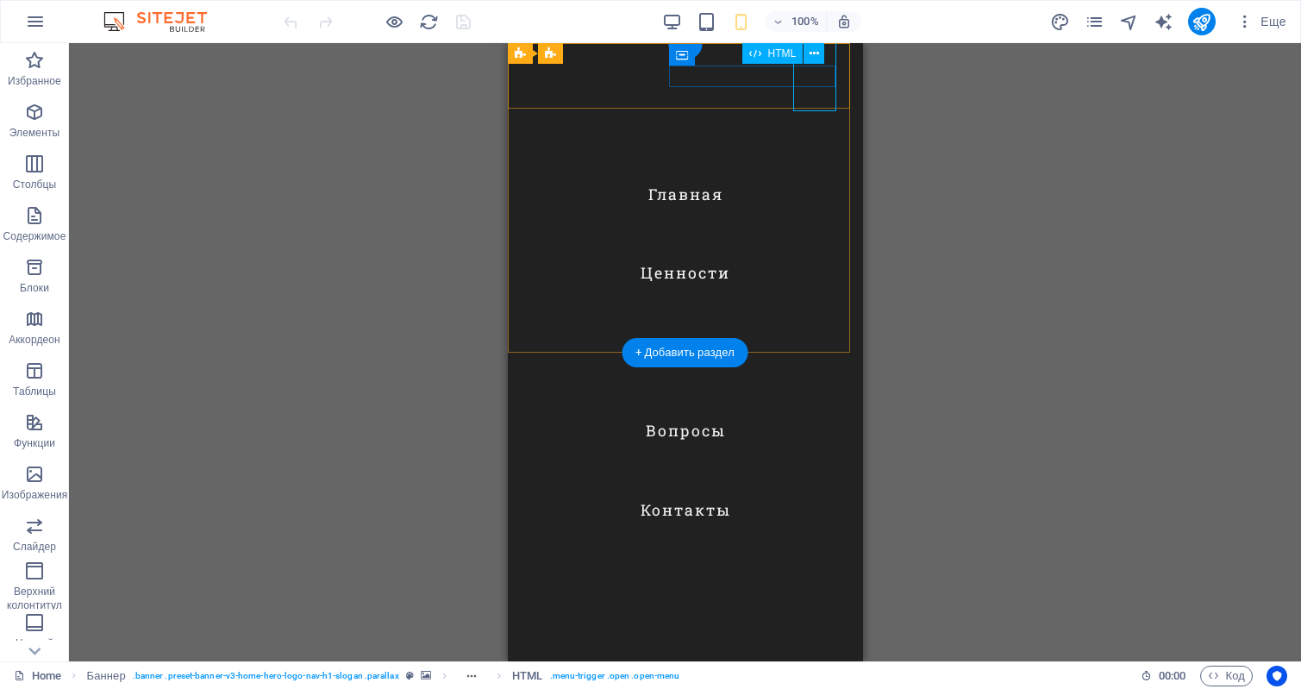
click at [564, 661] on div at bounding box center [542, 696] width 43 height 71
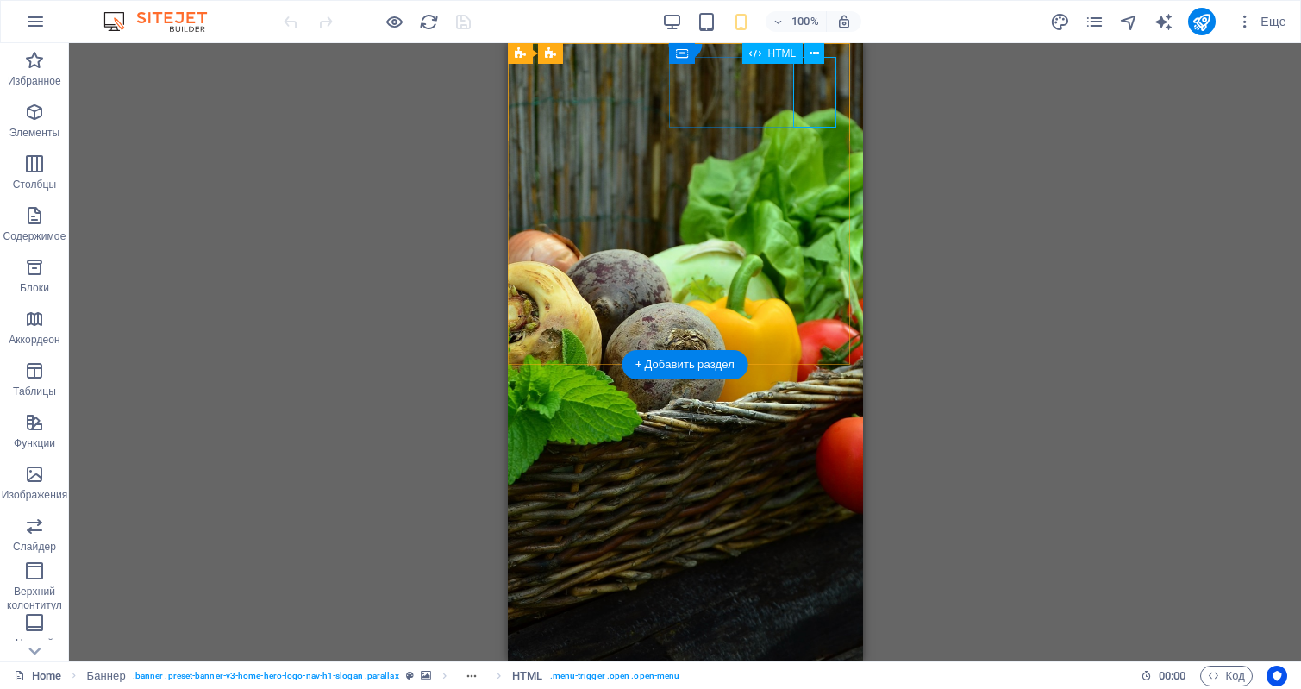
click at [812, 661] on div at bounding box center [685, 696] width 328 height 71
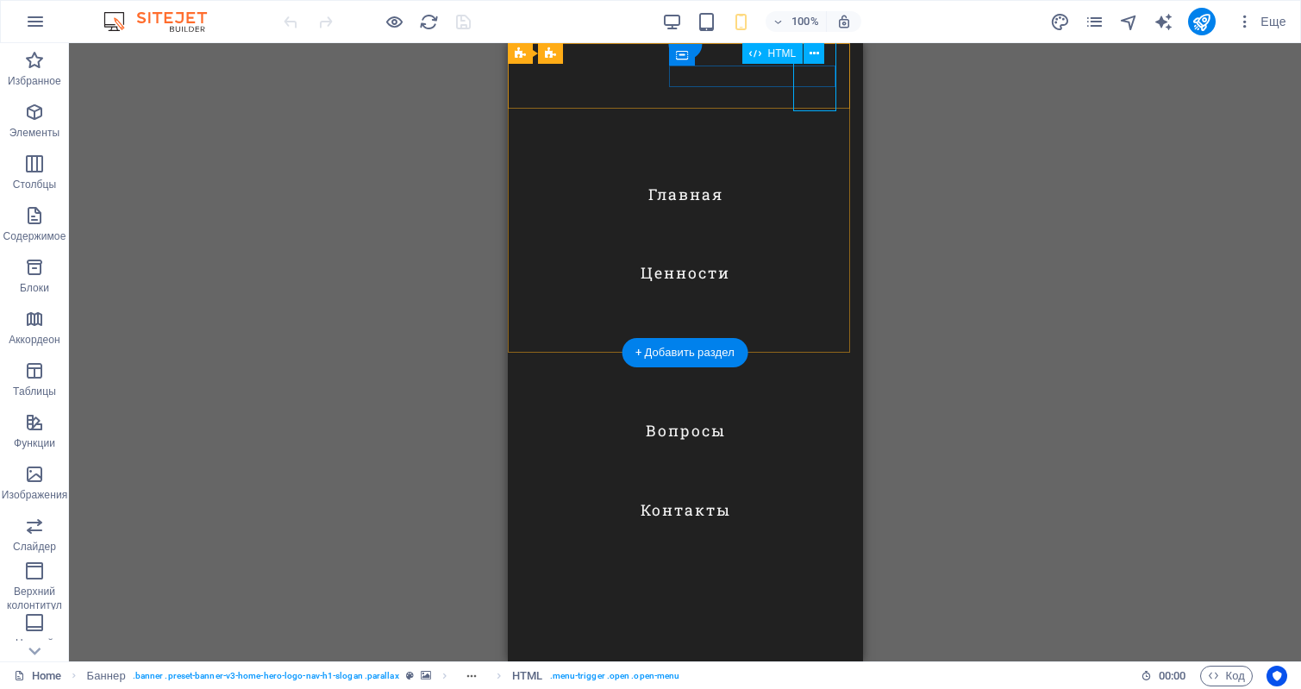
click at [564, 661] on div at bounding box center [542, 696] width 43 height 71
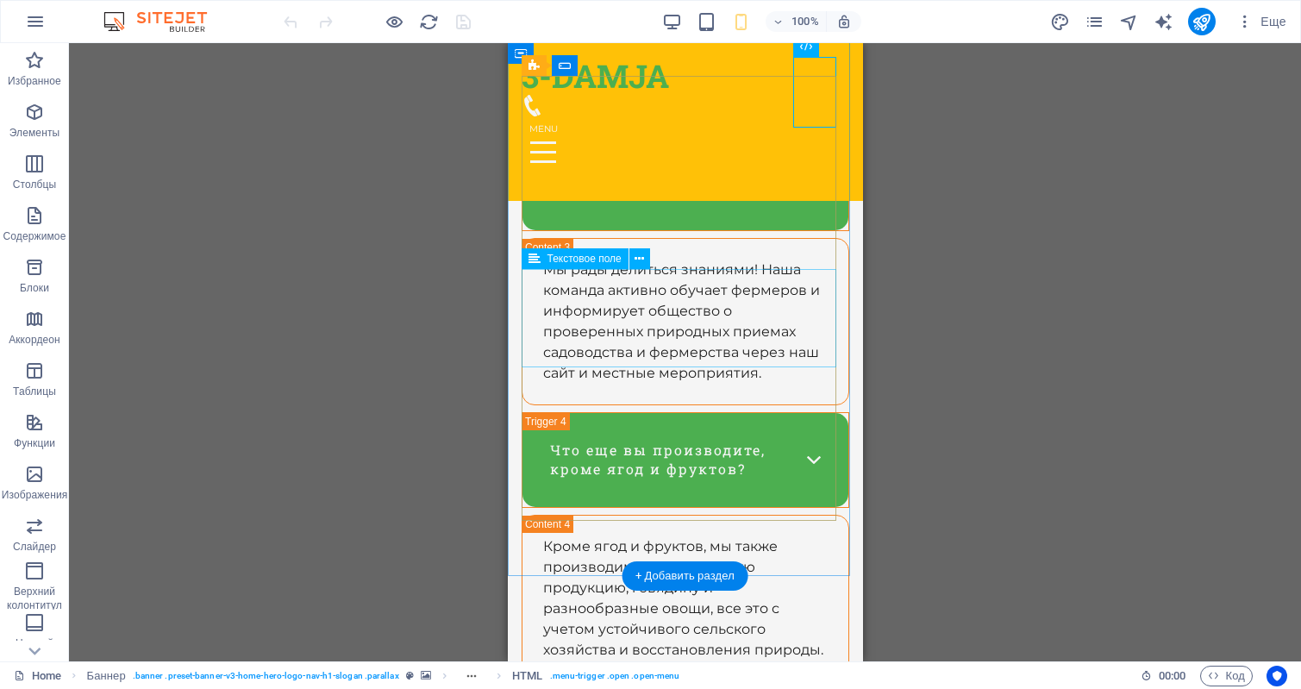
scroll to position [10780, 0]
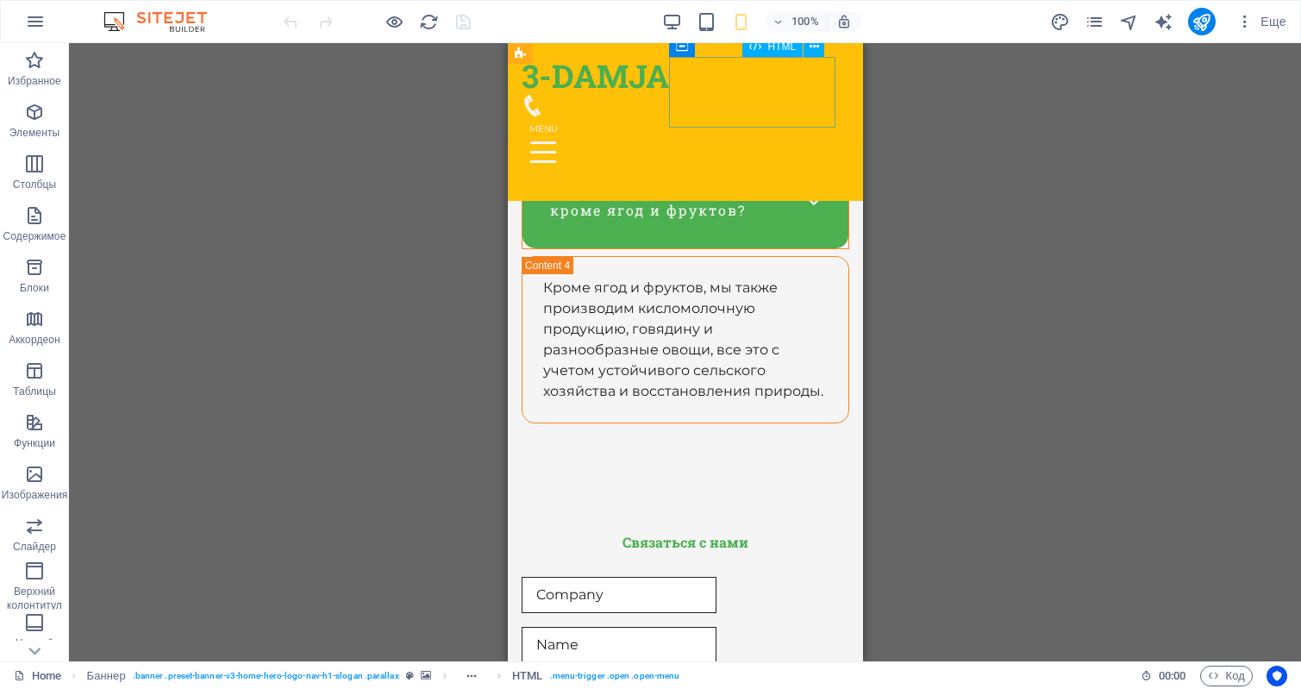
click at [817, 116] on div at bounding box center [685, 151] width 328 height 71
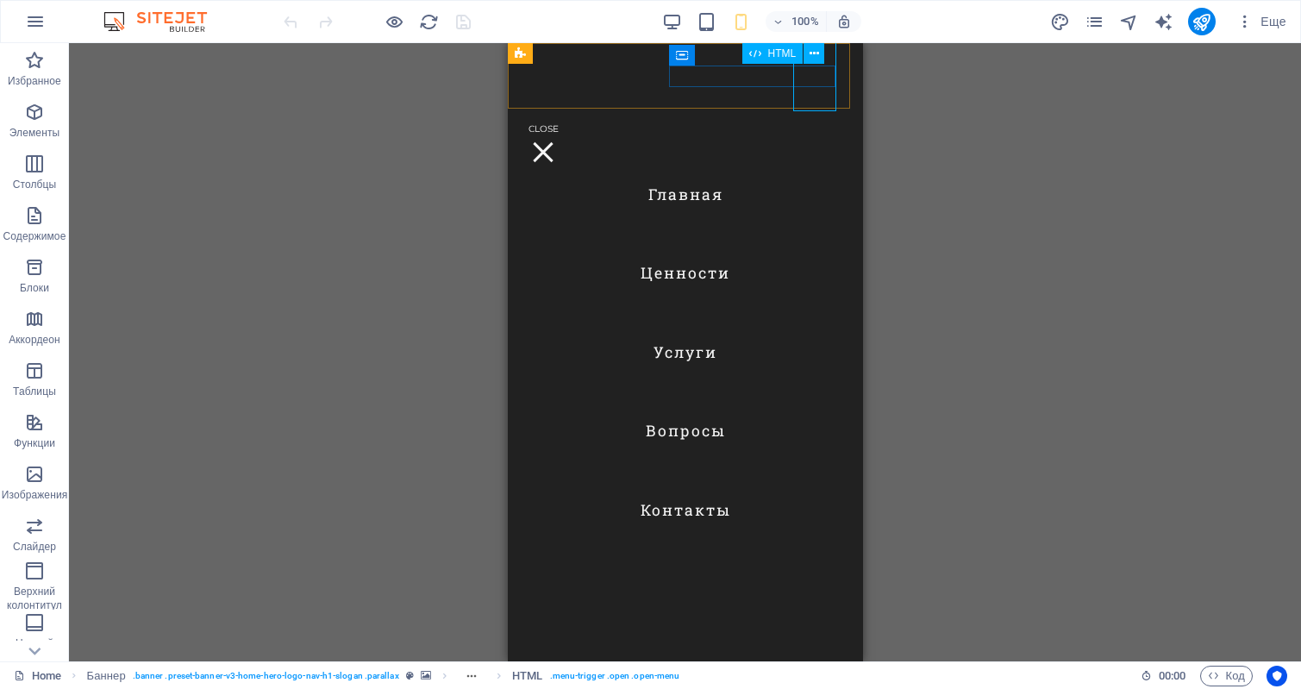
click at [564, 116] on div at bounding box center [542, 151] width 43 height 71
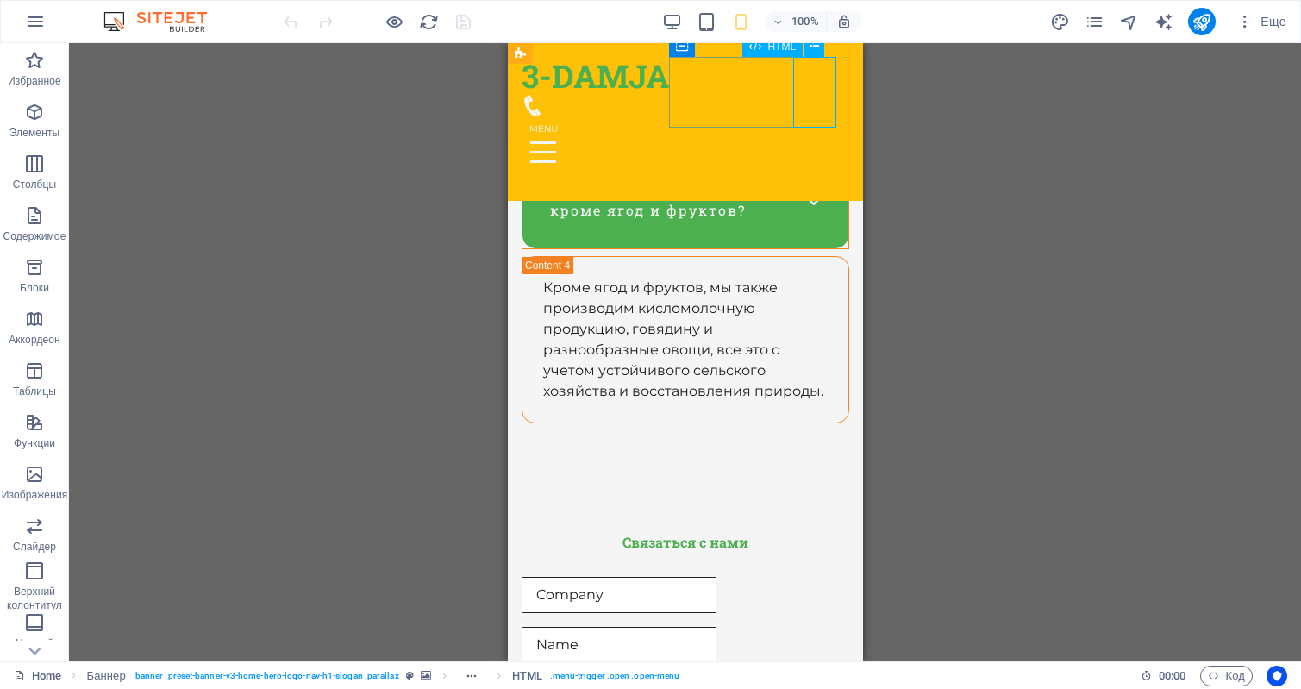
click at [818, 116] on div at bounding box center [685, 151] width 328 height 71
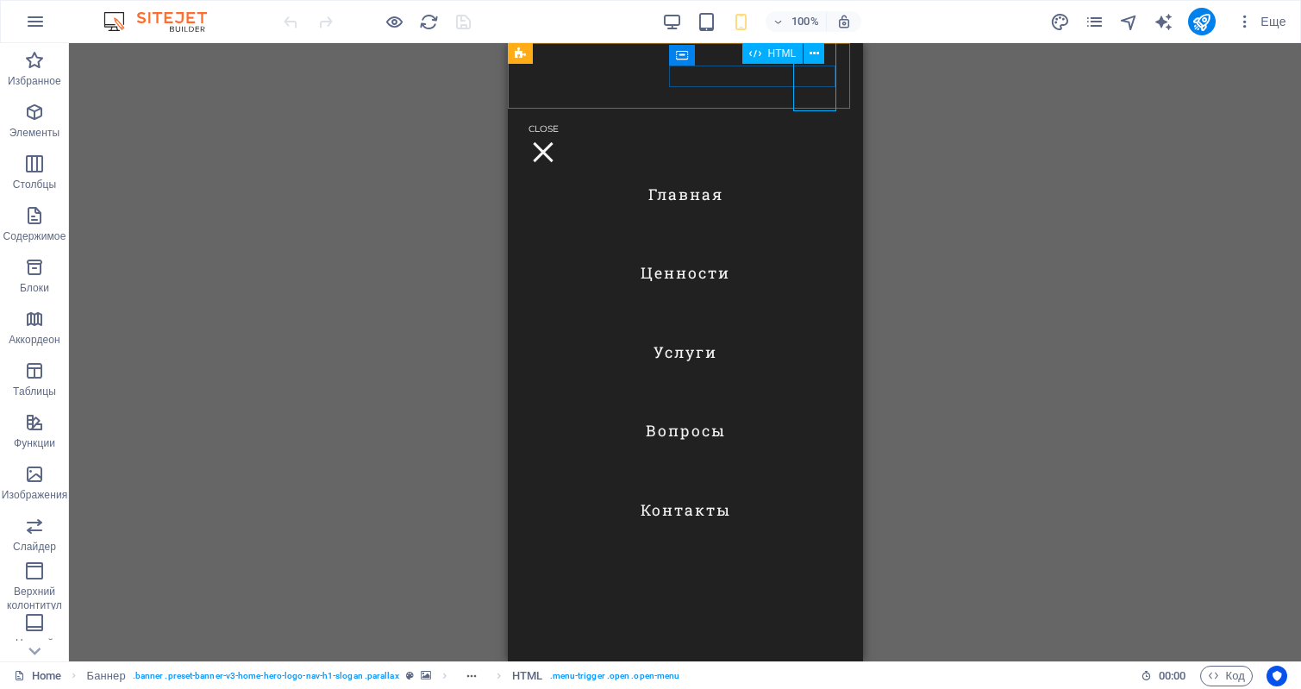
click at [564, 116] on div at bounding box center [542, 151] width 43 height 71
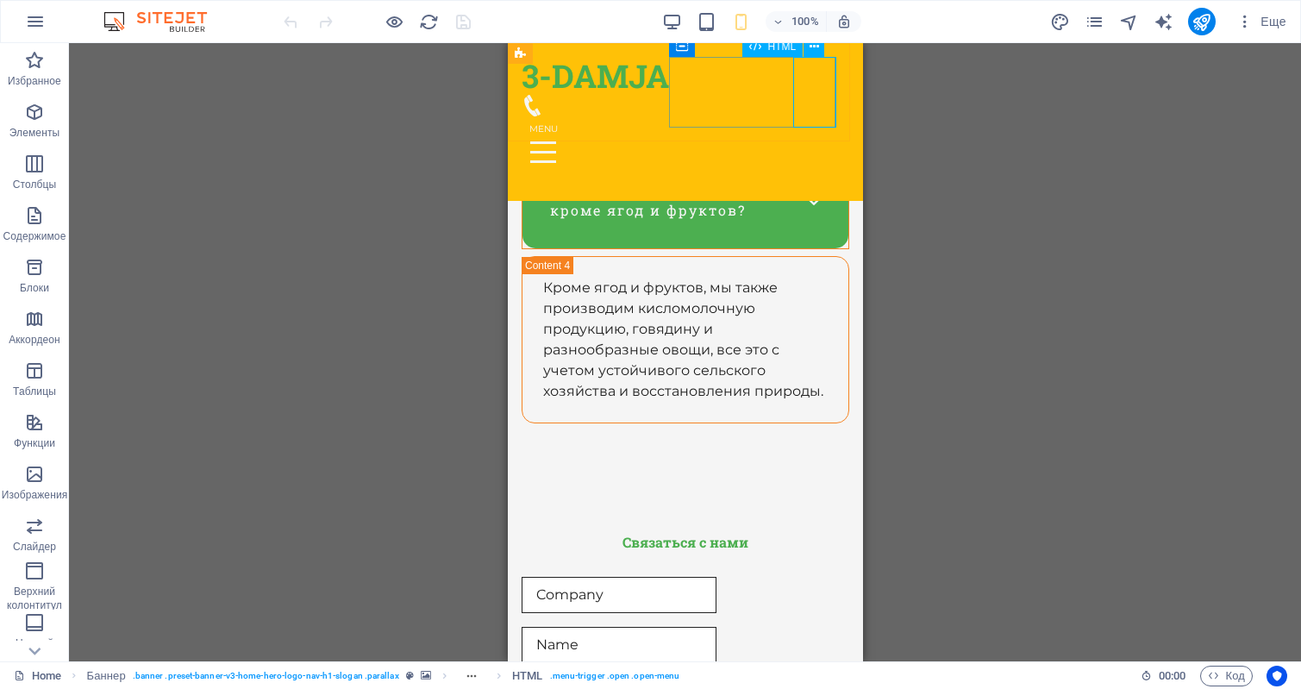
click at [819, 116] on div at bounding box center [685, 151] width 328 height 71
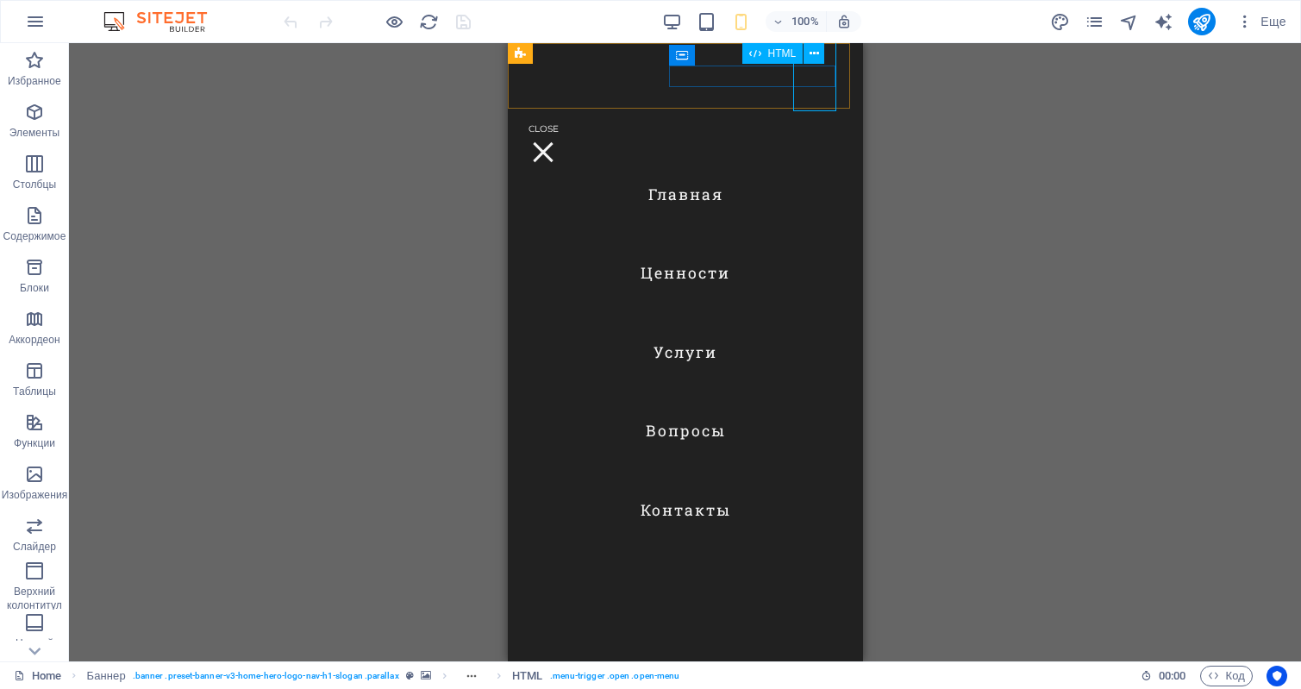
click at [564, 116] on div at bounding box center [542, 151] width 43 height 71
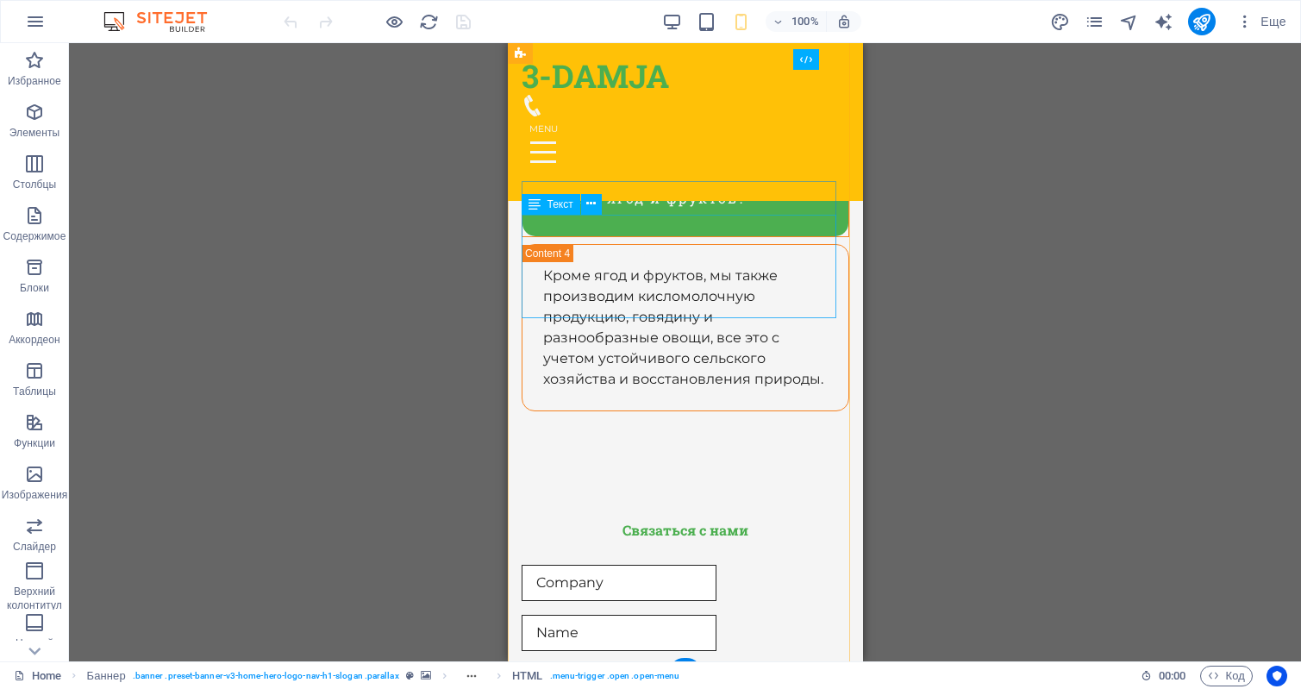
scroll to position [10508, 0]
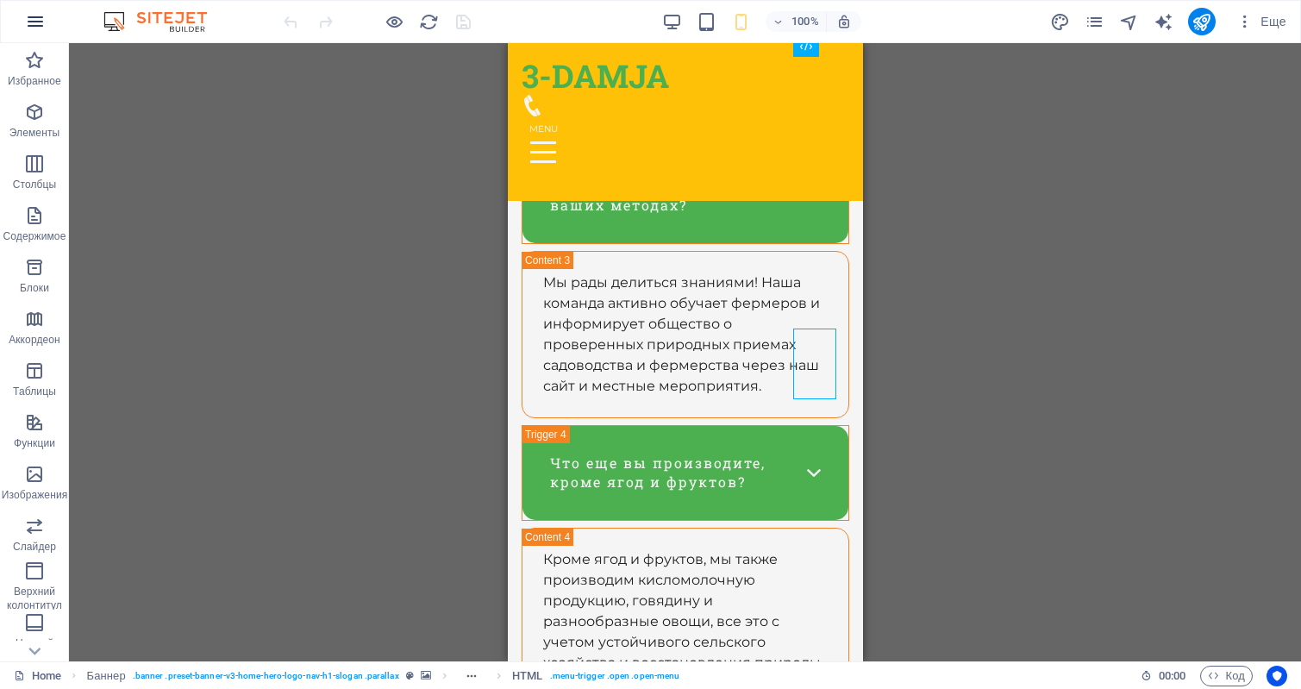
click at [44, 25] on icon "button" at bounding box center [35, 21] width 21 height 21
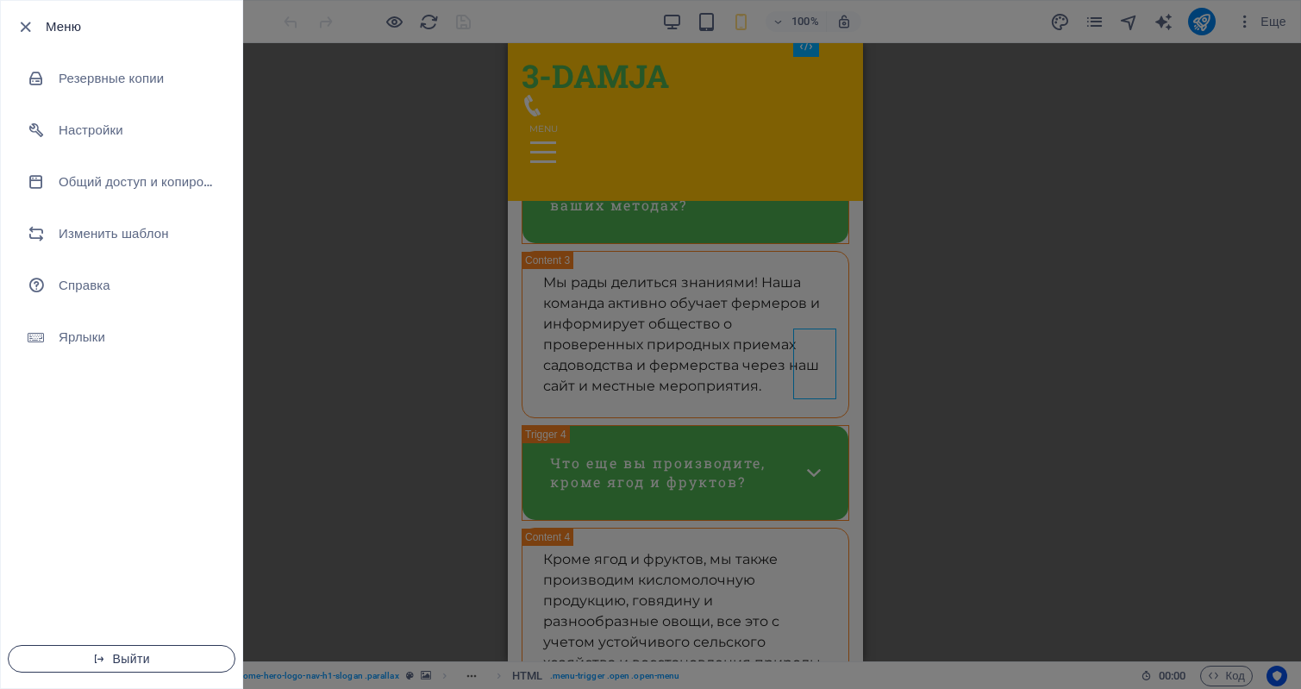
click at [131, 656] on span "Выйти" at bounding box center [121, 659] width 198 height 14
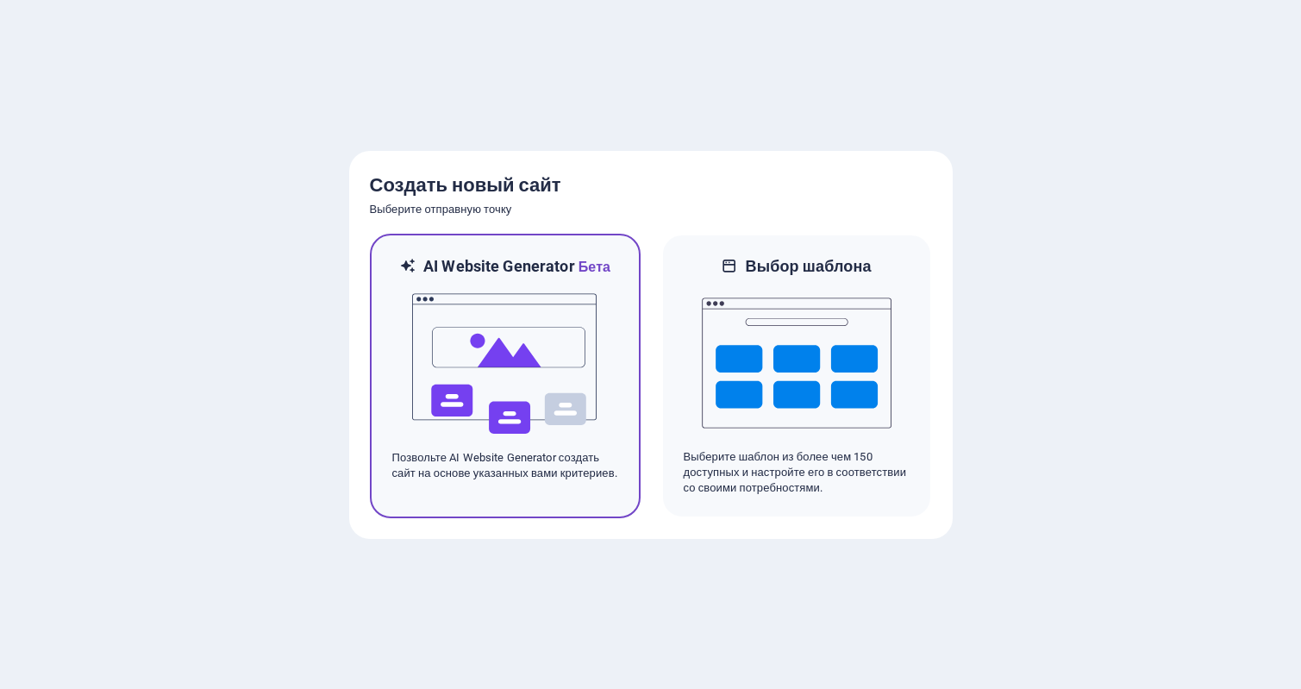
click at [493, 361] on img at bounding box center [506, 364] width 190 height 172
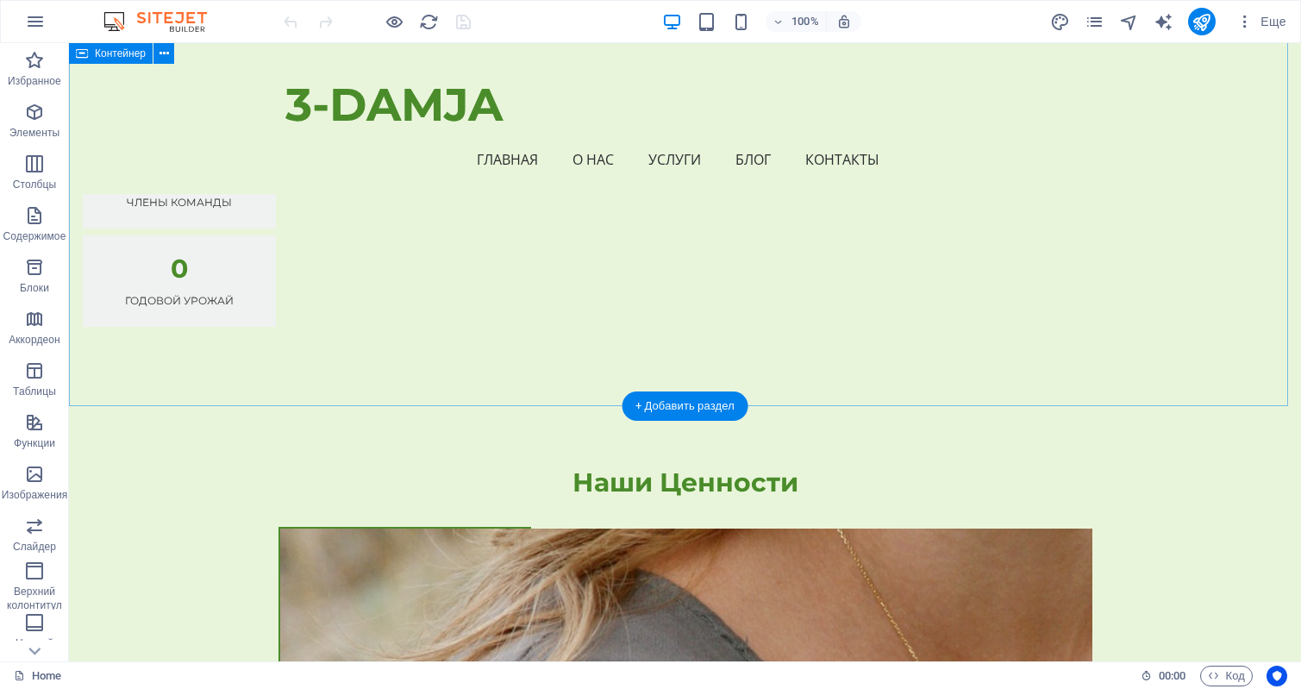
scroll to position [1725, 0]
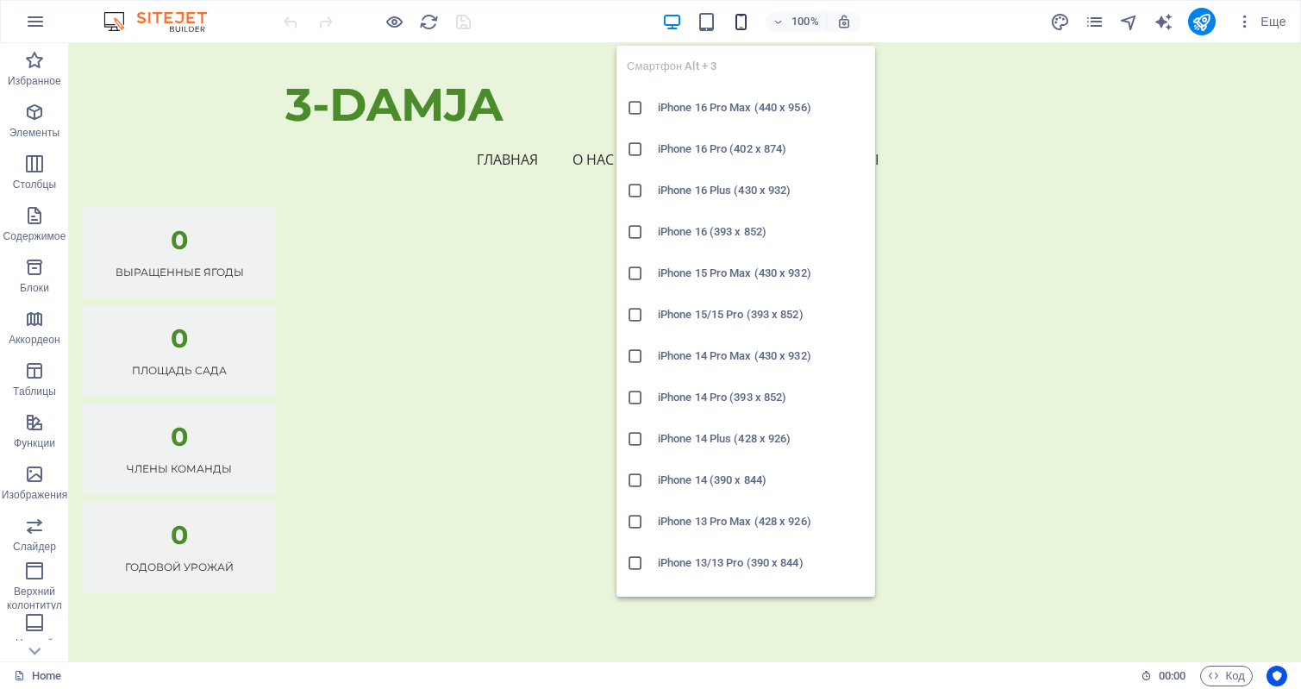
click at [744, 19] on icon "button" at bounding box center [741, 22] width 20 height 20
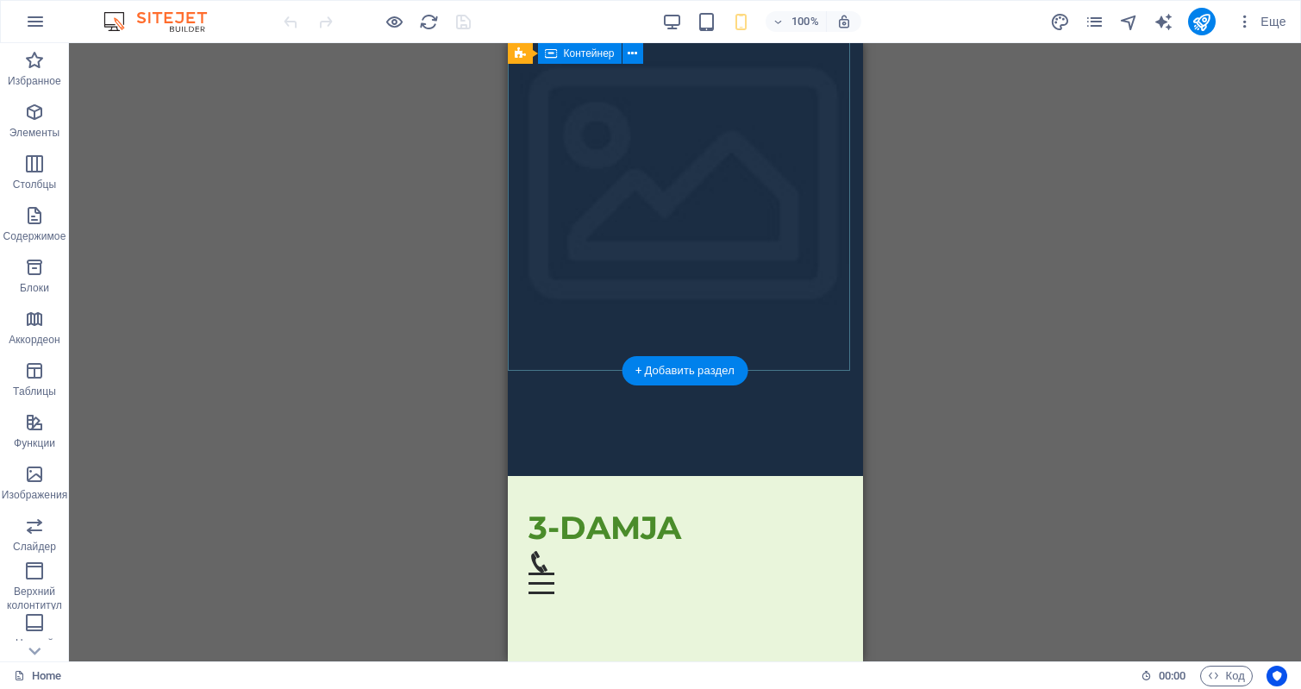
scroll to position [0, 0]
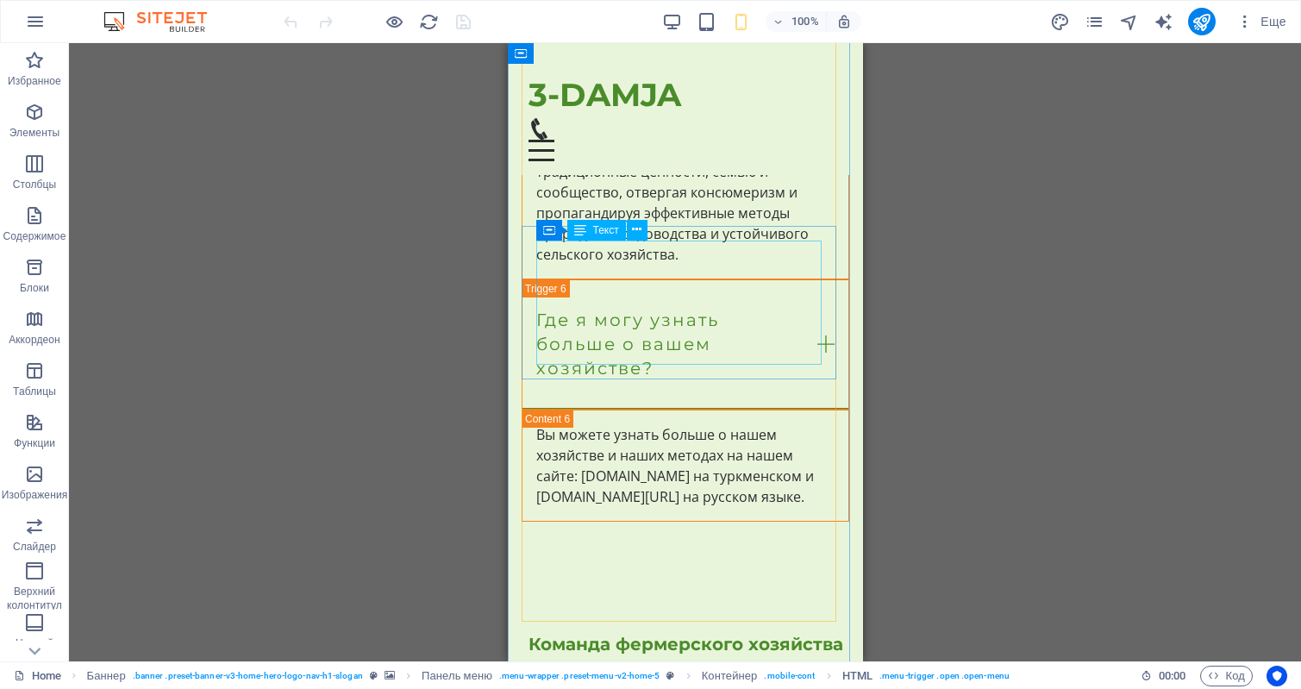
scroll to position [12419, 0]
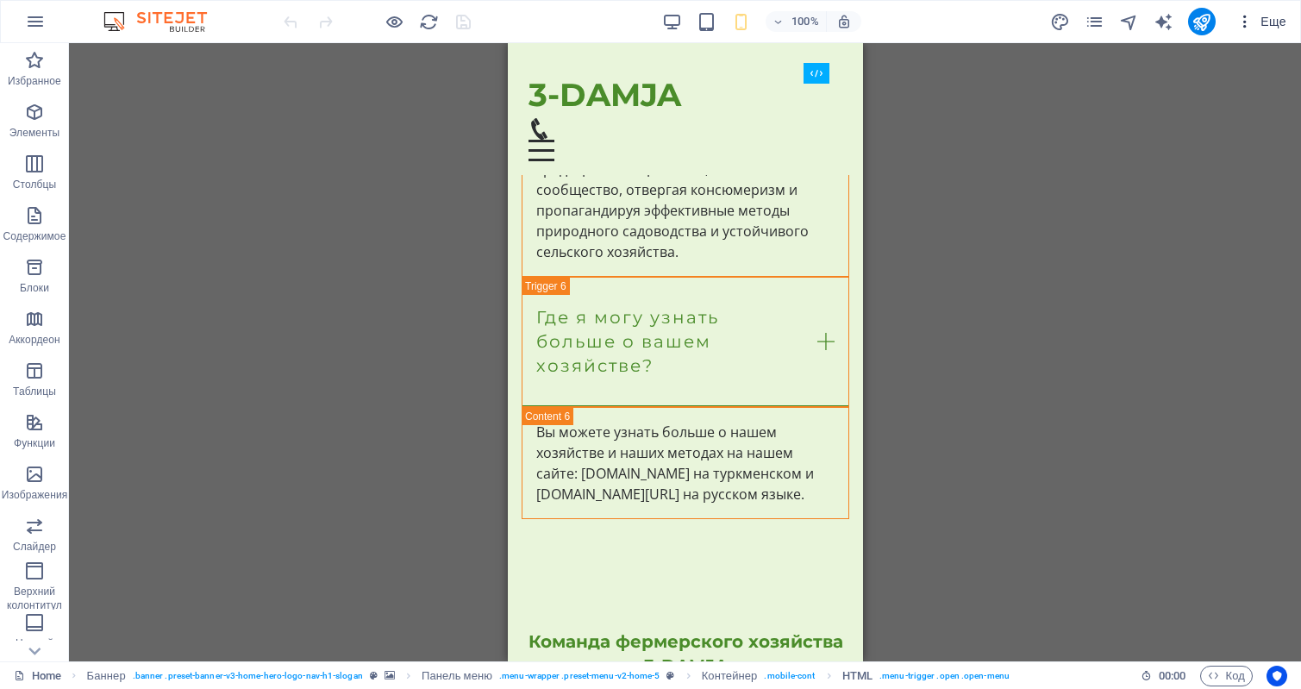
click at [1275, 24] on span "Еще" at bounding box center [1262, 21] width 50 height 17
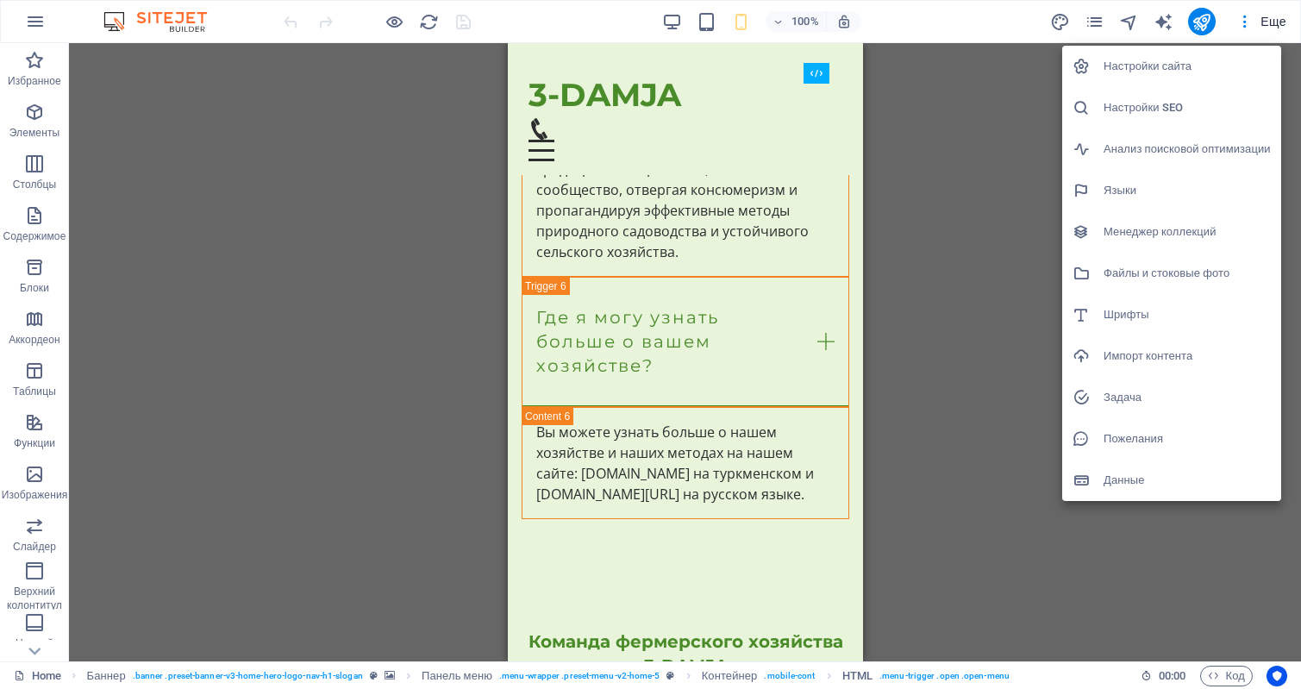
click at [1131, 187] on h6 "Языки" at bounding box center [1187, 190] width 167 height 21
select select "1"
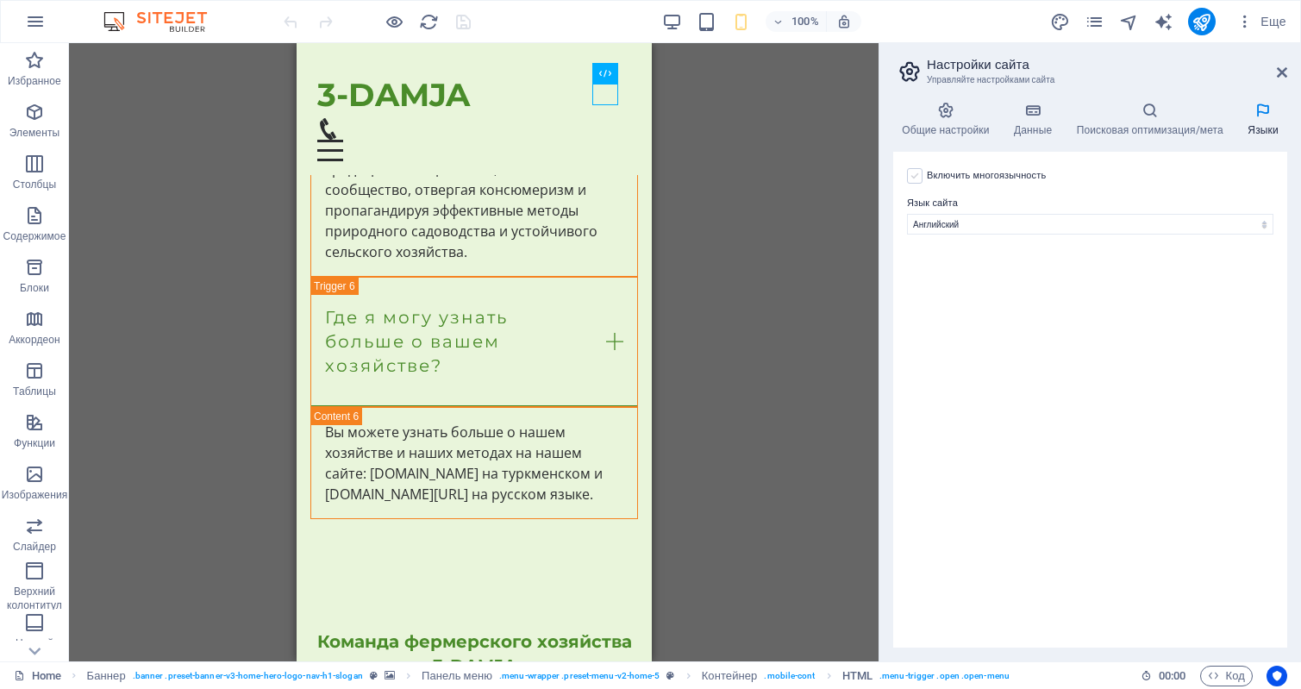
click at [913, 179] on label at bounding box center [915, 176] width 16 height 16
click at [0, 0] on input "Включить многоязычность Чтобы отключить многоязычность, удалите все языки, кром…" at bounding box center [0, 0] width 0 height 0
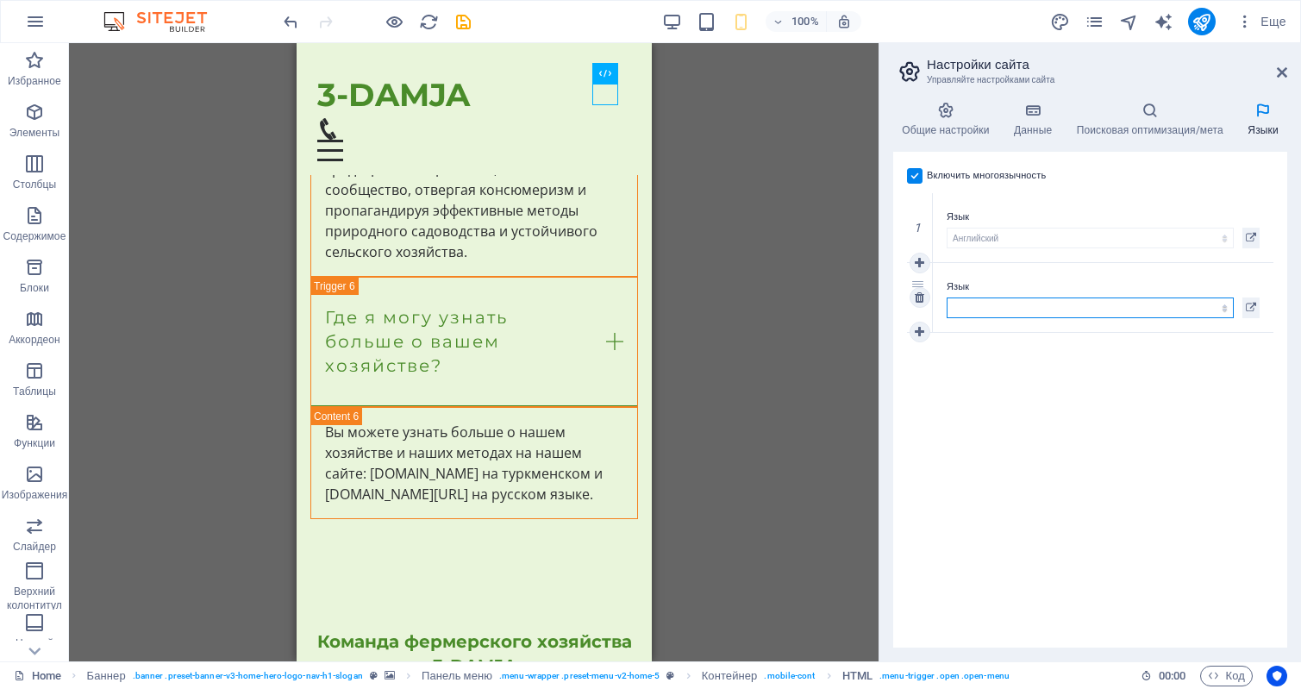
click at [1047, 305] on select "Албанский Английский Арабский Бенгальский Болгарский Венгерский Вьетнамский Гол…" at bounding box center [1090, 308] width 287 height 21
select select "169"
click at [947, 298] on select "Албанский Английский Арабский Бенгальский Болгарский Венгерский Вьетнамский Гол…" at bounding box center [1090, 308] width 287 height 21
click at [1250, 233] on icon at bounding box center [1251, 238] width 10 height 21
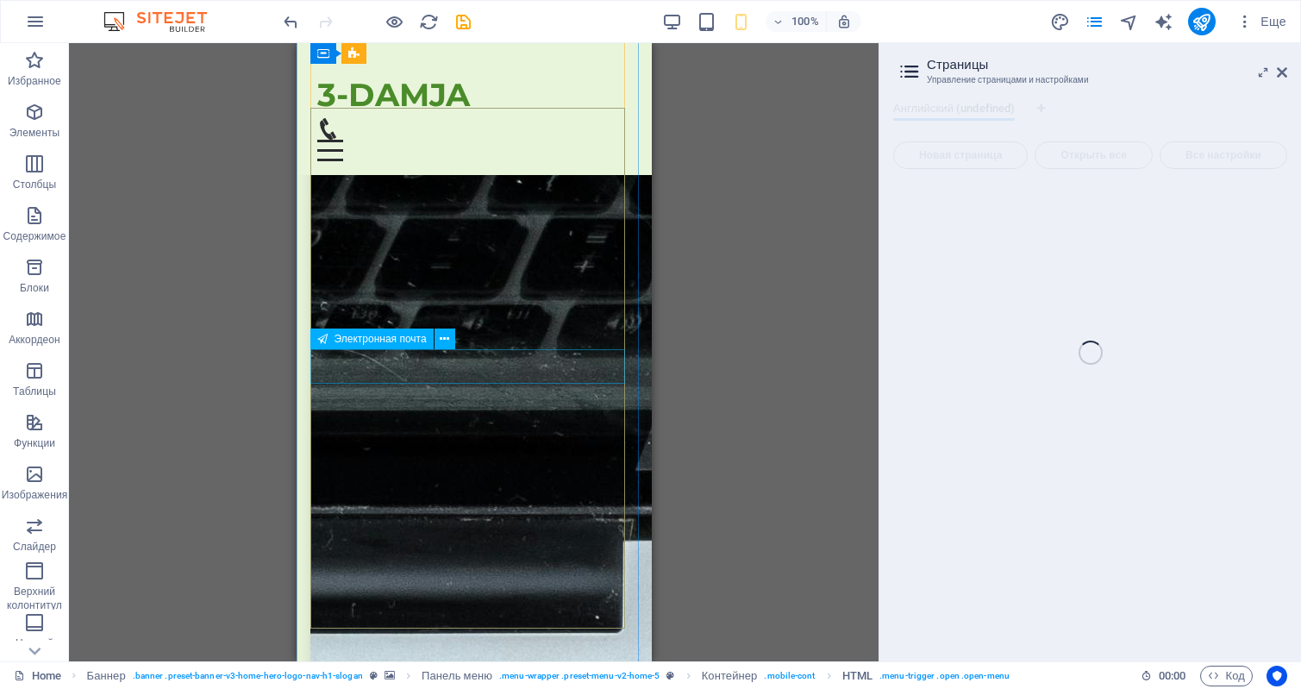
scroll to position [23630, 0]
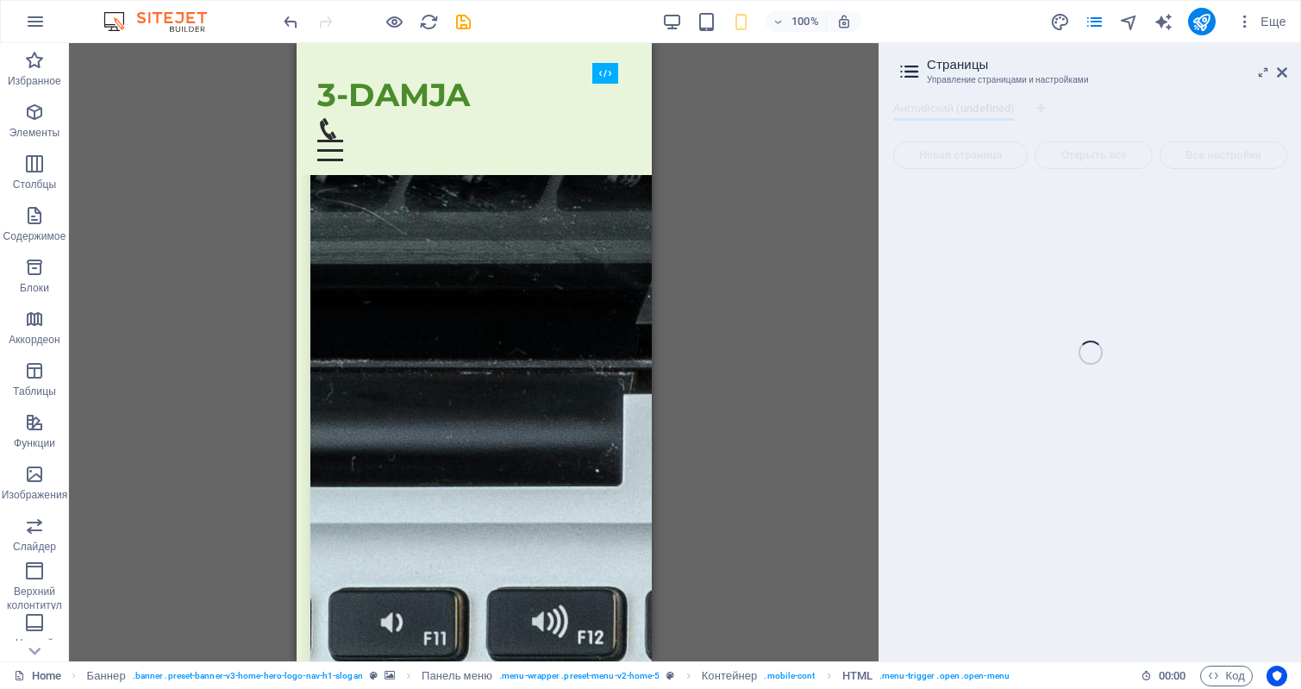
click at [1281, 72] on div "Home Избранное Элементы Столбцы Содержимое Блоки Аккордеон Таблицы Функции Изоб…" at bounding box center [650, 352] width 1301 height 618
click at [915, 75] on div "Home Избранное Элементы Столбцы Содержимое Блоки Аккордеон Таблицы Функции Изоб…" at bounding box center [650, 352] width 1301 height 618
click at [1281, 27] on span "Еще" at bounding box center [1262, 21] width 50 height 17
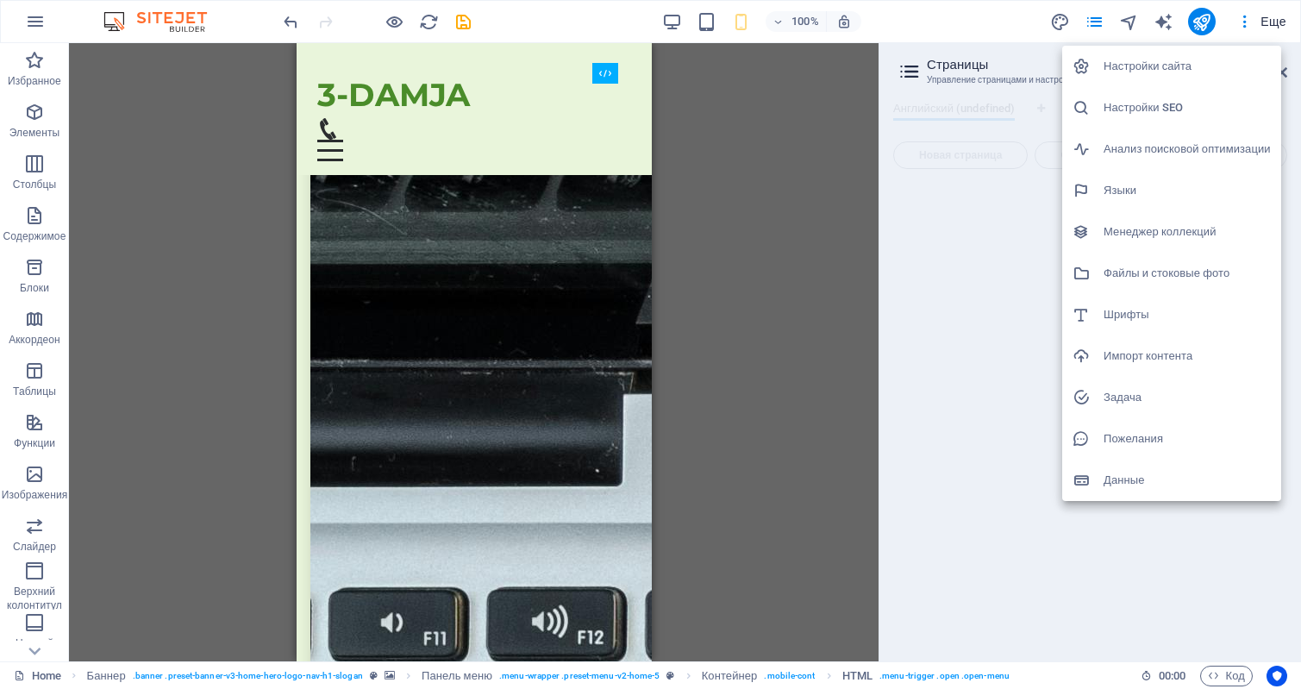
click at [1127, 187] on h6 "Языки" at bounding box center [1187, 190] width 167 height 21
select select "1"
select select "169"
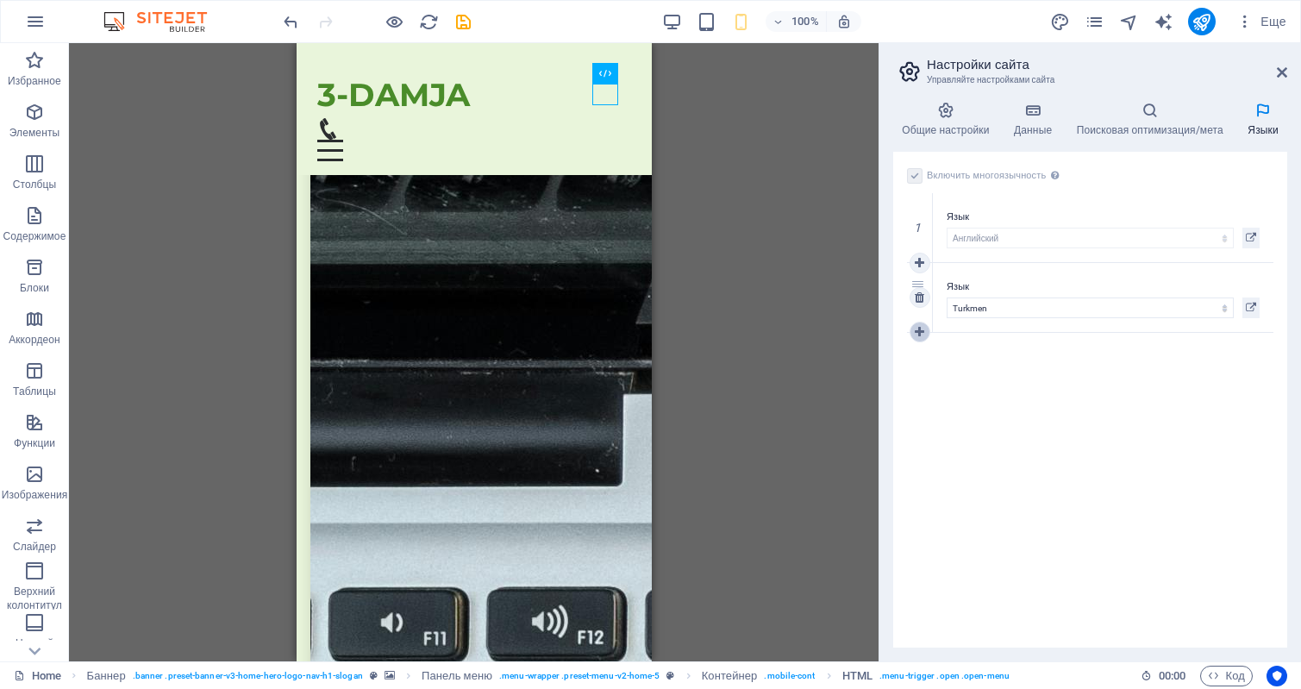
click at [920, 334] on icon at bounding box center [919, 332] width 9 height 12
click at [974, 373] on select "Албанский Английский Арабский Бенгальский Болгарский Венгерский Вьетнамский Гол…" at bounding box center [1090, 377] width 287 height 21
select select "29"
click at [947, 367] on select "Албанский Английский Арабский Бенгальский Болгарский Венгерский Вьетнамский Гол…" at bounding box center [1090, 377] width 287 height 21
click at [914, 351] on div "3" at bounding box center [920, 367] width 26 height 69
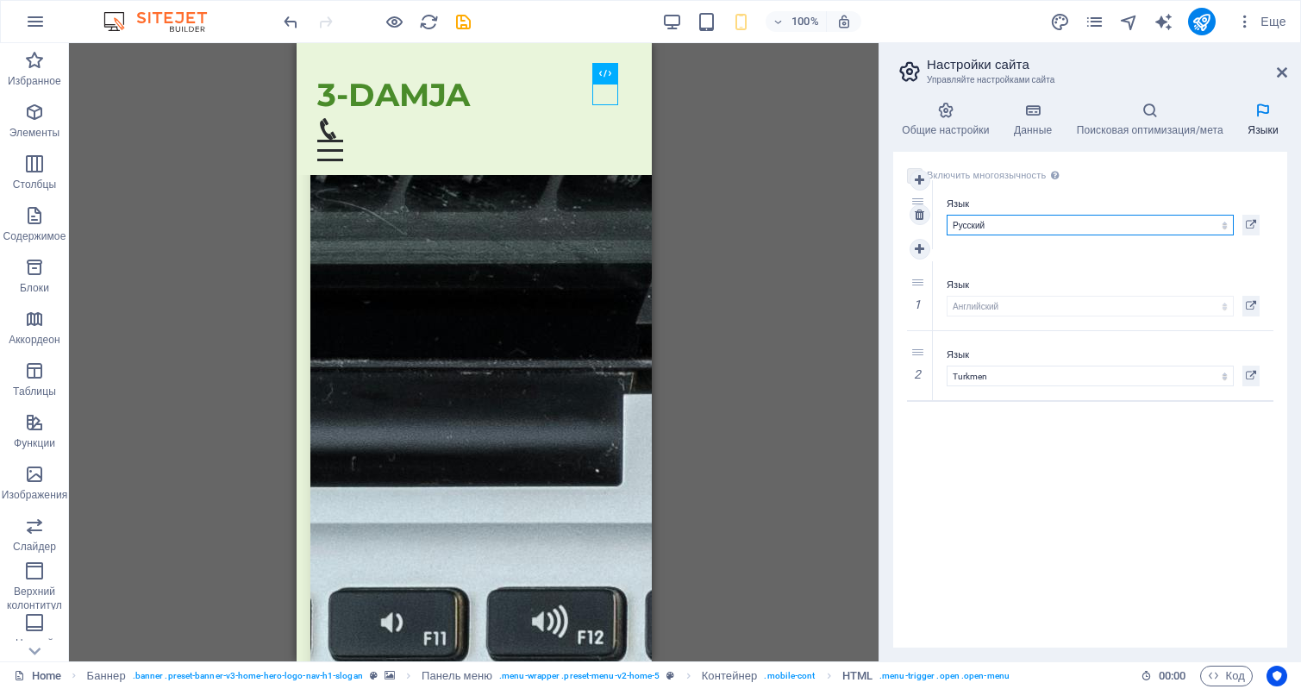
drag, startPoint x: 914, startPoint y: 351, endPoint x: 907, endPoint y: 198, distance: 152.8
select select "29"
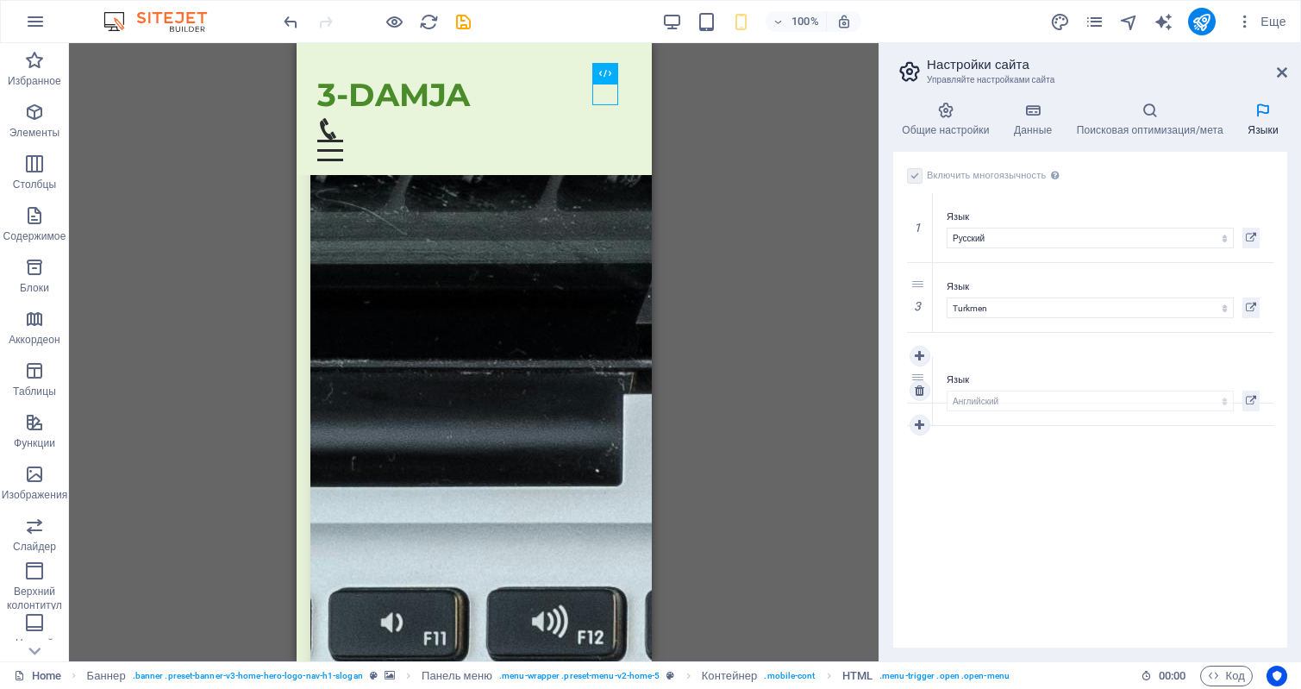
drag, startPoint x: 915, startPoint y: 279, endPoint x: 918, endPoint y: 373, distance: 93.2
select select "1"
click at [923, 369] on icon at bounding box center [919, 367] width 9 height 12
click at [1100, 404] on div "Включить многоязычность Чтобы отключить многоязычность, удалите все языки, кром…" at bounding box center [1090, 400] width 394 height 496
click at [1148, 110] on icon at bounding box center [1150, 110] width 165 height 17
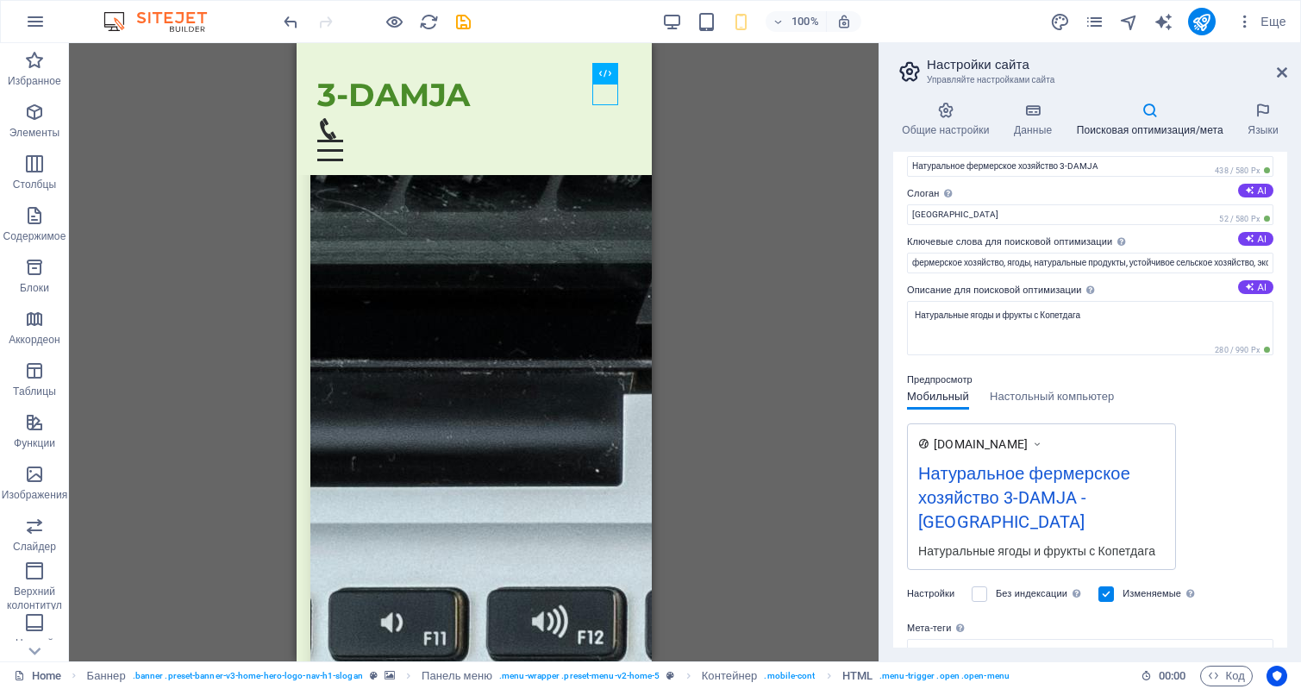
scroll to position [0, 0]
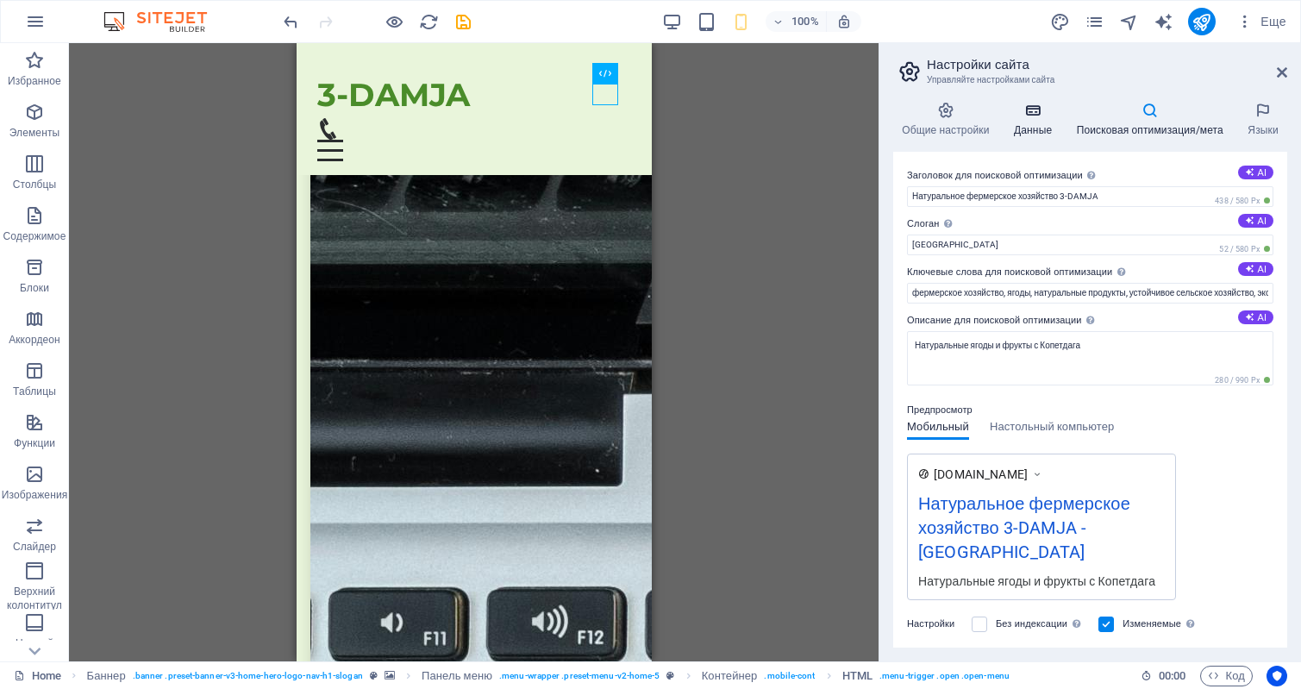
click at [1025, 124] on h4 "Данные" at bounding box center [1037, 120] width 63 height 36
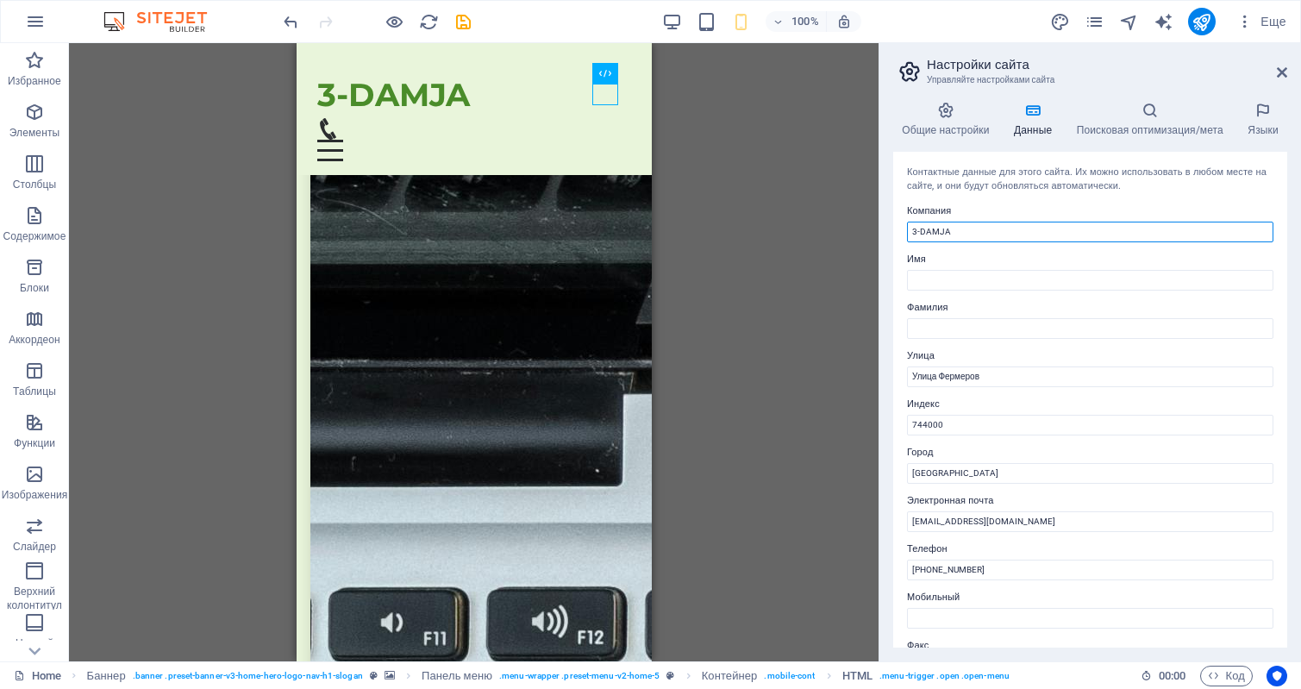
click at [1043, 229] on input "3-DAMJA" at bounding box center [1090, 232] width 367 height 21
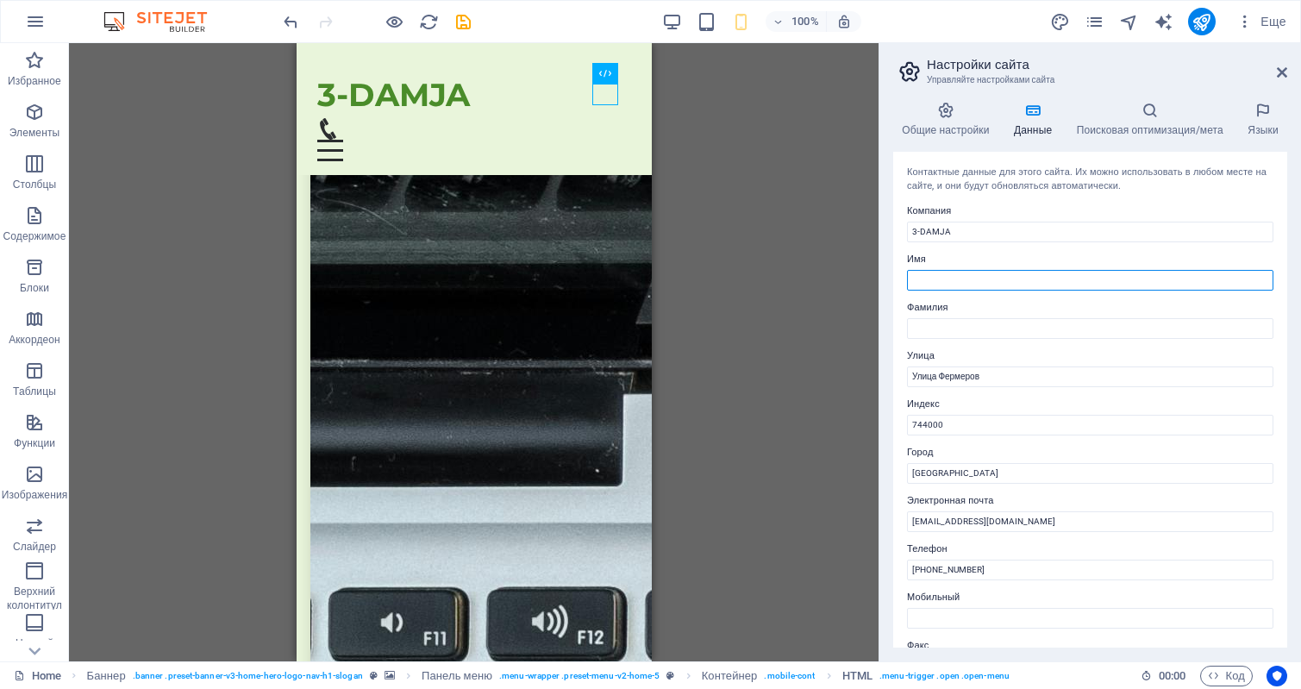
click at [983, 277] on input "Имя" at bounding box center [1090, 280] width 367 height 21
click at [1012, 275] on input "Имя" at bounding box center [1090, 280] width 367 height 21
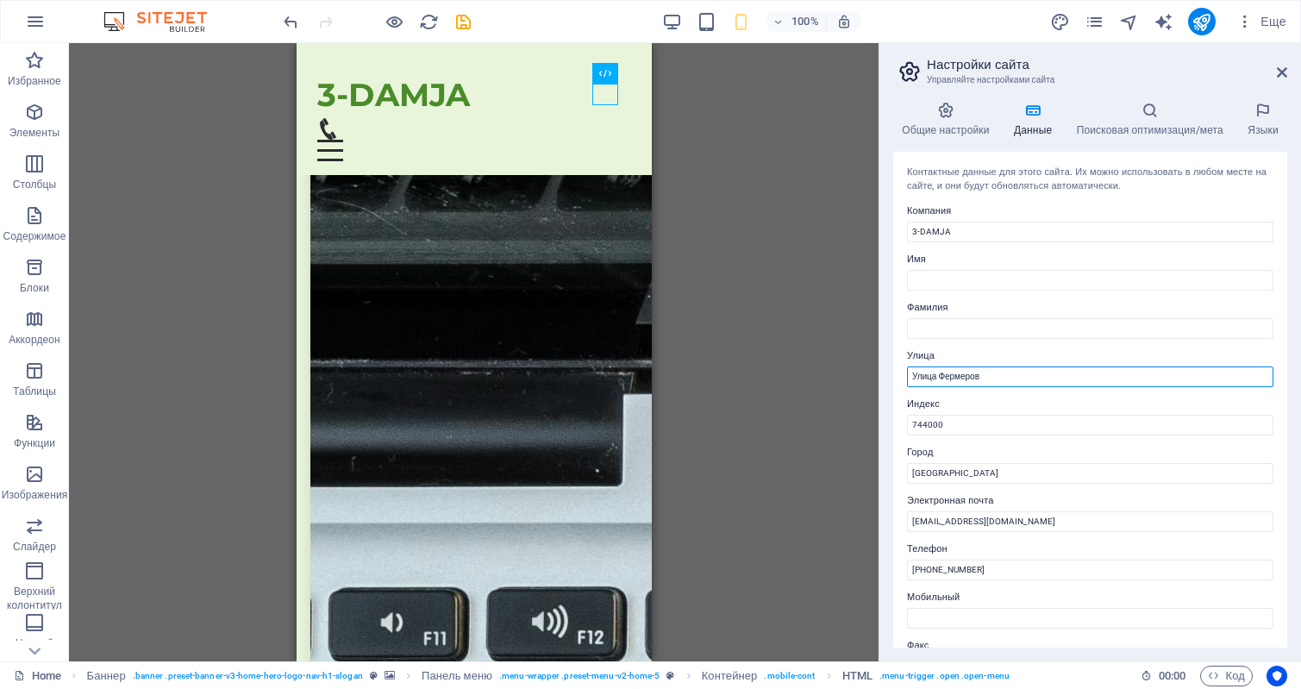
click at [920, 381] on input "Улица Фермеров" at bounding box center [1090, 377] width 367 height 21
click at [1026, 378] on input "Улица Фермеров" at bounding box center [1090, 377] width 367 height 21
drag, startPoint x: 1048, startPoint y: 376, endPoint x: 736, endPoint y: 373, distance: 311.3
click at [740, 379] on div "Home Избранное Элементы Столбцы Содержимое Блоки Аккордеон Таблицы Функции Изоб…" at bounding box center [650, 352] width 1301 height 618
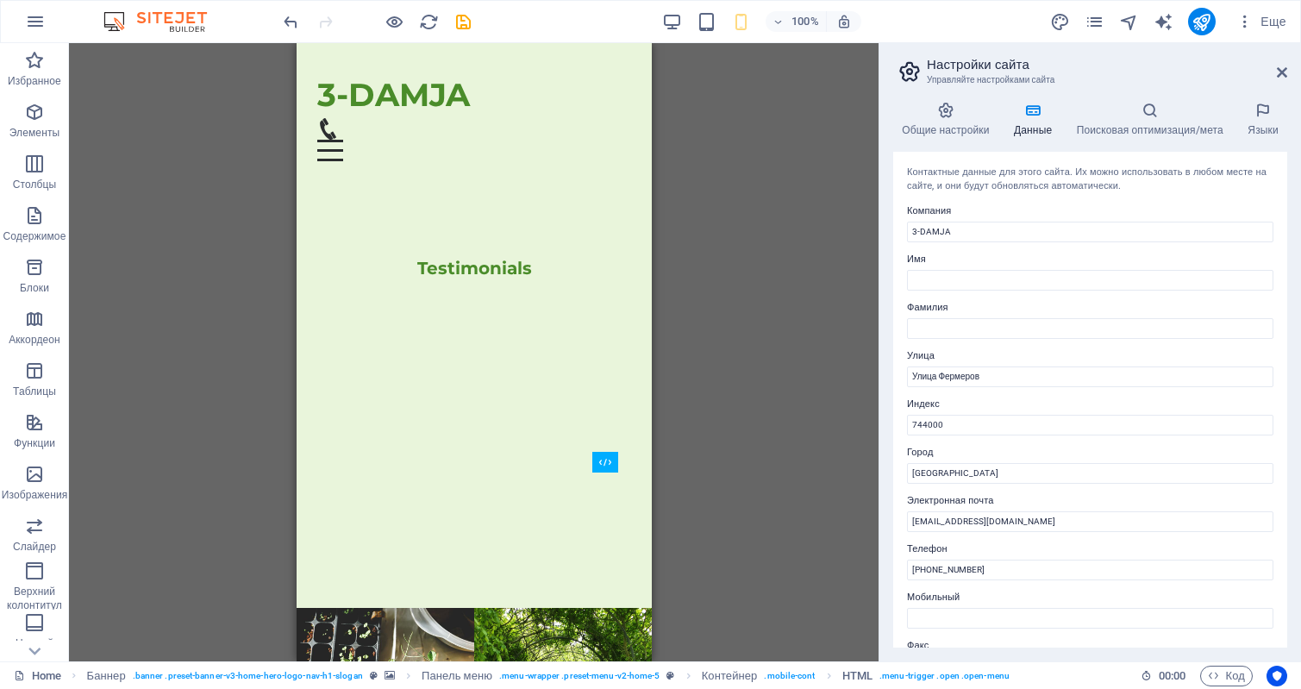
scroll to position [10004, 0]
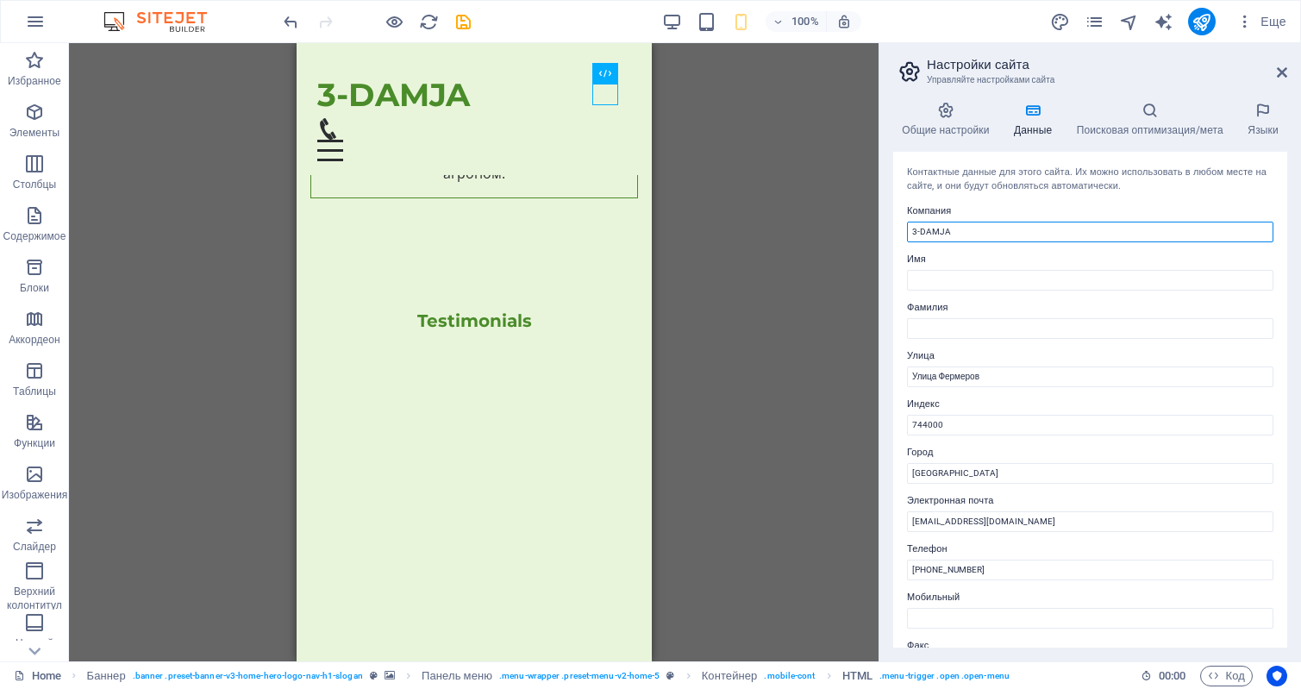
drag, startPoint x: 969, startPoint y: 229, endPoint x: 703, endPoint y: 207, distance: 267.4
click at [703, 207] on div "Home Избранное Элементы Столбцы Содержимое Блоки Аккордеон Таблицы Функции Изоб…" at bounding box center [650, 352] width 1301 height 618
paste input "bag"
type input "3-DAMJA bag"
drag, startPoint x: 1282, startPoint y: 417, endPoint x: 612, endPoint y: 346, distance: 673.0
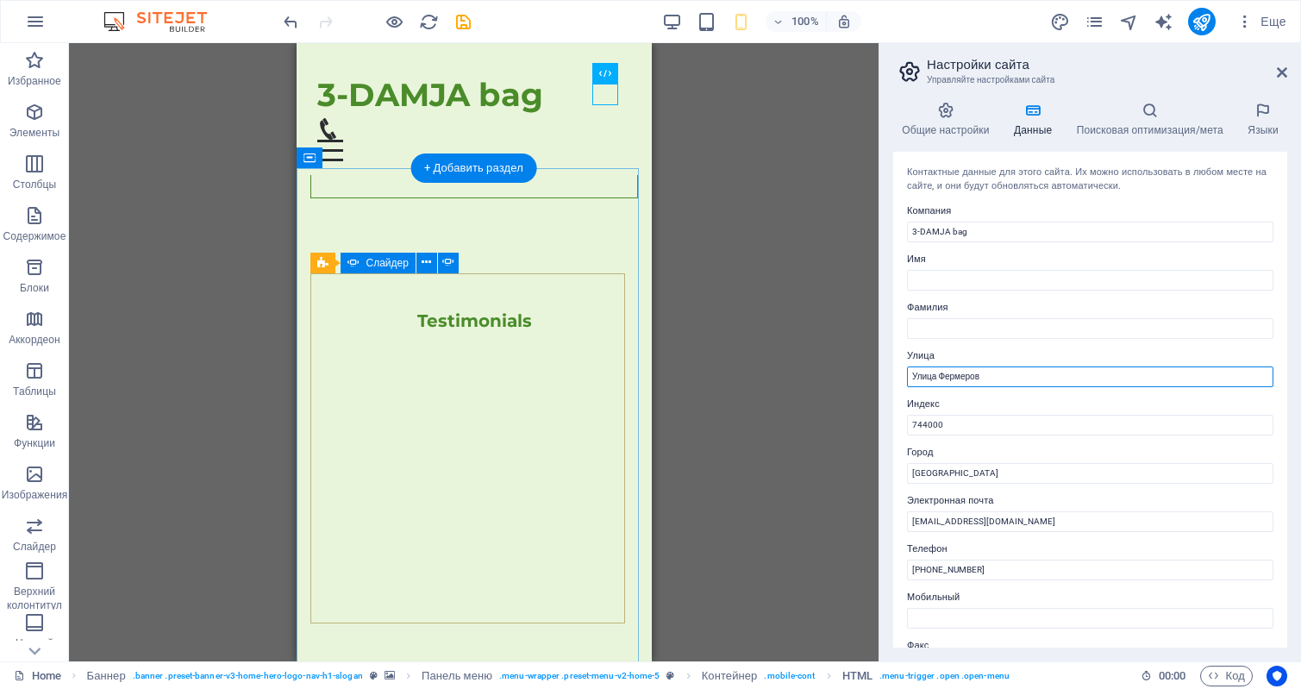
paste input "Ayalölän bilen Kirpiöýi baýyrlar, “Garry Nohur” d/b"
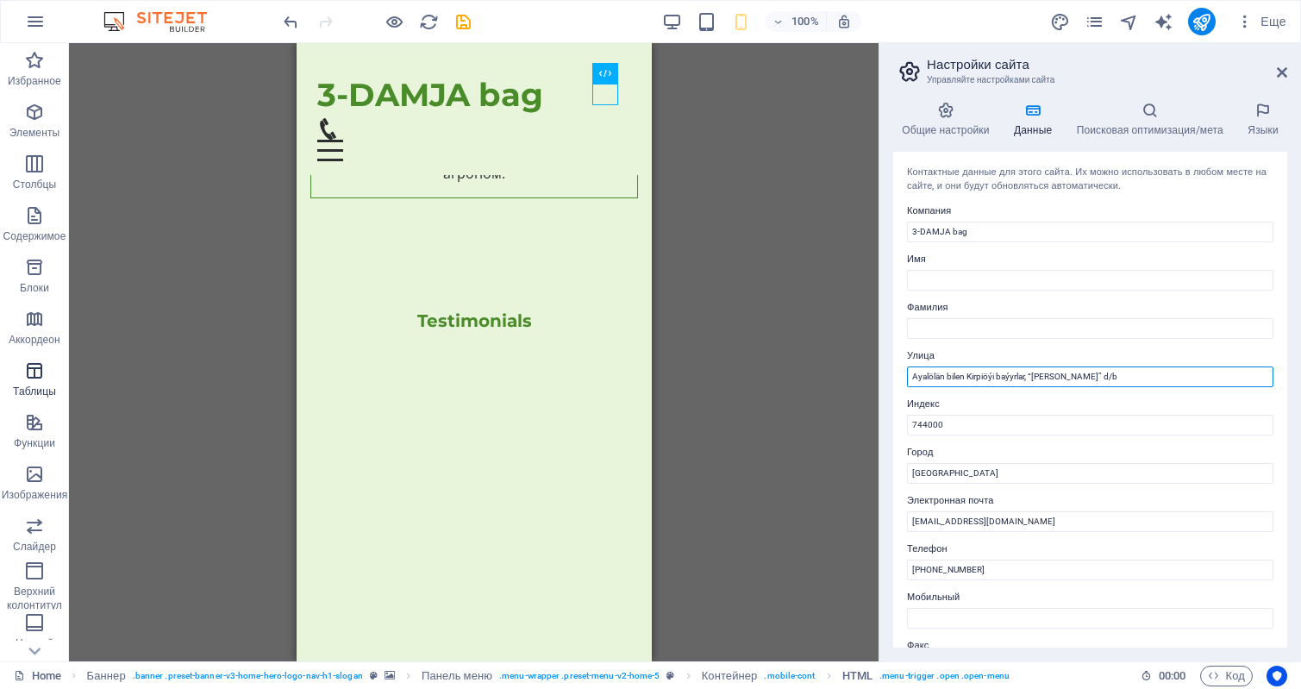
type input "Ayalölän bilen Kirpiöýi baýyrlar, “Garry Nohur” d/b"
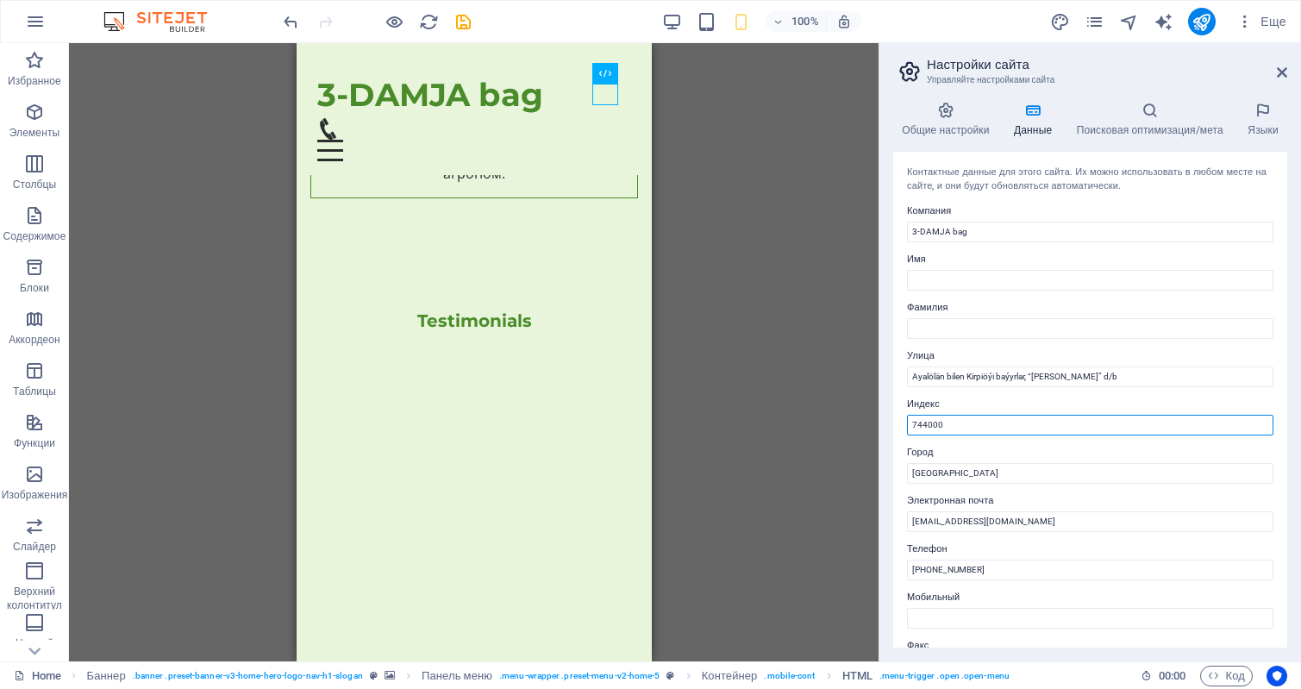
drag, startPoint x: 949, startPoint y: 419, endPoint x: 686, endPoint y: 419, distance: 262.2
click at [686, 419] on div "Home Избранное Элементы Столбцы Содержимое Блоки Аккордеон Таблицы Функции Изоб…" at bounding box center [650, 352] width 1301 height 618
paste input "518"
type input "745180"
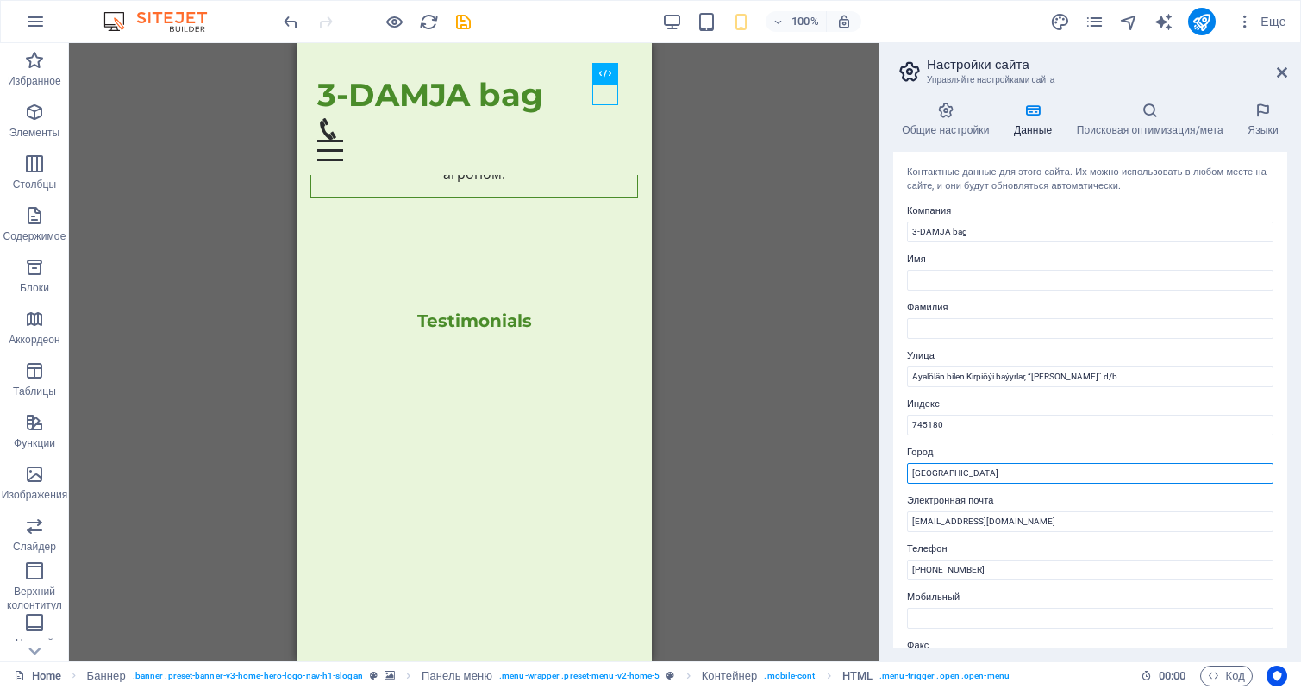
drag, startPoint x: 977, startPoint y: 473, endPoint x: 679, endPoint y: 462, distance: 298.6
click at [679, 462] on div "Home Избранное Элементы Столбцы Содержимое Блоки Аккордеон Таблицы Функции Изоб…" at bounding box center [650, 352] width 1301 height 618
click at [975, 471] on input "[GEOGRAPHIC_DATA]" at bounding box center [1090, 473] width 367 height 21
drag, startPoint x: 985, startPoint y: 471, endPoint x: 700, endPoint y: 452, distance: 285.2
click at [697, 459] on div "Home Избранное Элементы Столбцы Содержимое Блоки Аккордеон Таблицы Функции Изоб…" at bounding box center [650, 352] width 1301 height 618
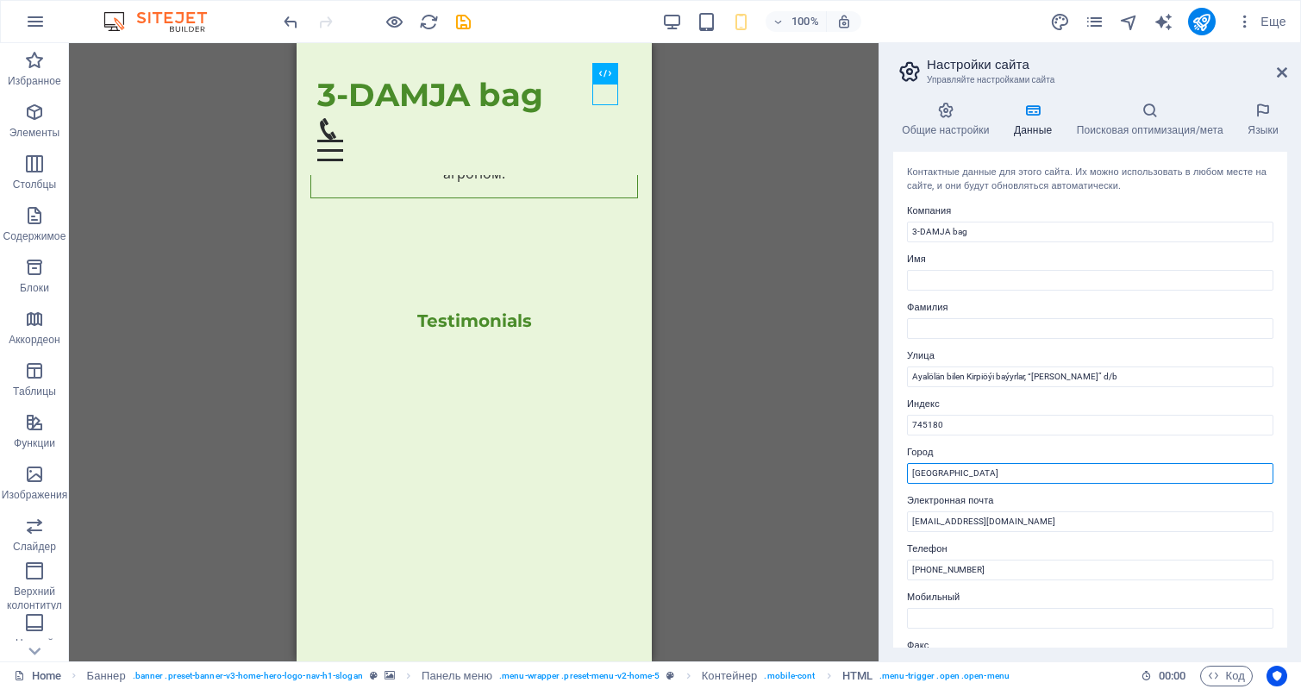
paste input "Bäherden etraby"
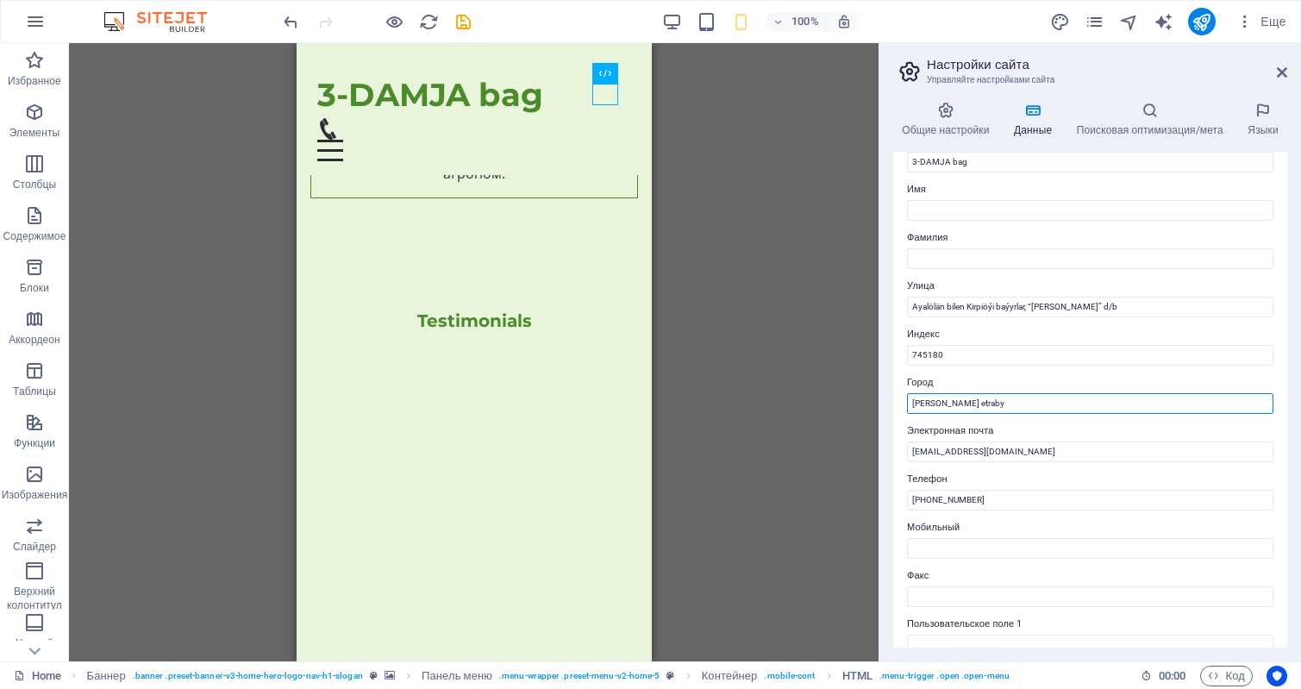
scroll to position [259, 0]
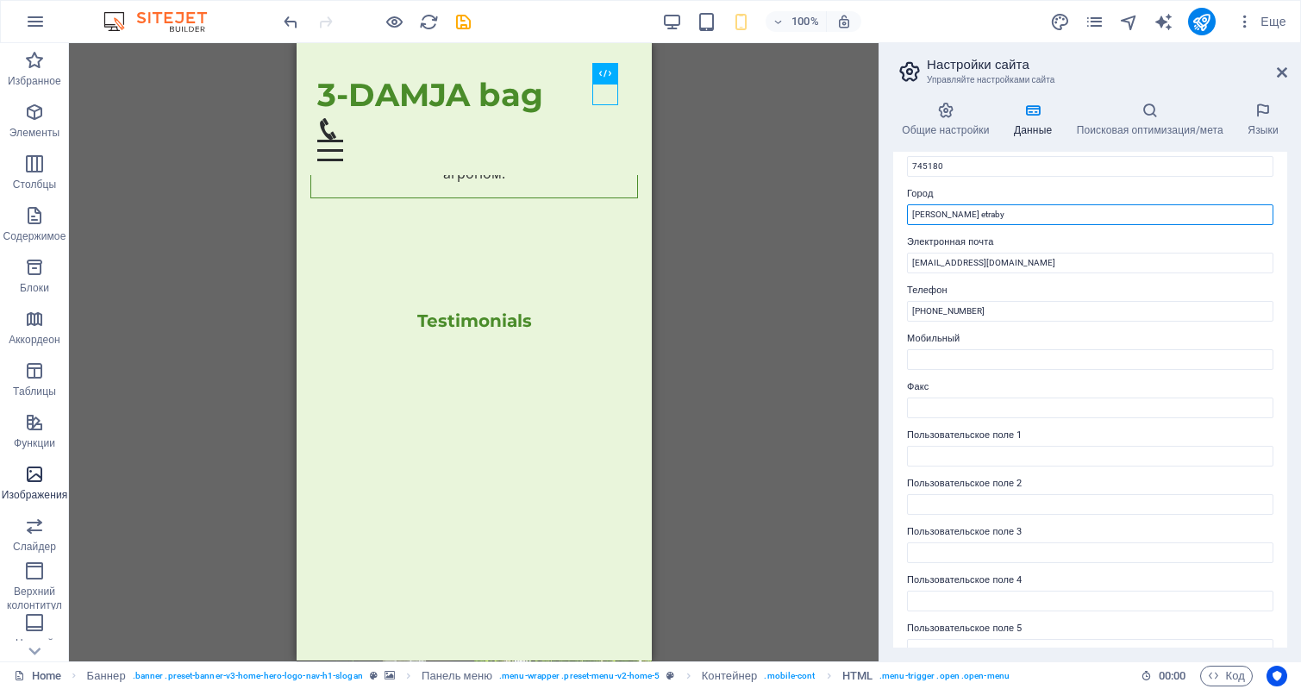
type input "Bäherden etraby"
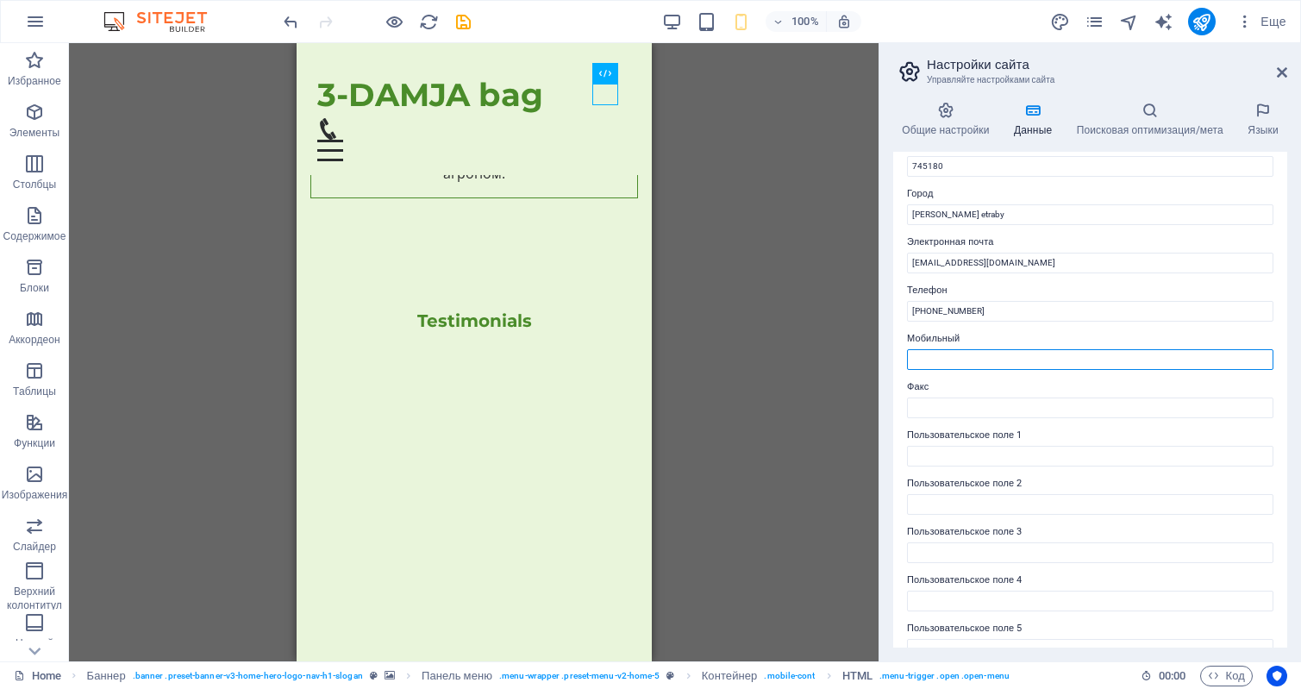
click at [968, 360] on input "Мобильный" at bounding box center [1090, 359] width 367 height 21
paste input "+99365811577"
type input "+99365811577"
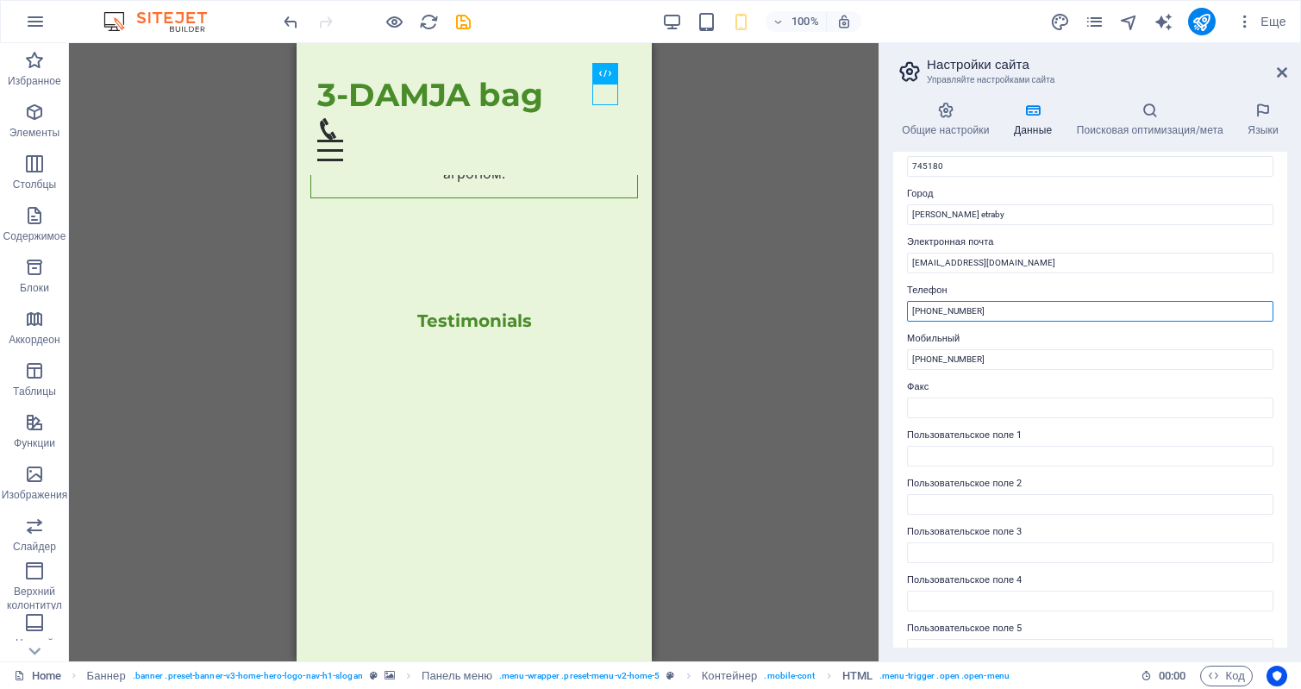
click at [935, 310] on input "[PHONE_NUMBER]" at bounding box center [1090, 311] width 367 height 21
click at [936, 310] on input "+99312 34 56 78" at bounding box center [1090, 311] width 367 height 21
drag, startPoint x: 945, startPoint y: 310, endPoint x: 1002, endPoint y: 310, distance: 56.9
click at [1002, 310] on input "+993131 34 56 78" at bounding box center [1090, 311] width 367 height 21
click at [987, 312] on input "+99313122351" at bounding box center [1090, 311] width 367 height 21
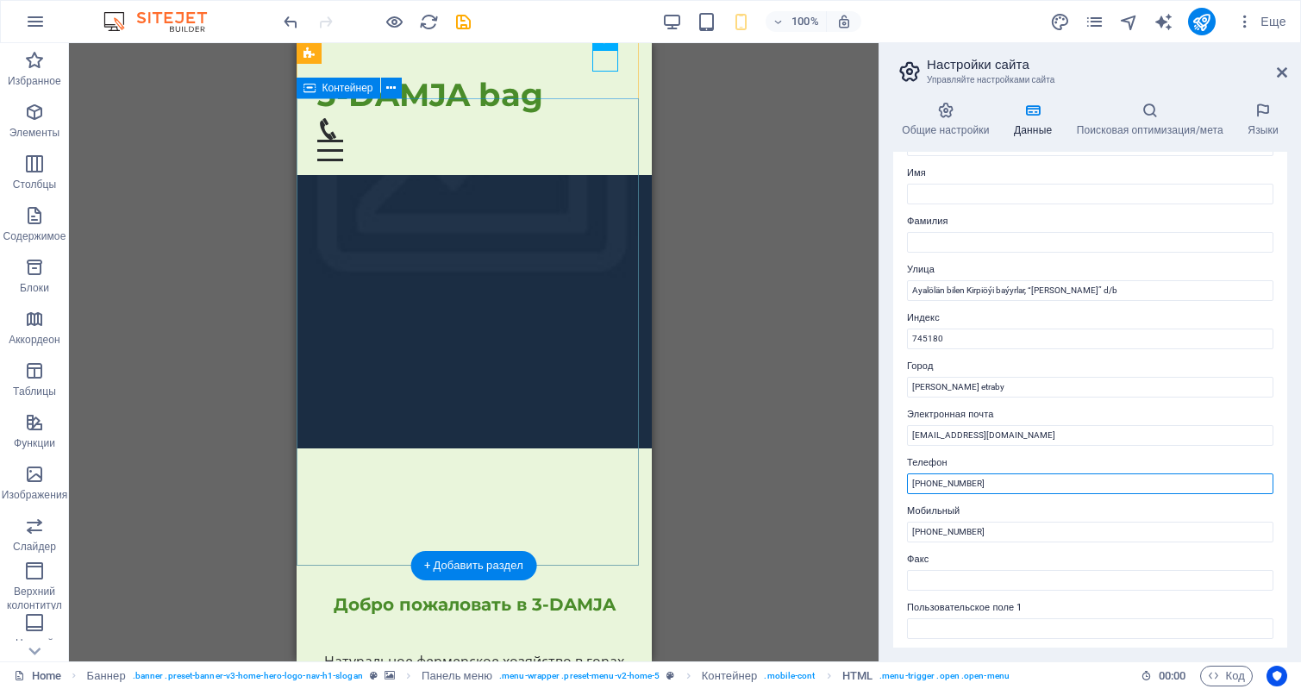
scroll to position [172, 0]
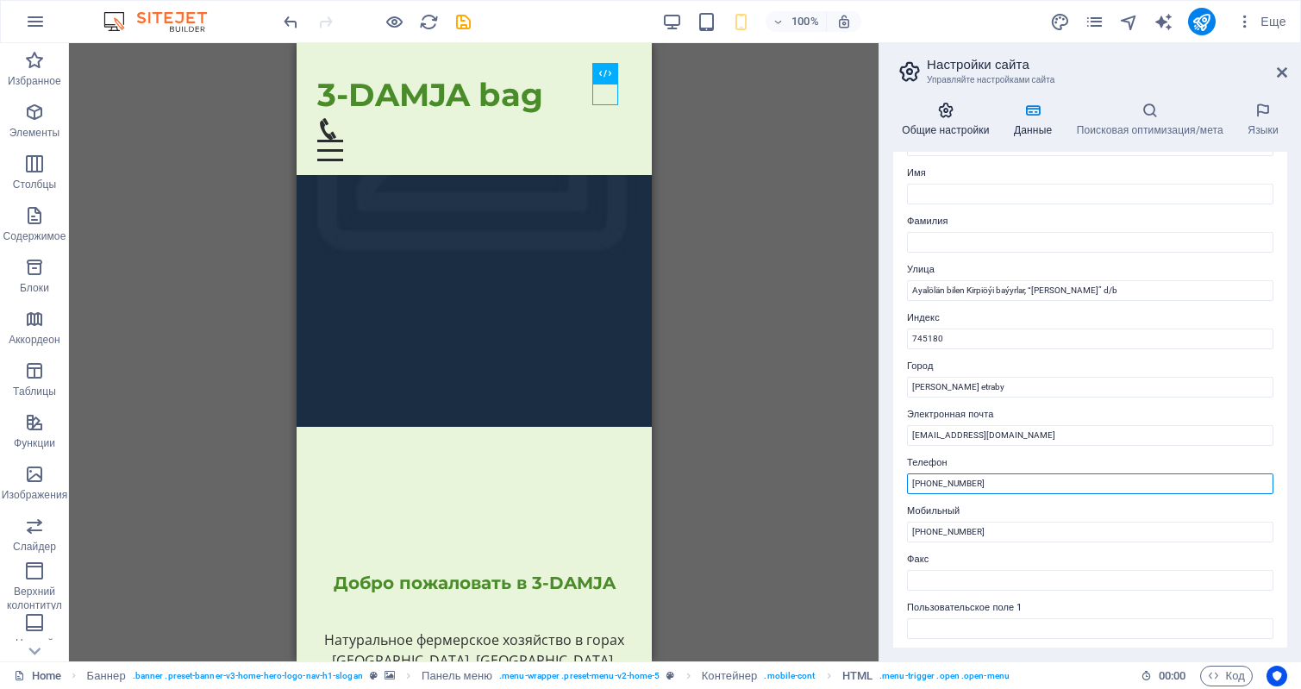
type input "+99313122351"
click at [935, 110] on icon at bounding box center [945, 110] width 105 height 17
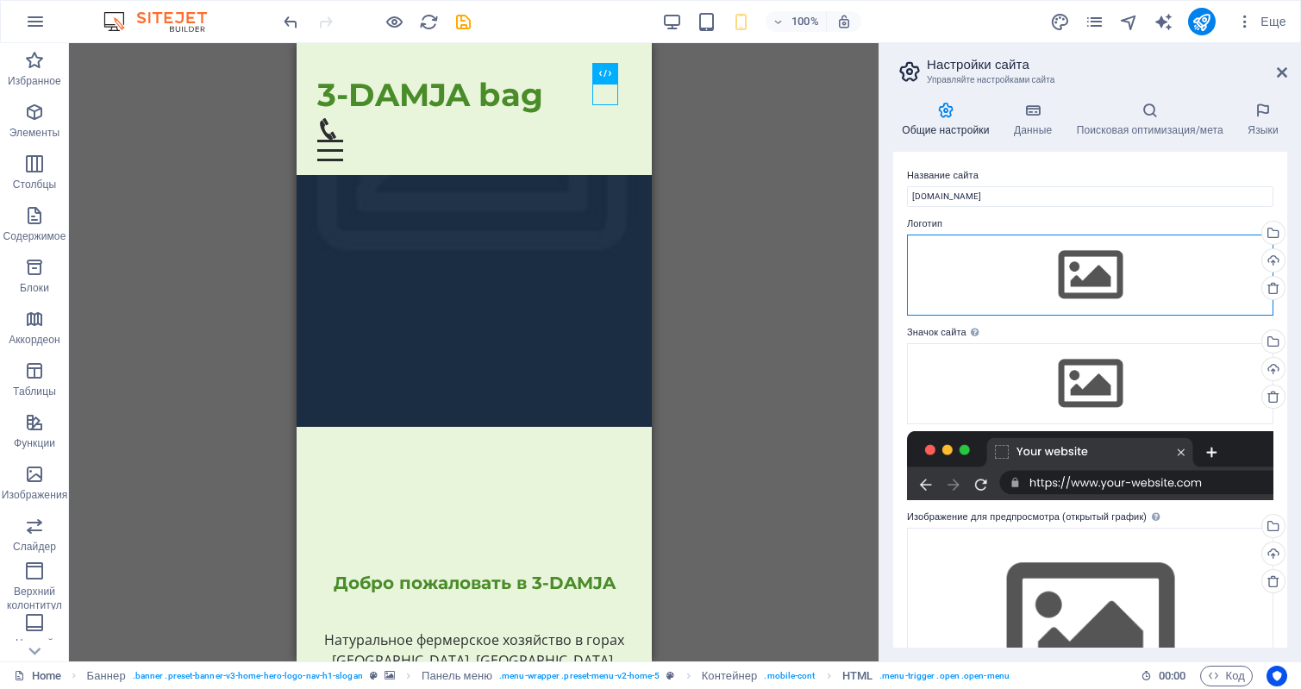
click at [1085, 272] on div "Перетащите файлы сюда, нажмите, чтобы выбрать файлы, или выберите файлы из разд…" at bounding box center [1090, 275] width 367 height 81
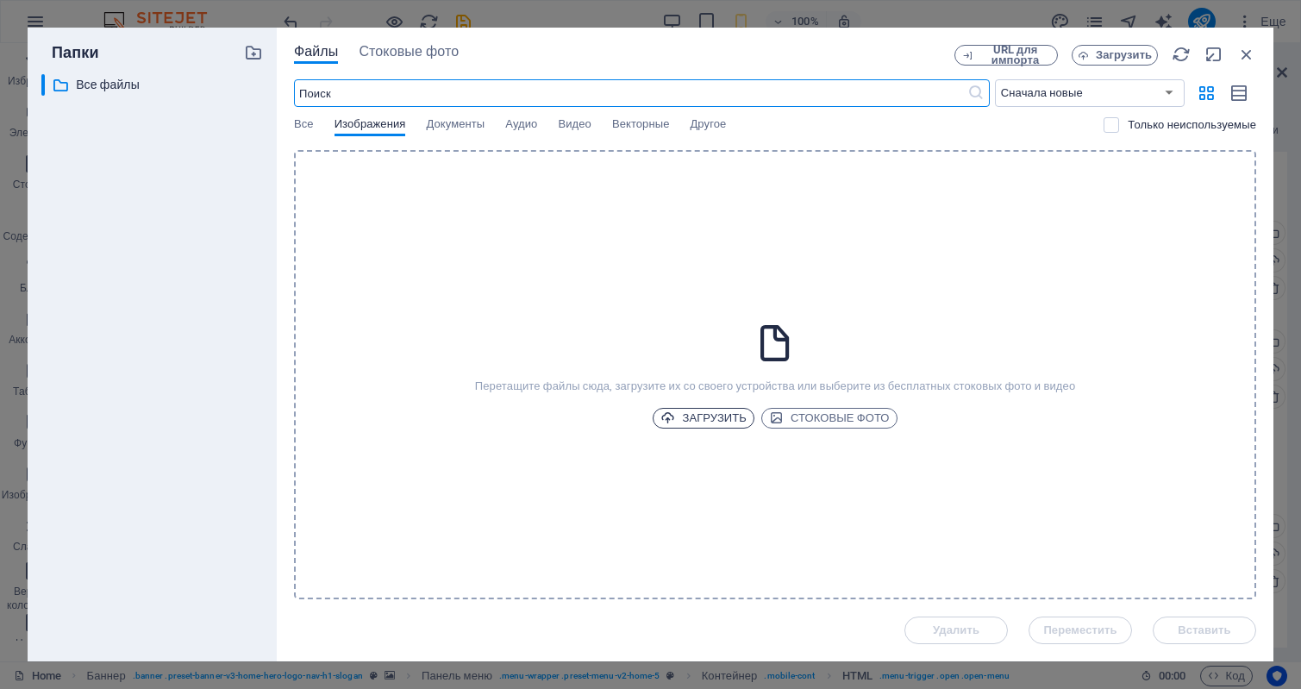
click at [709, 417] on span "Загрузить" at bounding box center [704, 418] width 86 height 21
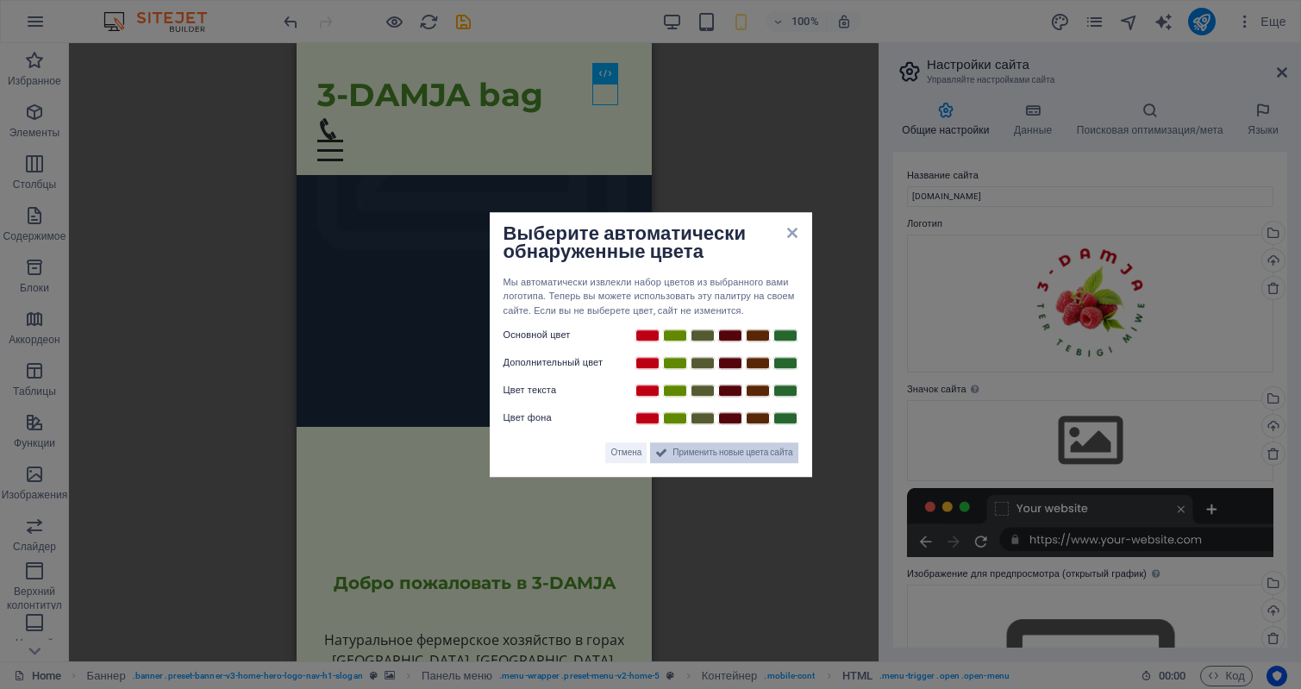
click at [711, 449] on span "Применить новые цвета сайта" at bounding box center [733, 452] width 120 height 21
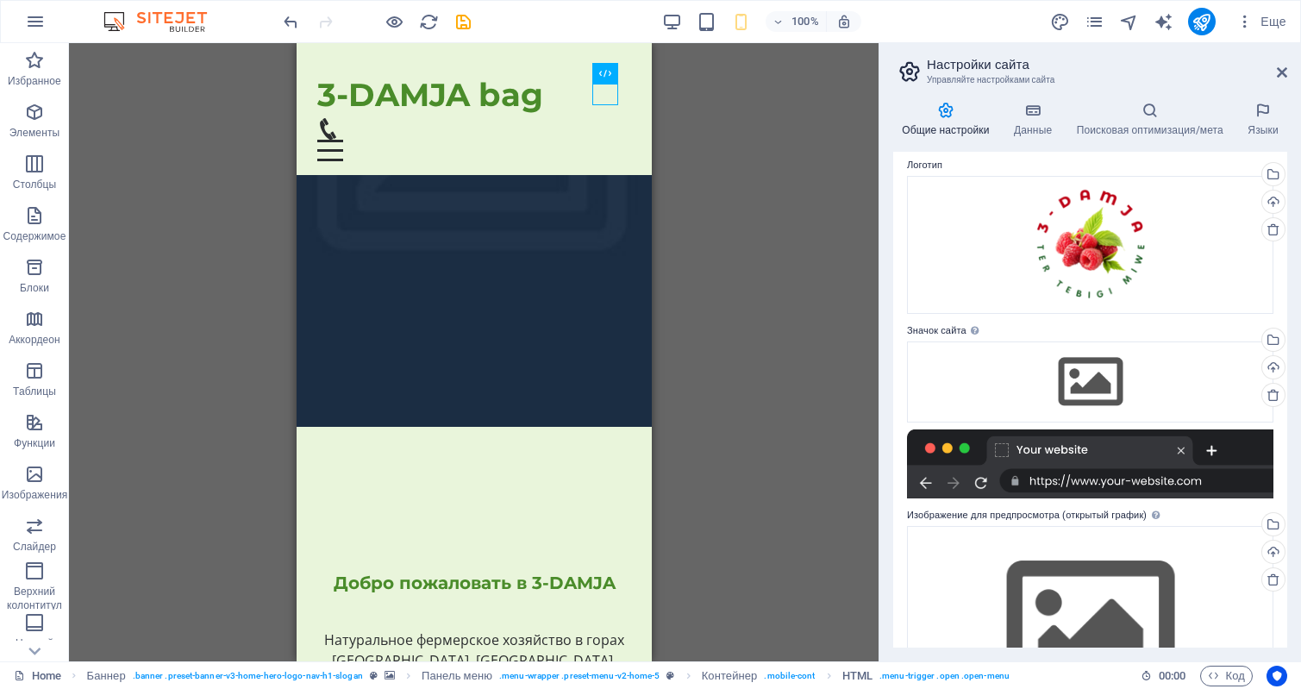
scroll to position [86, 0]
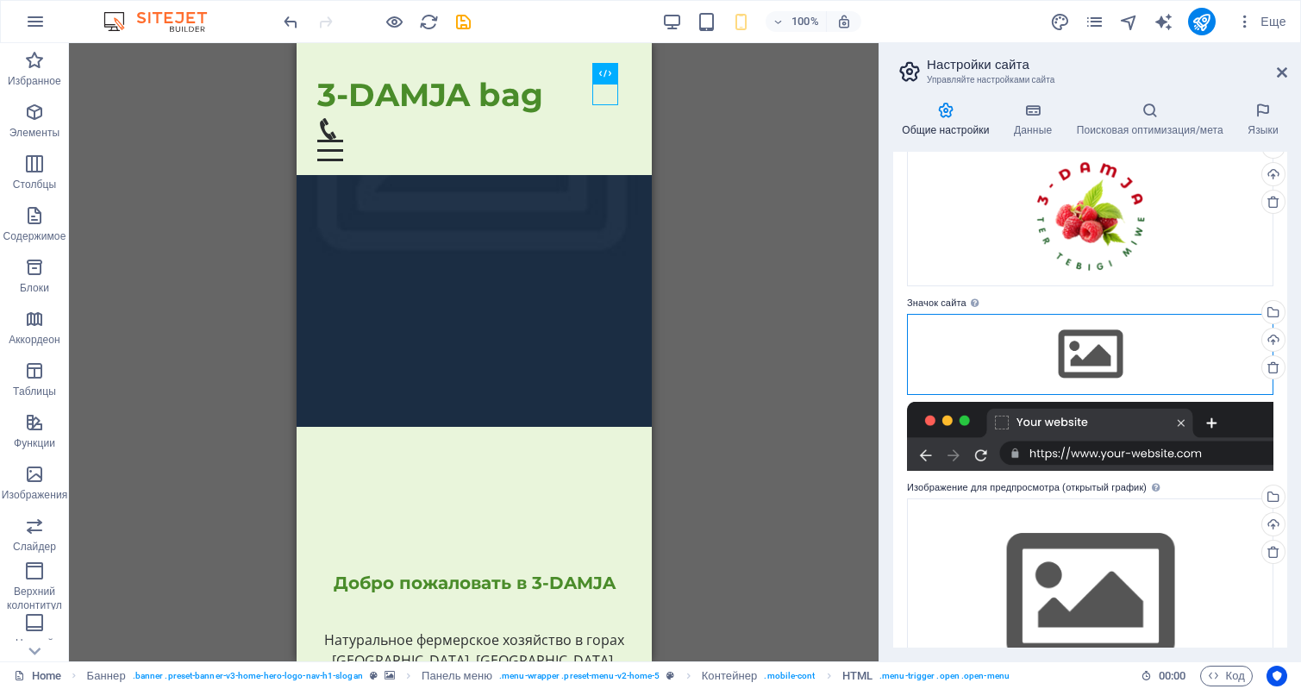
click at [1070, 348] on div "Перетащите файлы сюда, нажмите, чтобы выбрать файлы, или выберите файлы из разд…" at bounding box center [1090, 354] width 367 height 81
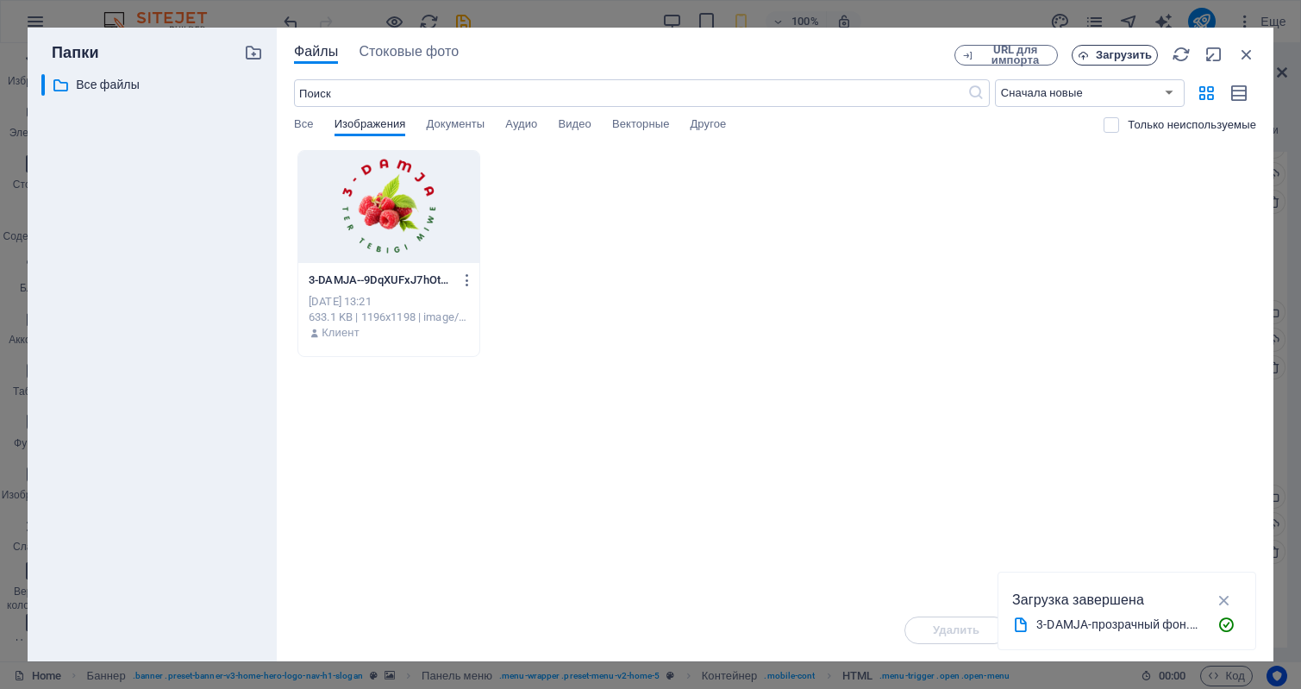
click at [1128, 58] on span "Загрузить" at bounding box center [1124, 55] width 56 height 10
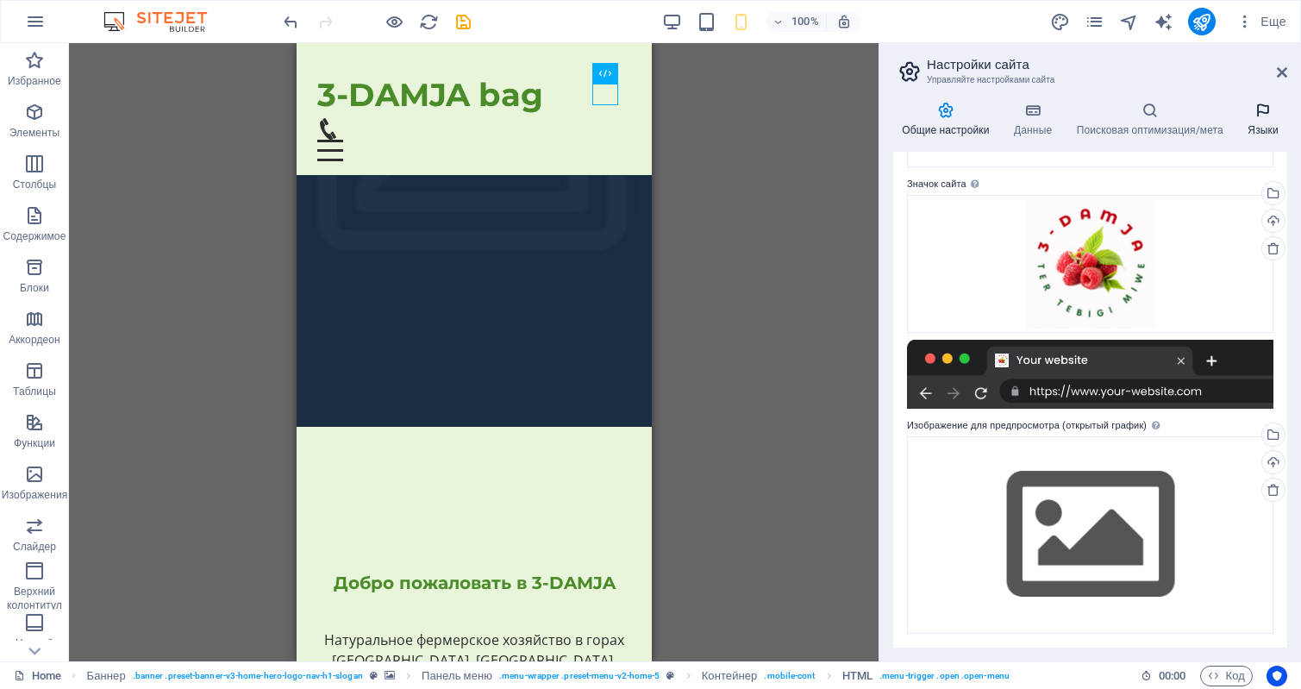
scroll to position [205, 0]
click at [1092, 535] on div "Перетащите файлы сюда, нажмите, чтобы выбрать файлы, или выберите файлы из разд…" at bounding box center [1090, 534] width 367 height 197
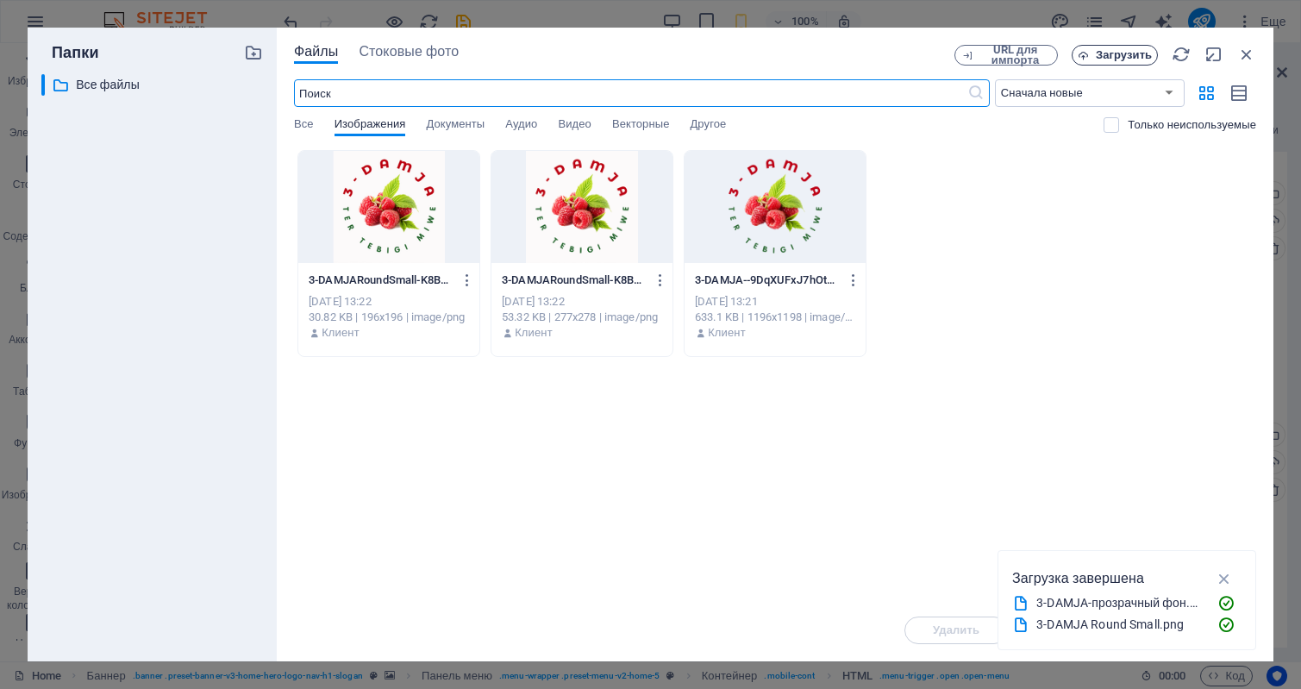
click at [1129, 55] on span "Загрузить" at bounding box center [1124, 55] width 56 height 10
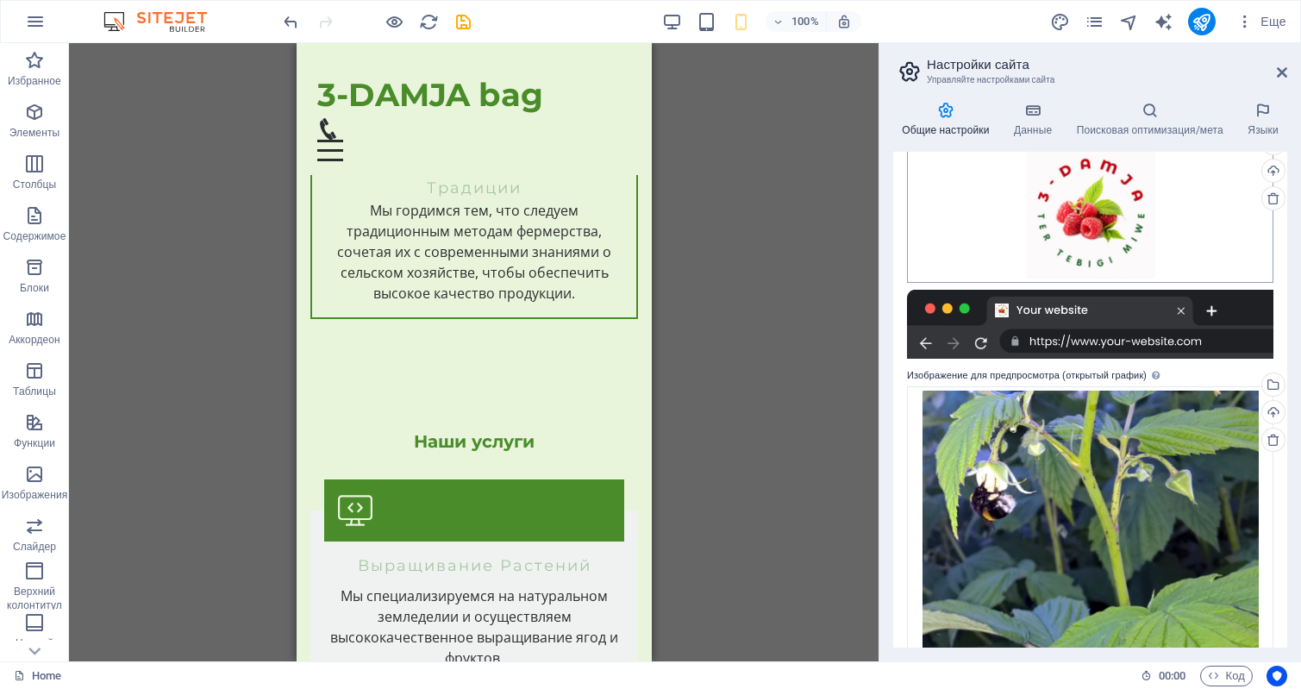
scroll to position [353, 0]
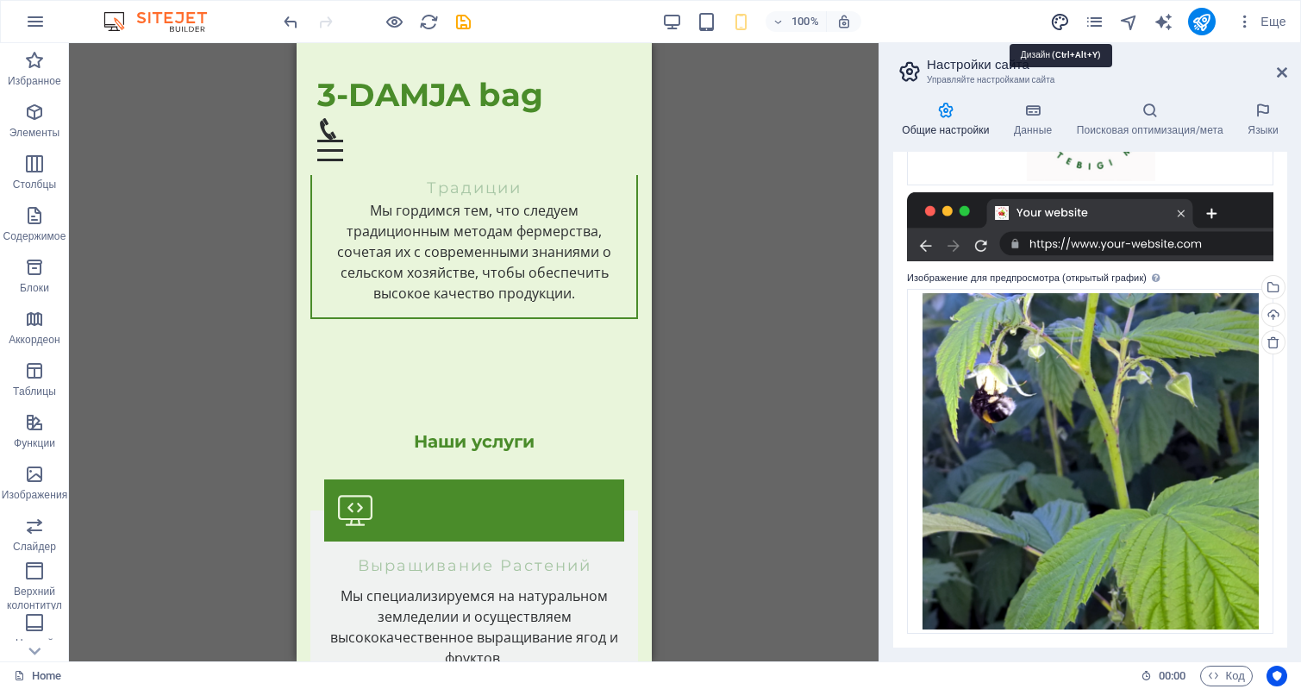
click at [1054, 22] on icon "design" at bounding box center [1060, 22] width 20 height 20
select select "px"
select select "200"
select select "px"
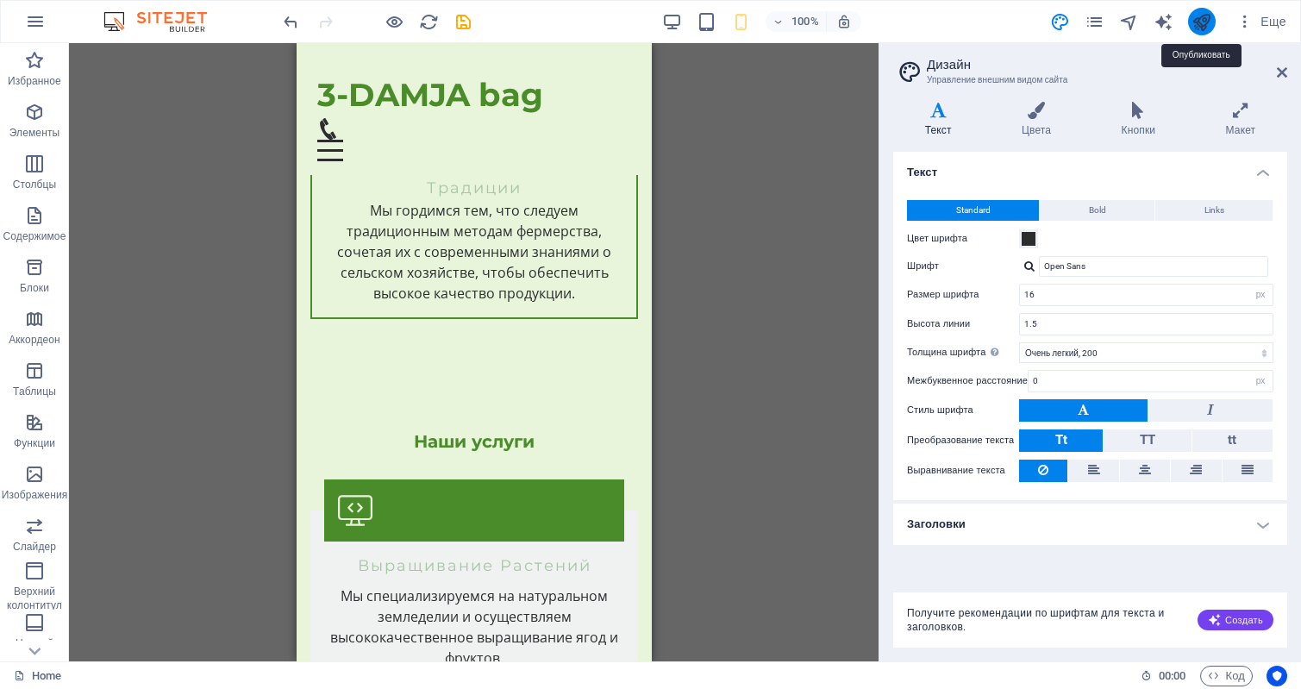
click at [1206, 22] on icon "publish" at bounding box center [1202, 22] width 20 height 20
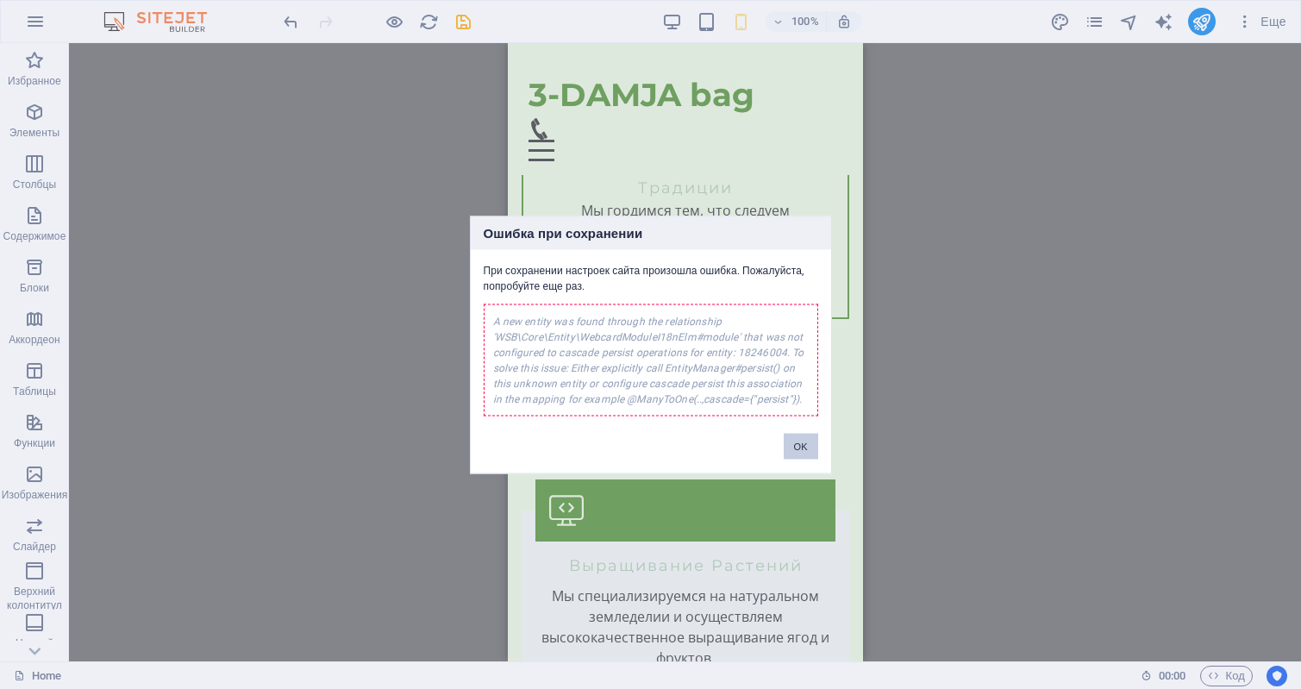
click at [804, 447] on button "OK" at bounding box center [801, 446] width 34 height 26
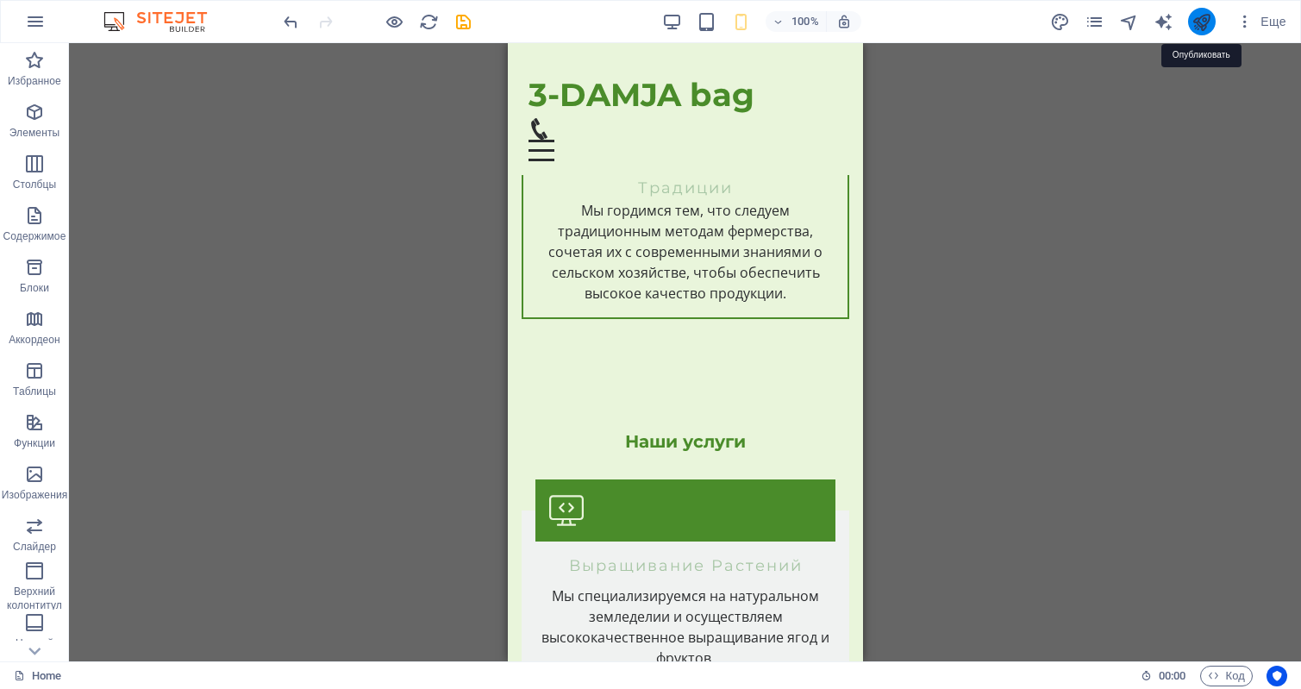
click at [1203, 20] on icon "publish" at bounding box center [1202, 22] width 20 height 20
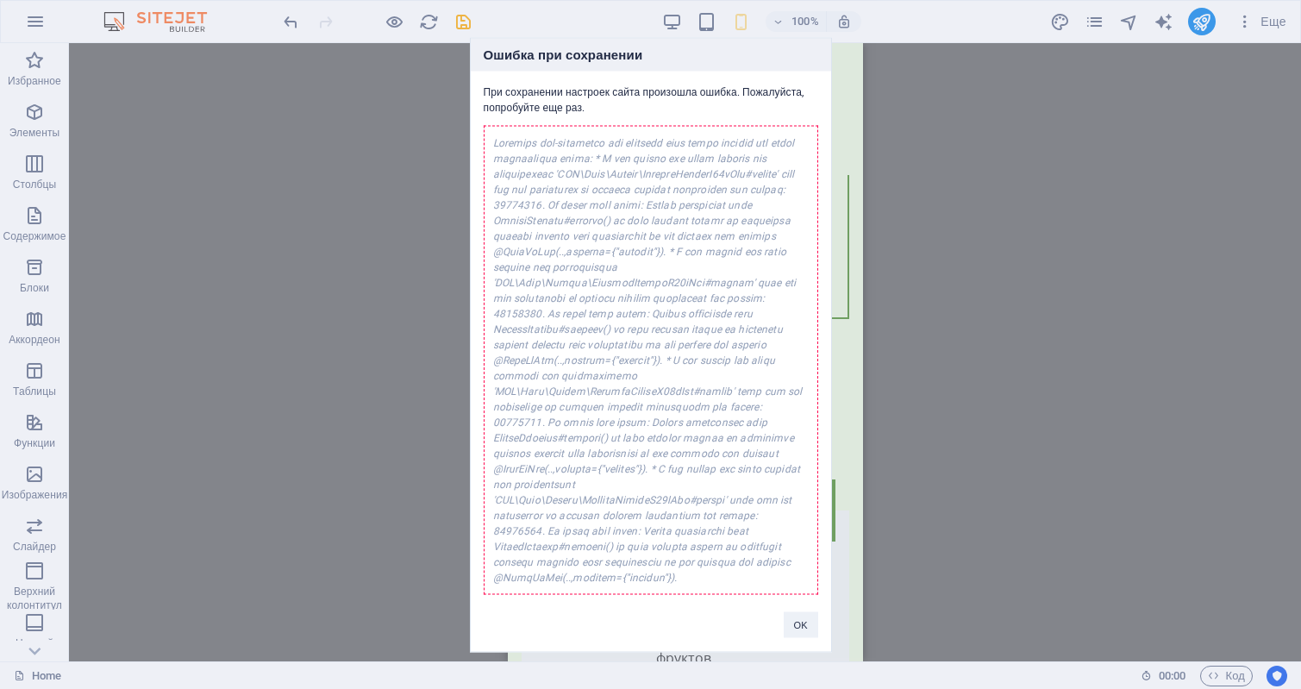
click at [655, 229] on div at bounding box center [651, 359] width 335 height 469
click at [796, 611] on button "OK" at bounding box center [801, 624] width 34 height 26
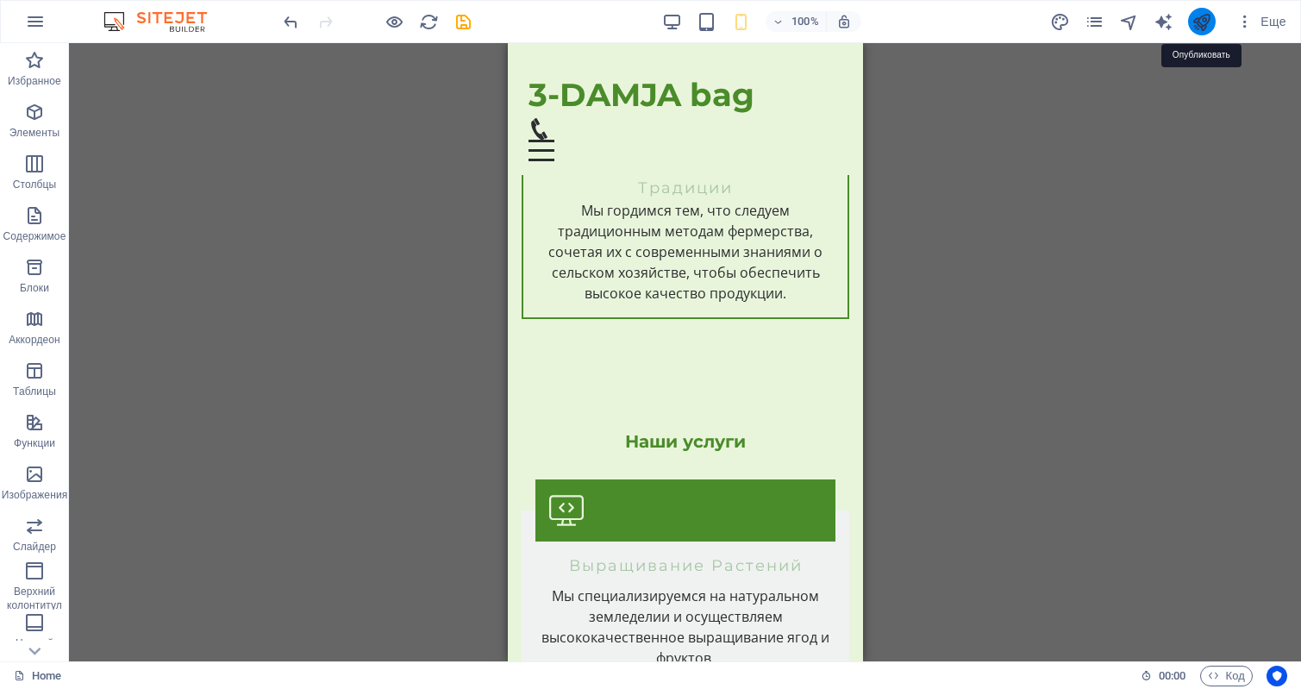
click at [1205, 24] on icon "publish" at bounding box center [1202, 22] width 20 height 20
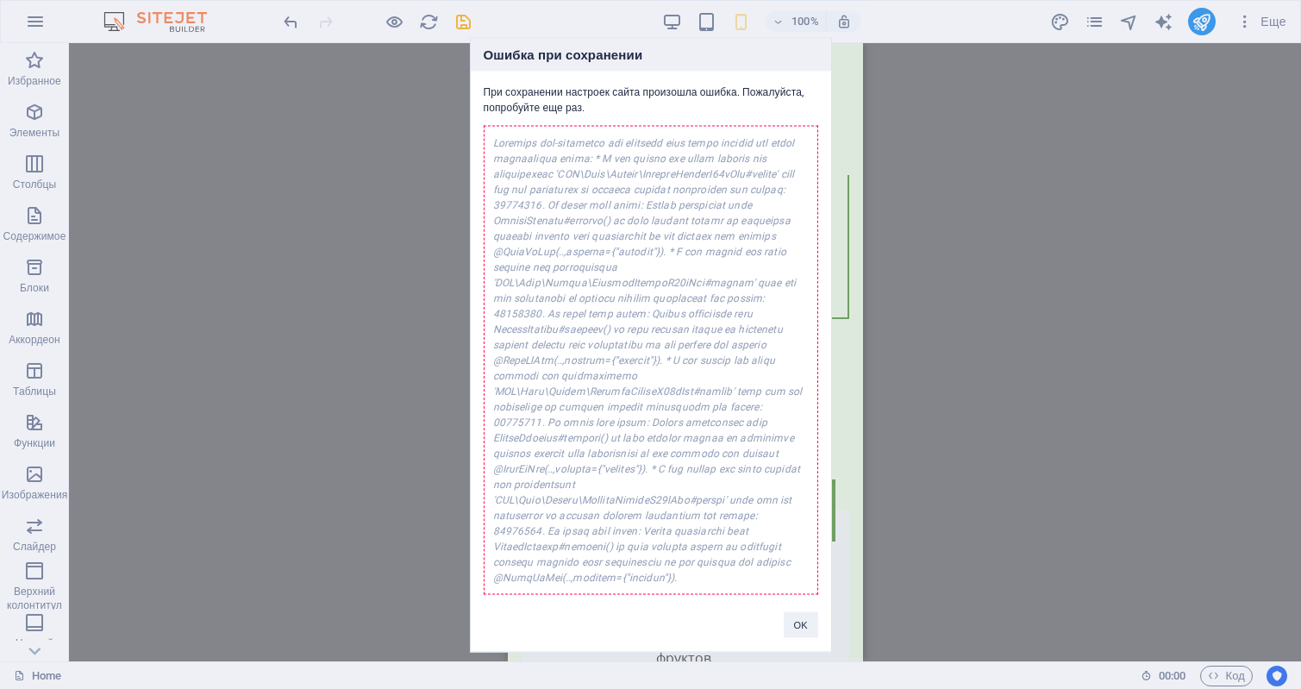
drag, startPoint x: 390, startPoint y: 20, endPoint x: 1048, endPoint y: 116, distance: 664.9
click at [1048, 116] on body "3-DAMJA Home Избранное Элементы Столбцы Содержимое Блоки Аккордеон Таблицы Функ…" at bounding box center [650, 344] width 1301 height 689
click at [643, 118] on div "При сохранении настроек сайта произошла ошибка. Пожалуйста, попробуйте еще раз." at bounding box center [651, 332] width 360 height 523
click at [604, 226] on div at bounding box center [651, 359] width 335 height 469
click at [801, 611] on button "OK" at bounding box center [801, 624] width 34 height 26
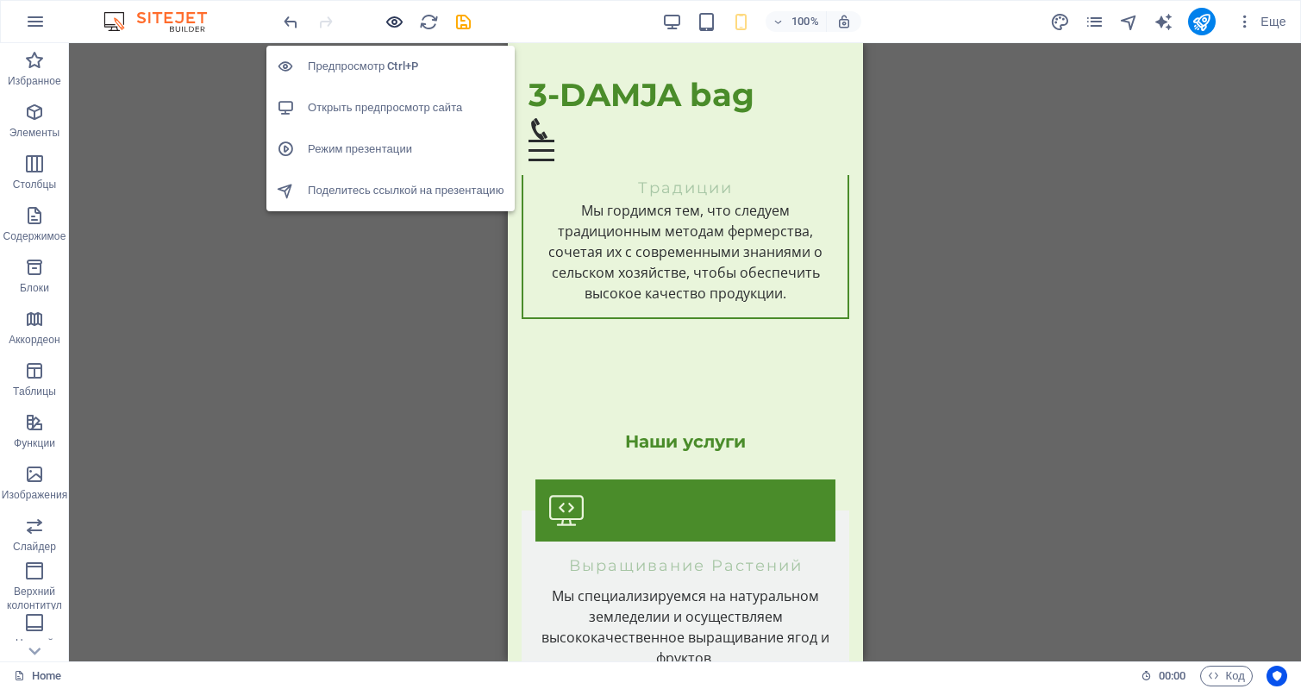
click at [390, 22] on icon "button" at bounding box center [395, 22] width 20 height 20
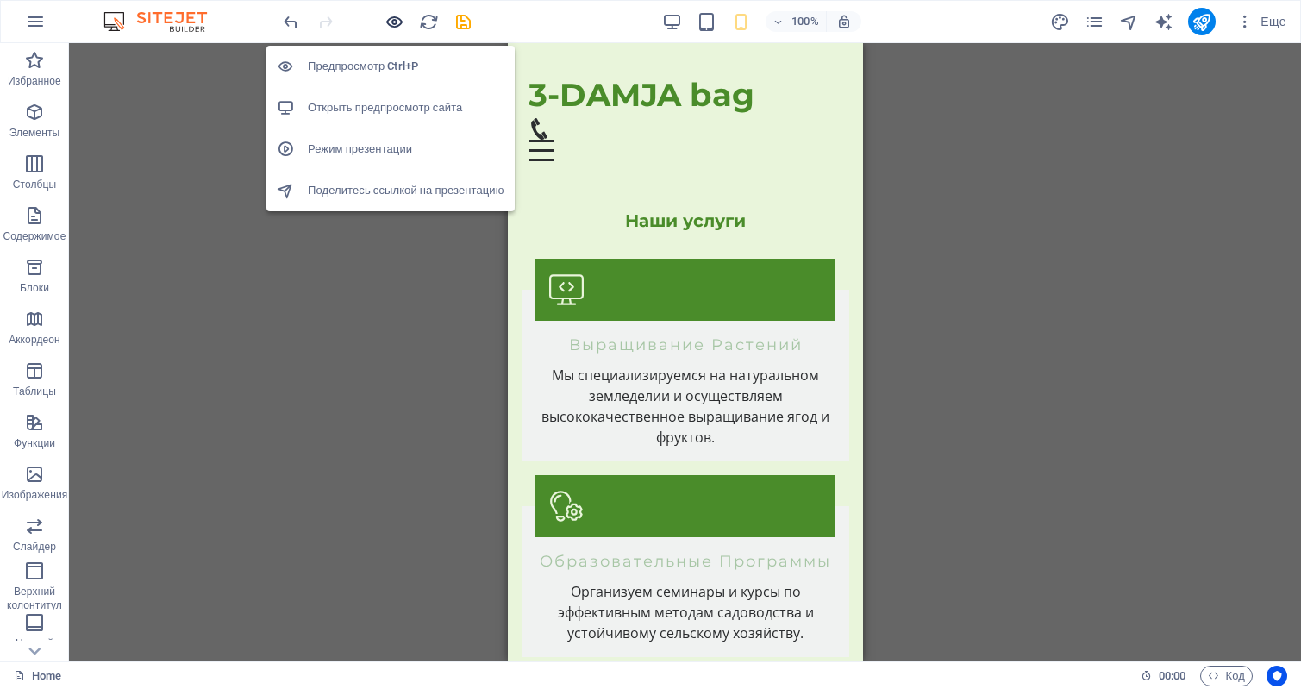
scroll to position [2951, 0]
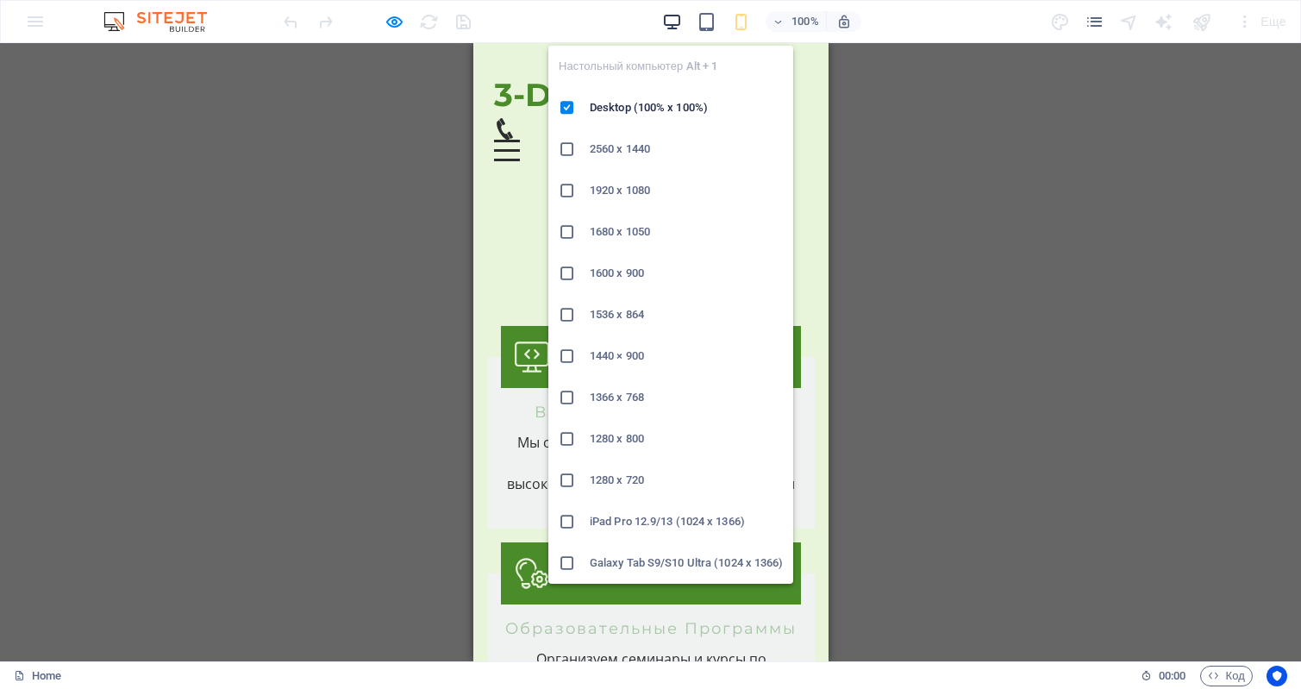
click at [668, 22] on icon "button" at bounding box center [672, 22] width 20 height 20
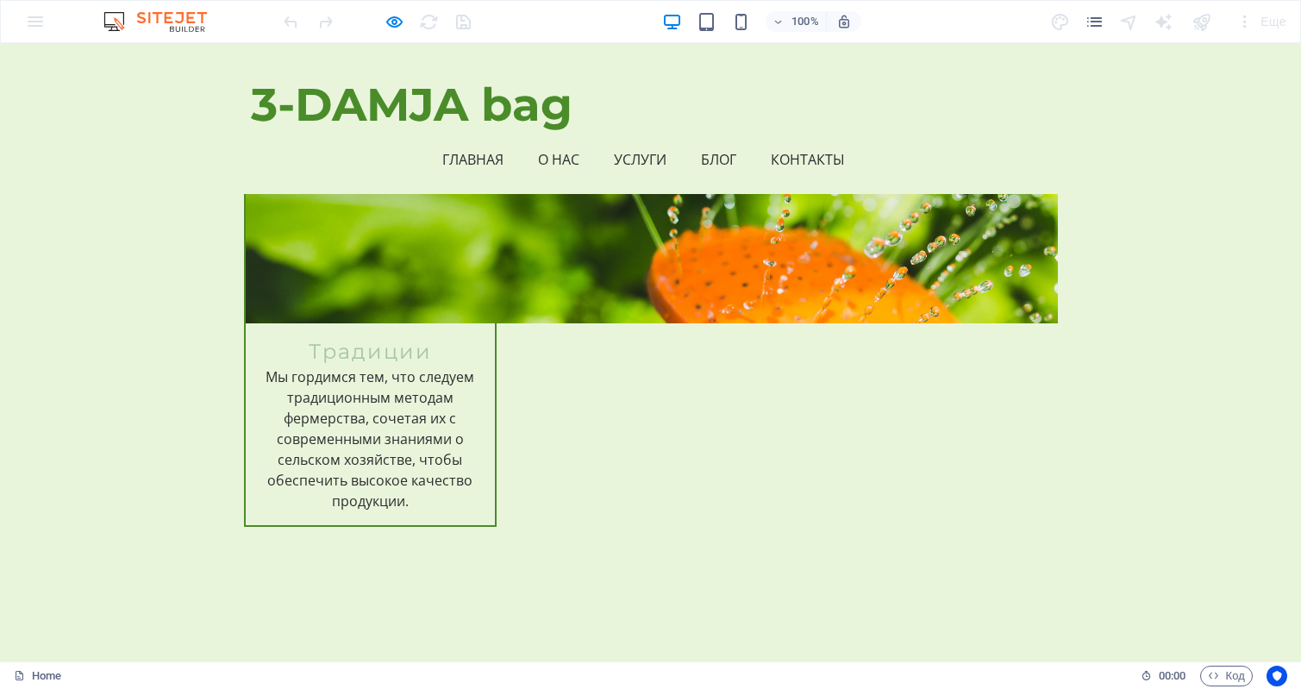
click at [1200, 22] on div at bounding box center [1202, 22] width 28 height 28
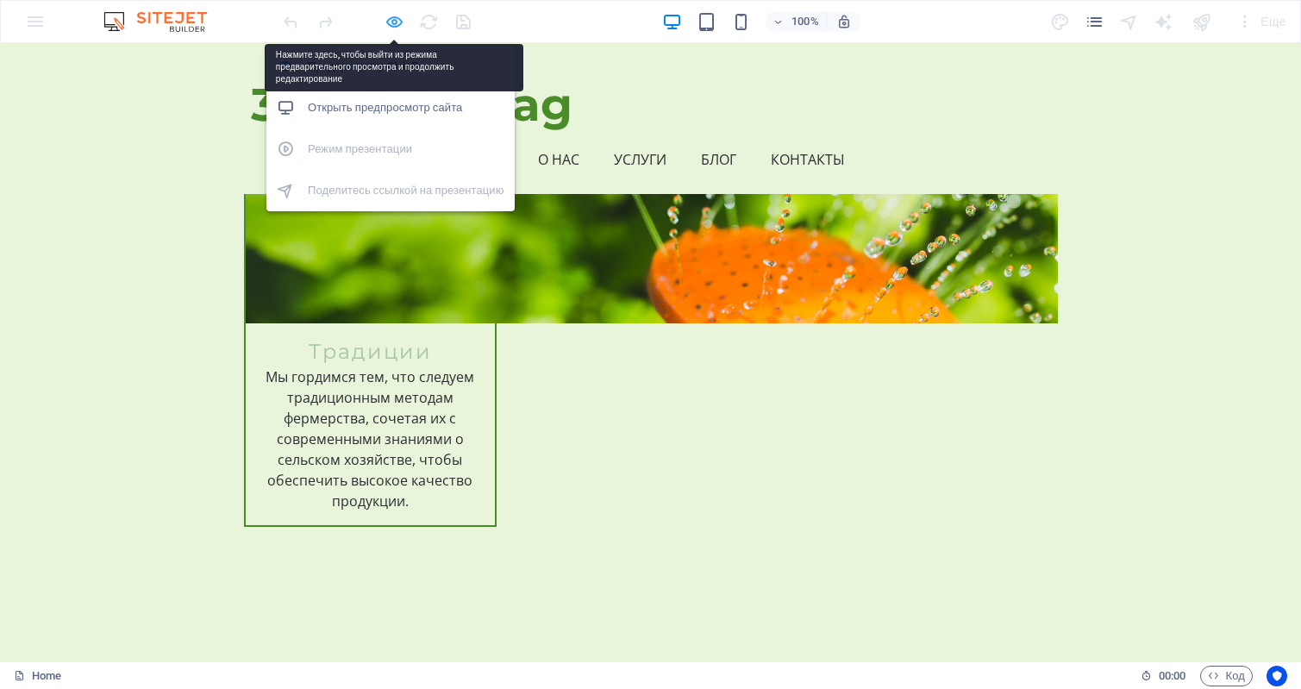
click at [398, 23] on icon "button" at bounding box center [395, 22] width 20 height 20
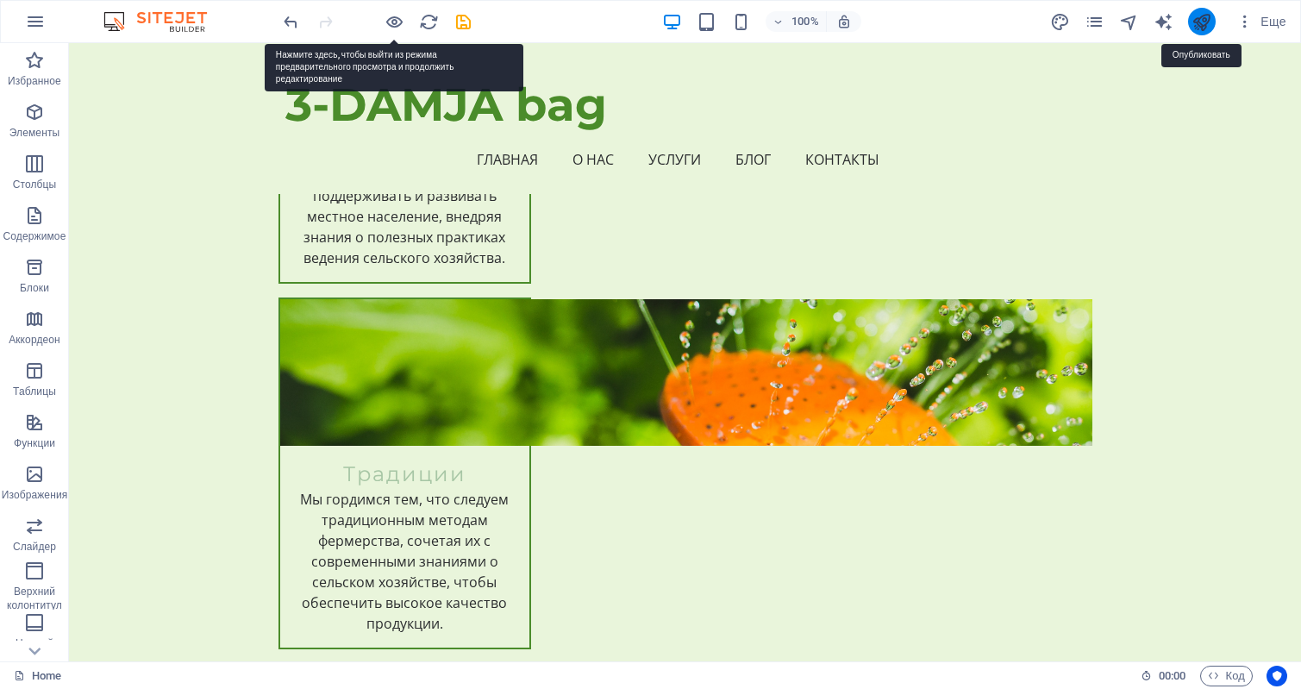
click at [1202, 22] on icon "publish" at bounding box center [1202, 22] width 20 height 20
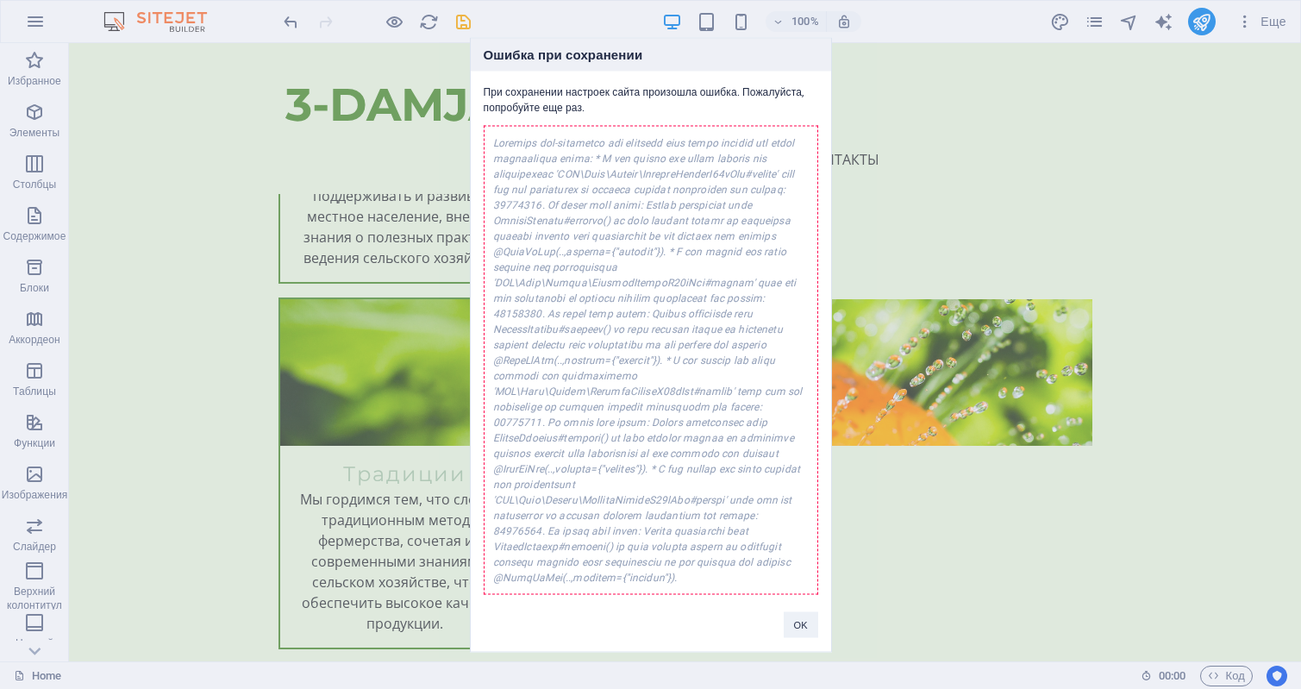
click at [559, 191] on div at bounding box center [651, 359] width 335 height 469
drag, startPoint x: 797, startPoint y: 592, endPoint x: 599, endPoint y: 350, distance: 311.9
click at [599, 350] on div "Ошибка при сохранении При сохранении настроек сайта произошла ошибка. Пожалуйст…" at bounding box center [651, 344] width 362 height 615
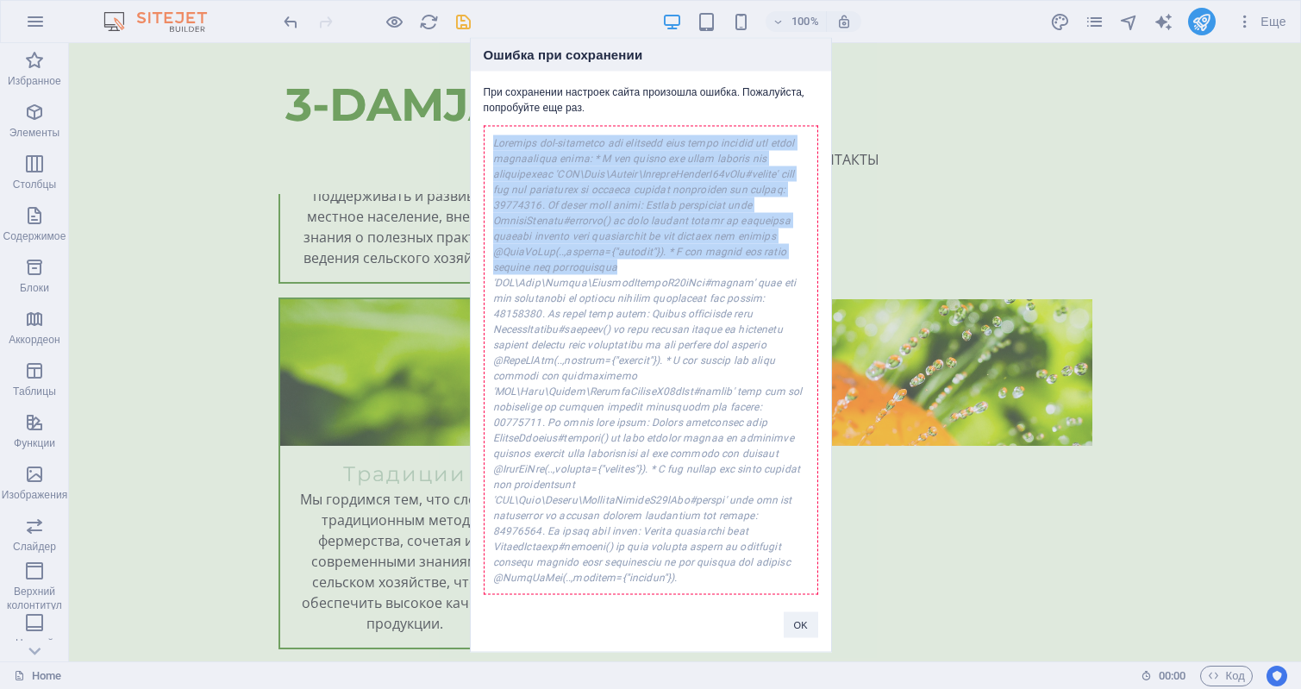
drag, startPoint x: 492, startPoint y: 167, endPoint x: 664, endPoint y: 292, distance: 212.3
click at [664, 292] on div at bounding box center [651, 359] width 335 height 469
click at [620, 210] on div at bounding box center [651, 359] width 335 height 469
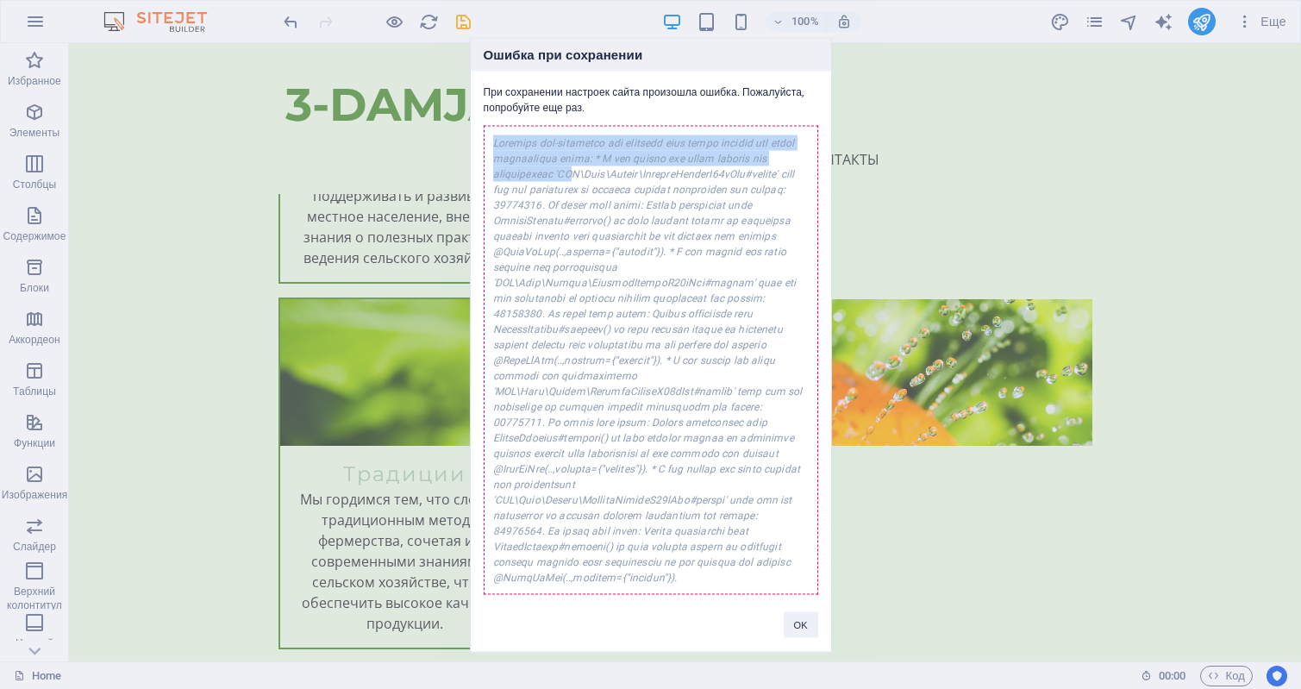
drag, startPoint x: 496, startPoint y: 165, endPoint x: 569, endPoint y: 196, distance: 79.6
click at [569, 196] on div at bounding box center [651, 359] width 335 height 469
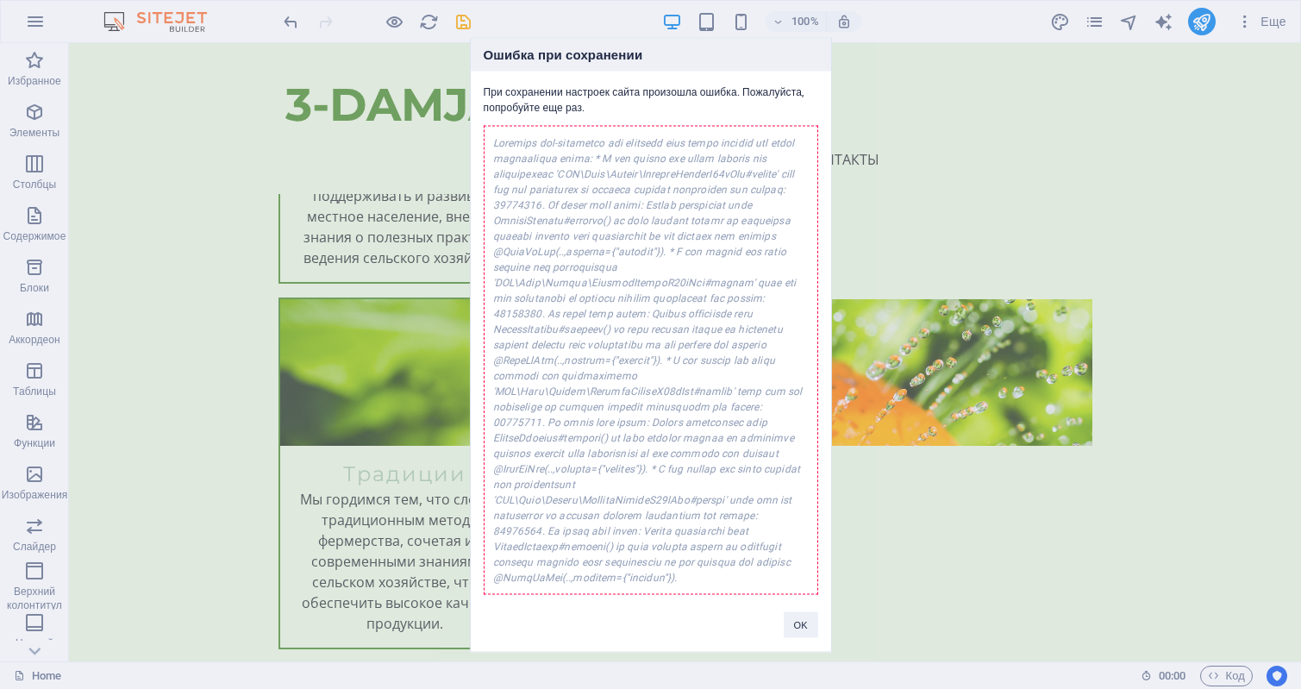
click at [616, 227] on div at bounding box center [651, 359] width 335 height 469
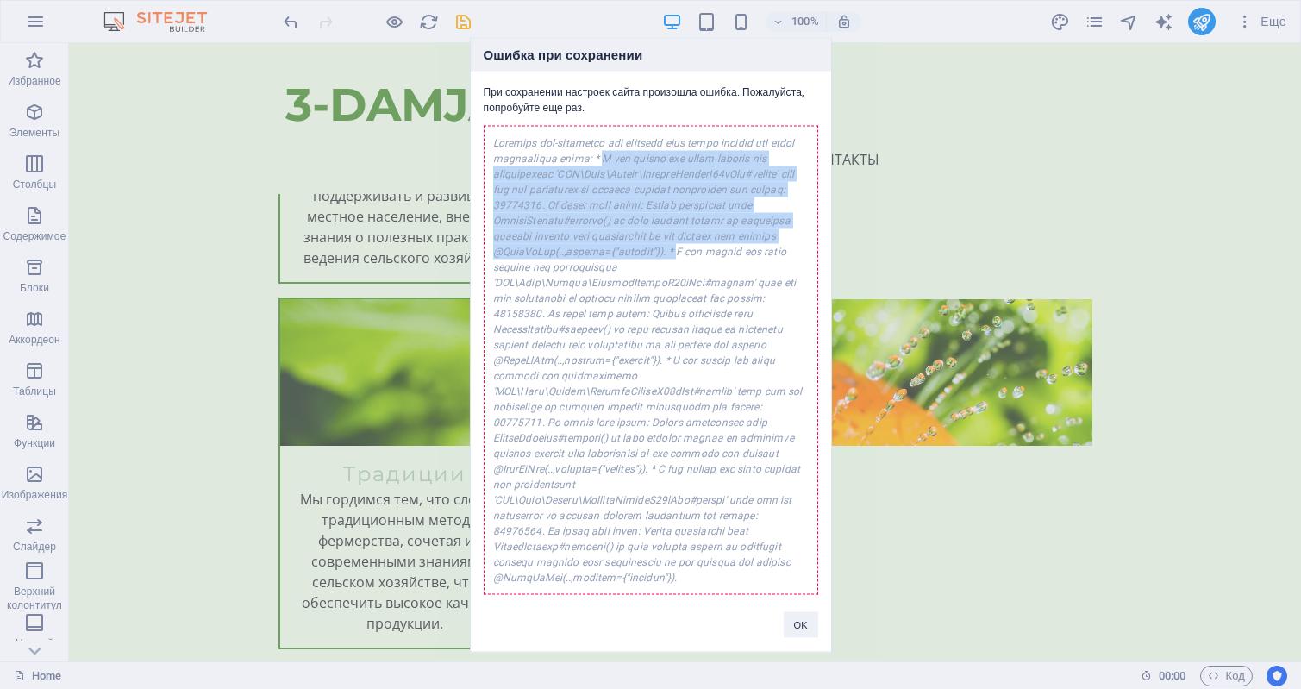
drag, startPoint x: 591, startPoint y: 182, endPoint x: 678, endPoint y: 273, distance: 126.3
click at [678, 273] on div at bounding box center [651, 359] width 335 height 469
copy div "A new entity was found through the relationship 'WSB\Core\Entity\WebcardModuleI…"
click at [805, 611] on button "OK" at bounding box center [801, 624] width 34 height 26
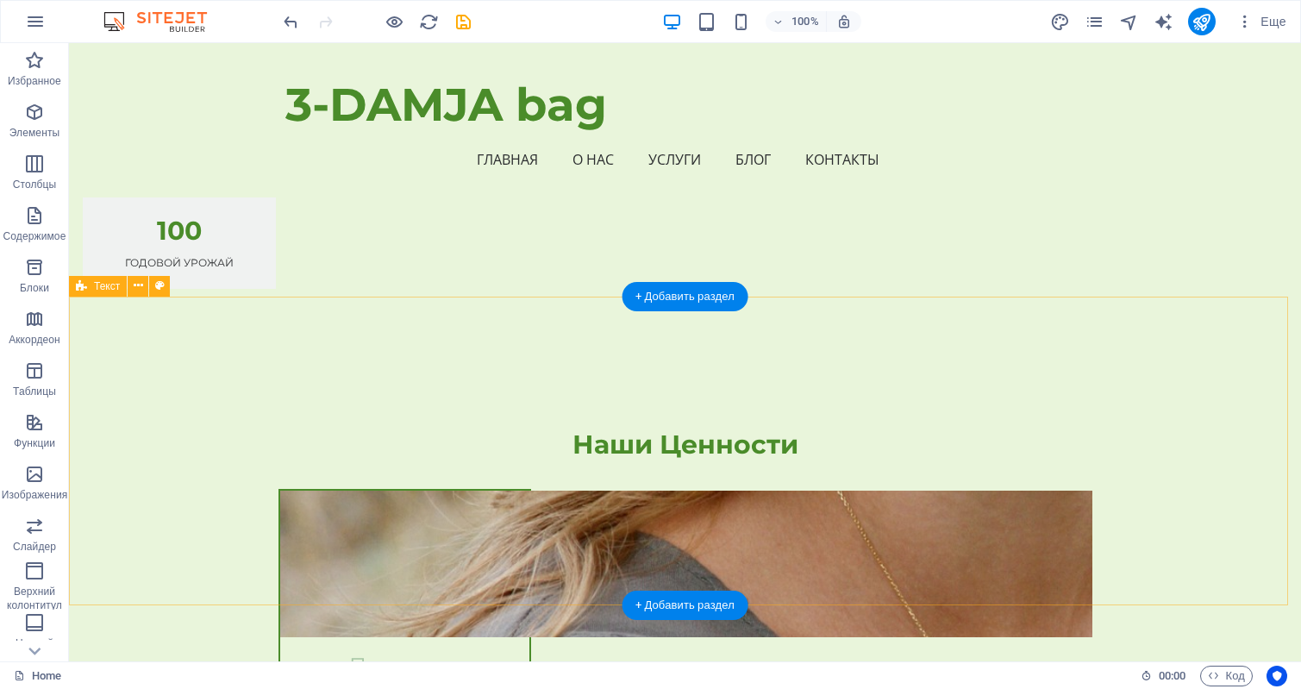
scroll to position [1744, 0]
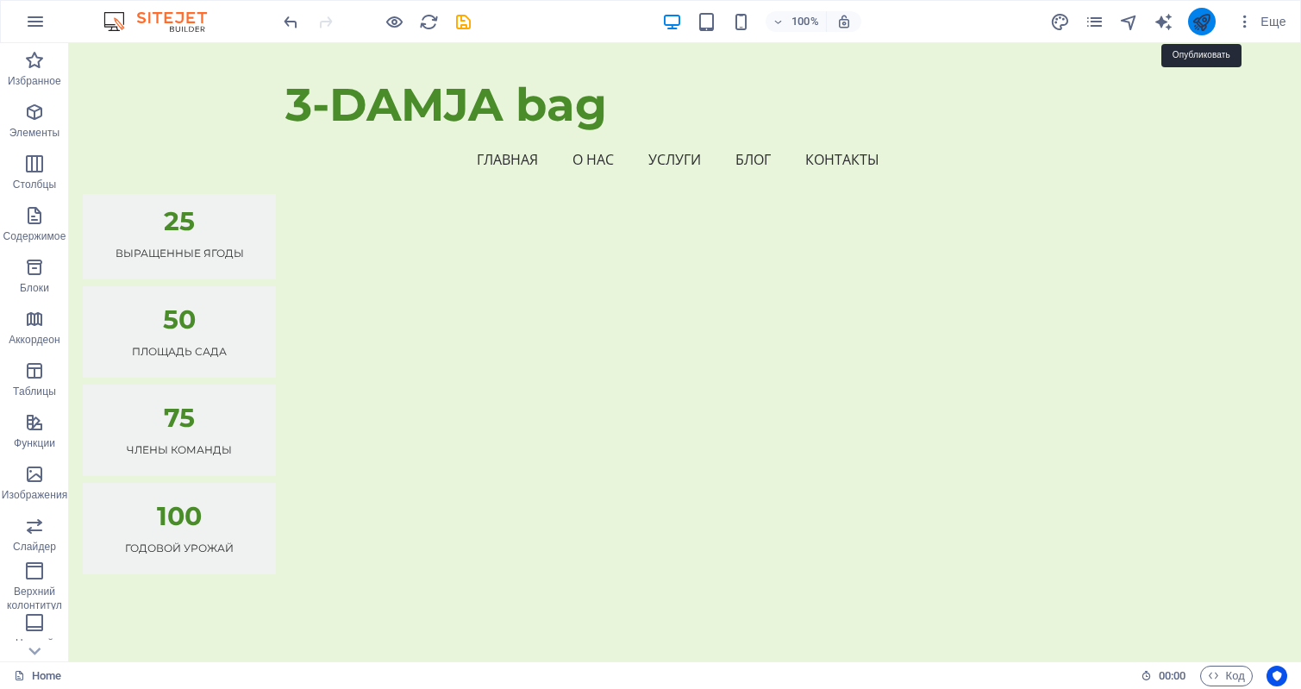
click at [1202, 24] on icon "publish" at bounding box center [1202, 22] width 20 height 20
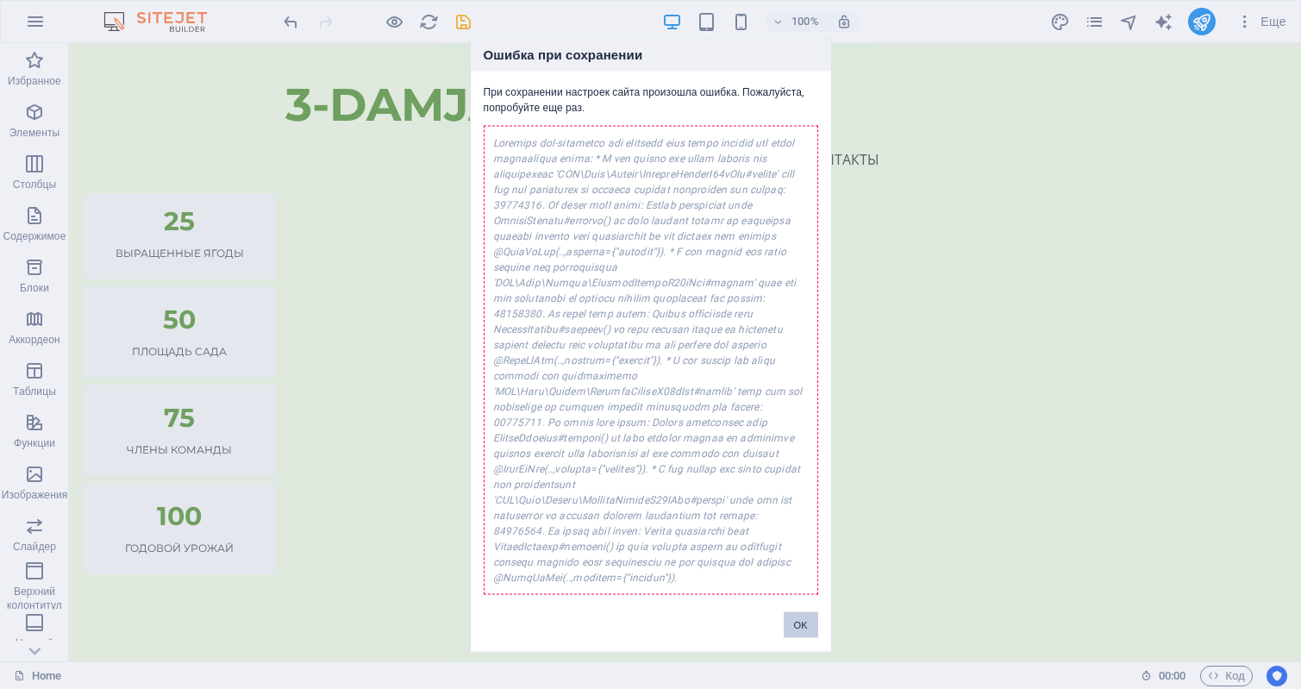
click at [798, 611] on button "OK" at bounding box center [801, 624] width 34 height 26
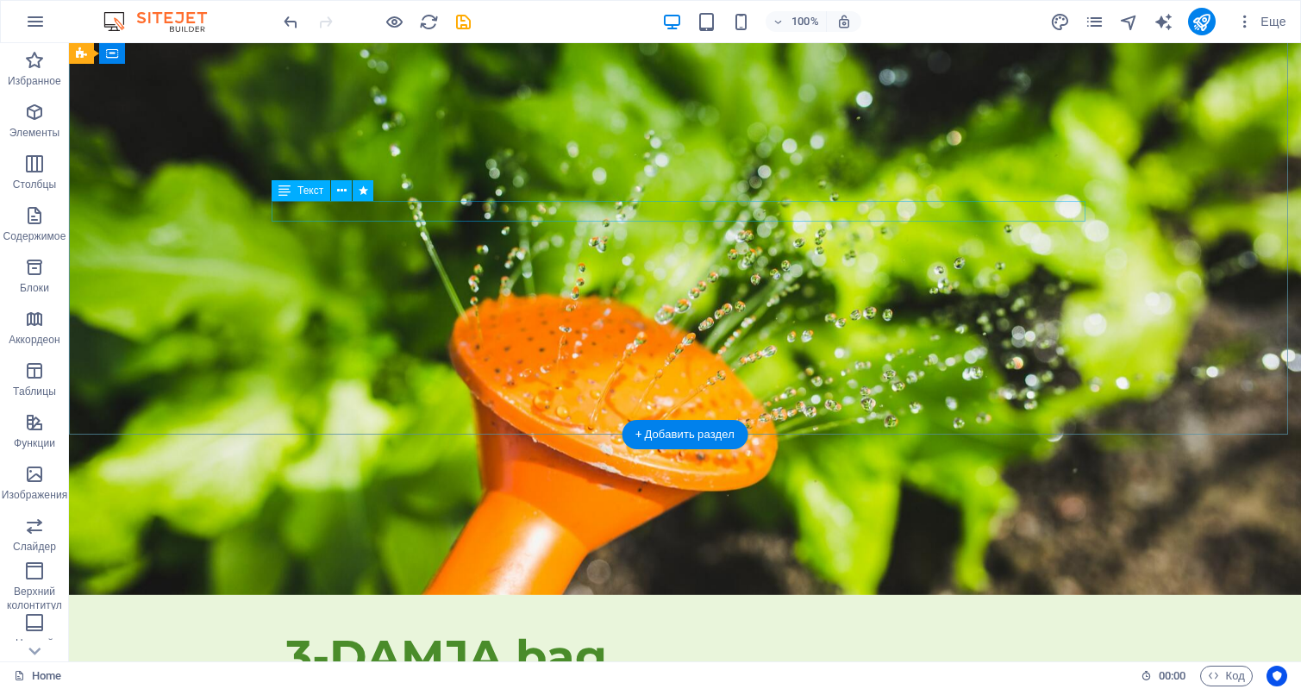
scroll to position [0, 0]
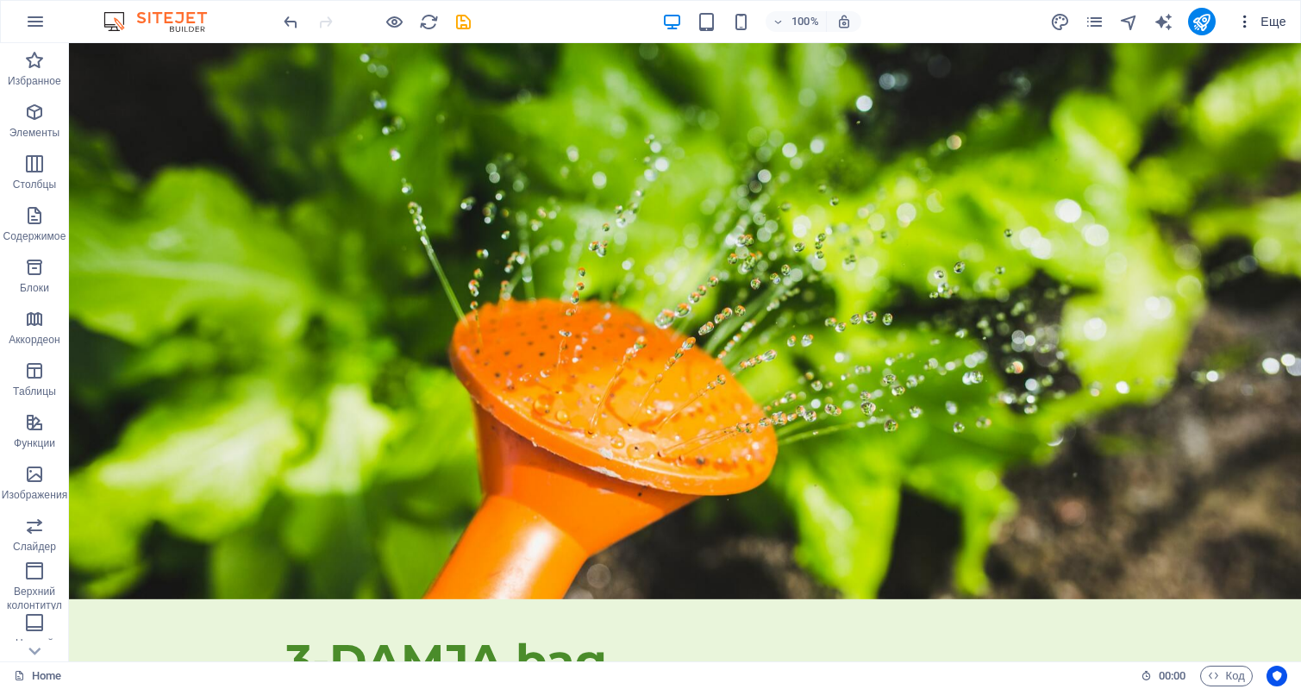
click at [1272, 25] on span "Еще" at bounding box center [1262, 21] width 50 height 17
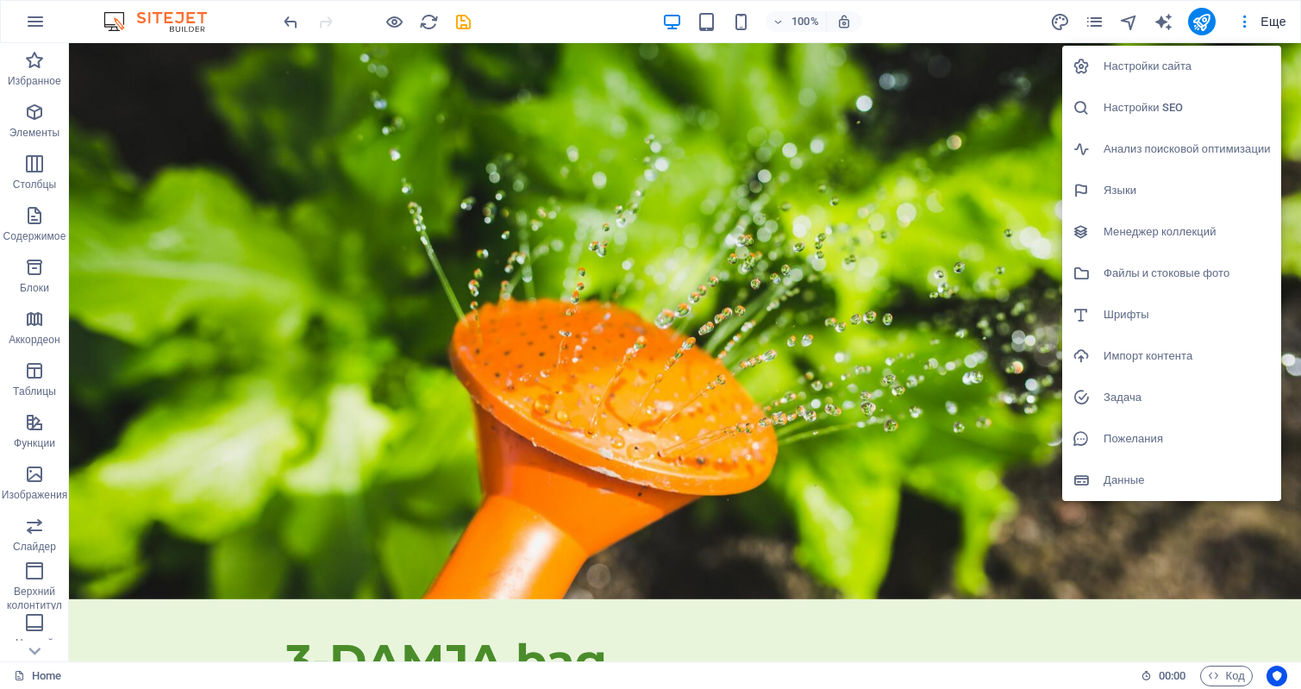
click at [205, 218] on div at bounding box center [650, 344] width 1301 height 689
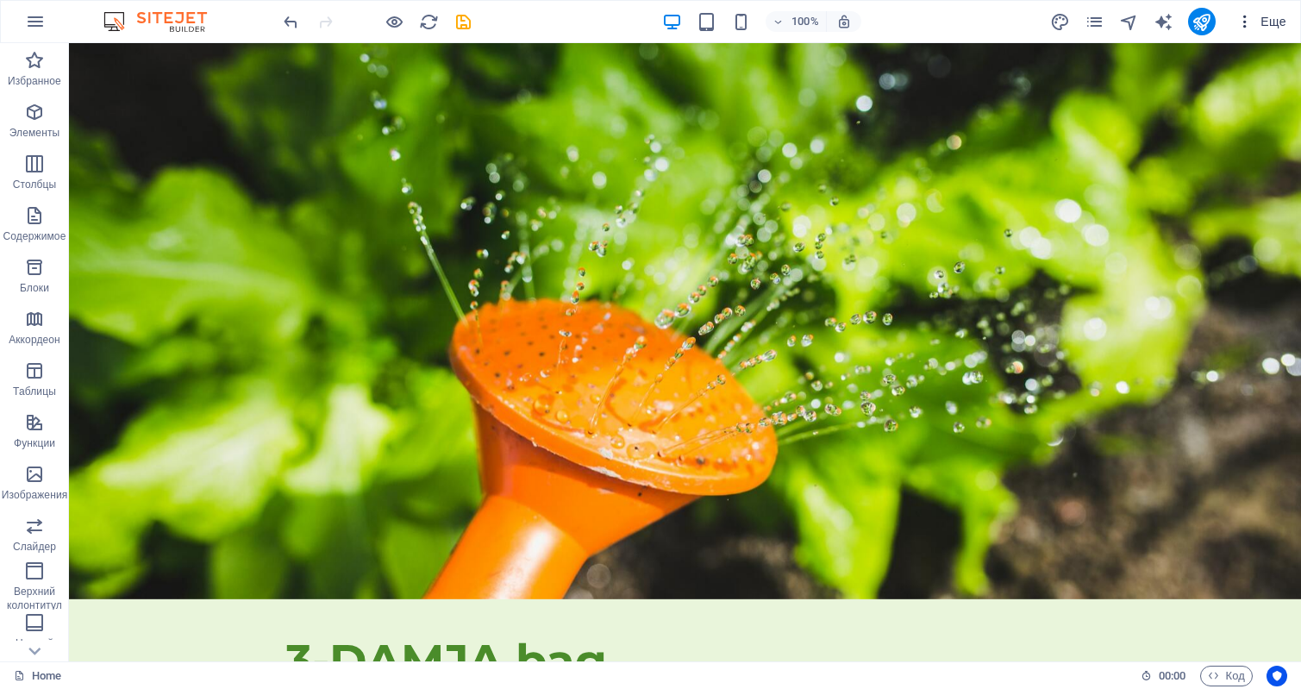
click at [1278, 22] on span "Еще" at bounding box center [1262, 21] width 50 height 17
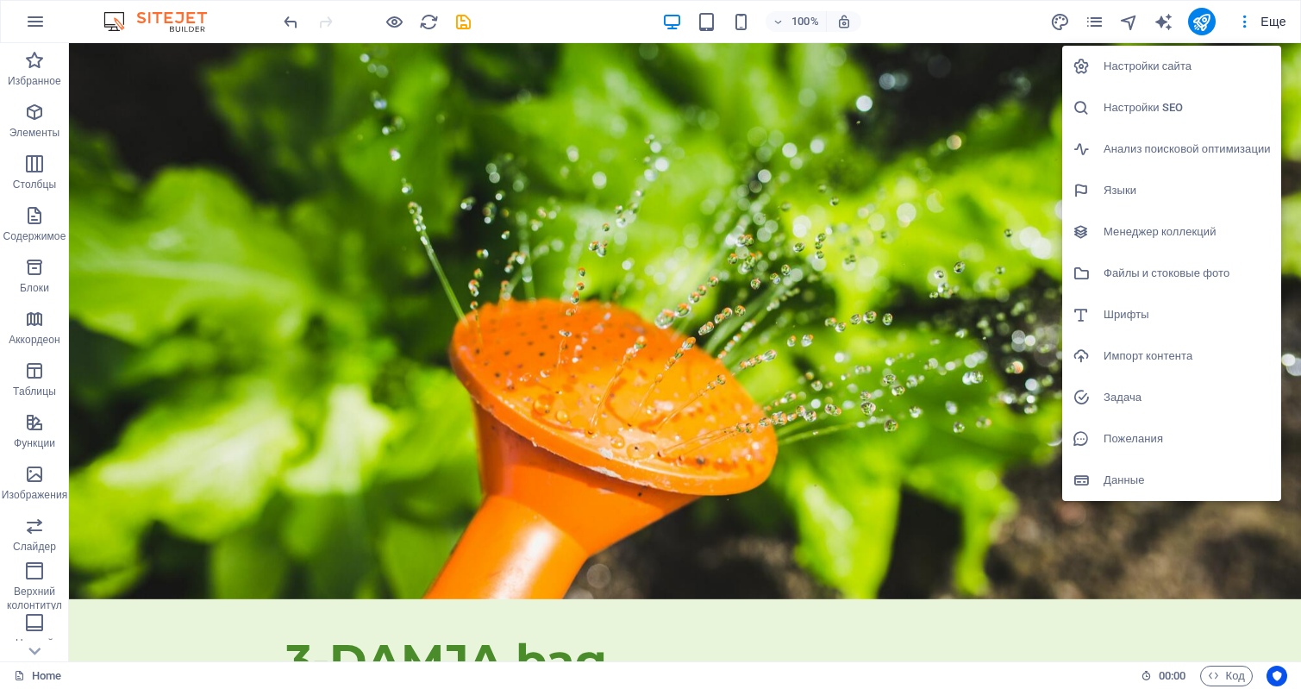
click at [1119, 188] on h6 "Языки" at bounding box center [1187, 190] width 167 height 21
select select "29"
select select "169"
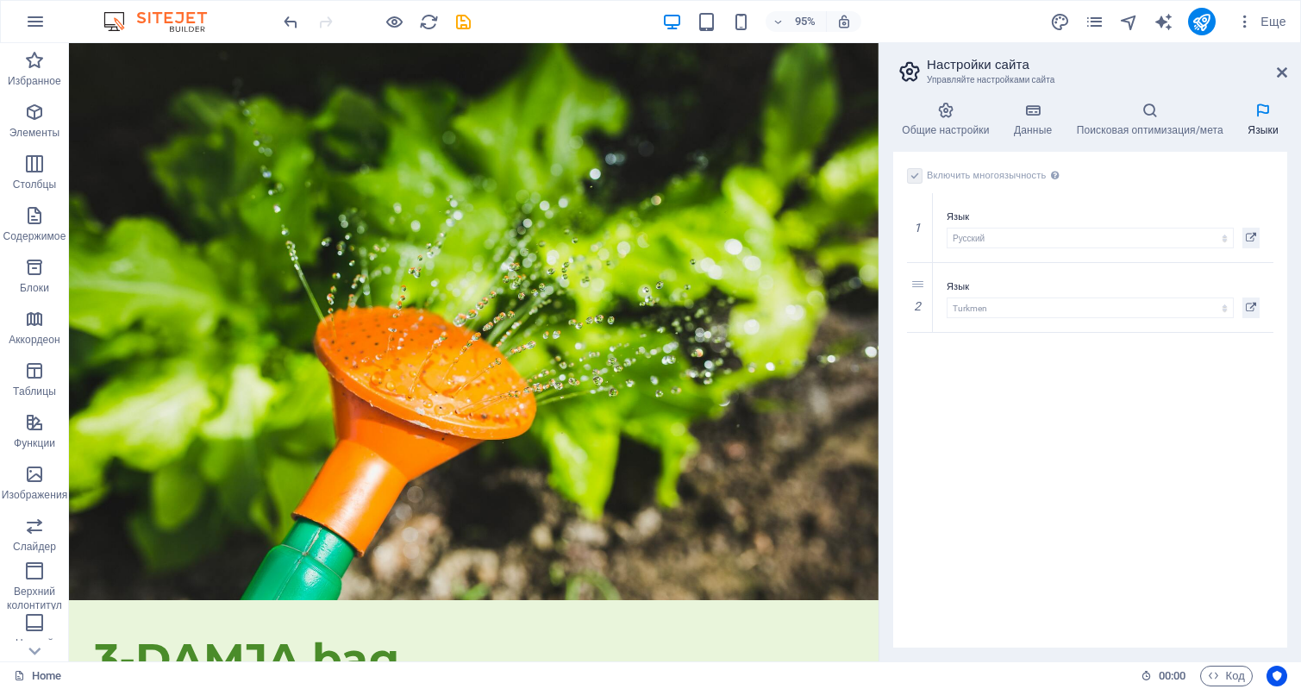
click at [1038, 448] on div "Включить многоязычность Чтобы отключить многоязычность, удалите все языки, кром…" at bounding box center [1090, 400] width 394 height 496
click at [32, 28] on icon "button" at bounding box center [35, 21] width 21 height 21
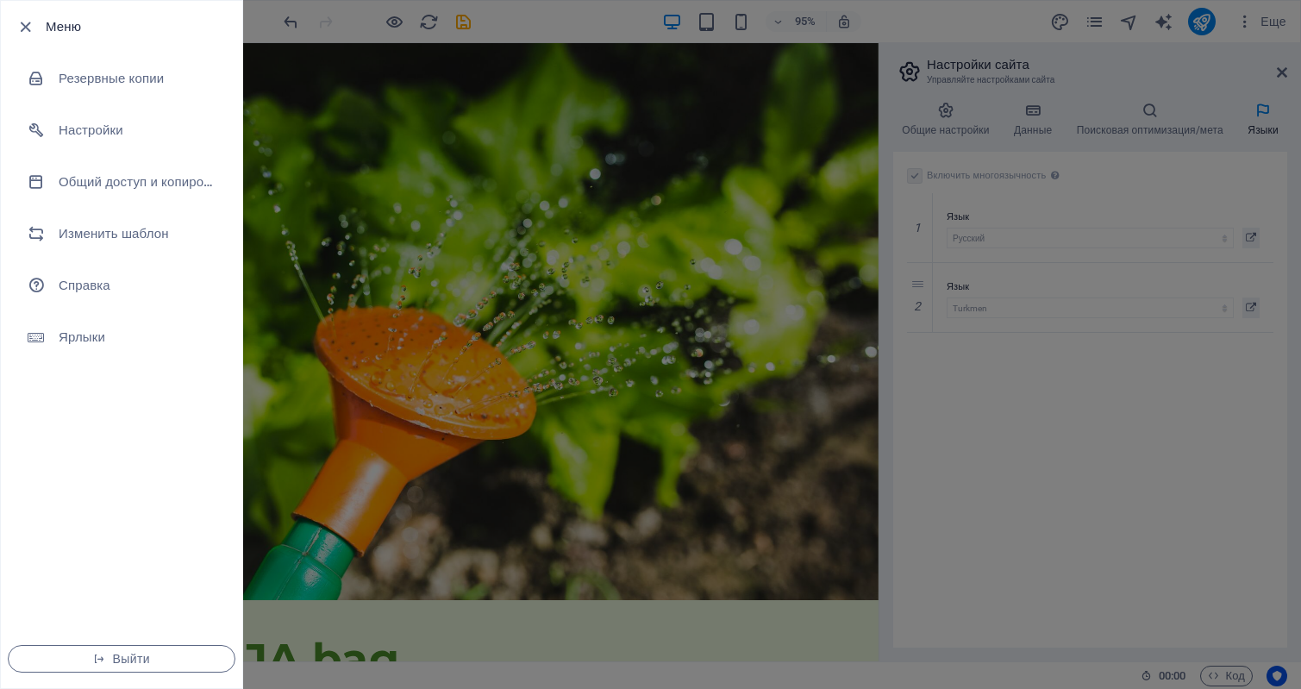
click at [1163, 482] on div at bounding box center [650, 344] width 1301 height 689
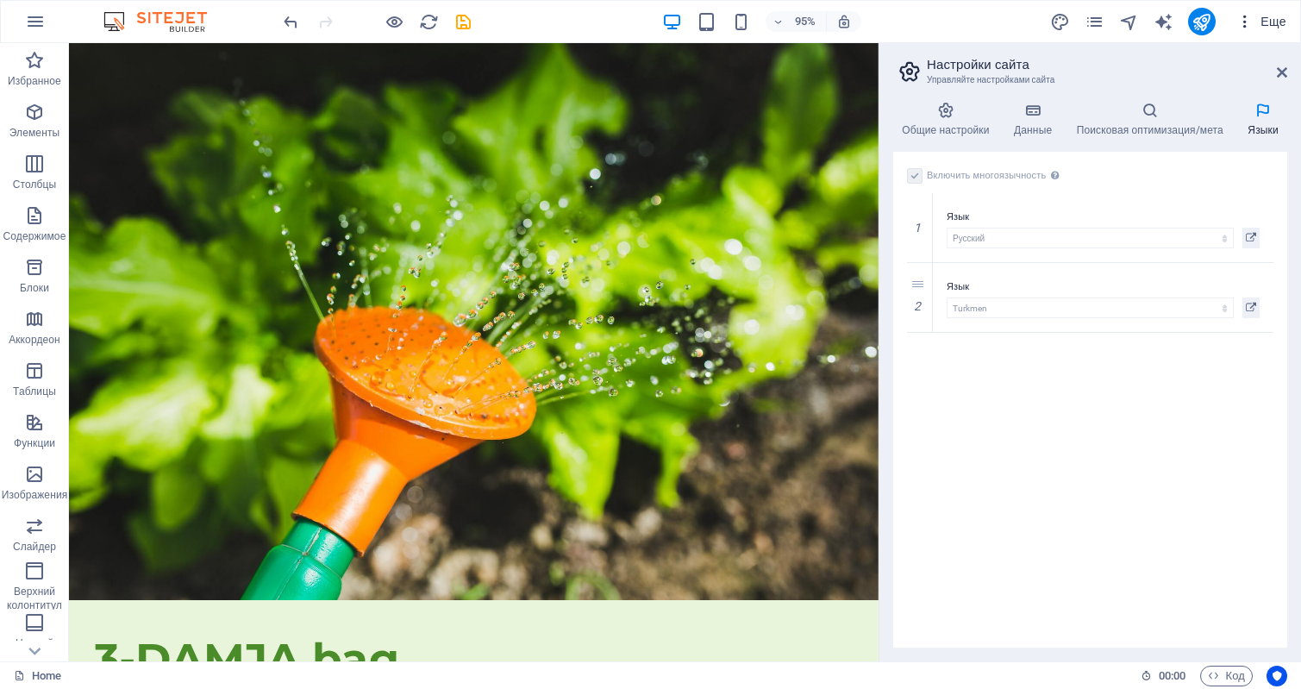
click at [1244, 18] on icon "button" at bounding box center [1245, 21] width 17 height 17
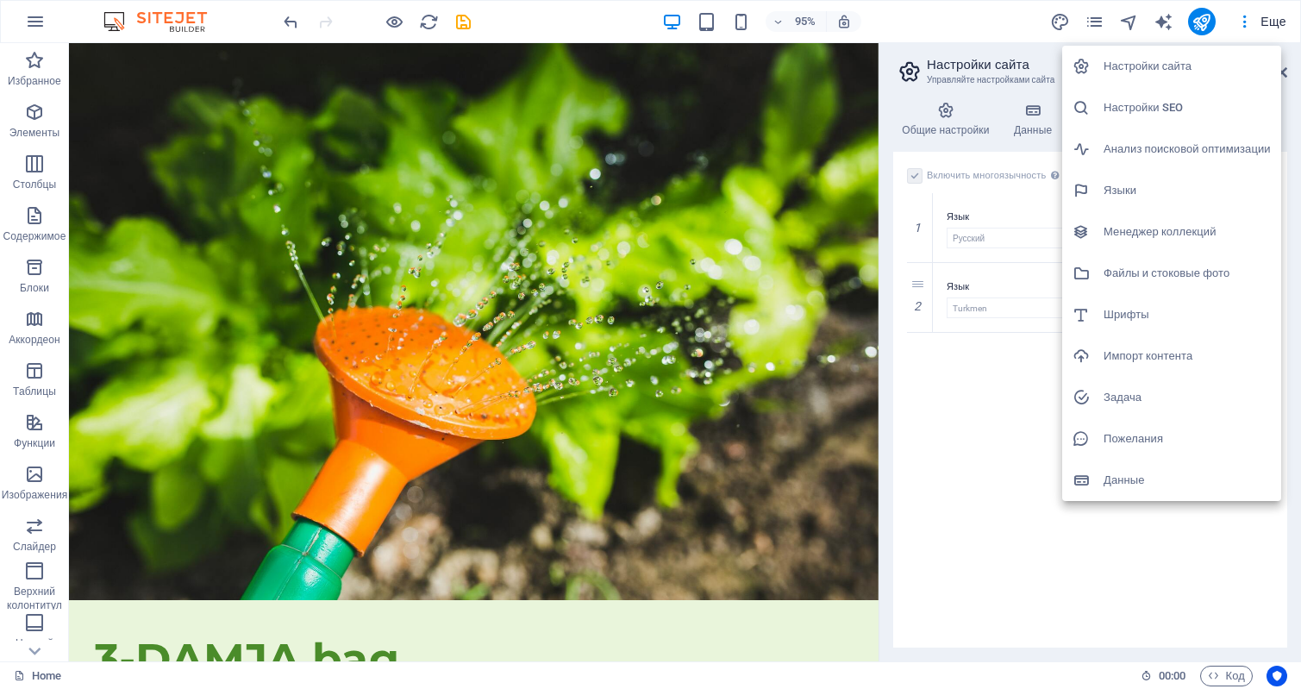
click at [1131, 103] on h6 "Настройки SEO" at bounding box center [1187, 107] width 167 height 21
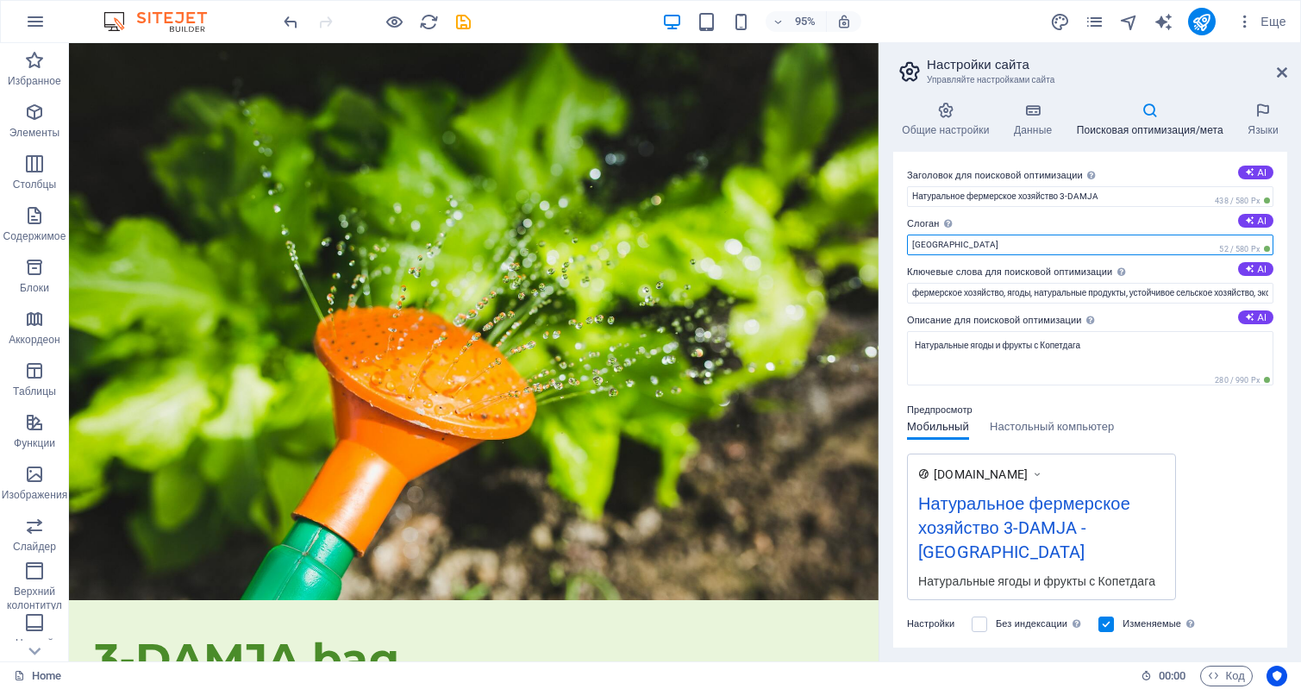
click at [1114, 241] on input "Berlin" at bounding box center [1090, 245] width 367 height 21
click at [958, 238] on input "Berlin" at bounding box center [1090, 245] width 367 height 21
drag, startPoint x: 1027, startPoint y: 281, endPoint x: 768, endPoint y: 232, distance: 263.4
paste input "наша цель - экологически чистая и здоровая продукция для клиентов"
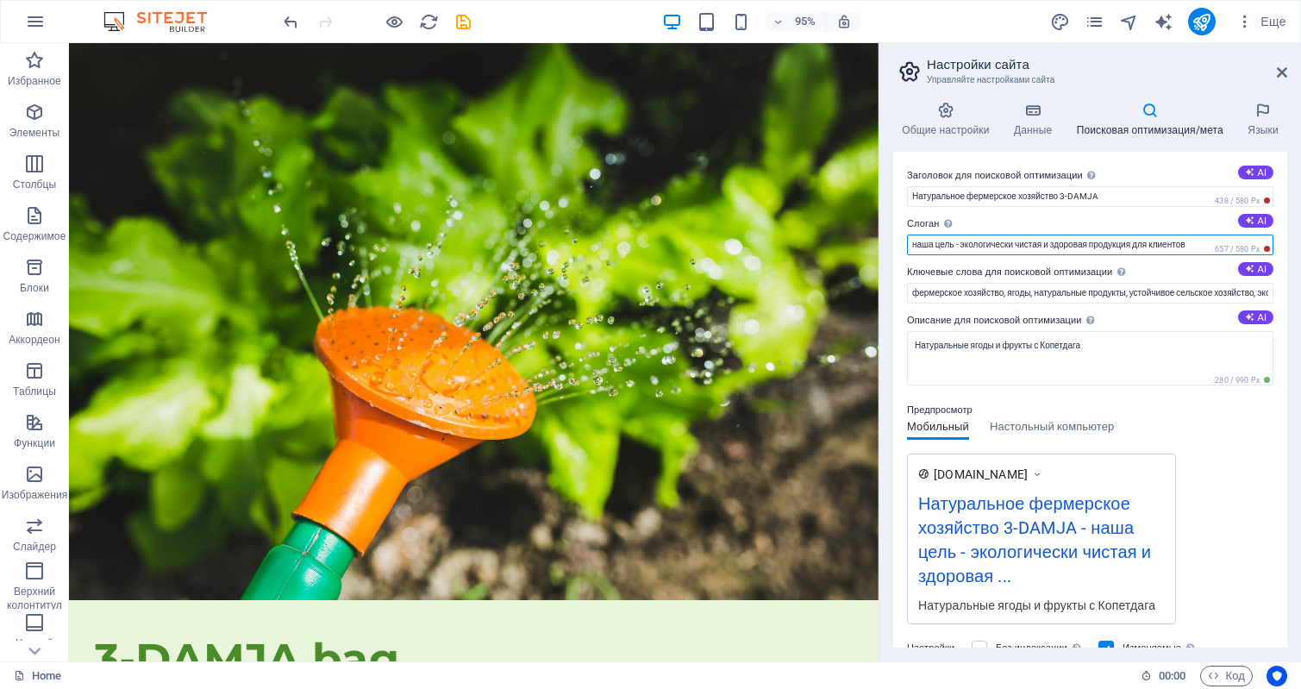
drag, startPoint x: 914, startPoint y: 241, endPoint x: 904, endPoint y: 242, distance: 10.4
click at [904, 242] on div "Заголовок для поисковой оптимизации Название вашего сайта — сделайте его таким,…" at bounding box center [1090, 400] width 394 height 496
click at [918, 246] on input "наша цель - экологически чистая и здоровая продукция для клиентов" at bounding box center [1090, 245] width 367 height 21
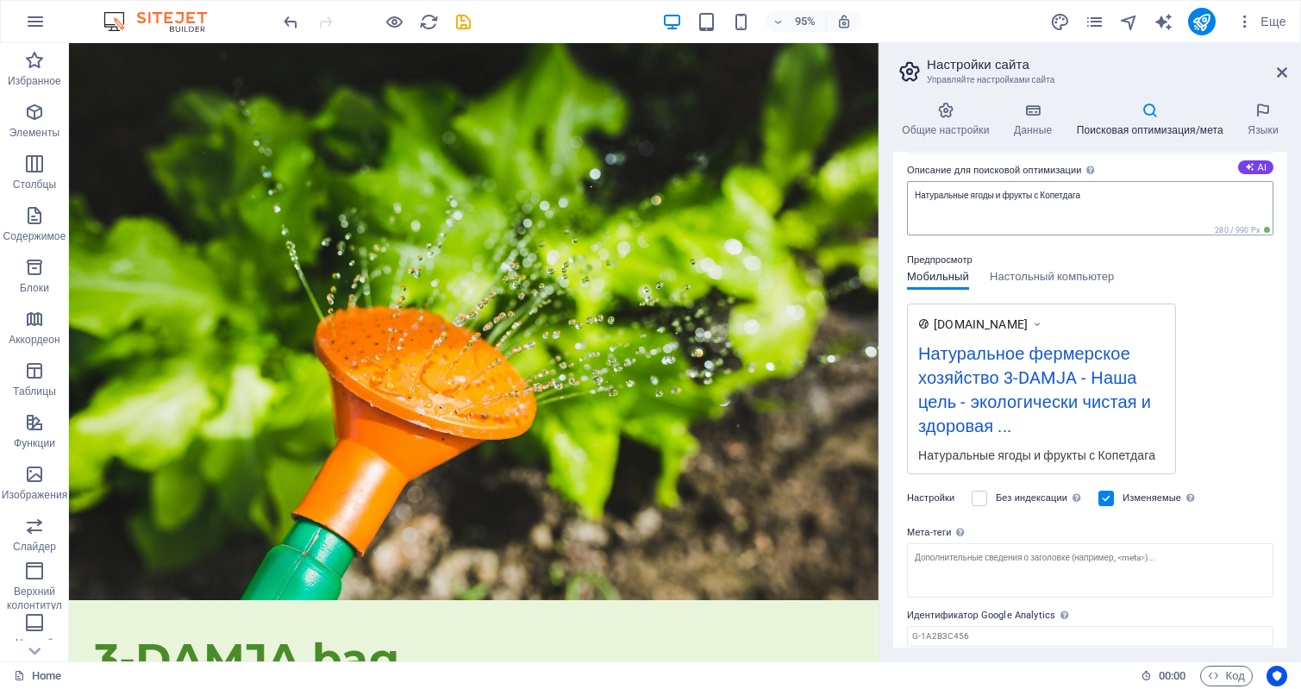
scroll to position [211, 0]
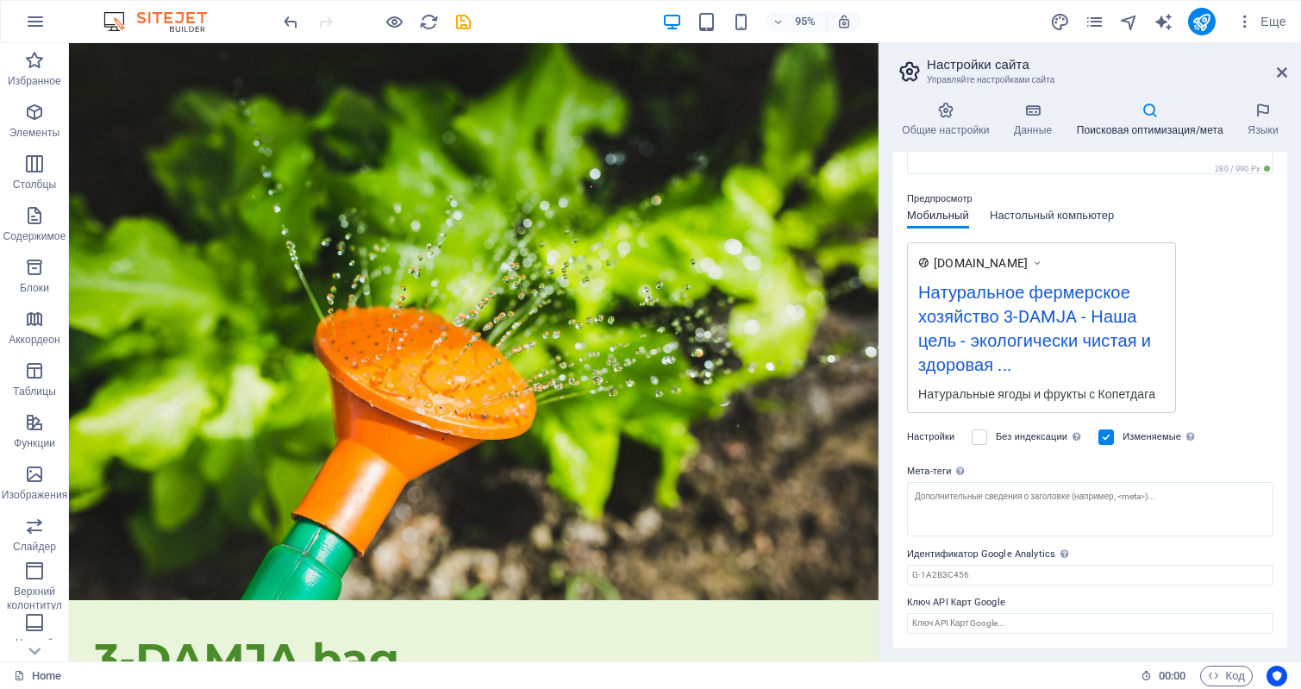
type input "Наша цель - экологически чистая и здоровая продукция для клиентов"
click at [1082, 219] on span "Настольный компьютер" at bounding box center [1052, 217] width 124 height 24
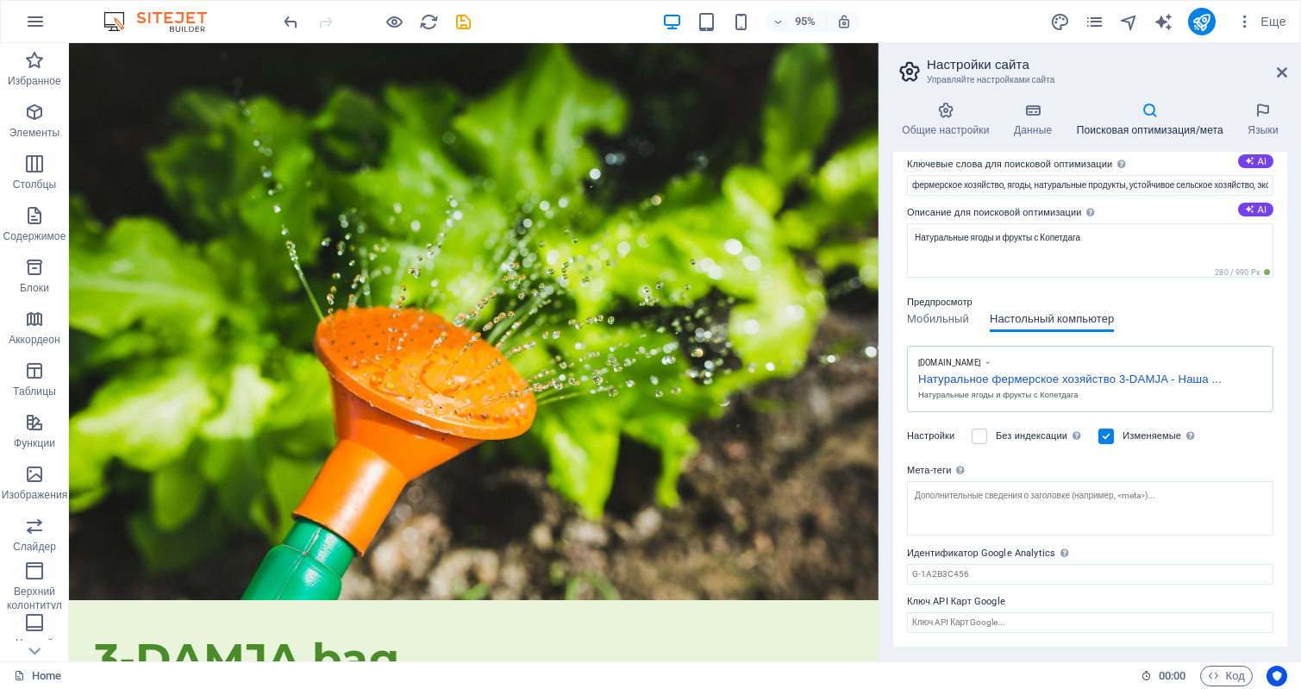
scroll to position [107, 0]
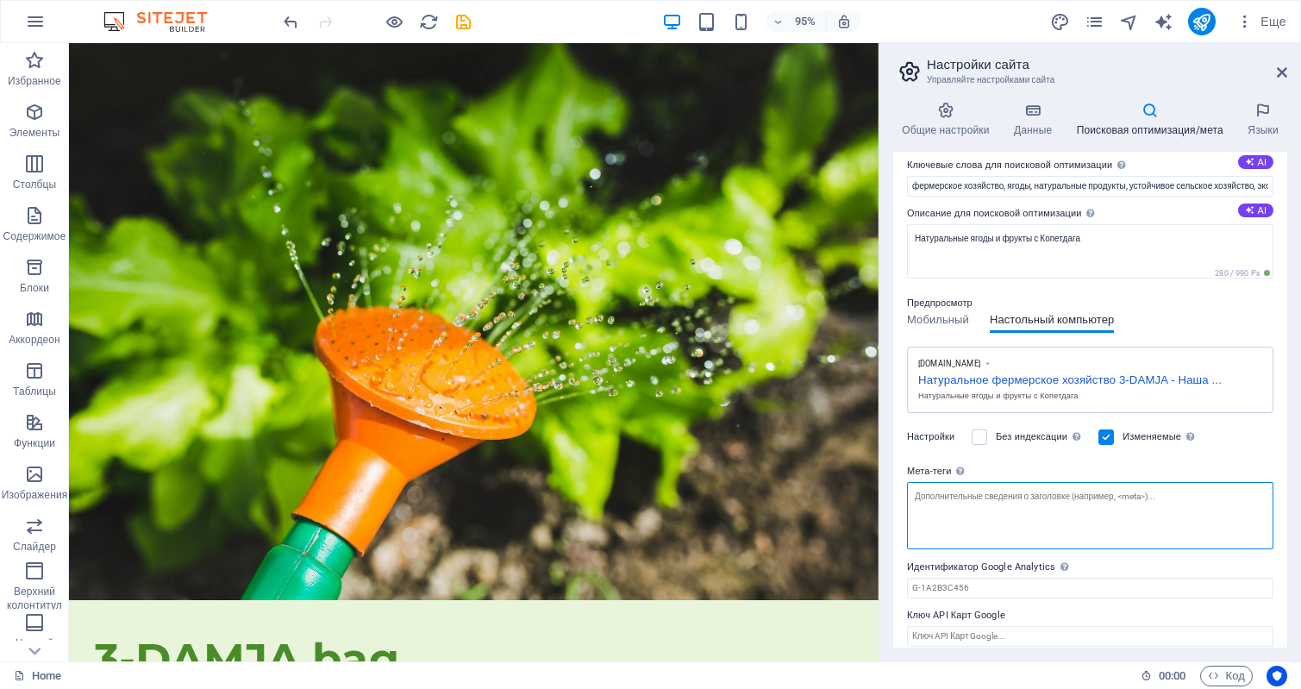
click at [1027, 498] on textarea "Мета-теги Введите здесь HTML-код, который будет размещен внутри тегов сайта. Об…" at bounding box center [1090, 515] width 367 height 67
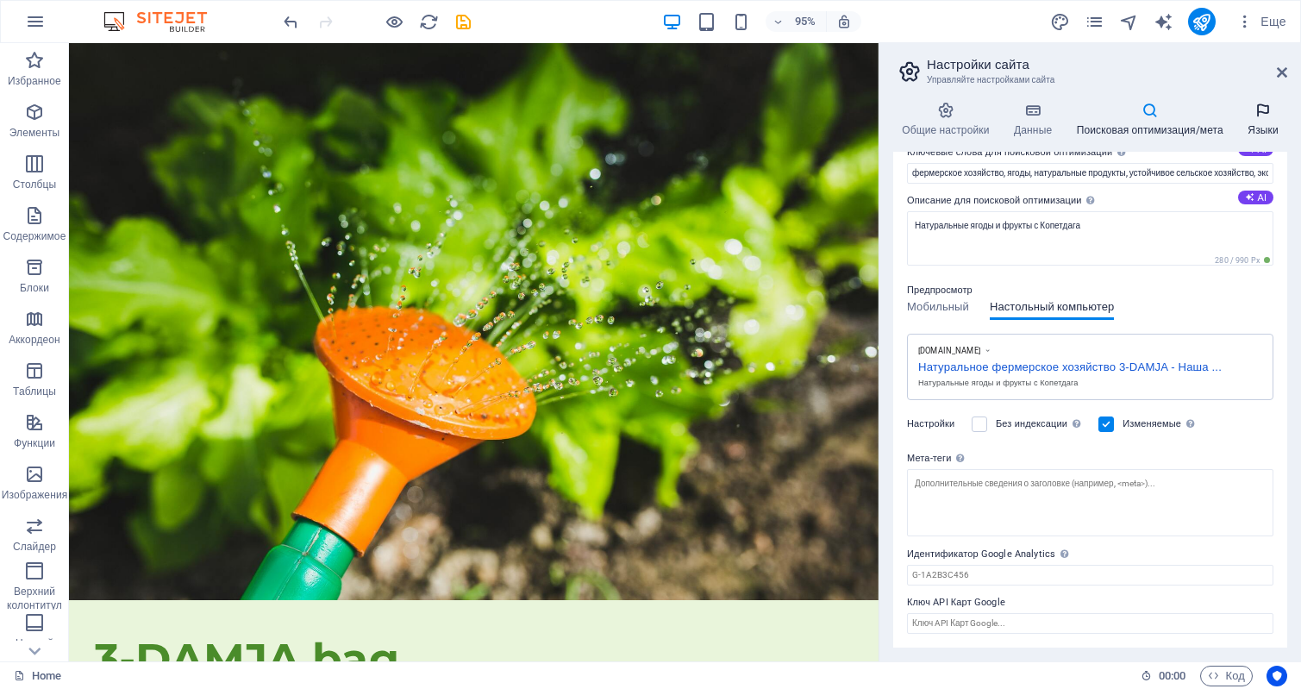
scroll to position [108, 0]
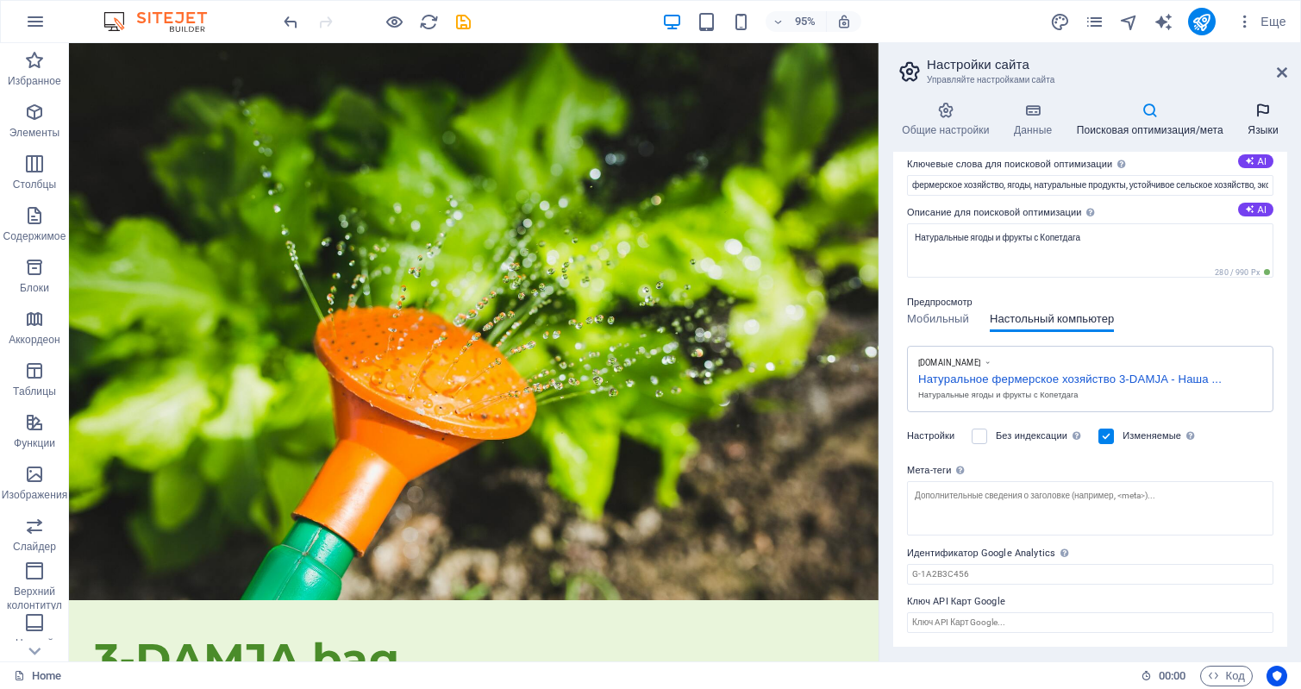
click at [1262, 113] on icon at bounding box center [1263, 110] width 48 height 17
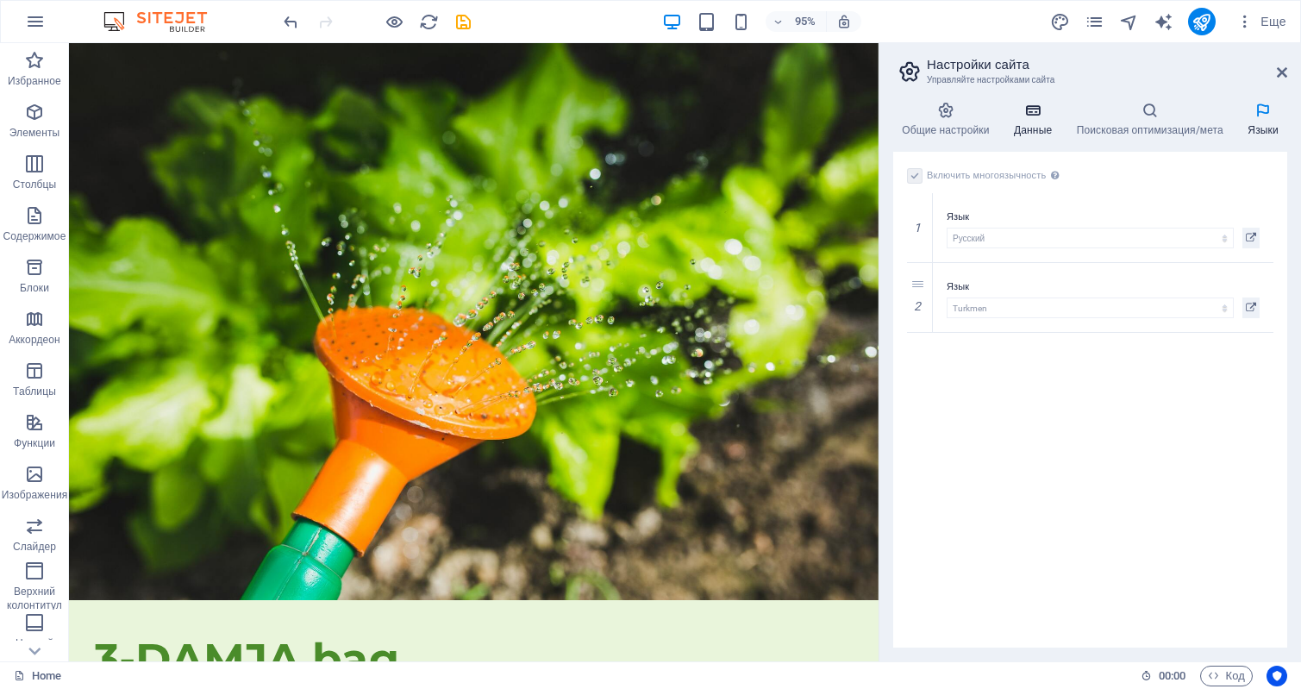
click at [1025, 120] on h4 "Данные" at bounding box center [1037, 120] width 63 height 36
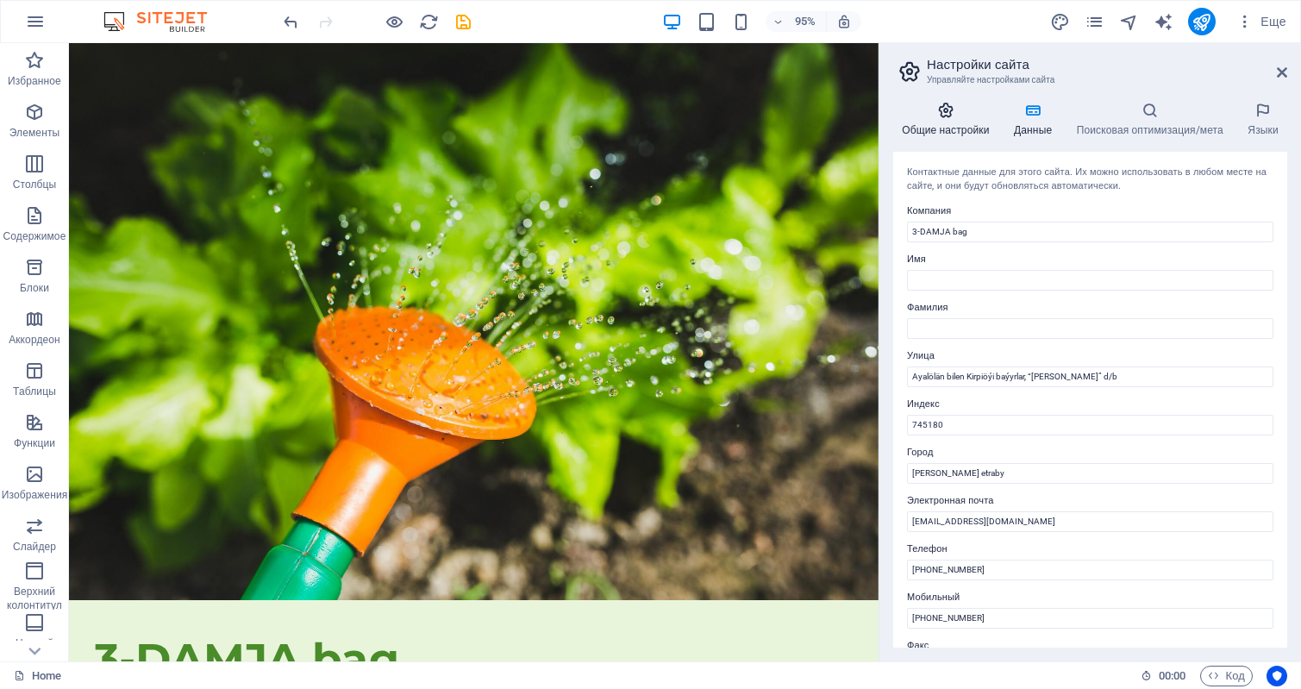
drag, startPoint x: 961, startPoint y: 134, endPoint x: 938, endPoint y: 109, distance: 33.6
click at [959, 131] on h4 "Общие настройки" at bounding box center [949, 120] width 112 height 36
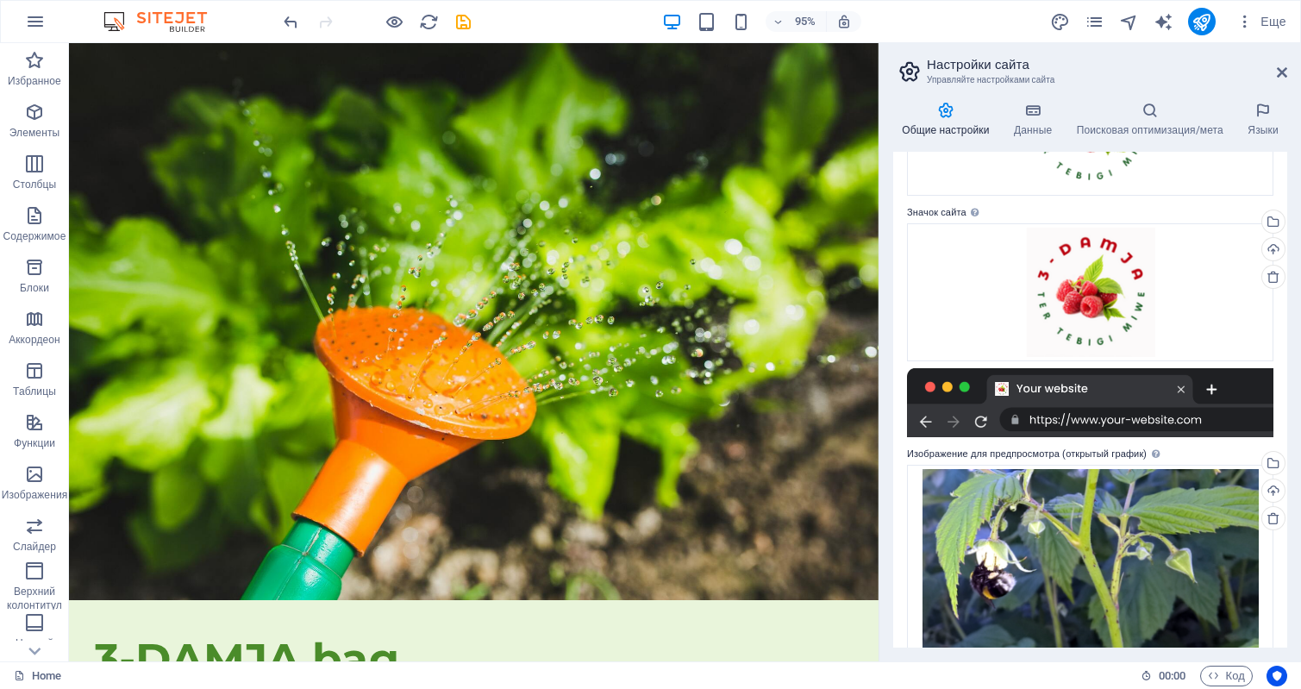
scroll to position [353, 0]
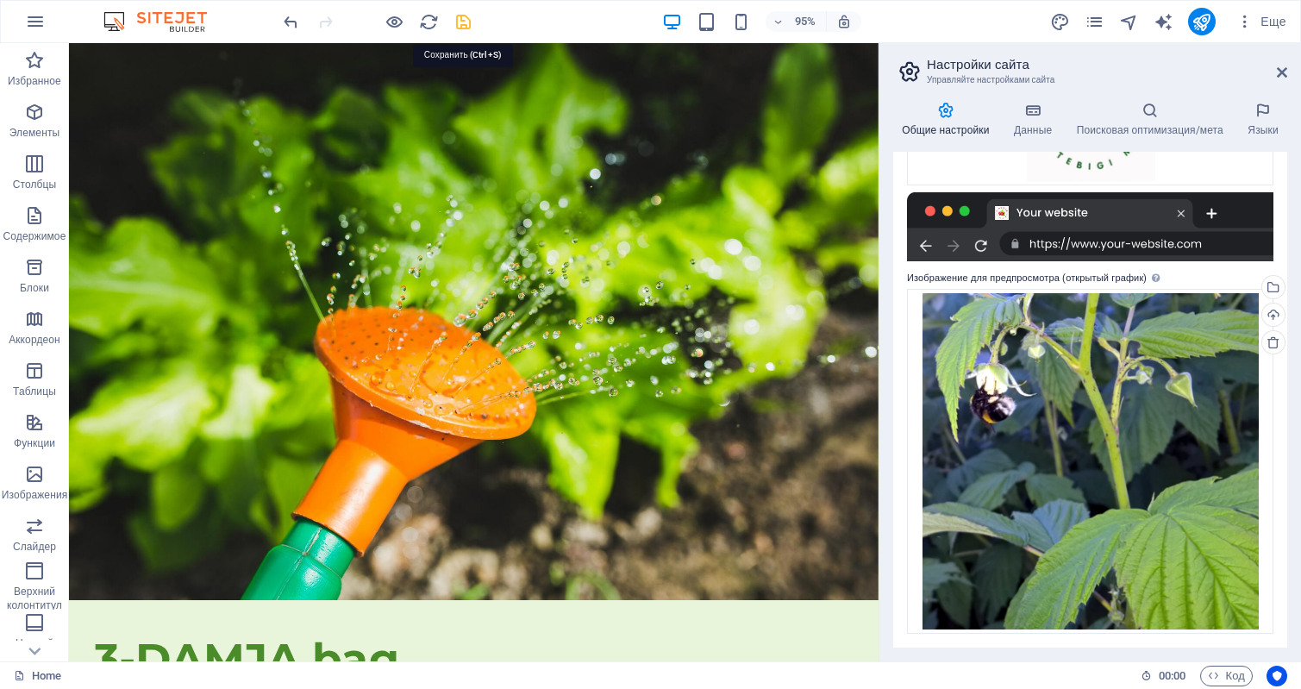
click at [465, 23] on icon "save" at bounding box center [464, 22] width 20 height 20
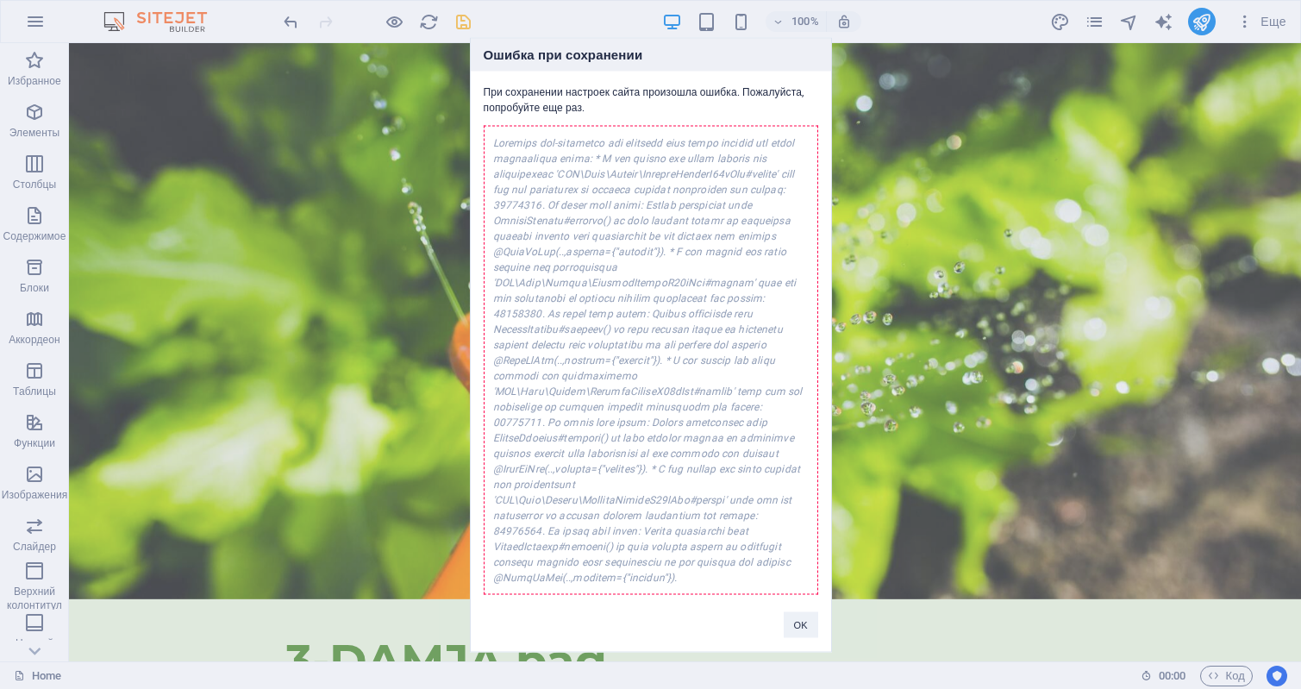
click at [645, 161] on div at bounding box center [651, 359] width 335 height 469
click at [289, 103] on div "Ошибка при сохранении При сохранении настроек сайта произошла ошибка. Пожалуйст…" at bounding box center [650, 344] width 1301 height 689
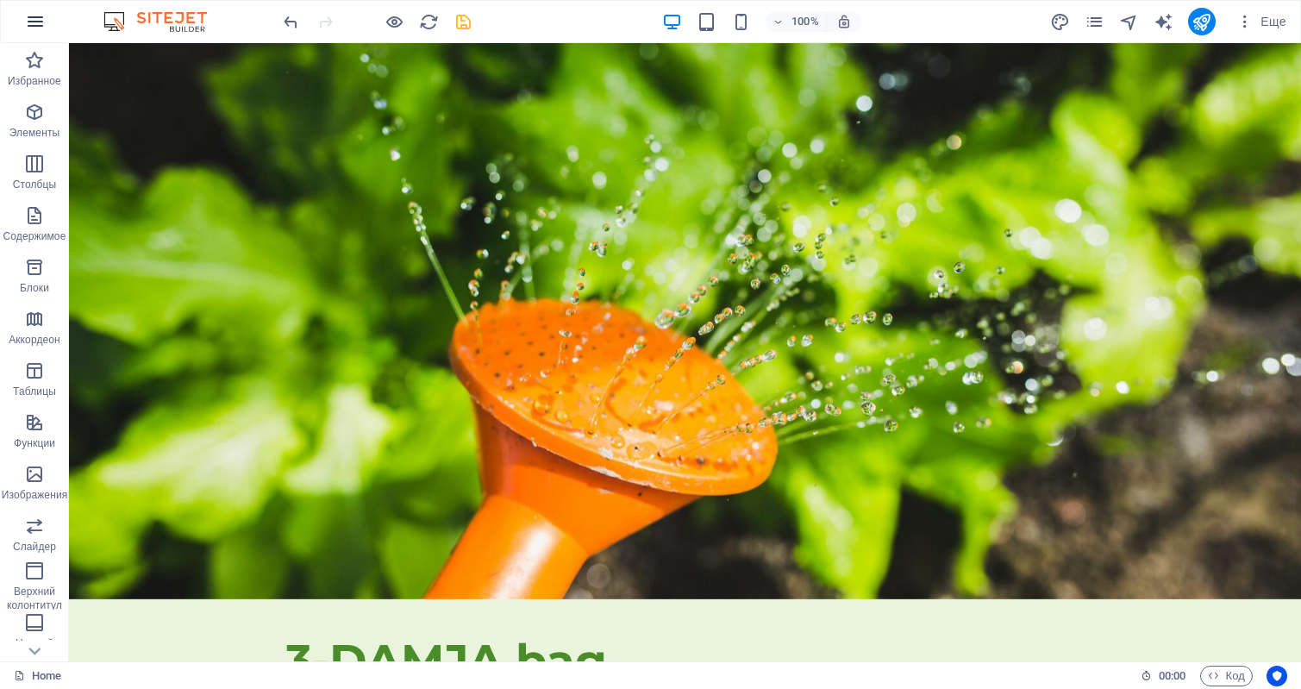
click at [35, 23] on icon "button" at bounding box center [35, 21] width 21 height 21
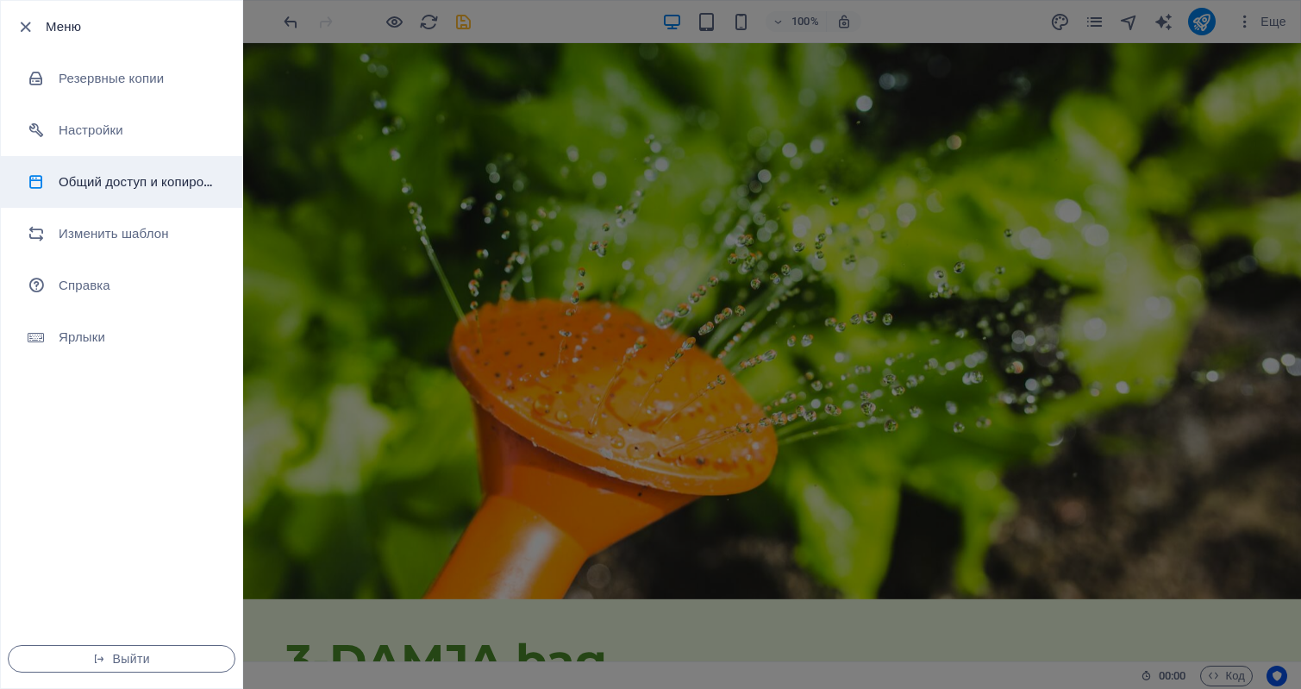
click at [146, 176] on h6 "Общий доступ и копирование сайта" at bounding box center [139, 182] width 160 height 21
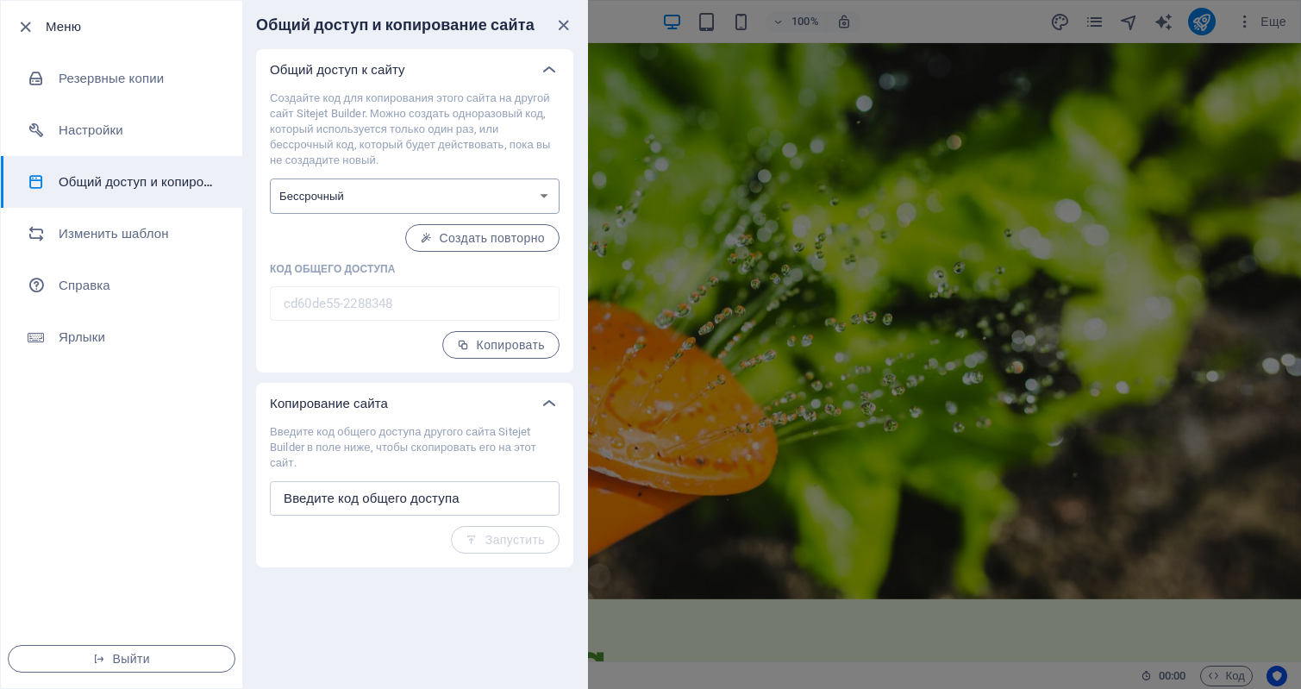
click at [544, 199] on select "Одноразовый Бессрочный" at bounding box center [415, 196] width 290 height 35
click at [490, 493] on input "text" at bounding box center [415, 498] width 290 height 34
click at [472, 237] on span "Создать повторно" at bounding box center [482, 238] width 125 height 14
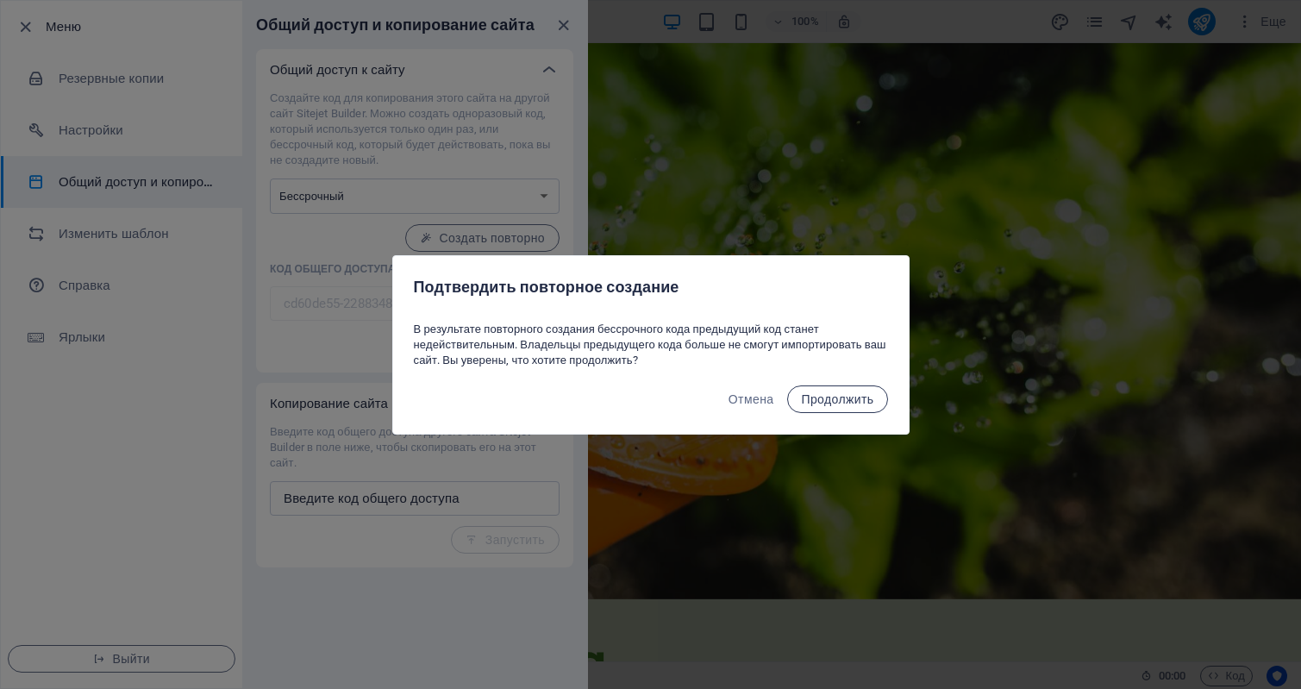
click at [849, 402] on span "Продолжить" at bounding box center [837, 399] width 72 height 14
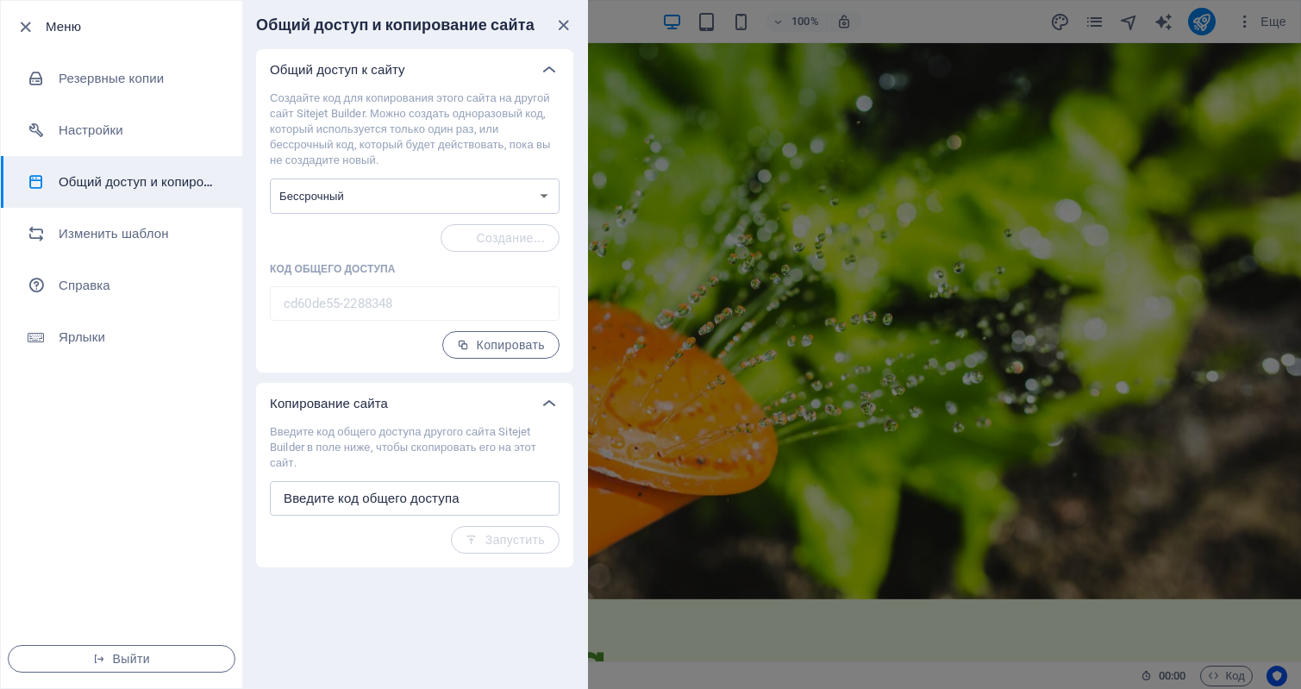
type input "adf1f892-2288348"
click at [312, 245] on div "Создайте код для копирования этого сайта на другой сайт Sitejet Builder. Можно …" at bounding box center [415, 225] width 290 height 268
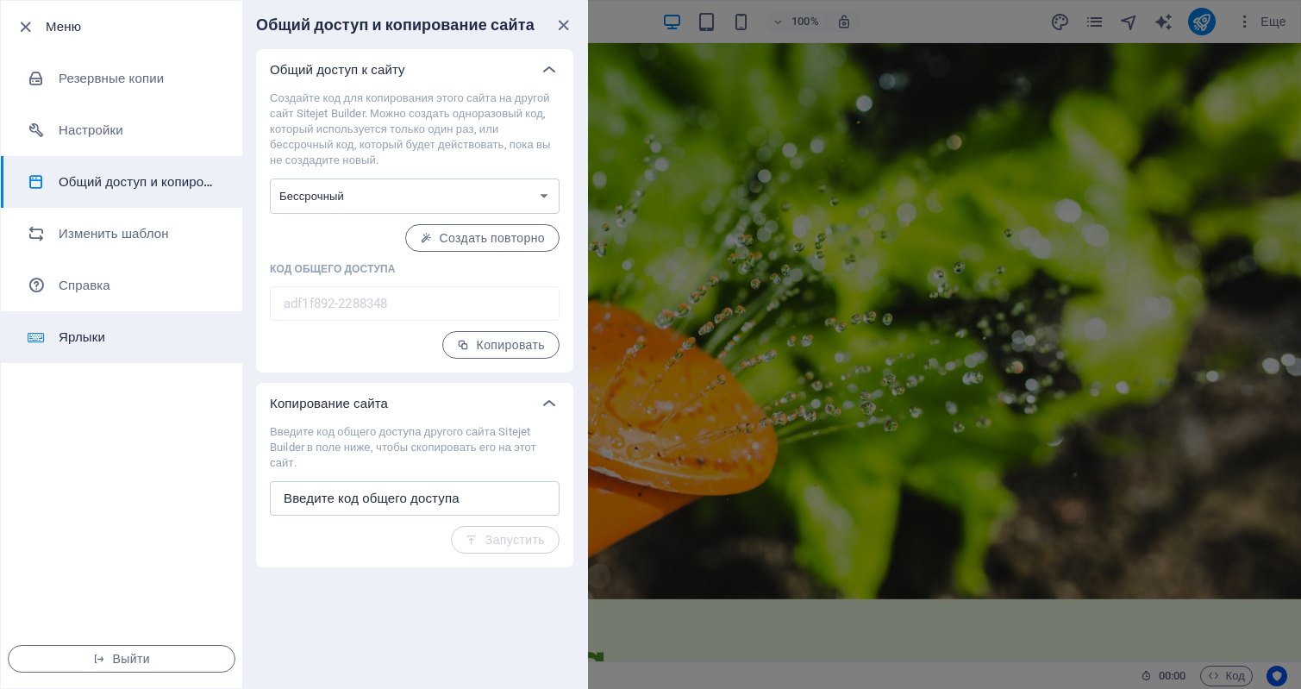
click at [228, 314] on div "Меню Резервные копии Настройки Общий доступ и копирование сайта Изменить шаблон…" at bounding box center [294, 344] width 588 height 689
click at [354, 506] on input "text" at bounding box center [415, 498] width 290 height 34
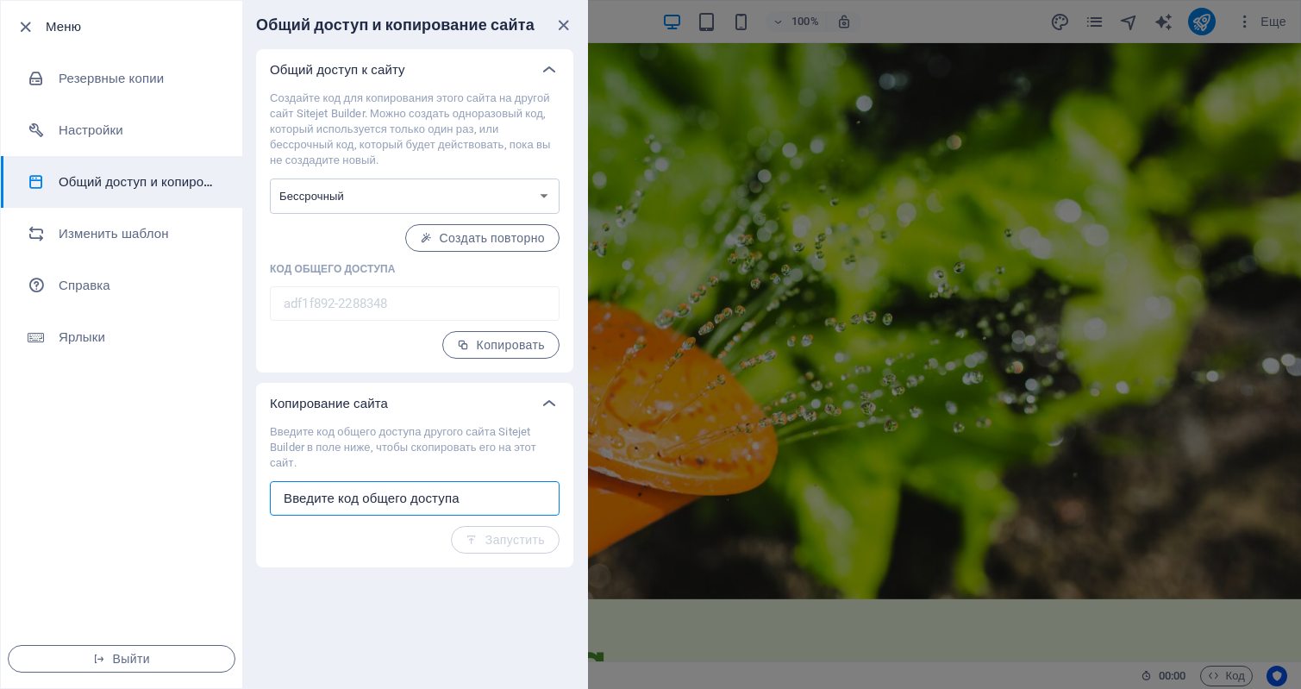
drag, startPoint x: 486, startPoint y: 497, endPoint x: 104, endPoint y: 493, distance: 381.2
click at [104, 493] on div "Меню Резервные копии Настройки Общий доступ и копирование сайта Изменить шаблон…" at bounding box center [294, 344] width 588 height 689
paste input "наша цель - экологически чистая и здоровая продукция для клиентов"
type input "наша цель - экологически чистая и здоровая продукция для клиентов"
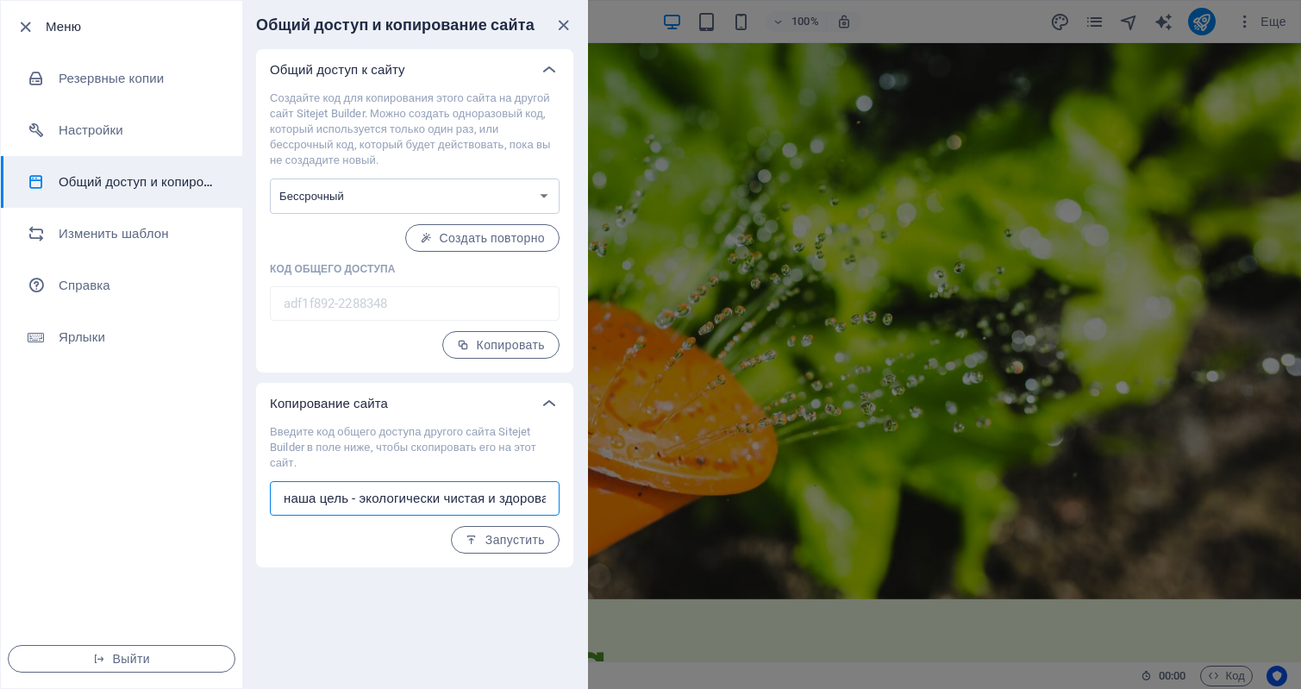
drag, startPoint x: 545, startPoint y: 497, endPoint x: -27, endPoint y: 503, distance: 571.8
click at [0, 503] on html "3-DAMJA Home Избранное Элементы Столбцы Содержимое Блоки Аккордеон Таблицы Функ…" at bounding box center [650, 344] width 1301 height 689
click at [486, 345] on span "Копировать" at bounding box center [501, 345] width 88 height 14
click at [341, 501] on input "text" at bounding box center [415, 498] width 290 height 34
click at [333, 488] on input "text" at bounding box center [415, 498] width 290 height 34
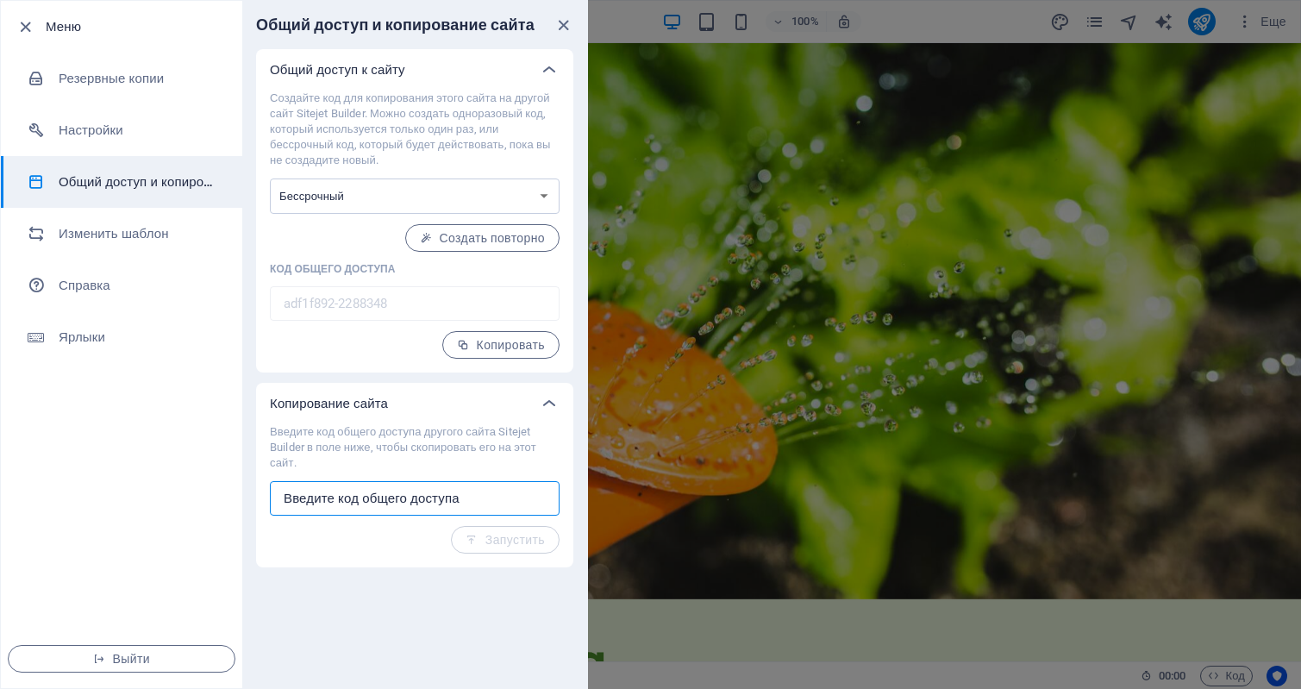
drag, startPoint x: 465, startPoint y: 499, endPoint x: 365, endPoint y: 511, distance: 100.7
click at [365, 511] on input "text" at bounding box center [415, 498] width 290 height 34
paste input "adf1f892-2288348"
type input "adf1f892-2288348"
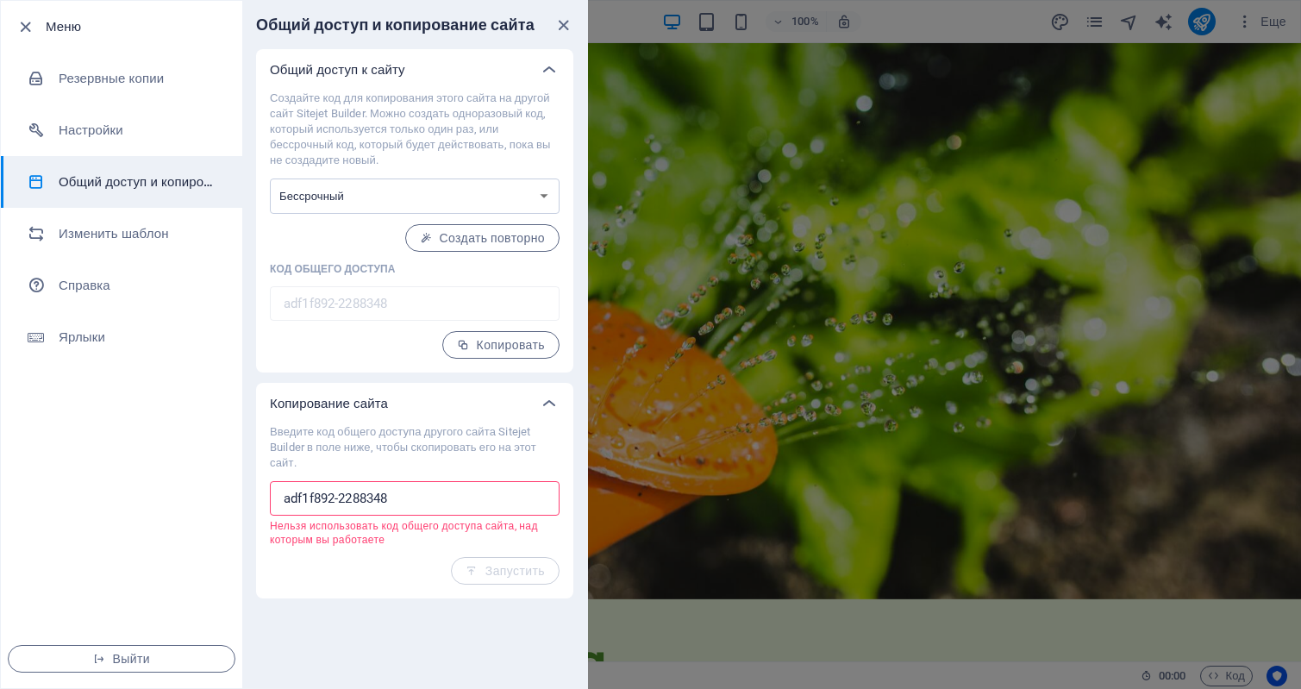
drag, startPoint x: 457, startPoint y: 495, endPoint x: 260, endPoint y: 496, distance: 196.6
click at [260, 496] on div "Введите код общего доступа другого сайта Sitejet Builder в поле ниже, чтобы ско…" at bounding box center [414, 511] width 317 height 174
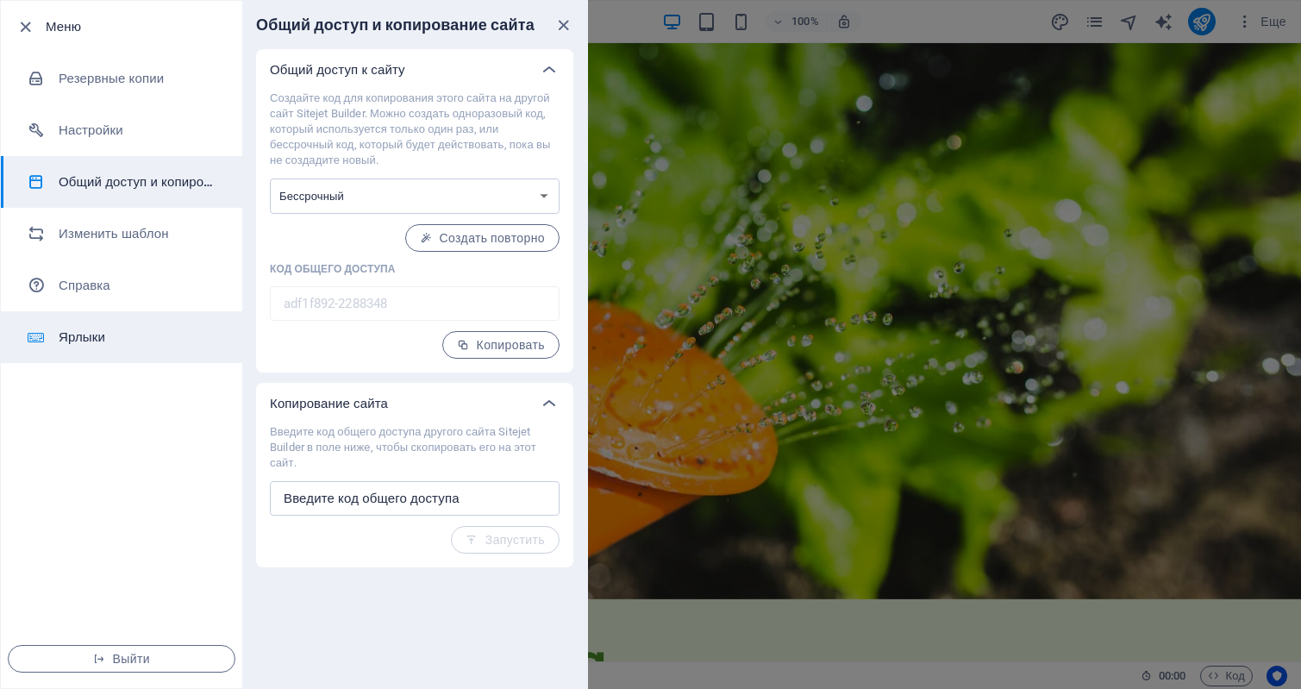
click at [95, 328] on h6 "Ярлыки" at bounding box center [139, 337] width 160 height 21
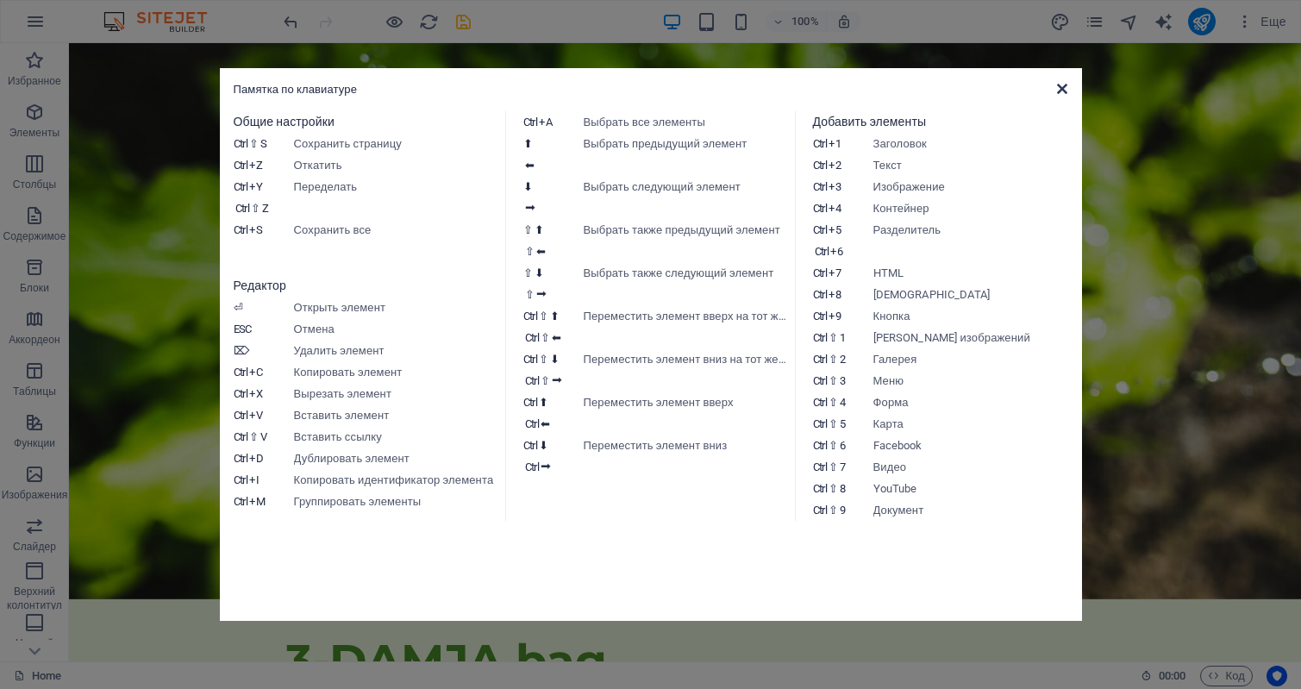
click at [1061, 88] on icon at bounding box center [1062, 89] width 10 height 14
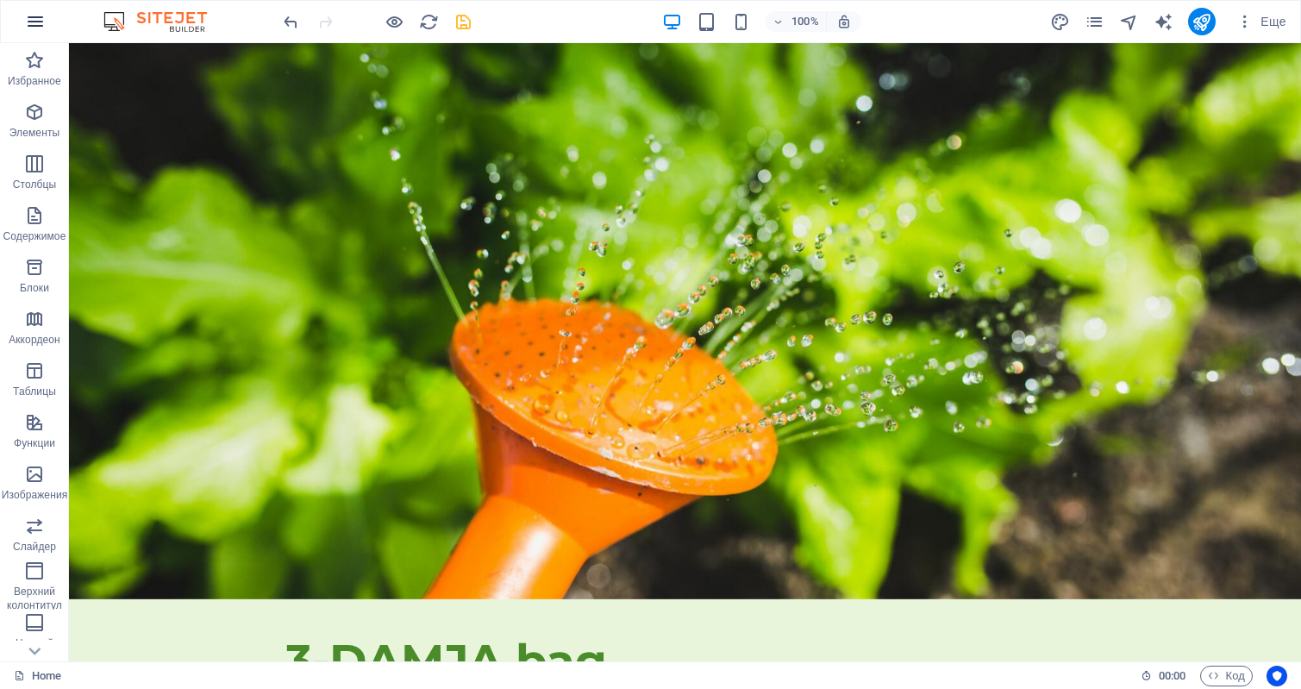
click at [28, 23] on icon "button" at bounding box center [35, 21] width 21 height 21
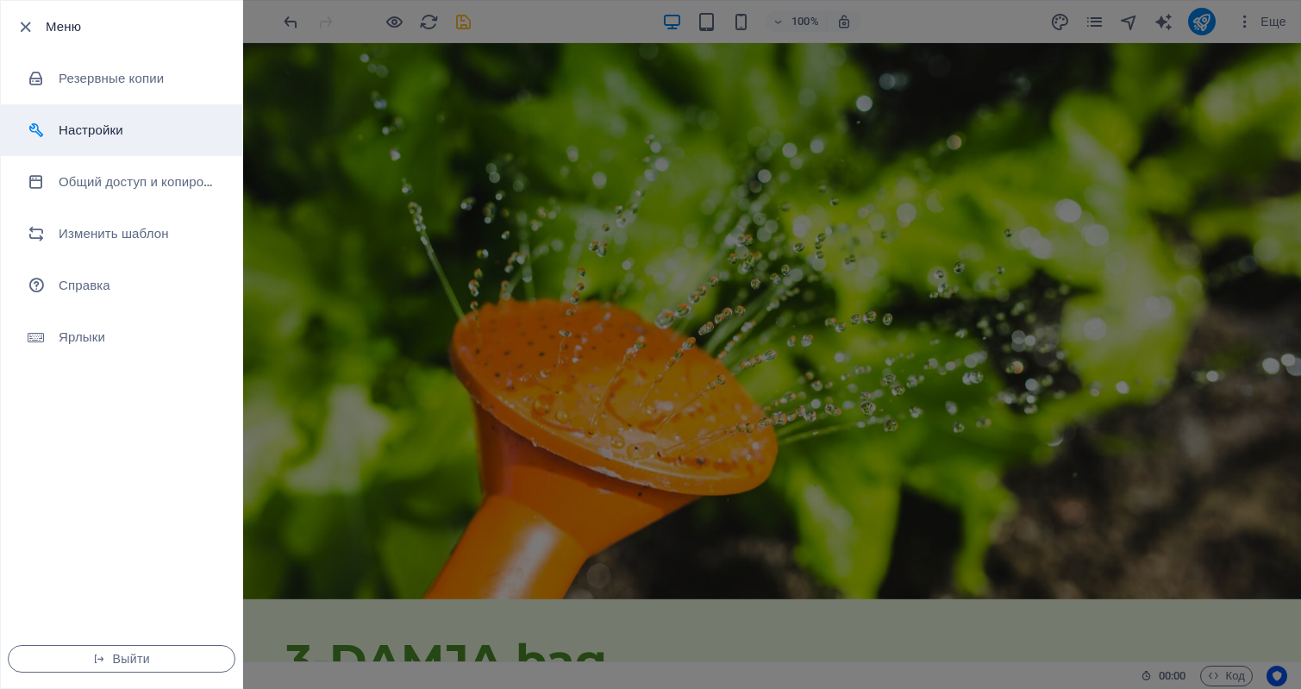
click at [101, 135] on h6 "Настройки" at bounding box center [139, 130] width 160 height 21
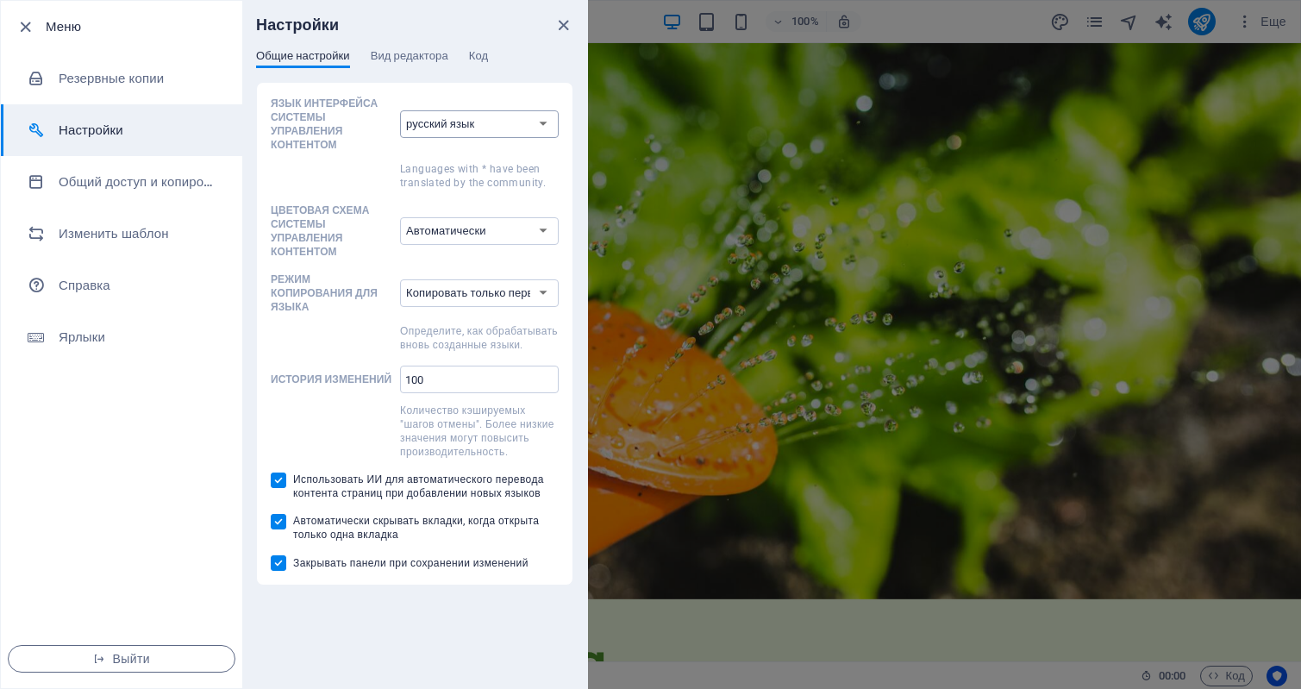
click at [543, 119] on select "По умолчанию Deutsch English Español Suomi* Français Magyar Italiano Nederlands…" at bounding box center [479, 124] width 159 height 28
select select "en"
click at [400, 110] on select "По умолчанию Deutsch English Español Suomi* Français Magyar Italiano Nederlands…" at bounding box center [479, 124] width 159 height 28
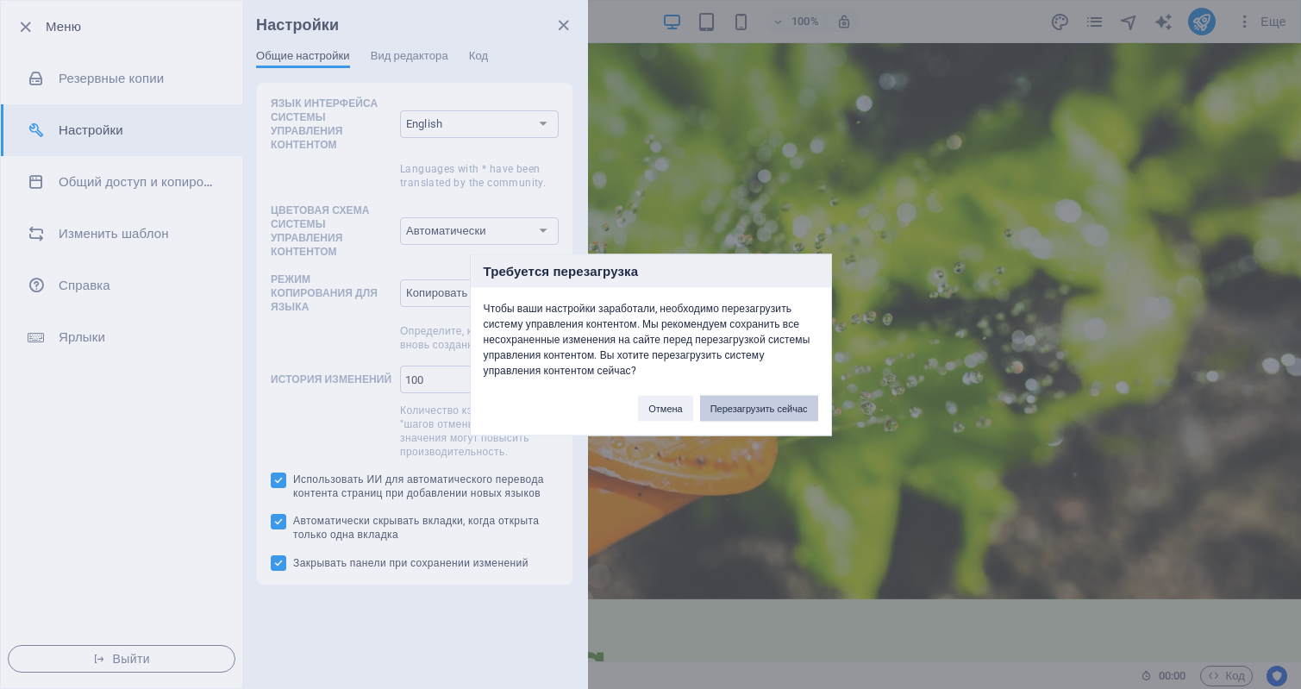
click at [791, 410] on button "Перезагрузить сейчас" at bounding box center [759, 408] width 118 height 26
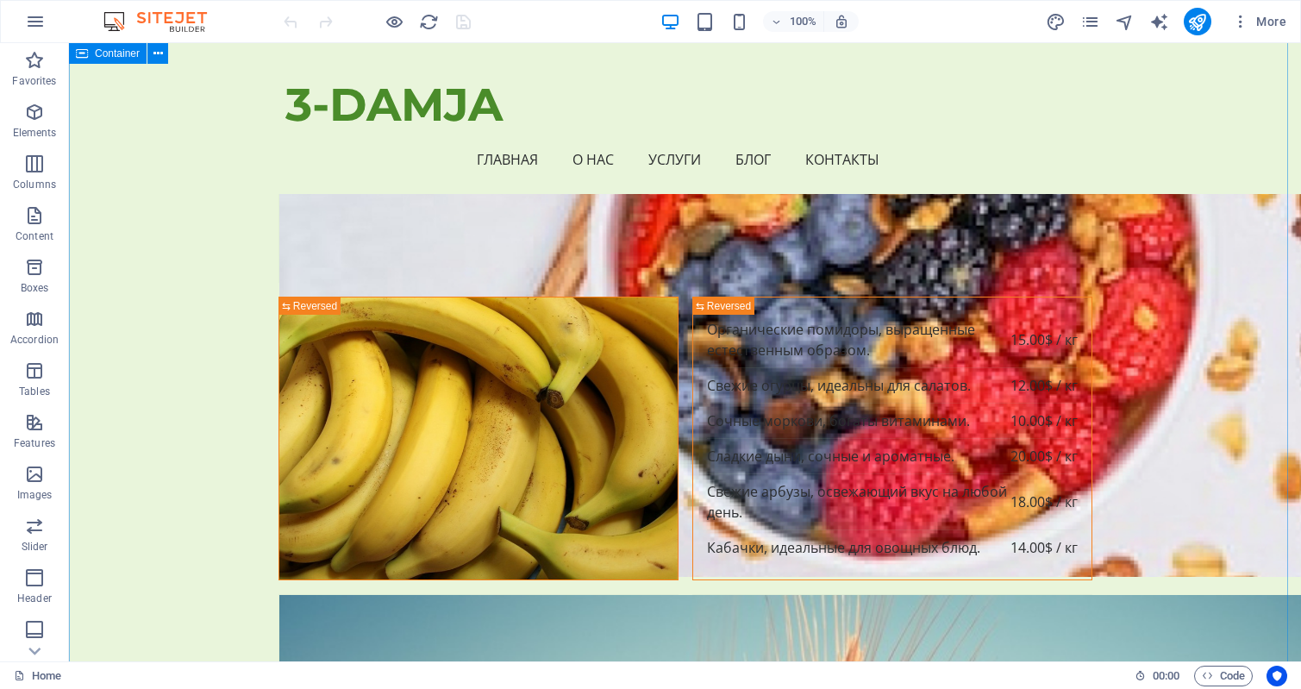
scroll to position [7503, 0]
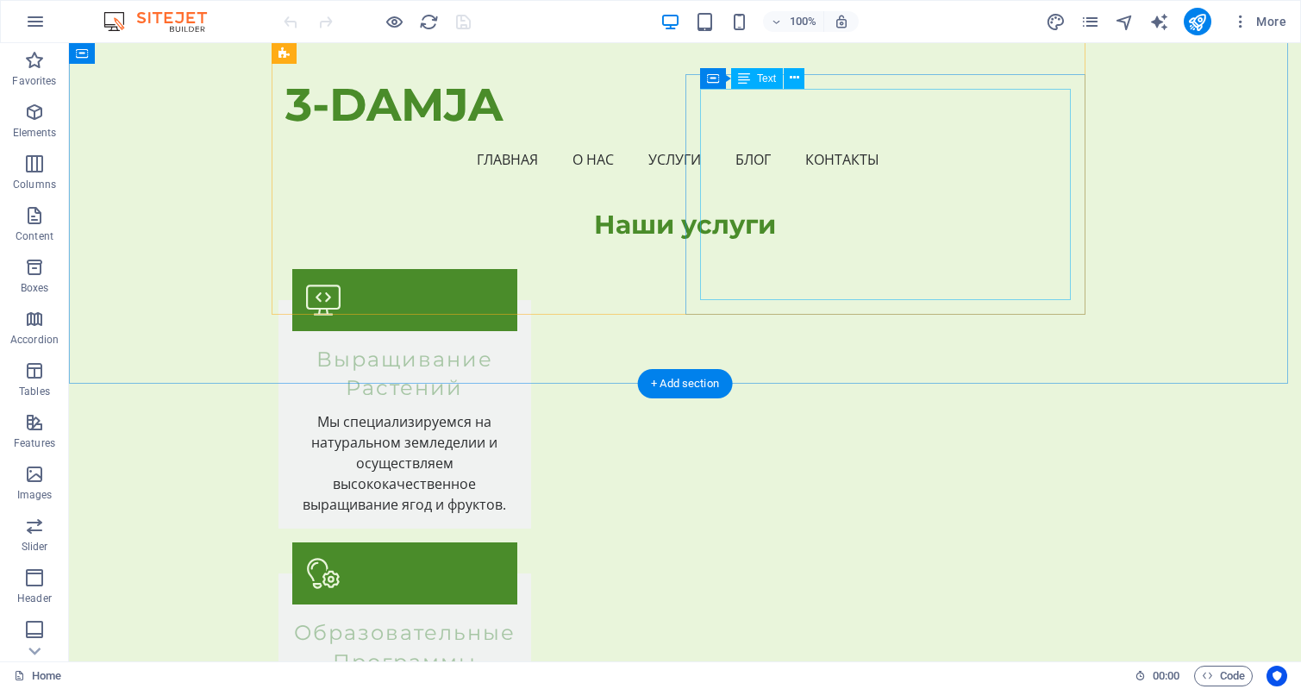
scroll to position [3363, 0]
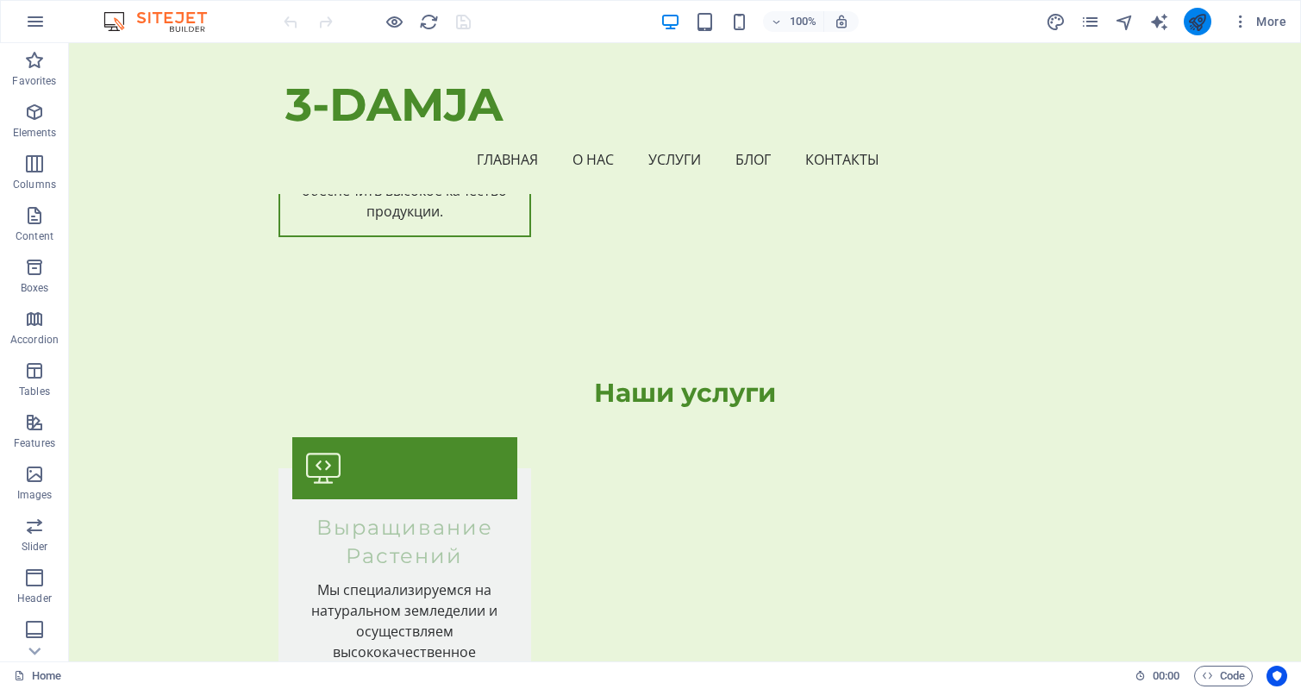
click at [1196, 28] on icon "publish" at bounding box center [1198, 22] width 20 height 20
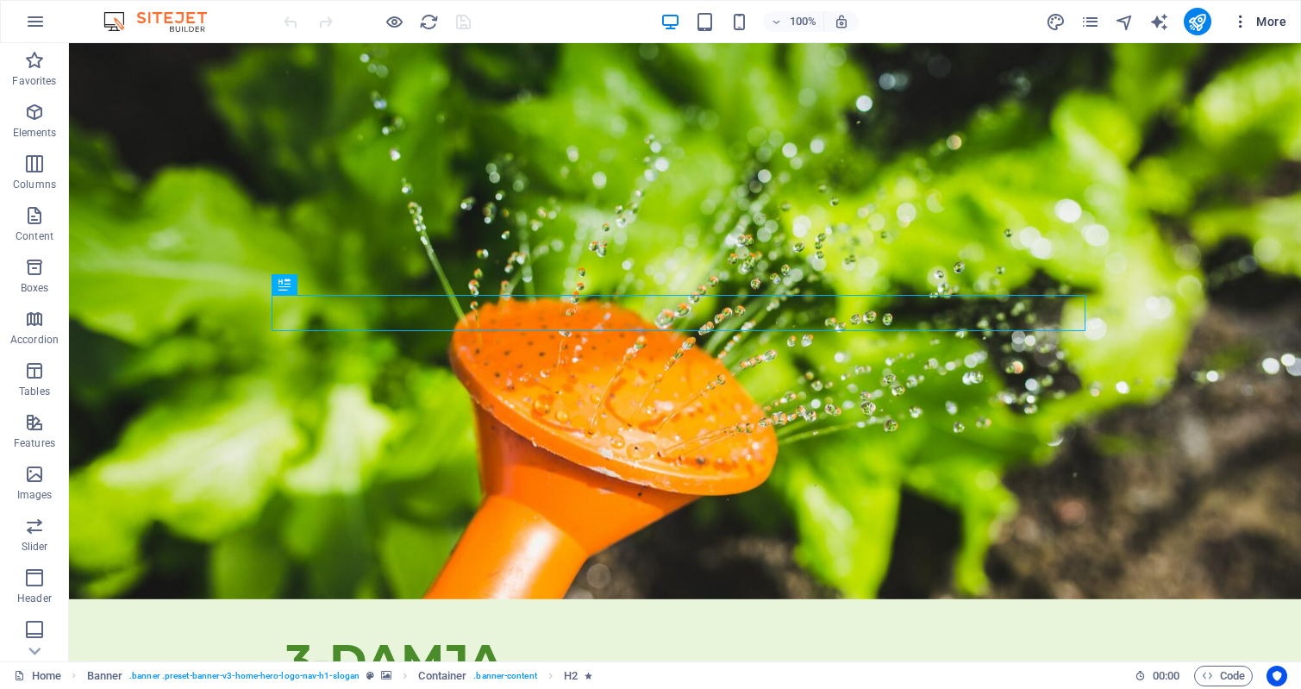
click at [1276, 21] on span "More" at bounding box center [1259, 21] width 54 height 17
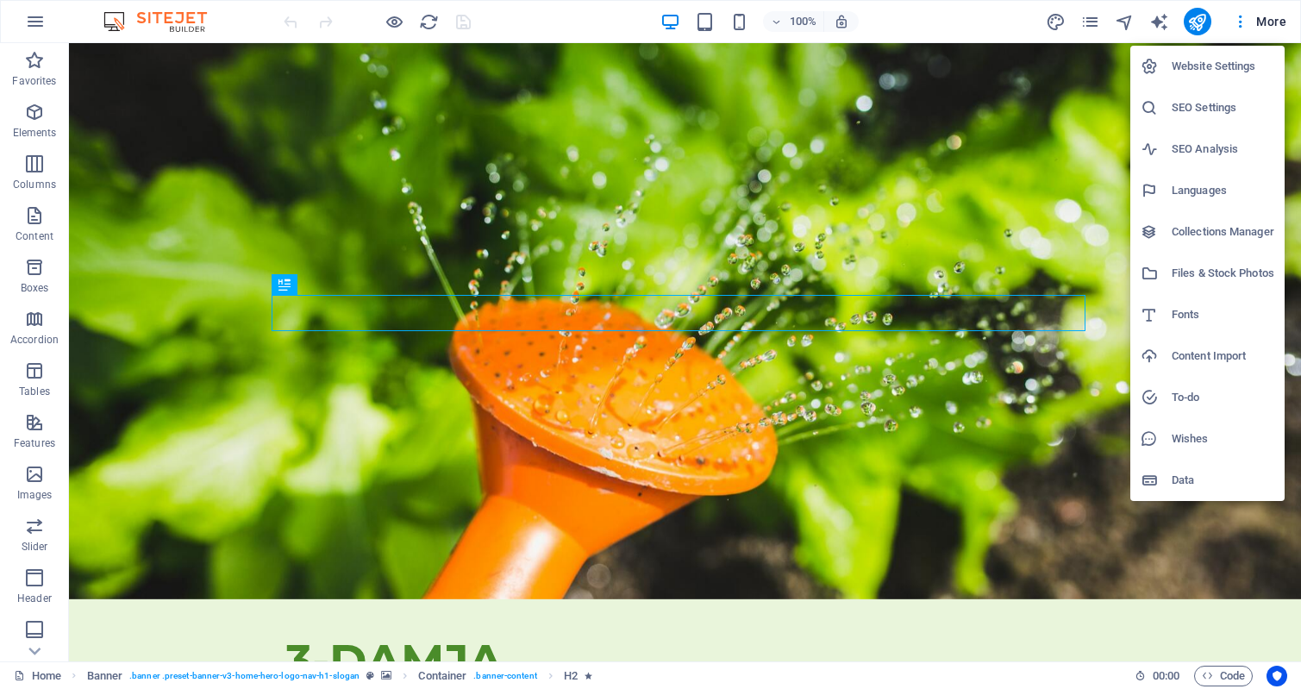
click at [1213, 104] on h6 "SEO Settings" at bounding box center [1223, 107] width 103 height 21
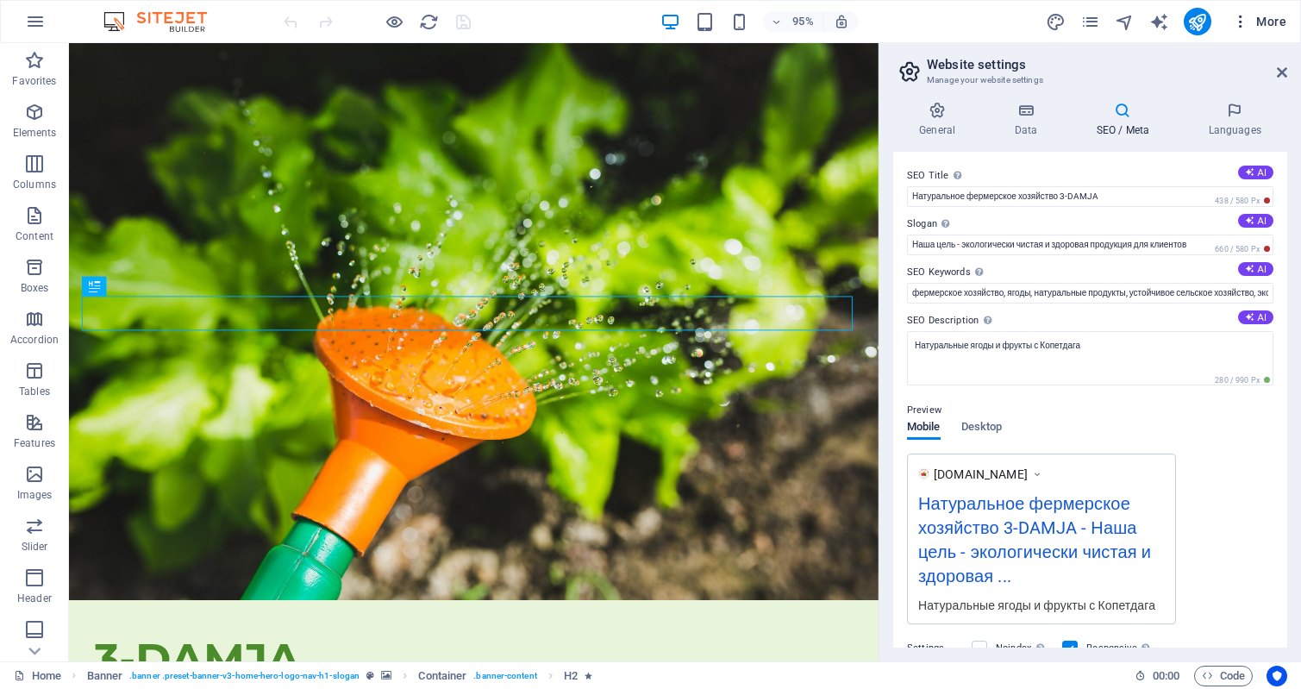
click at [1273, 19] on span "More" at bounding box center [1259, 21] width 54 height 17
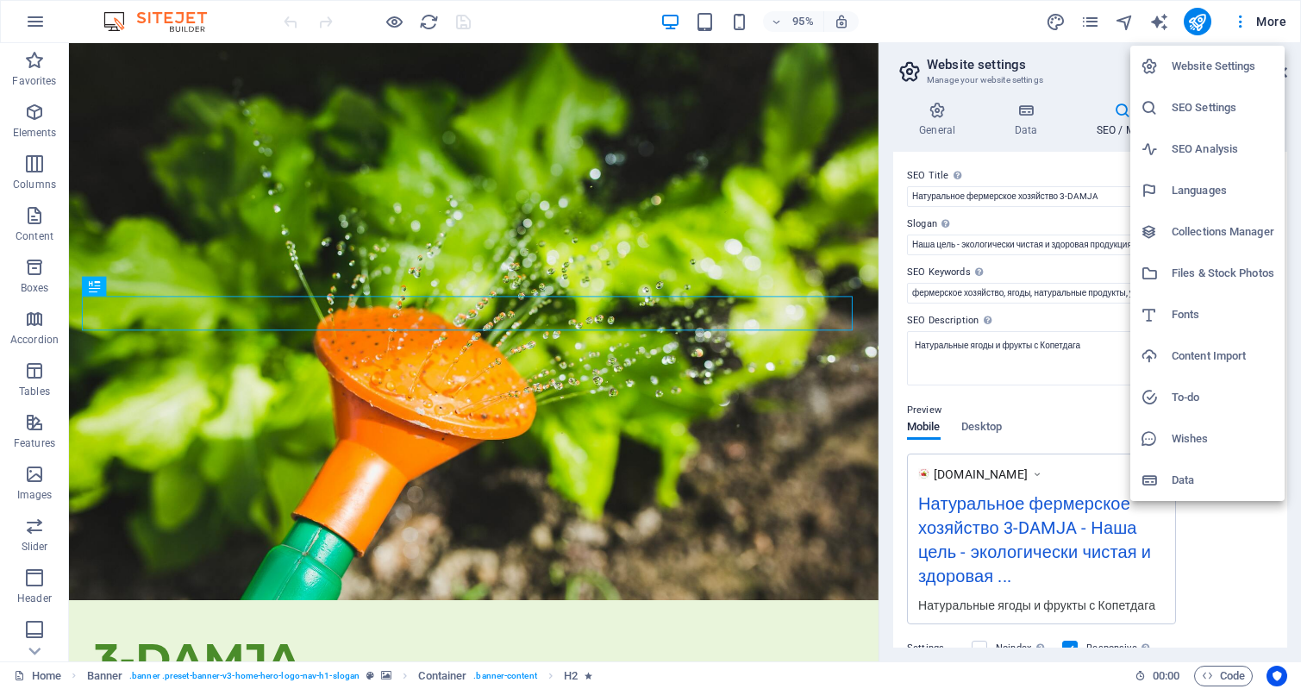
click at [1213, 59] on h6 "Website Settings" at bounding box center [1223, 66] width 103 height 21
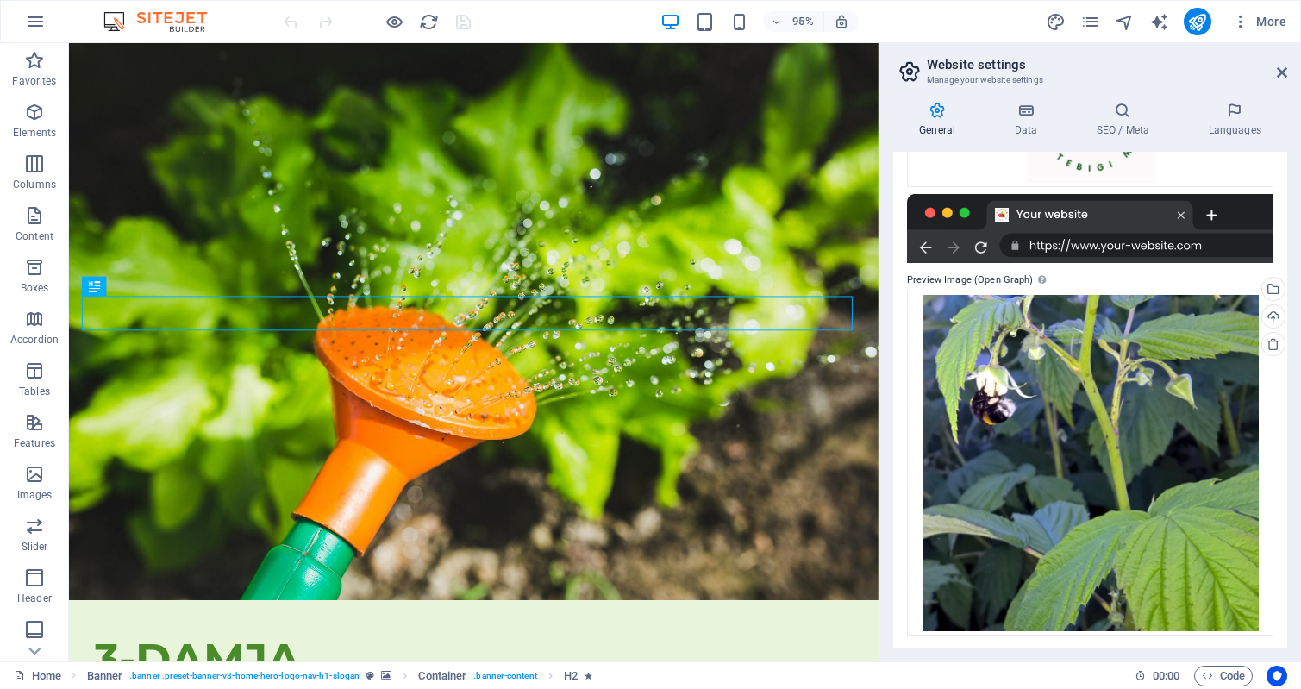
scroll to position [353, 0]
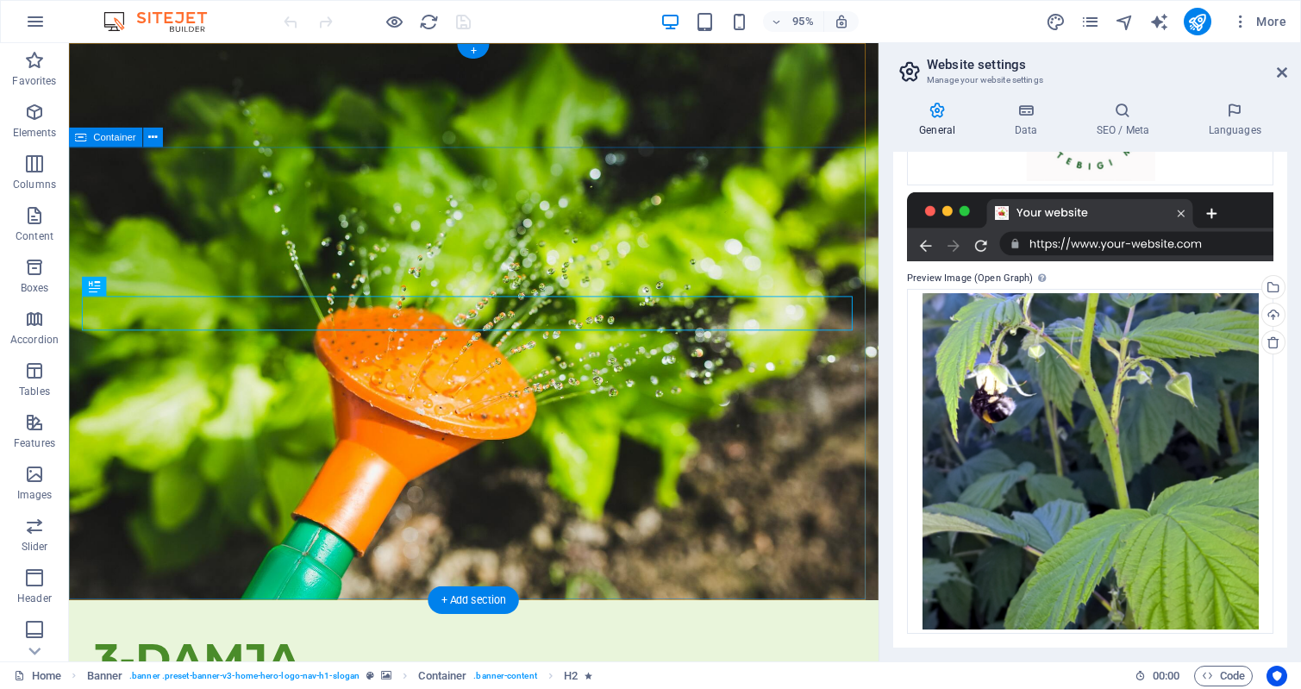
drag, startPoint x: 495, startPoint y: 66, endPoint x: 788, endPoint y: 205, distance: 324.8
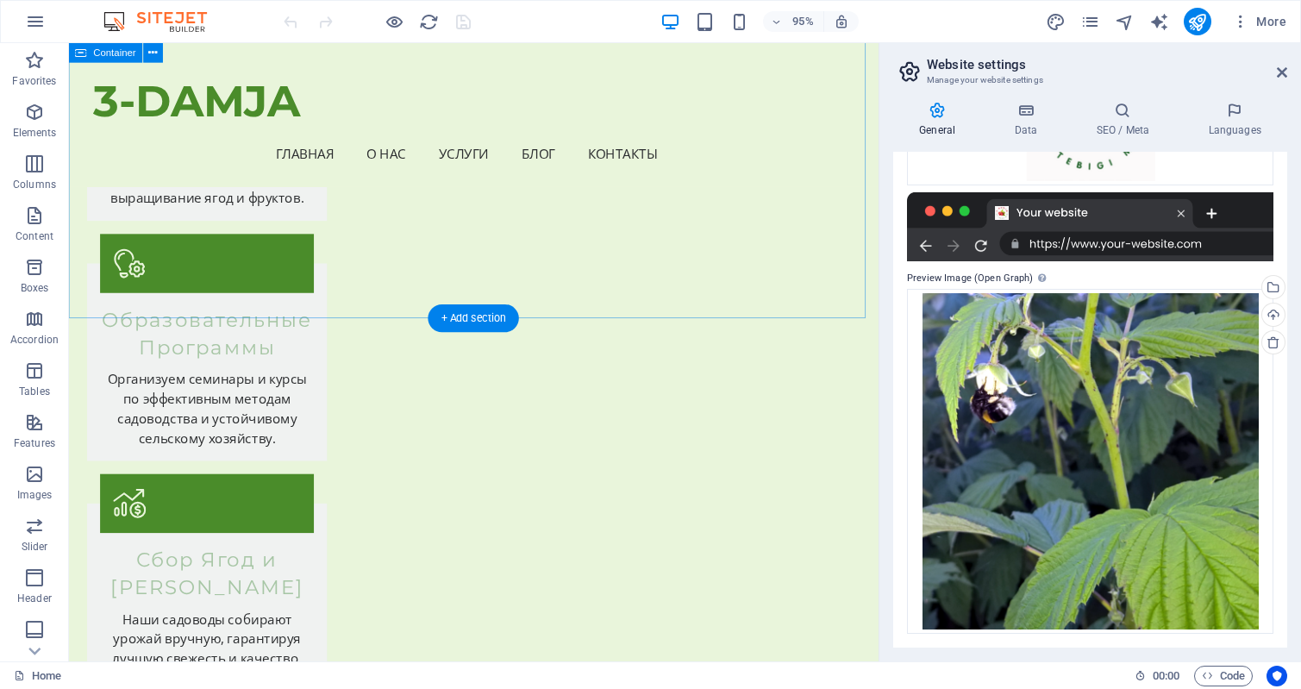
scroll to position [3277, 0]
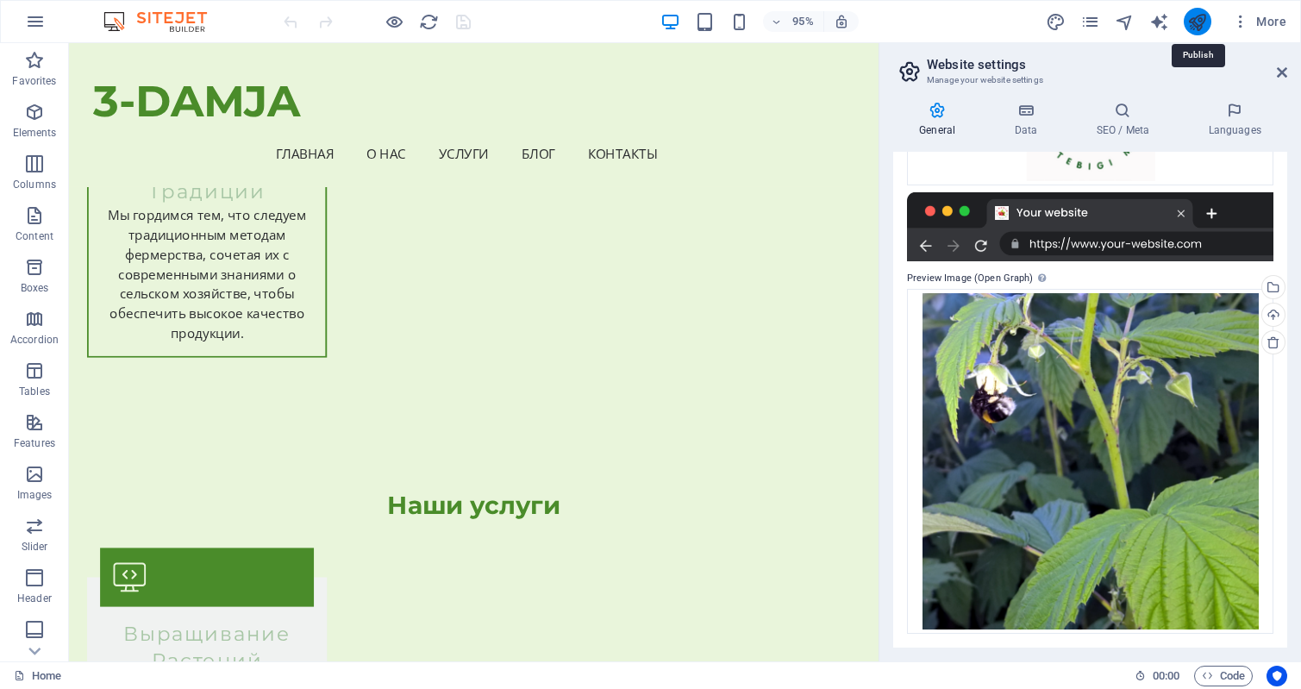
click at [1195, 18] on icon "publish" at bounding box center [1198, 22] width 20 height 20
